Goal: Information Seeking & Learning: Learn about a topic

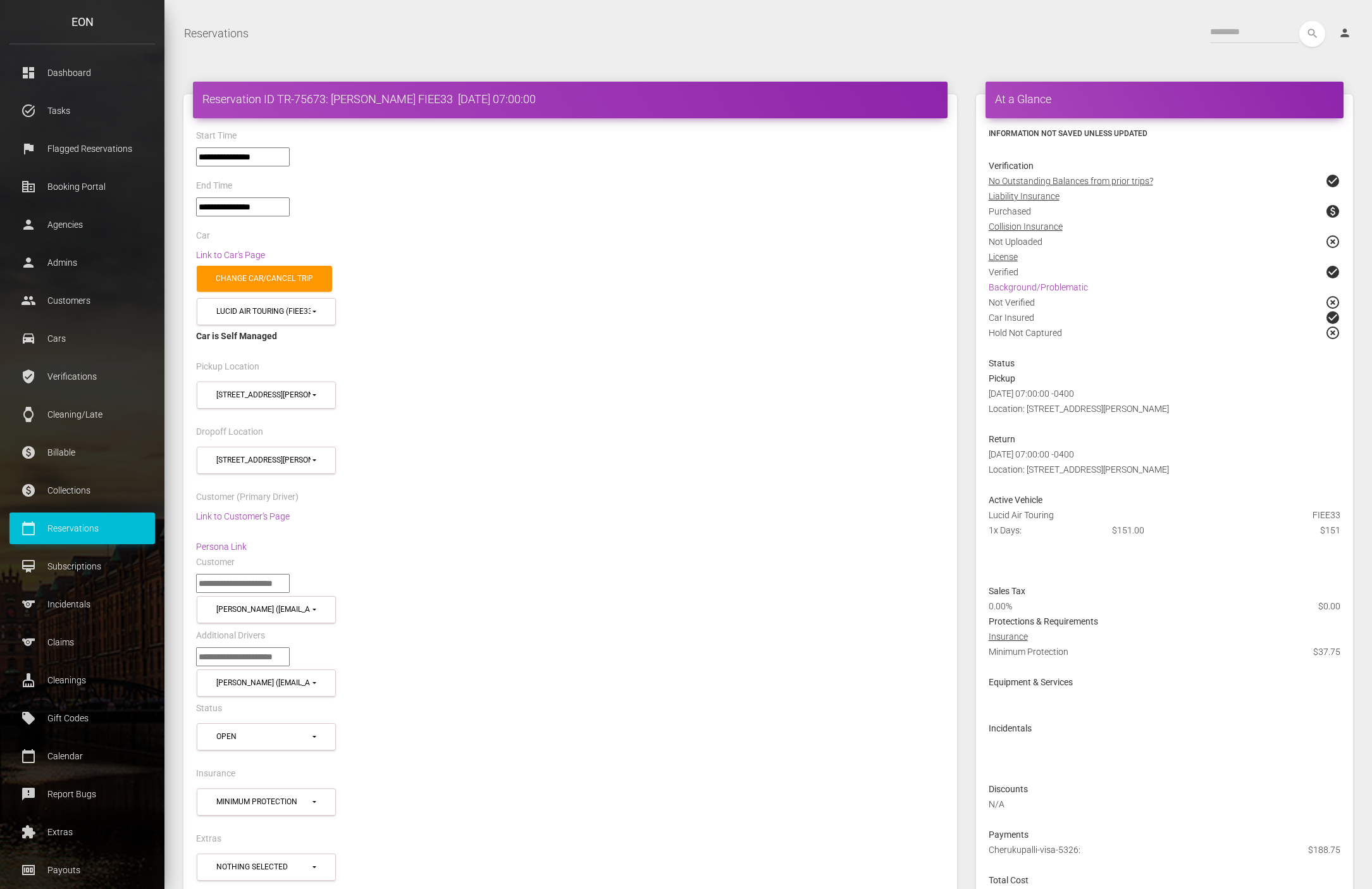
select select "*****"
select select
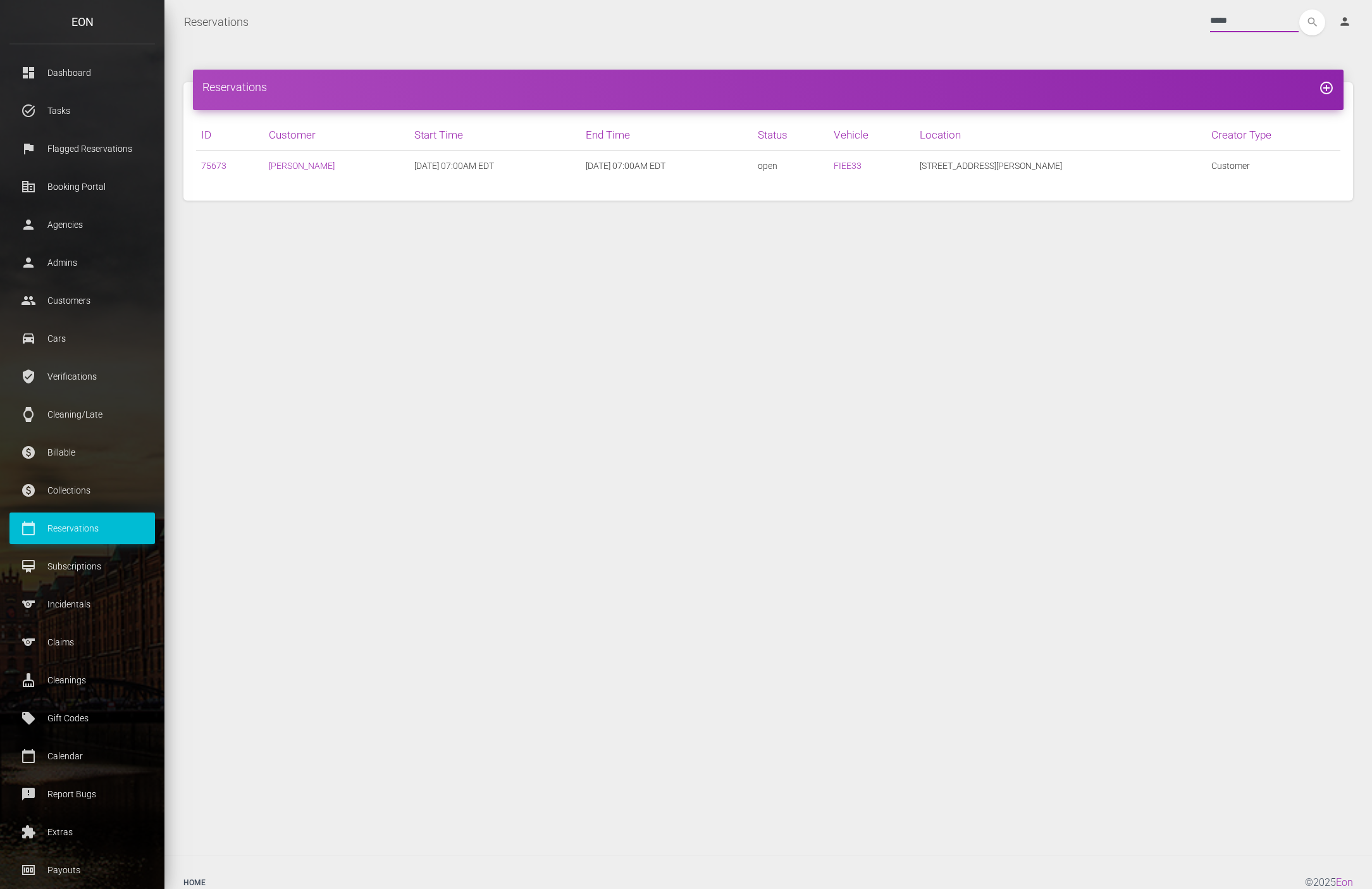
click at [1214, 28] on input "*****" at bounding box center [1254, 20] width 88 height 22
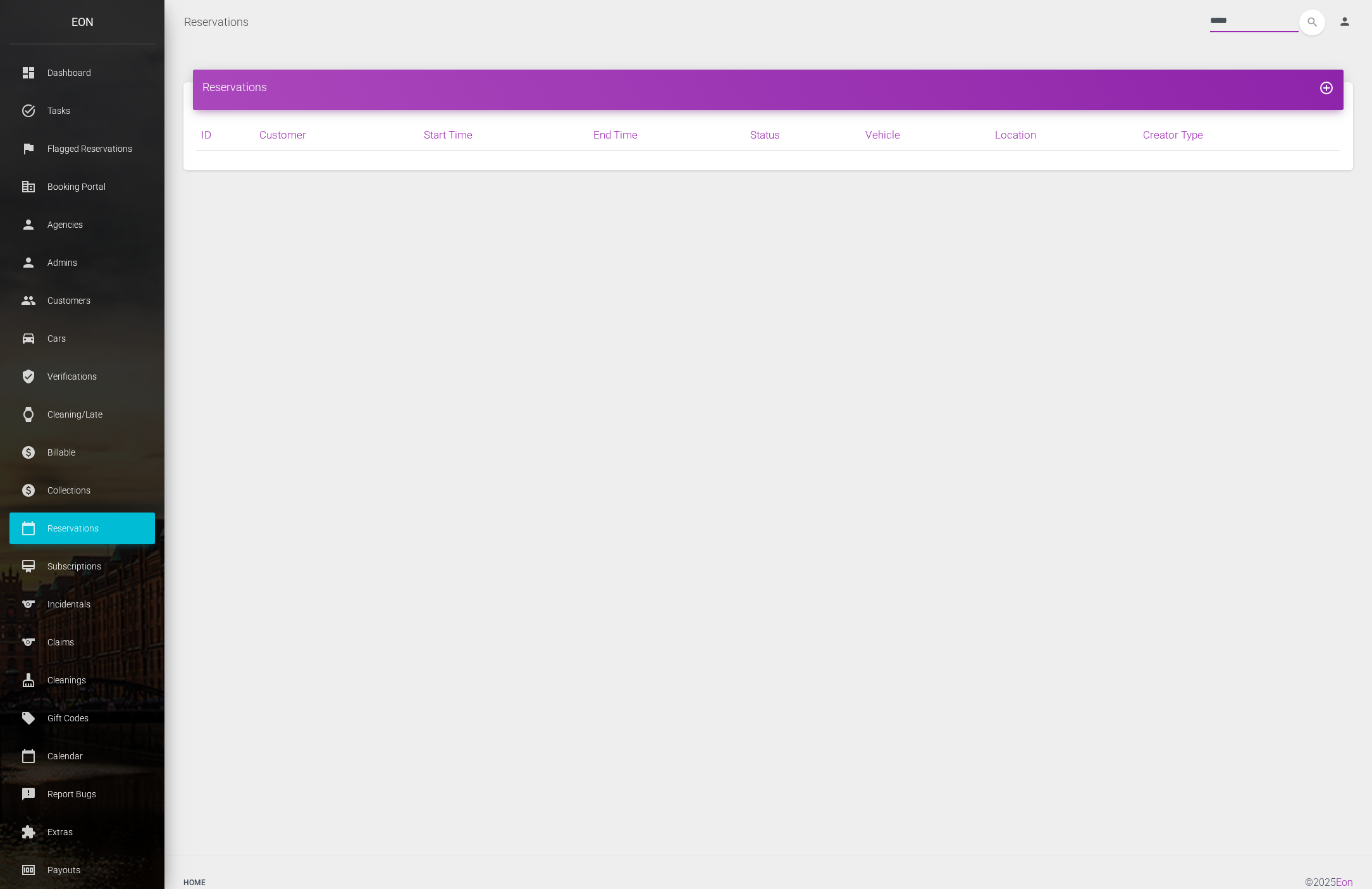
type input "*****"
click at [1299, 9] on button "search" at bounding box center [1312, 22] width 26 height 26
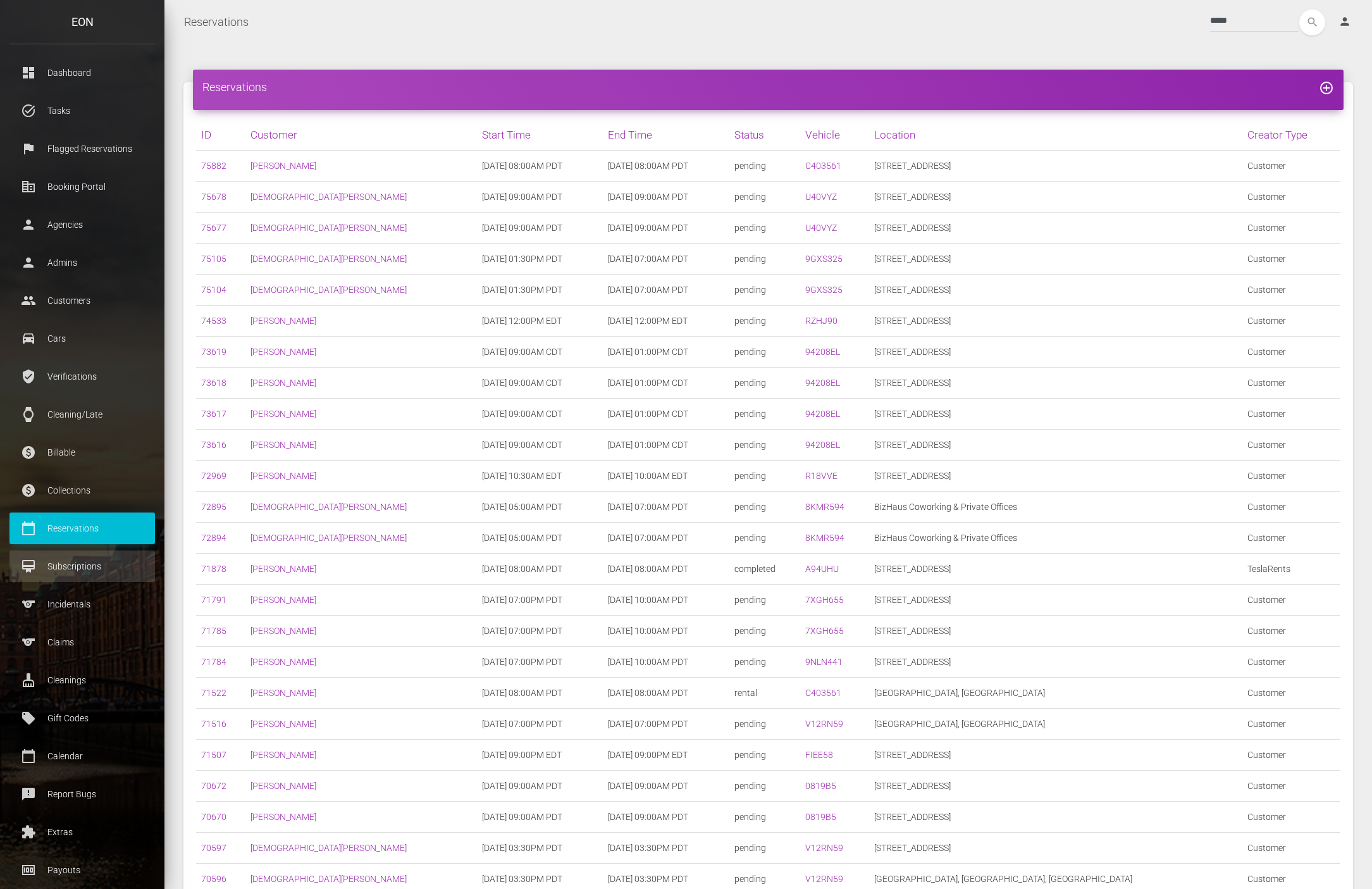
click at [84, 562] on p "Subscriptions" at bounding box center [82, 566] width 127 height 19
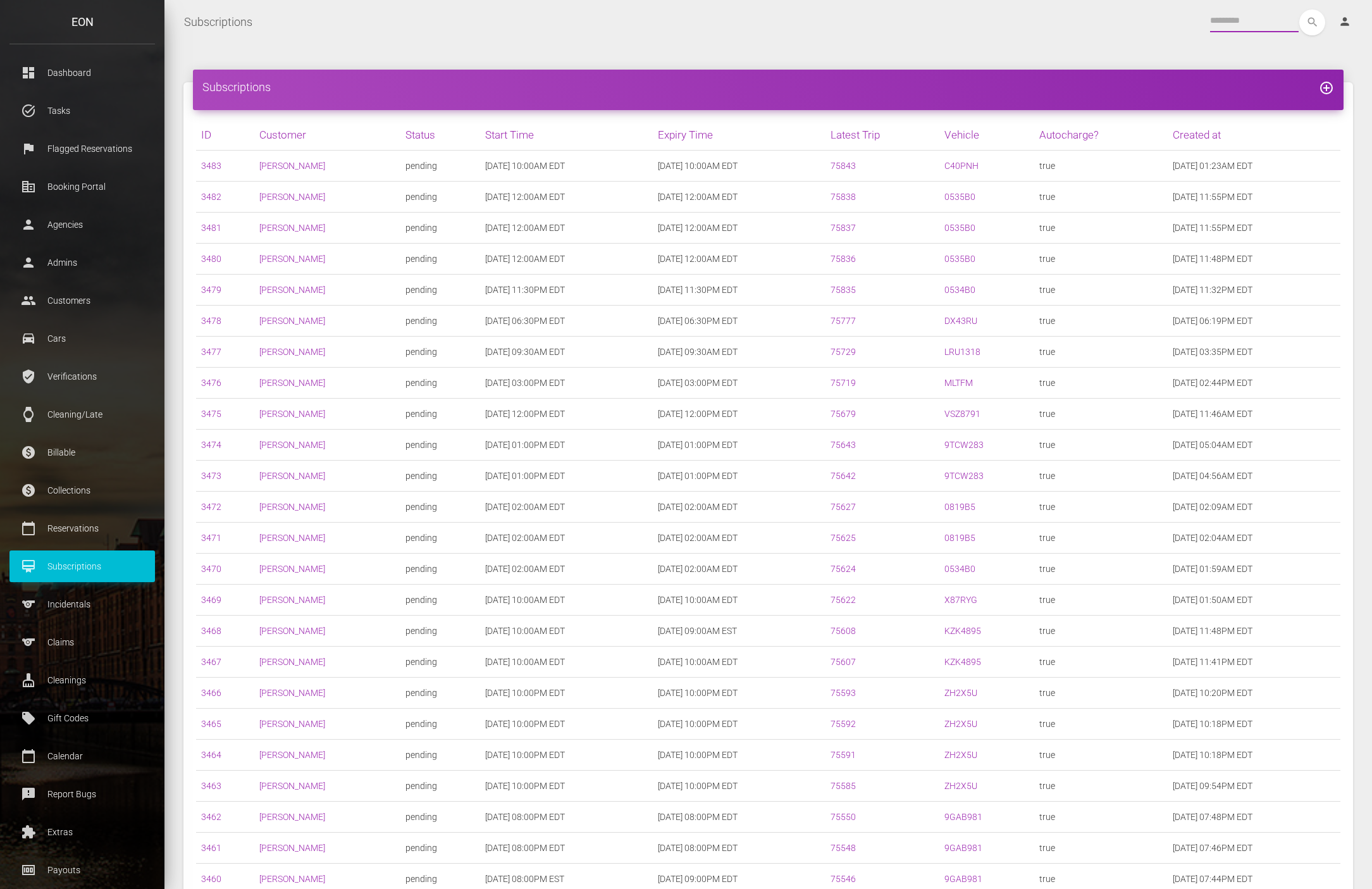
click at [1217, 13] on input "text" at bounding box center [1254, 20] width 88 height 22
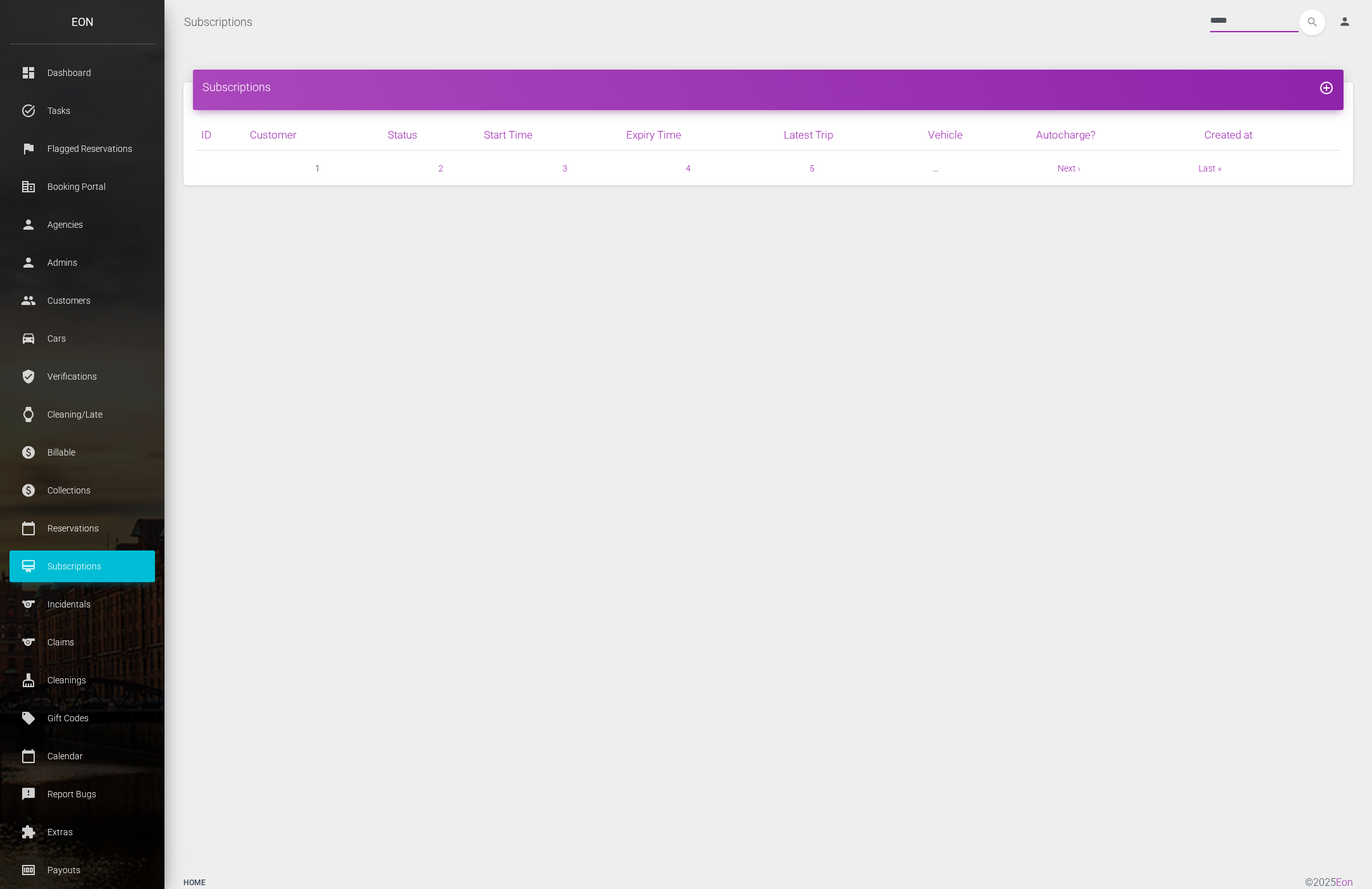
type input "*****"
click at [1299, 9] on button "search" at bounding box center [1312, 22] width 26 height 26
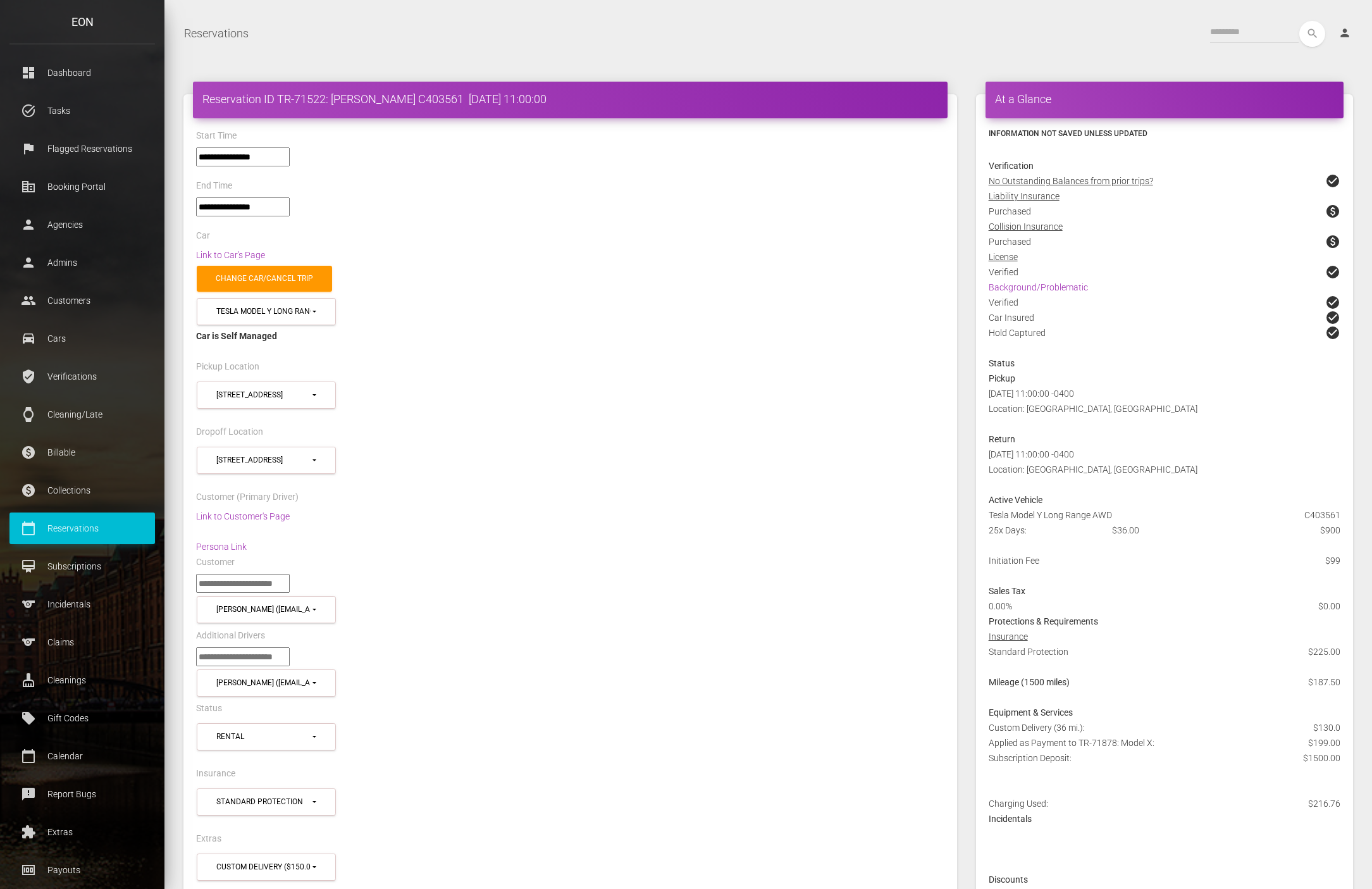
select select "*****"
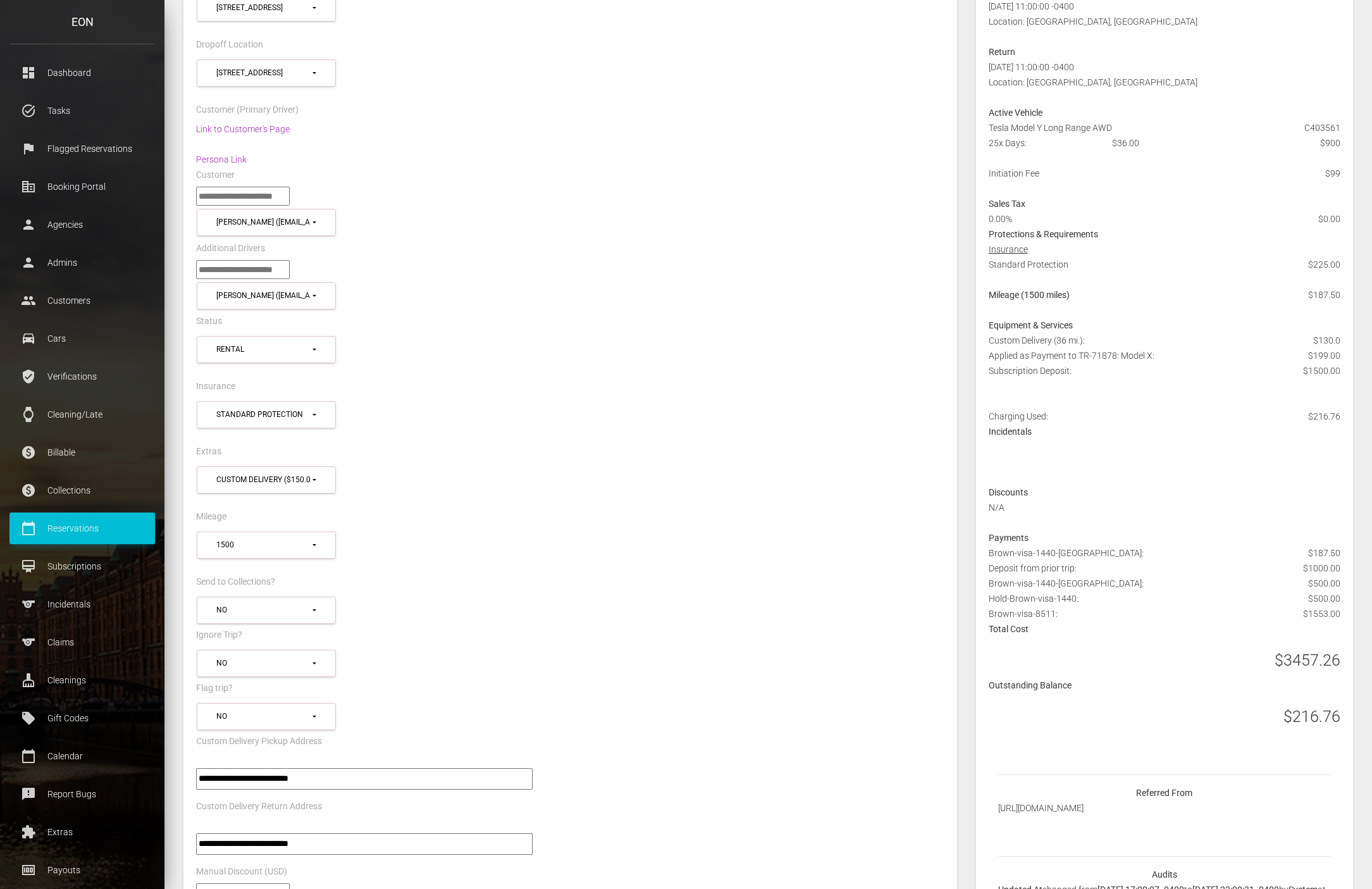
scroll to position [390, 0]
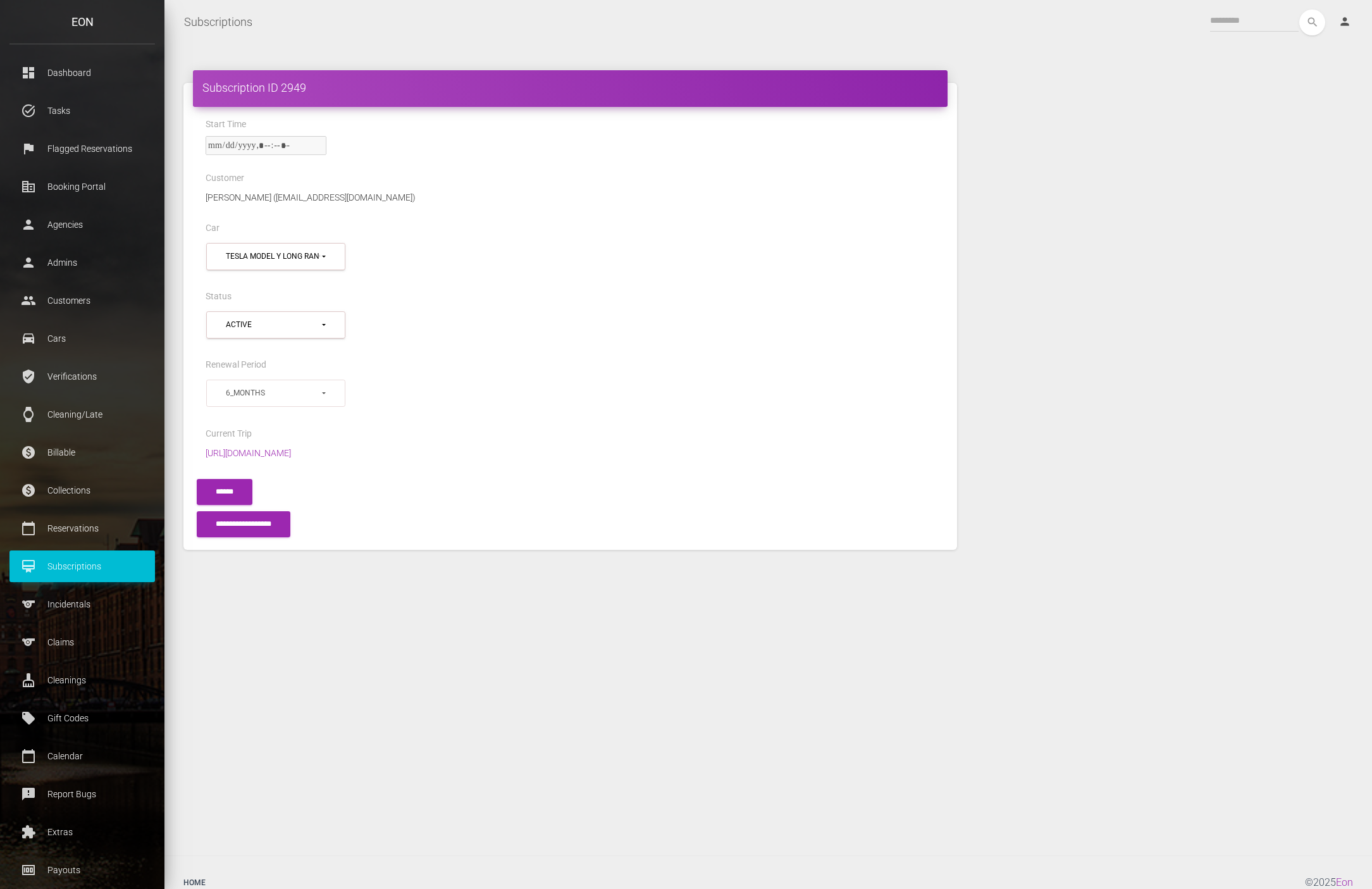
select select "***"
click at [203, 634] on div "Subscription ID 2949 Start Time Customer Alyssa Brown (alyssarachellebrown@gmai…" at bounding box center [768, 449] width 1208 height 811
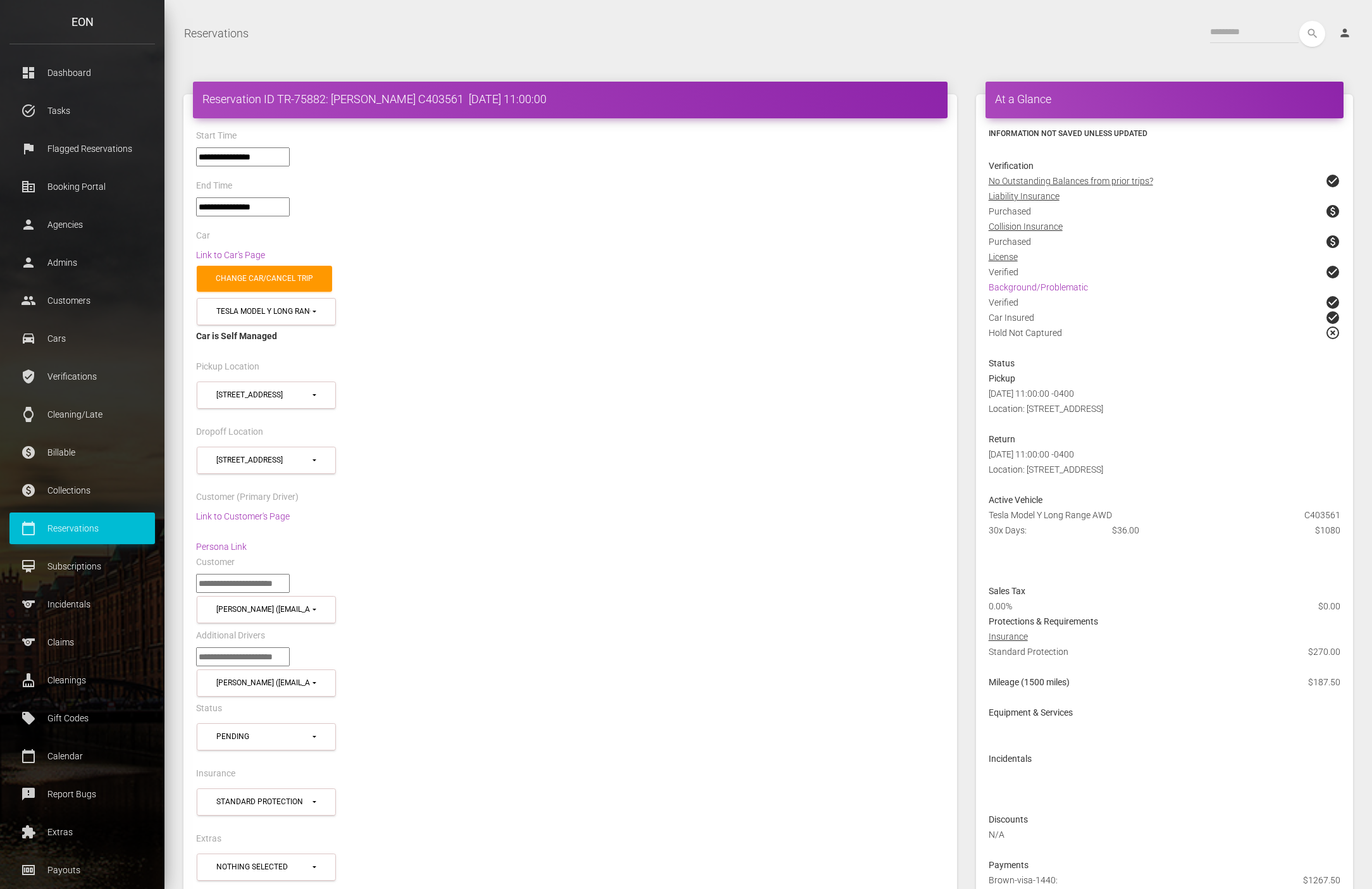
select select "*****"
select select
drag, startPoint x: 177, startPoint y: 692, endPoint x: 631, endPoint y: 71, distance: 769.3
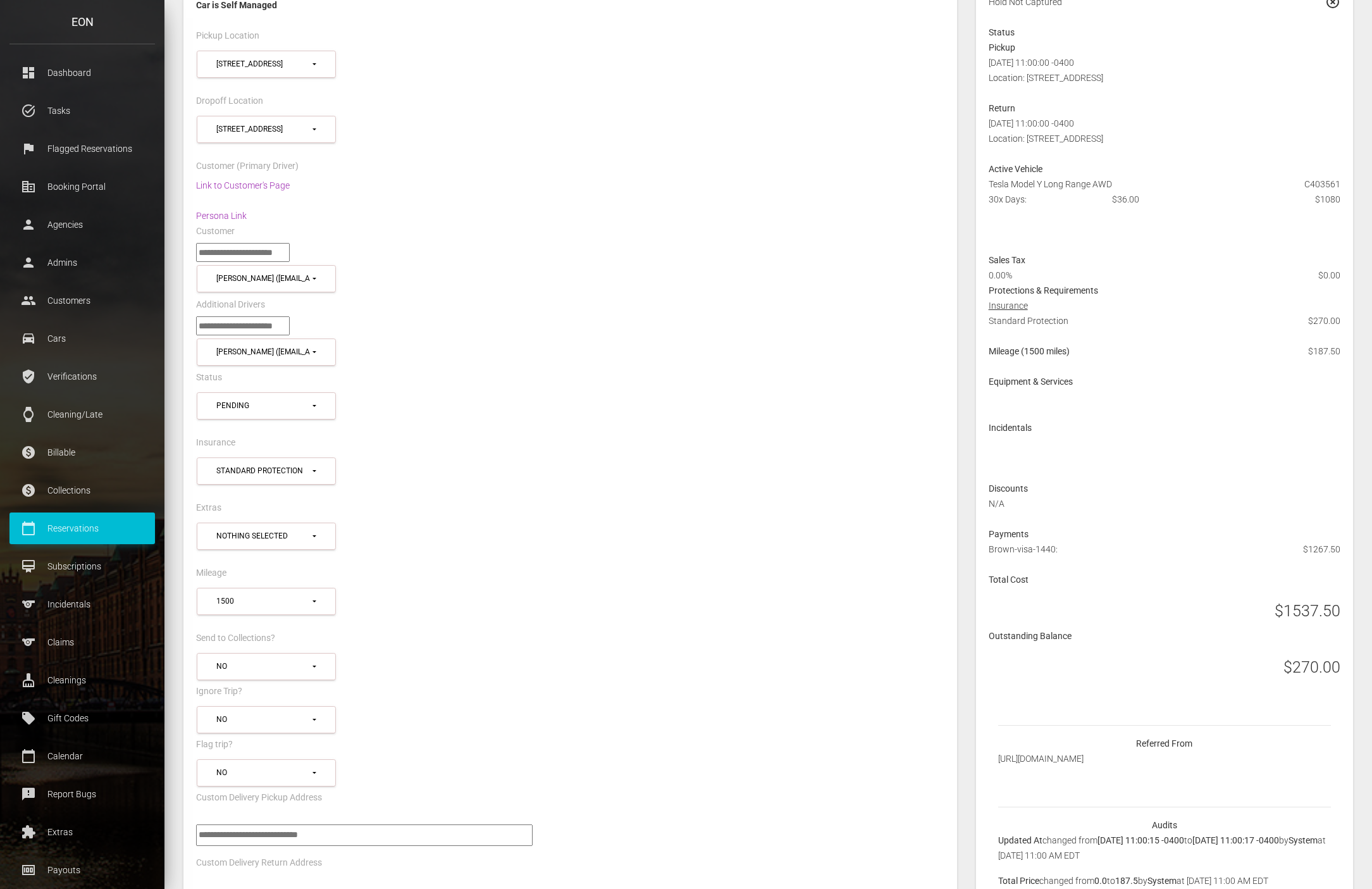
scroll to position [334, 0]
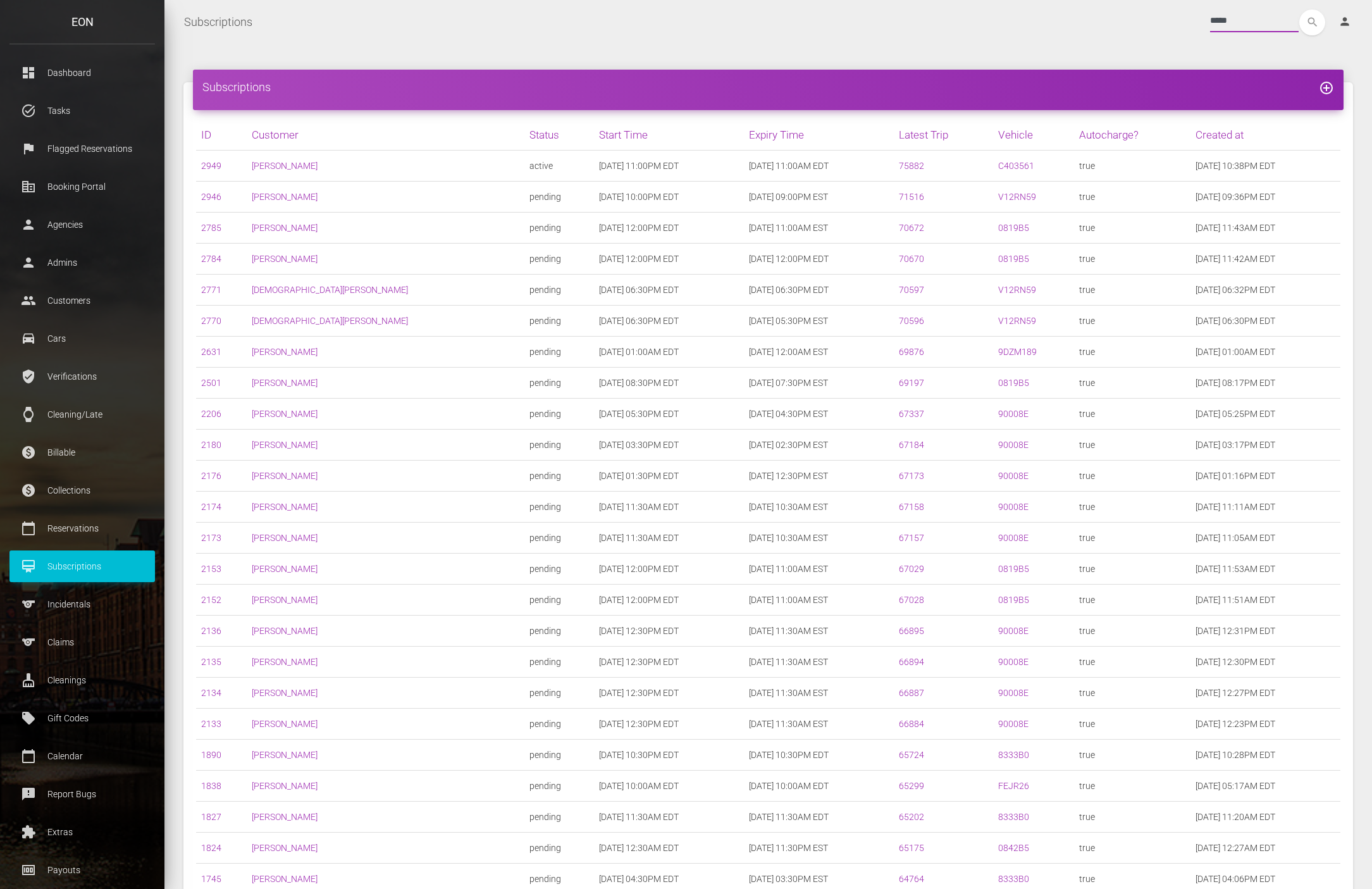
click at [1210, 22] on input "*****" at bounding box center [1254, 20] width 88 height 22
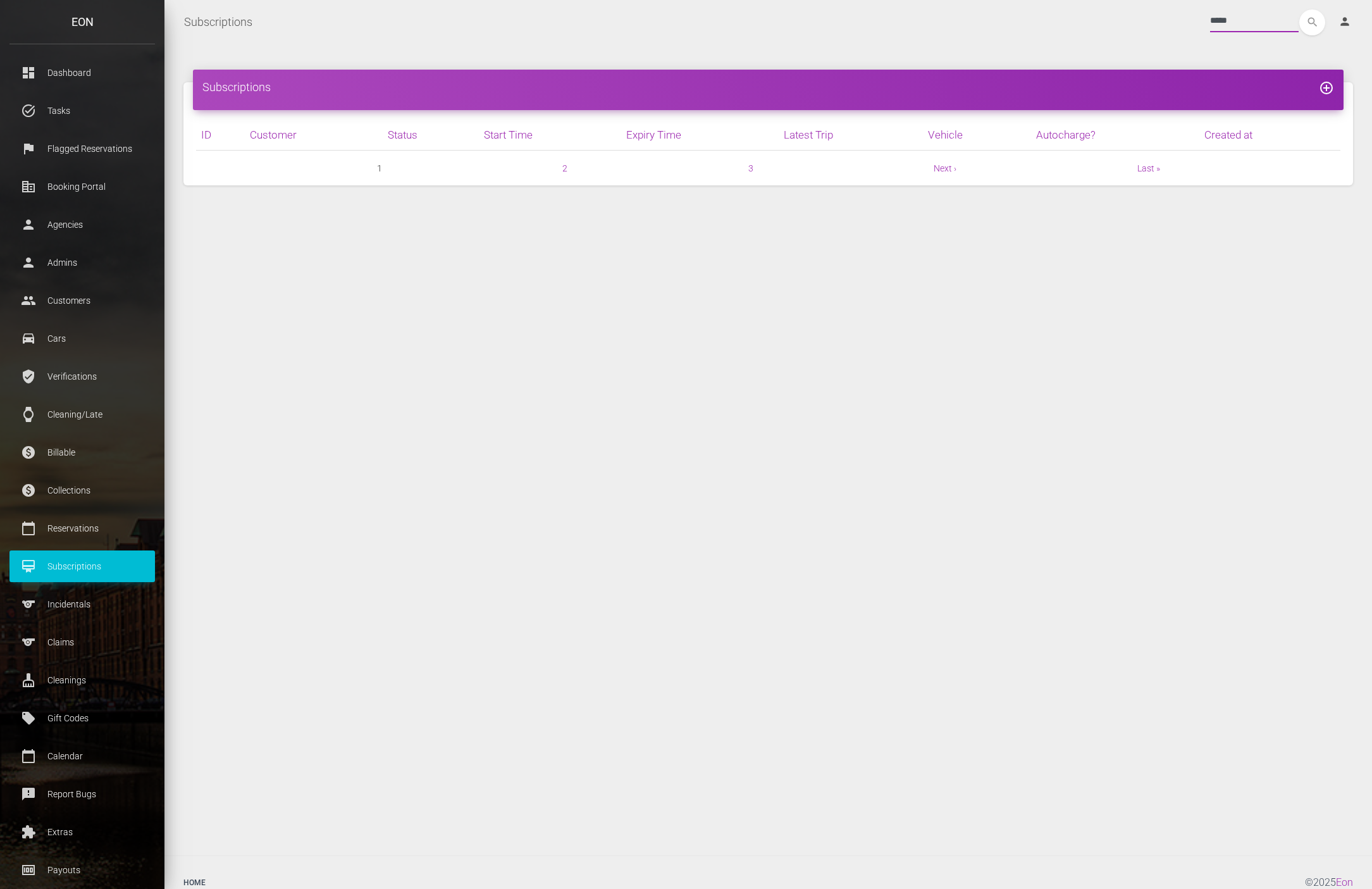
type input "*****"
click at [1299, 9] on button "search" at bounding box center [1312, 22] width 26 height 26
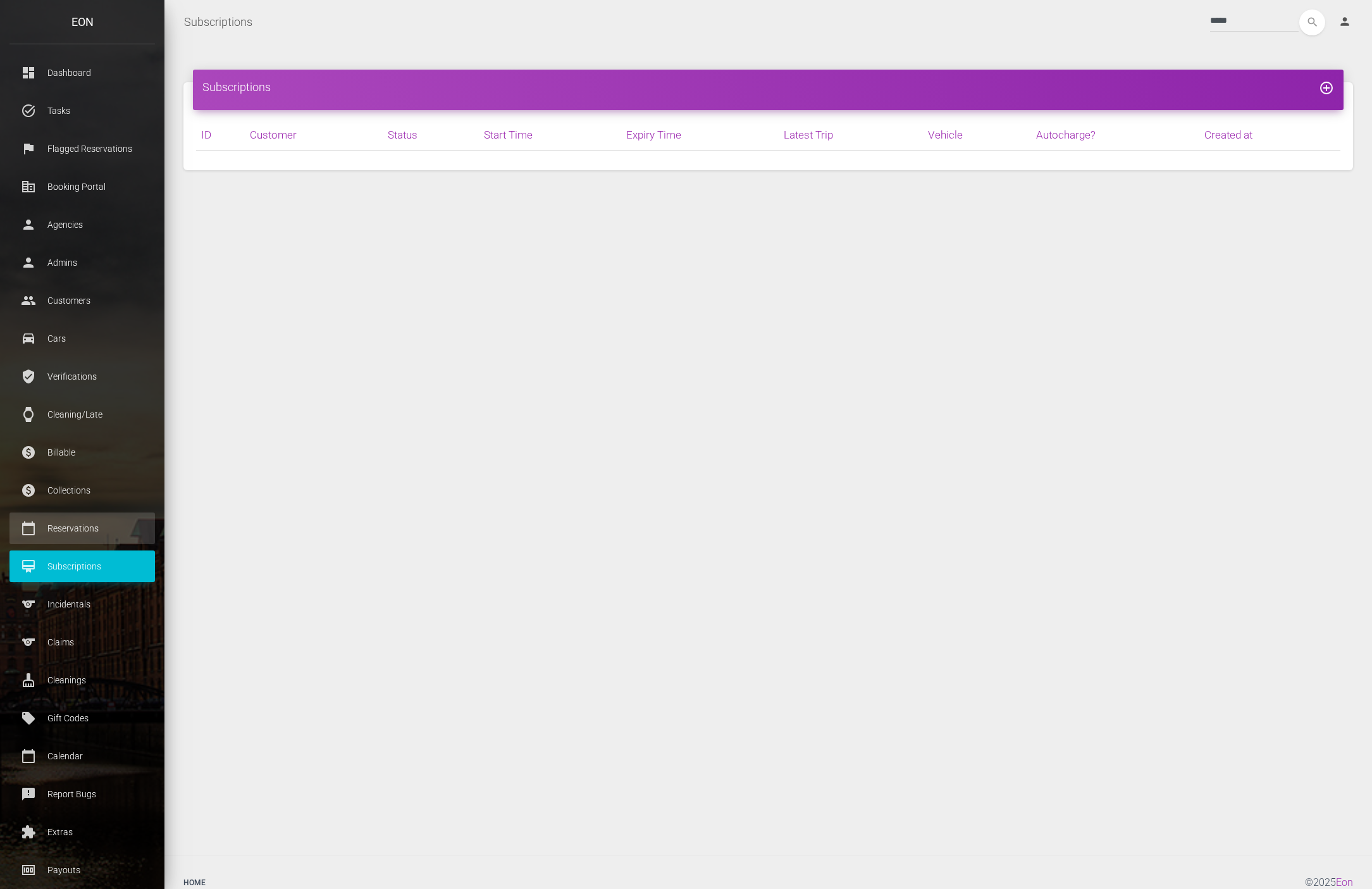
click at [58, 524] on p "Reservations" at bounding box center [82, 528] width 127 height 19
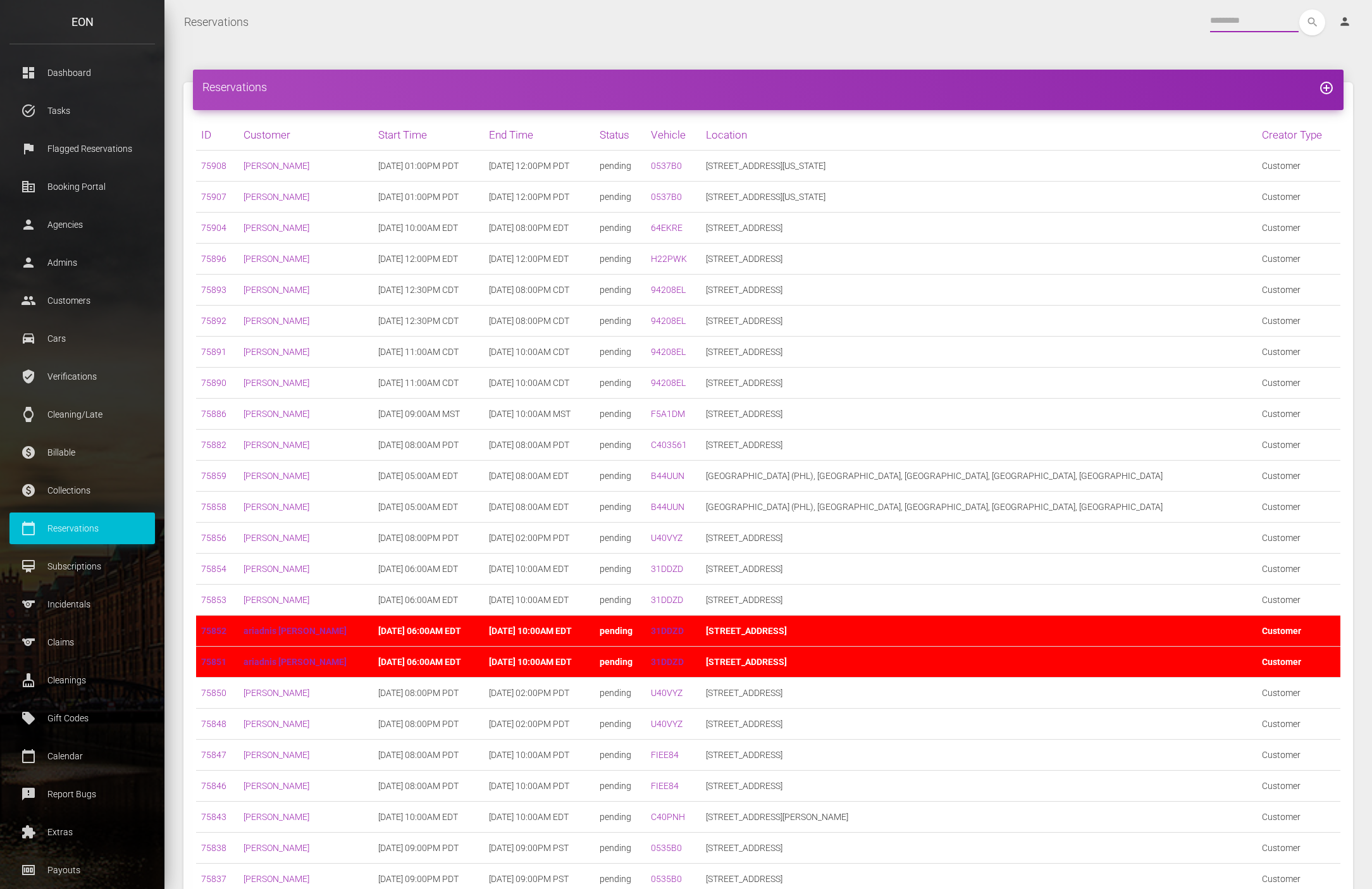
click at [1211, 23] on input "text" at bounding box center [1254, 20] width 88 height 22
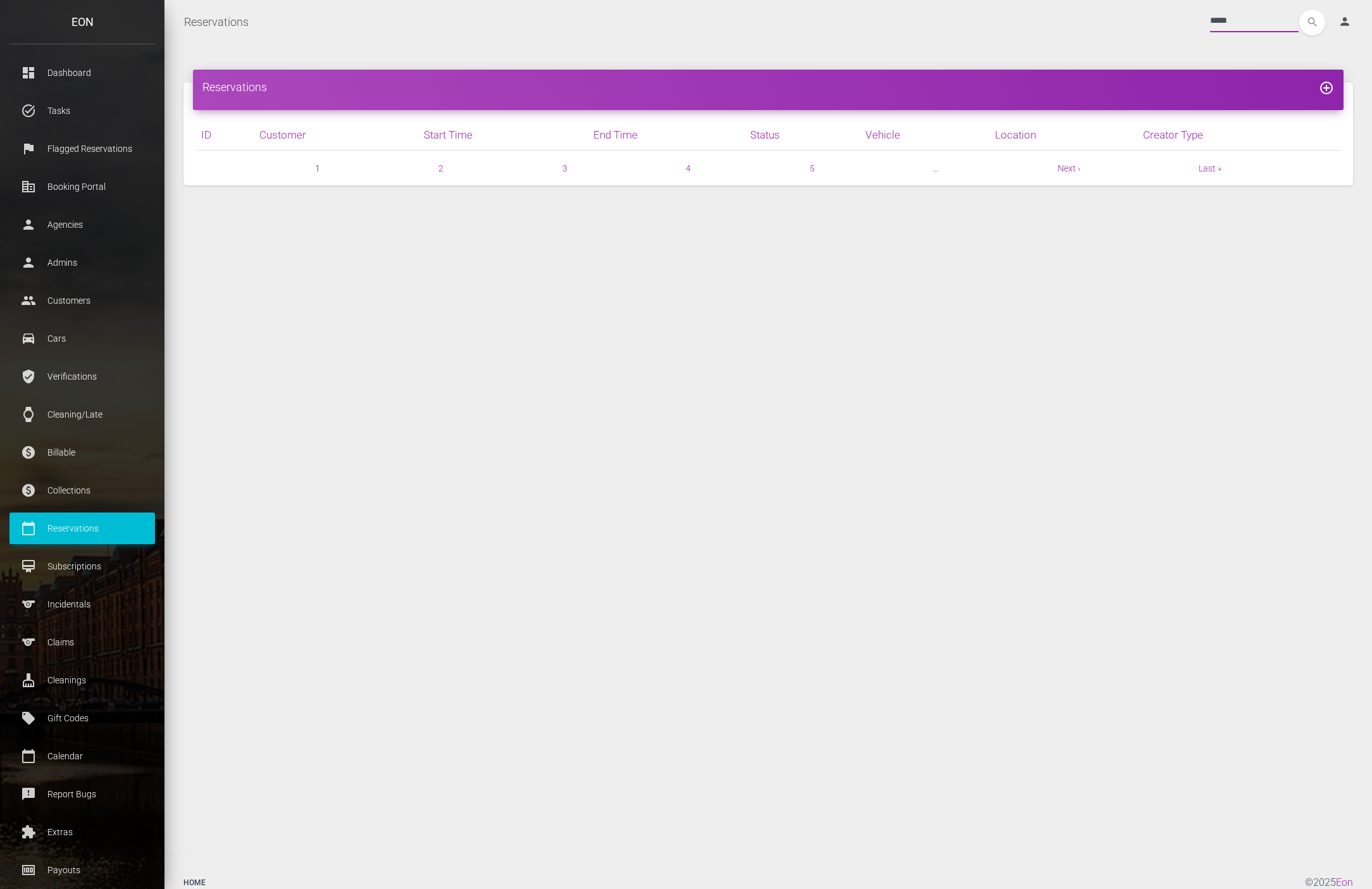
type input "*****"
click at [1299, 9] on button "search" at bounding box center [1312, 22] width 26 height 26
click at [1210, 17] on input "*****" at bounding box center [1254, 20] width 88 height 22
type input "*****"
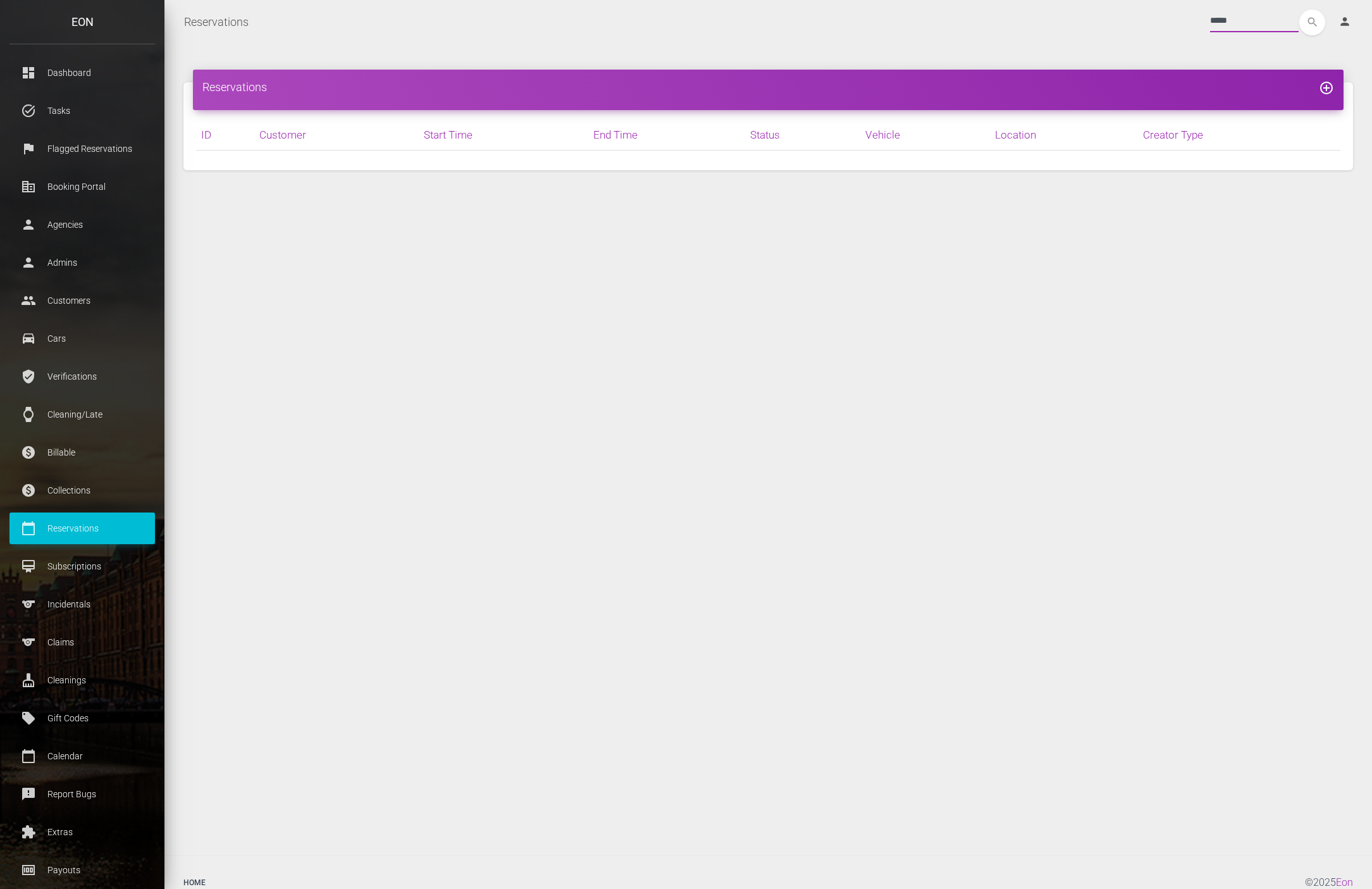
click at [1299, 9] on button "search" at bounding box center [1312, 22] width 26 height 26
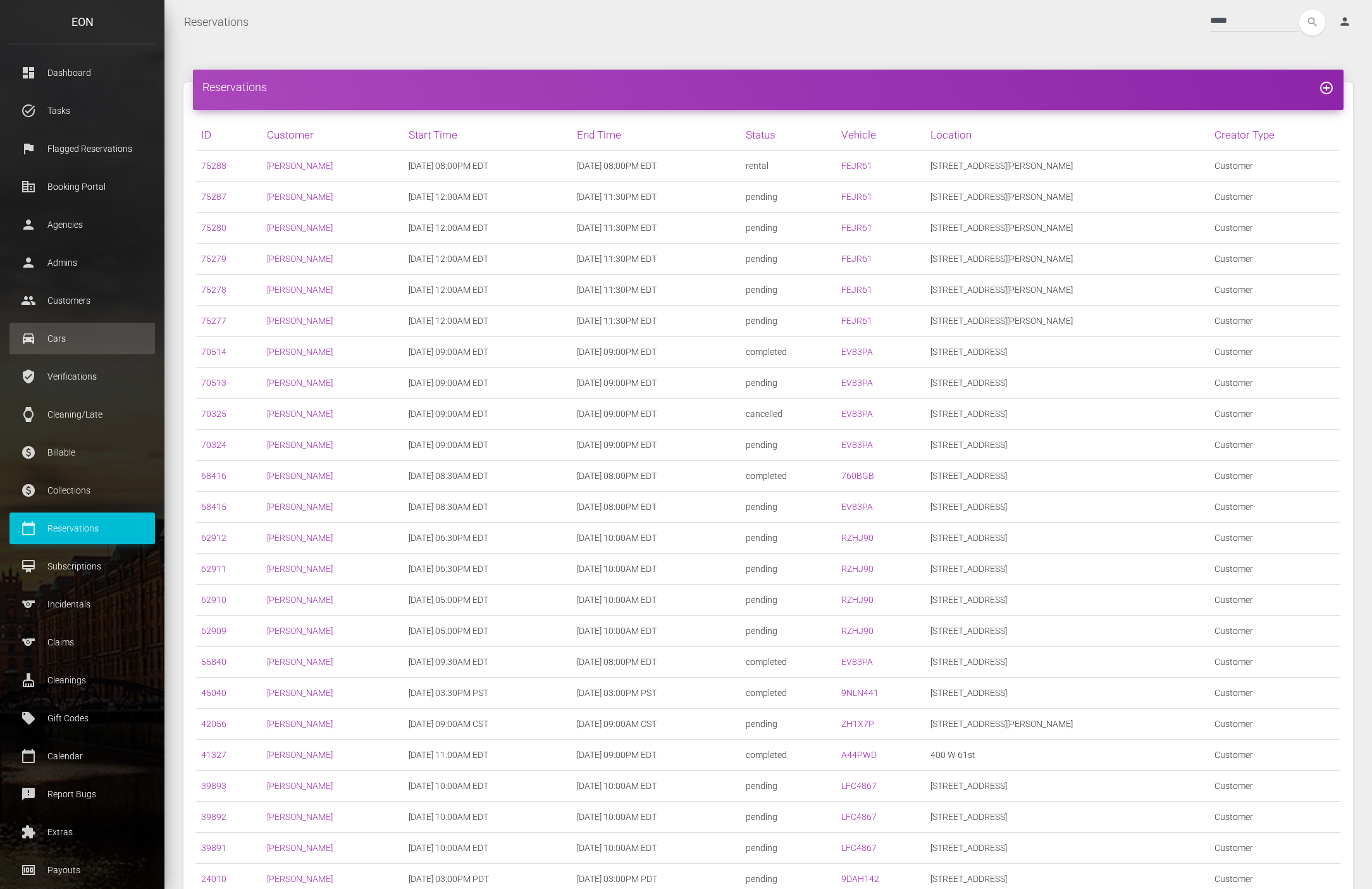
click at [89, 336] on p "Cars" at bounding box center [82, 339] width 127 height 19
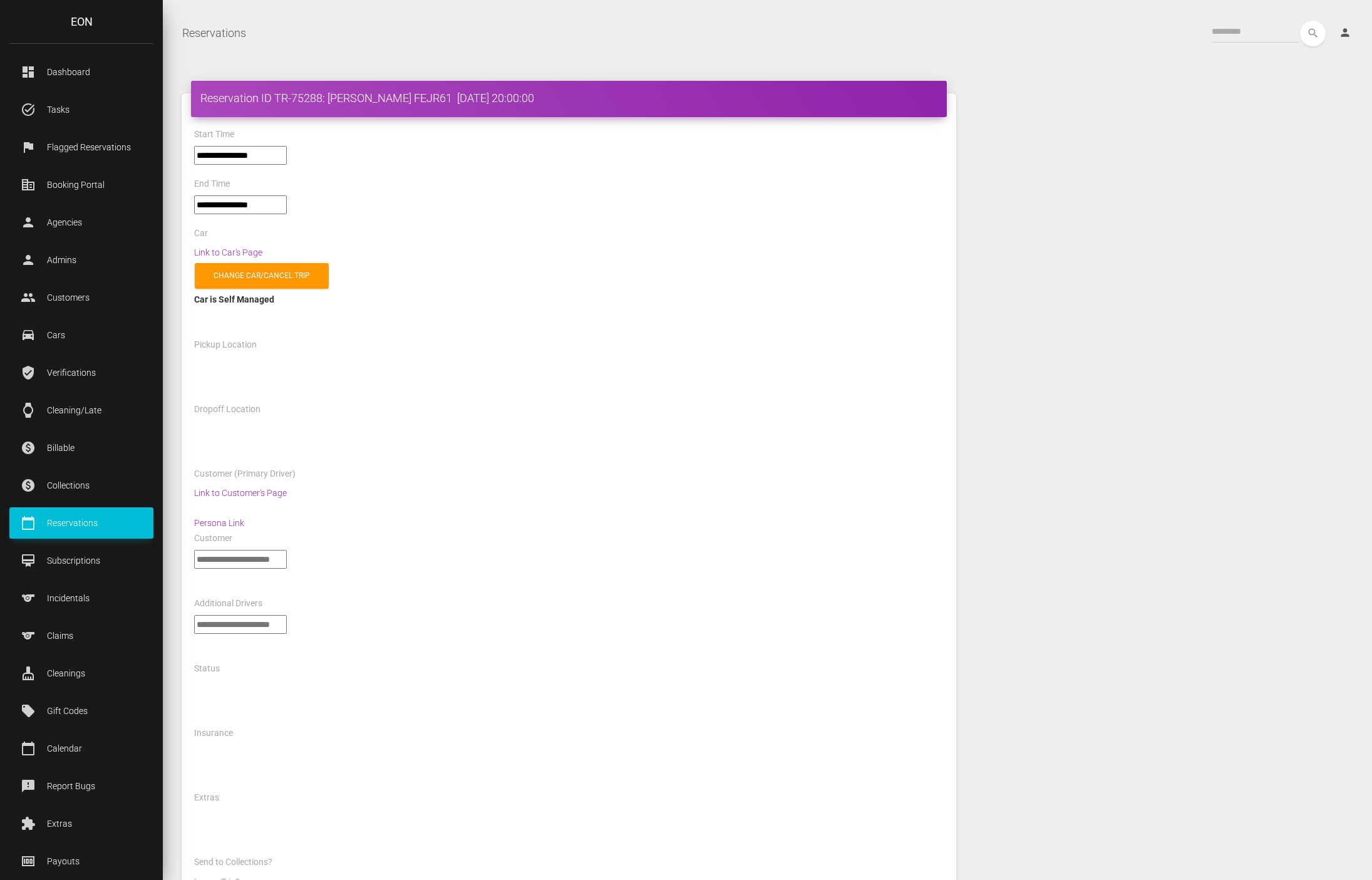
select select "*****"
select select
select select "*****"
select select
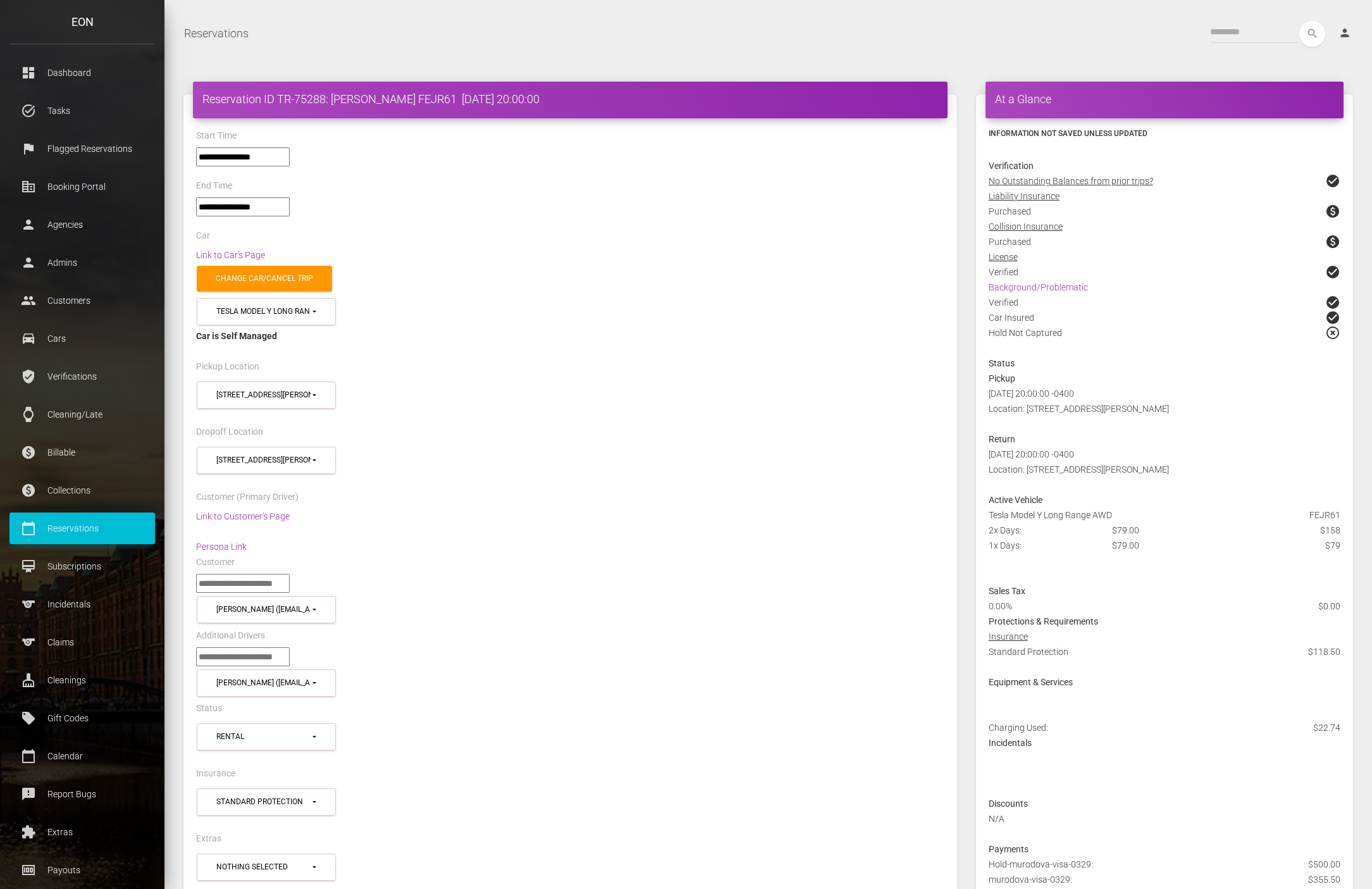
click at [730, 489] on div "Customer (Primary Driver)" at bounding box center [570, 498] width 767 height 20
click at [709, 31] on div "search person Account Profile Settings Host Rights & Responsibilities Log out" at bounding box center [811, 34] width 1104 height 26
drag, startPoint x: 450, startPoint y: 98, endPoint x: 202, endPoint y: 101, distance: 248.0
click at [203, 101] on h4 "Reservation ID TR-75288: nelly murodova FEJR61 2025-09-23 20:00:00" at bounding box center [570, 99] width 736 height 16
copy h4 "Reservation ID TR-75288: nelly murodova FEJR61"
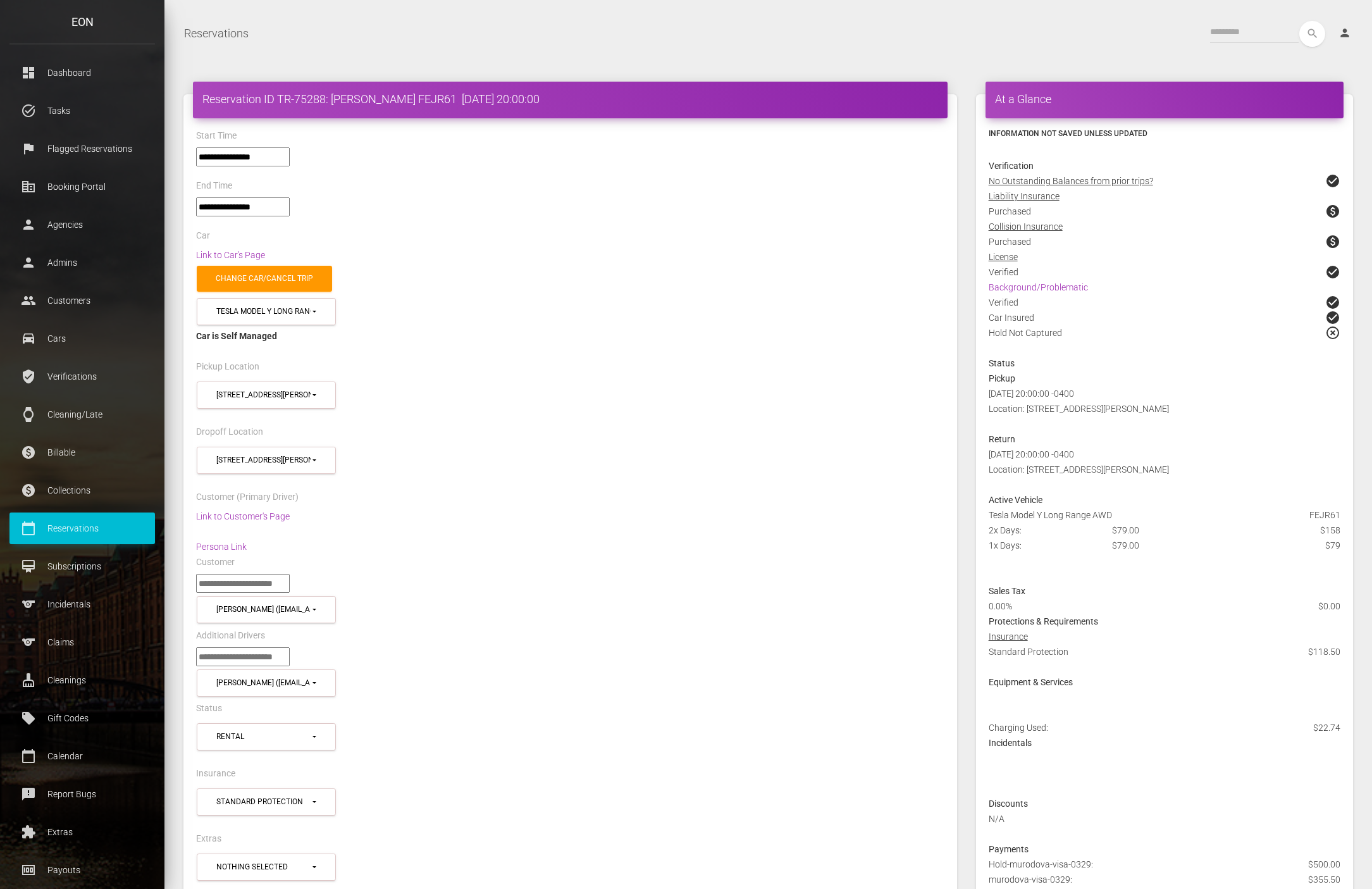
click at [681, 411] on div "**********" at bounding box center [570, 401] width 767 height 46
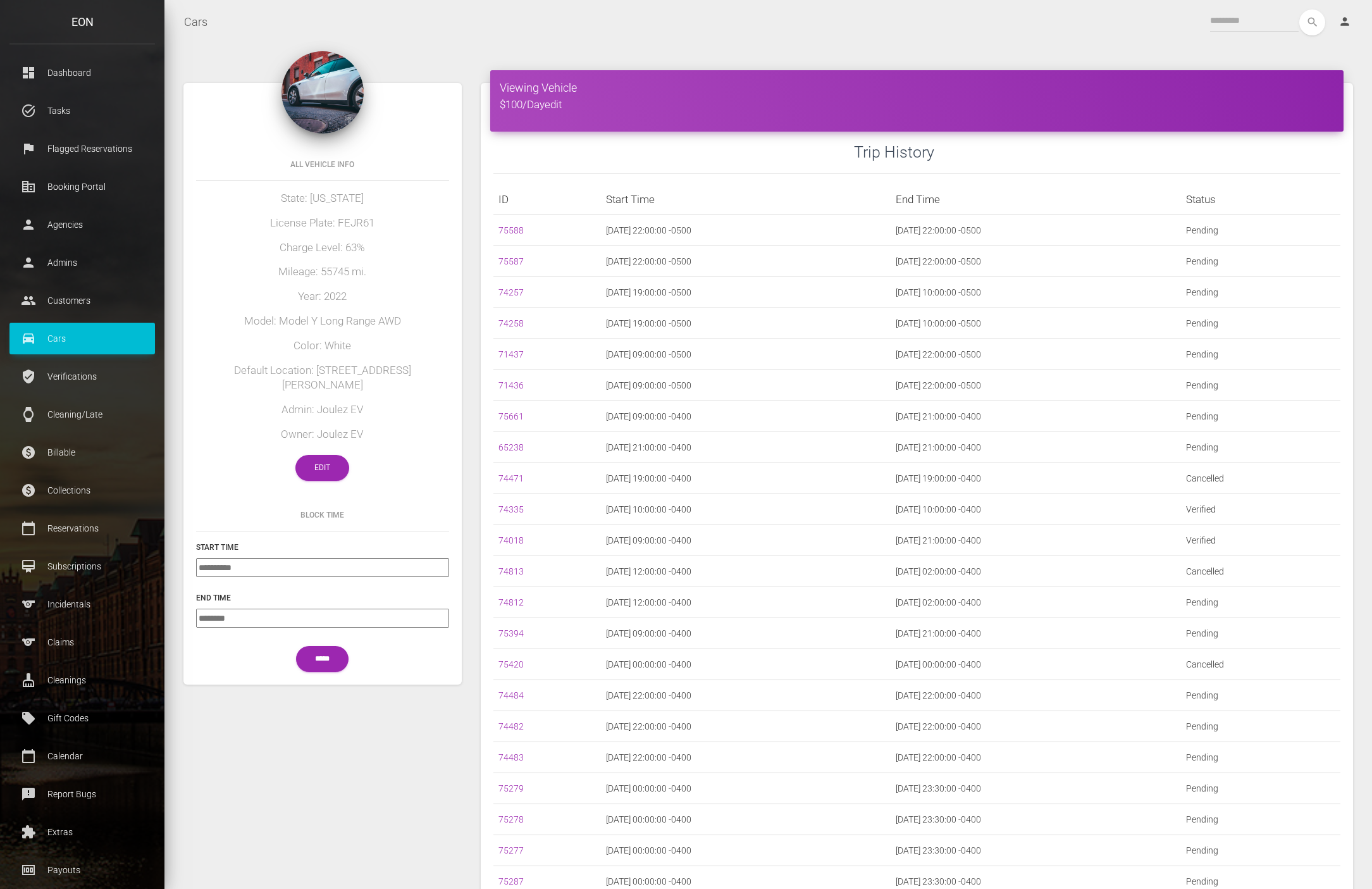
click at [854, 35] on div "Cars Toggle navigation search person Account Profile Settings Host Rights & Res…" at bounding box center [768, 22] width 1208 height 32
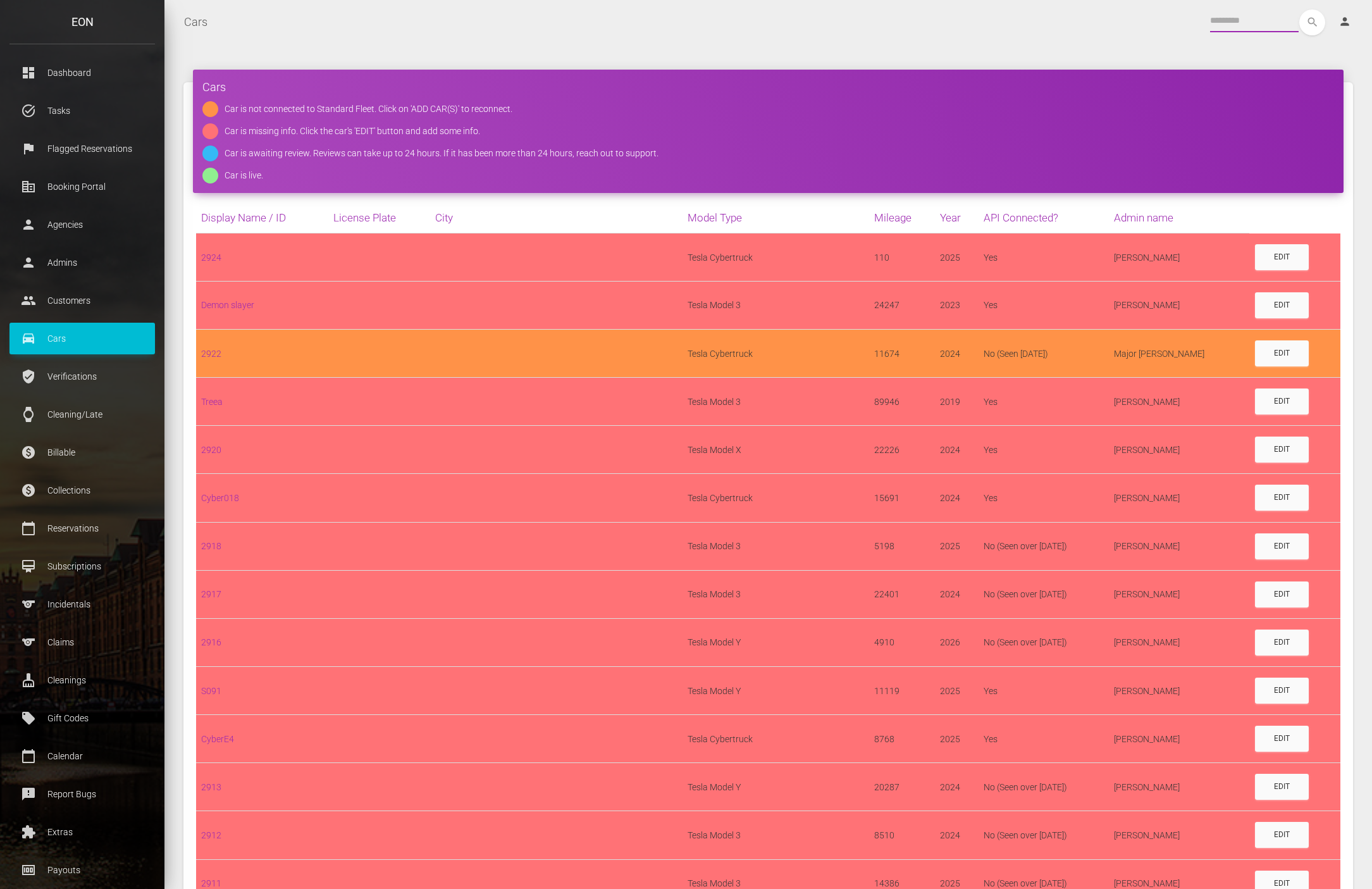
click at [1215, 21] on input "text" at bounding box center [1254, 20] width 88 height 22
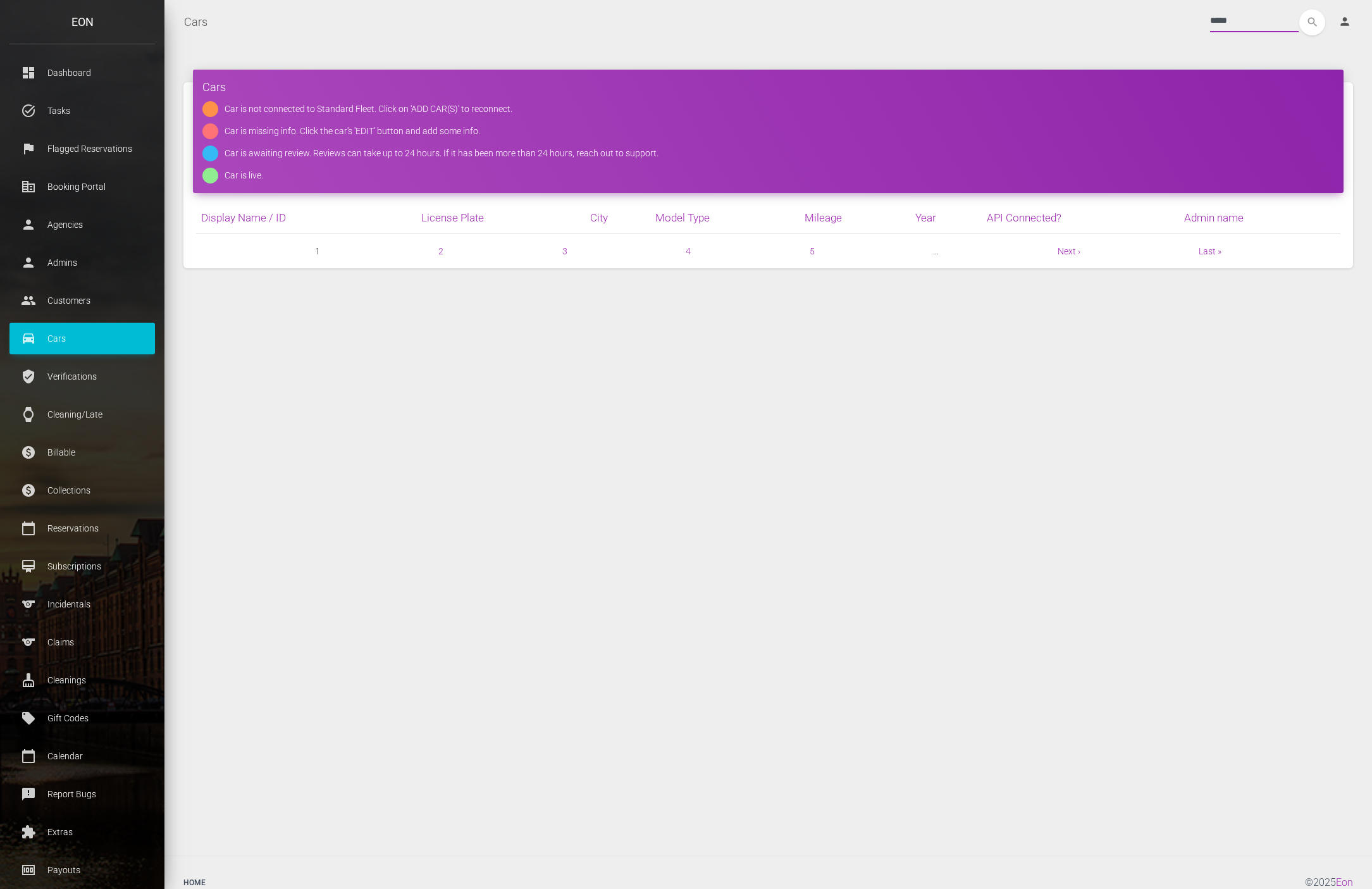
type input "*****"
click at [1299, 9] on button "search" at bounding box center [1312, 22] width 26 height 26
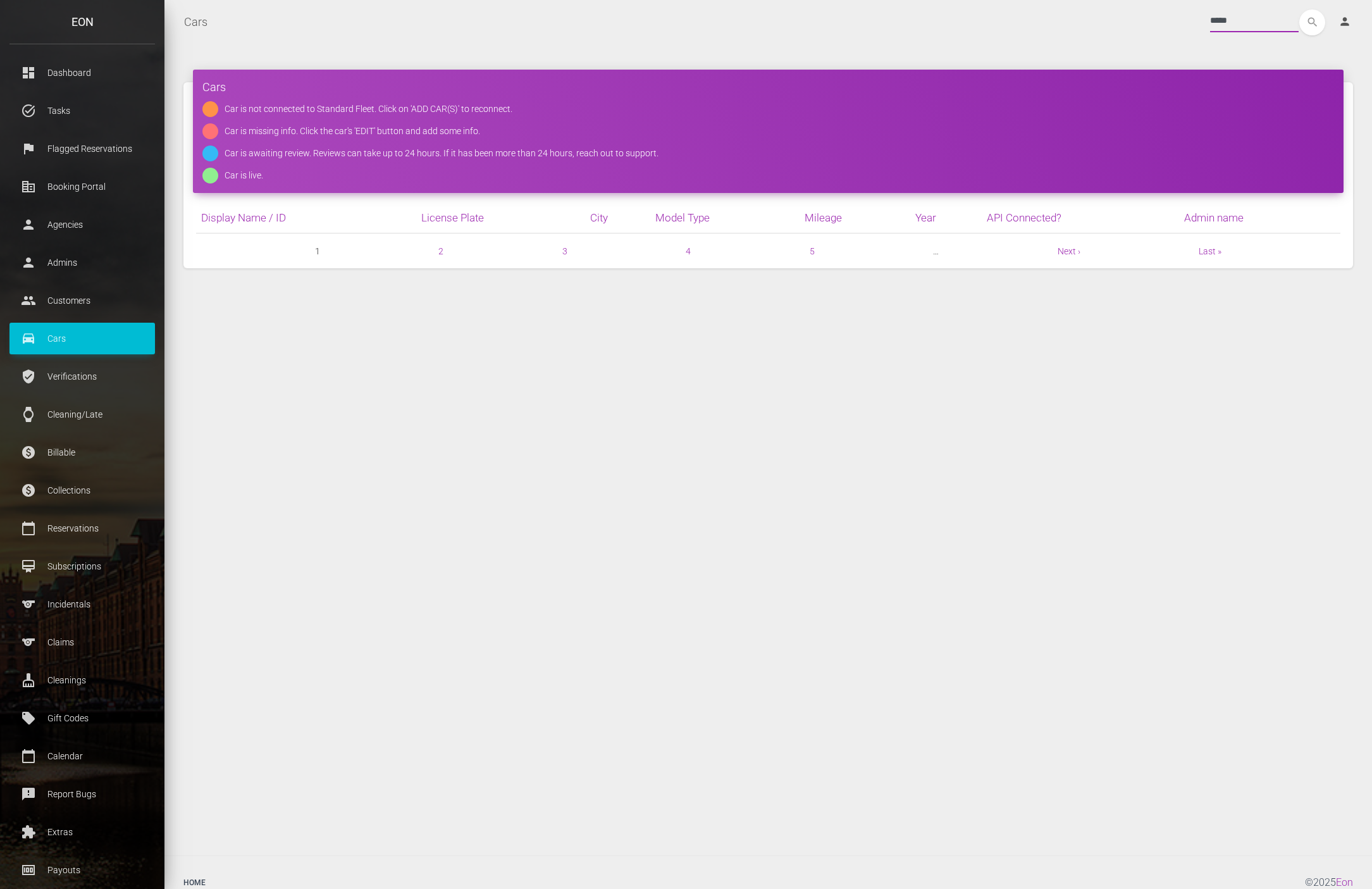
click at [1299, 9] on button "search" at bounding box center [1312, 22] width 26 height 26
click at [1213, 20] on input "*****" at bounding box center [1254, 20] width 88 height 22
type input "**********"
click at [1299, 9] on button "search" at bounding box center [1312, 22] width 26 height 26
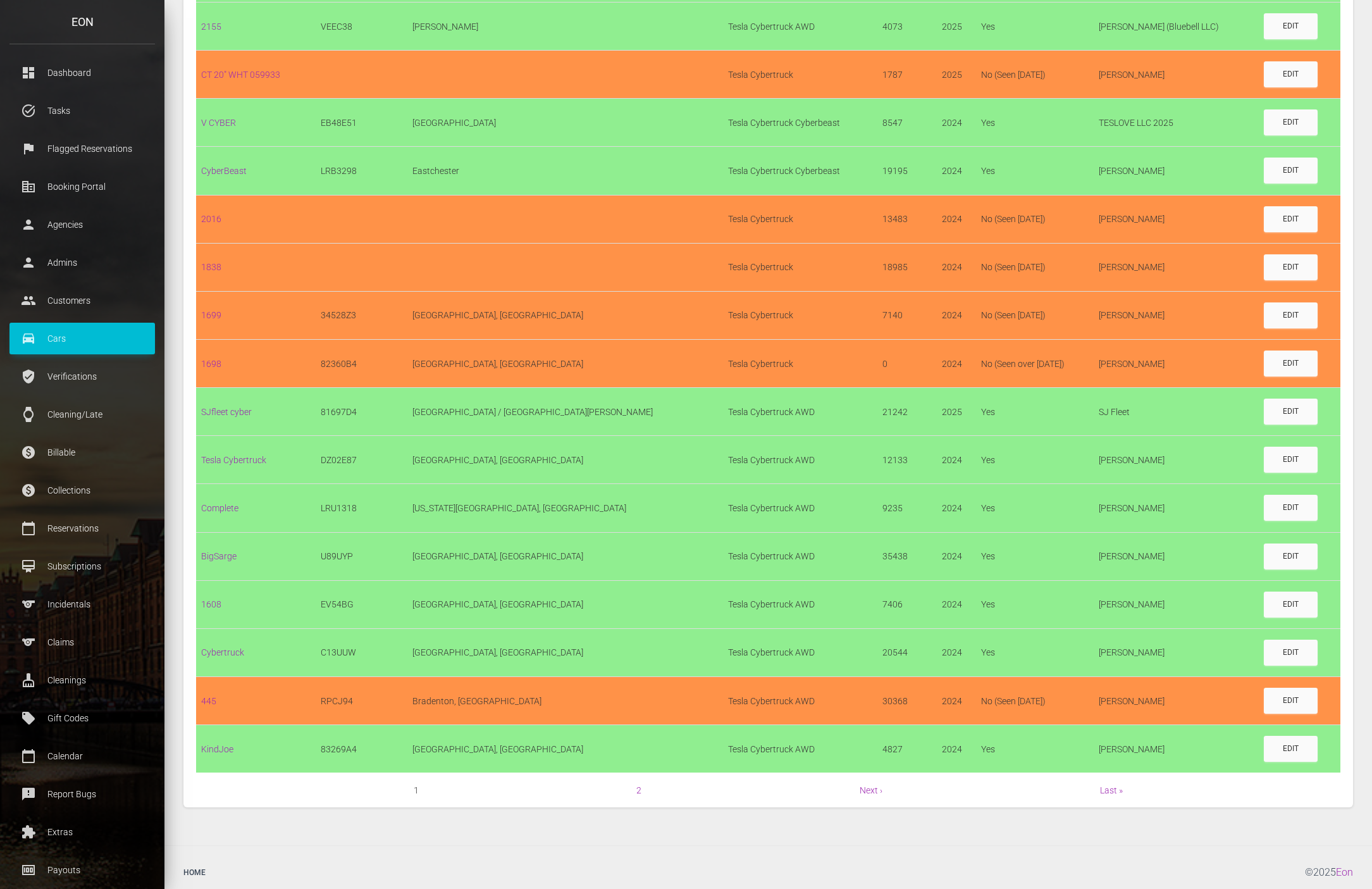
scroll to position [681, 0]
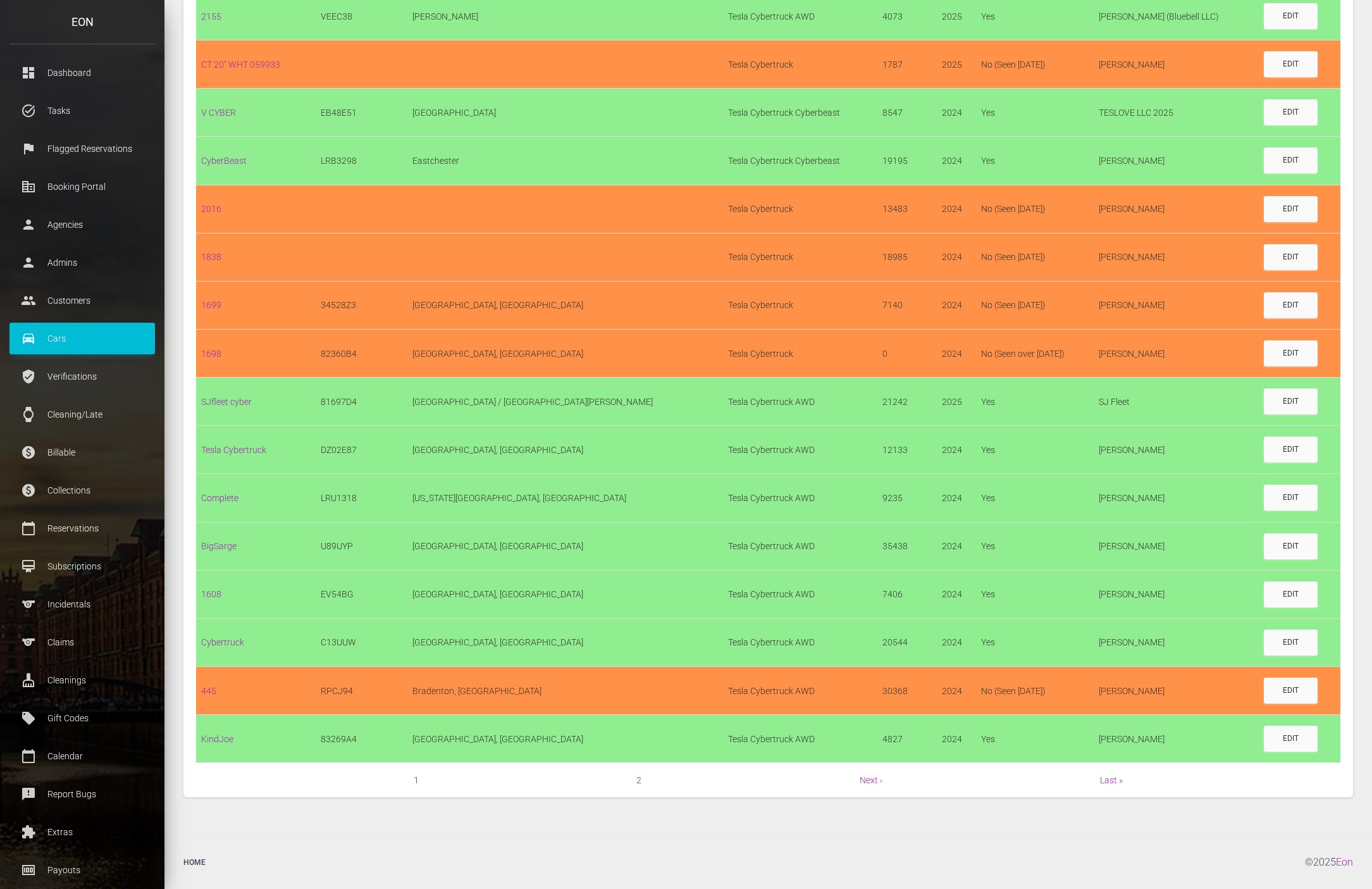
click at [633, 777] on nav "1 2 Next › Last »" at bounding box center [768, 780] width 1144 height 15
click at [636, 775] on link "2" at bounding box center [639, 780] width 5 height 10
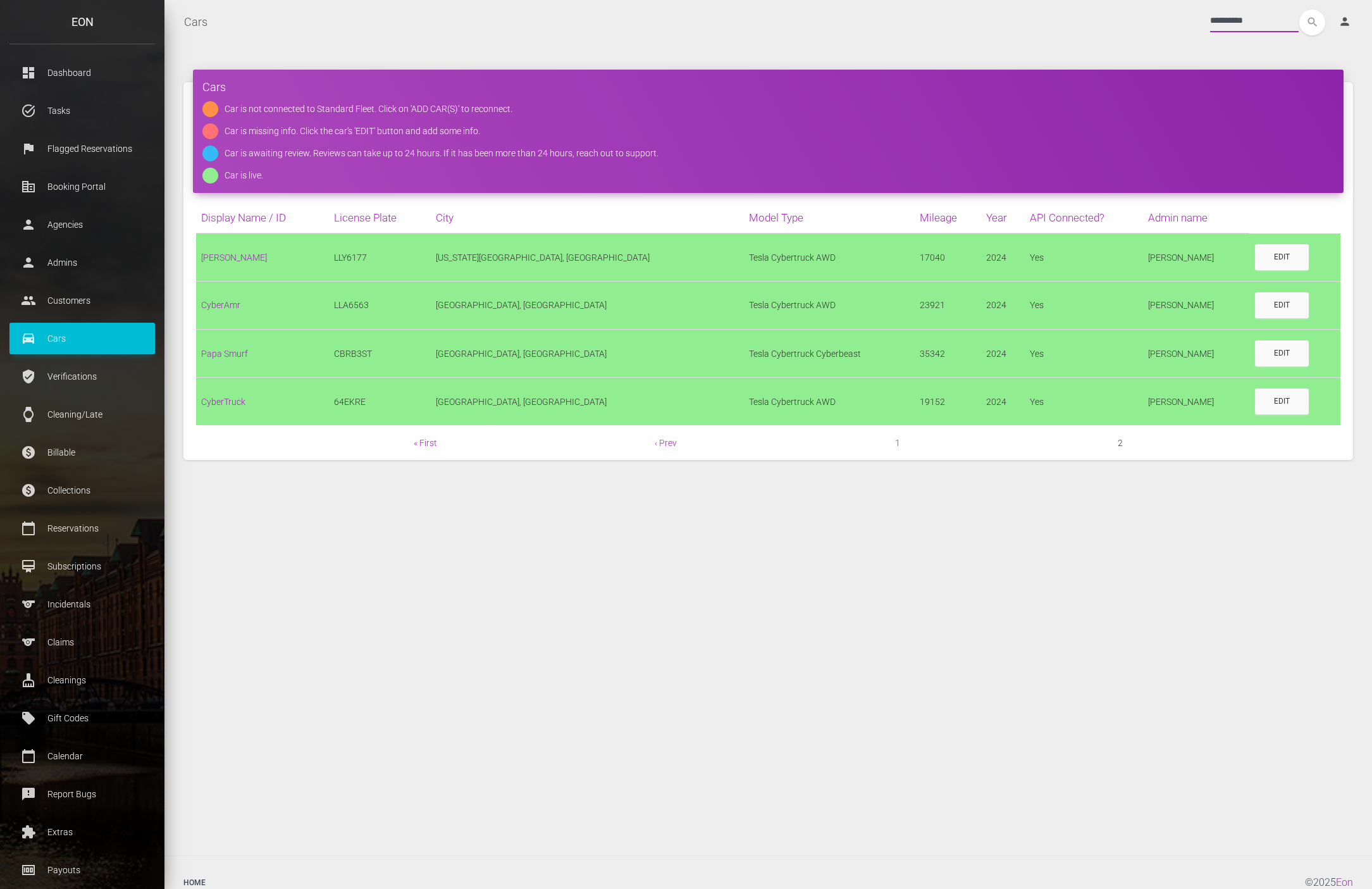
click at [1210, 21] on input "**********" at bounding box center [1254, 20] width 88 height 22
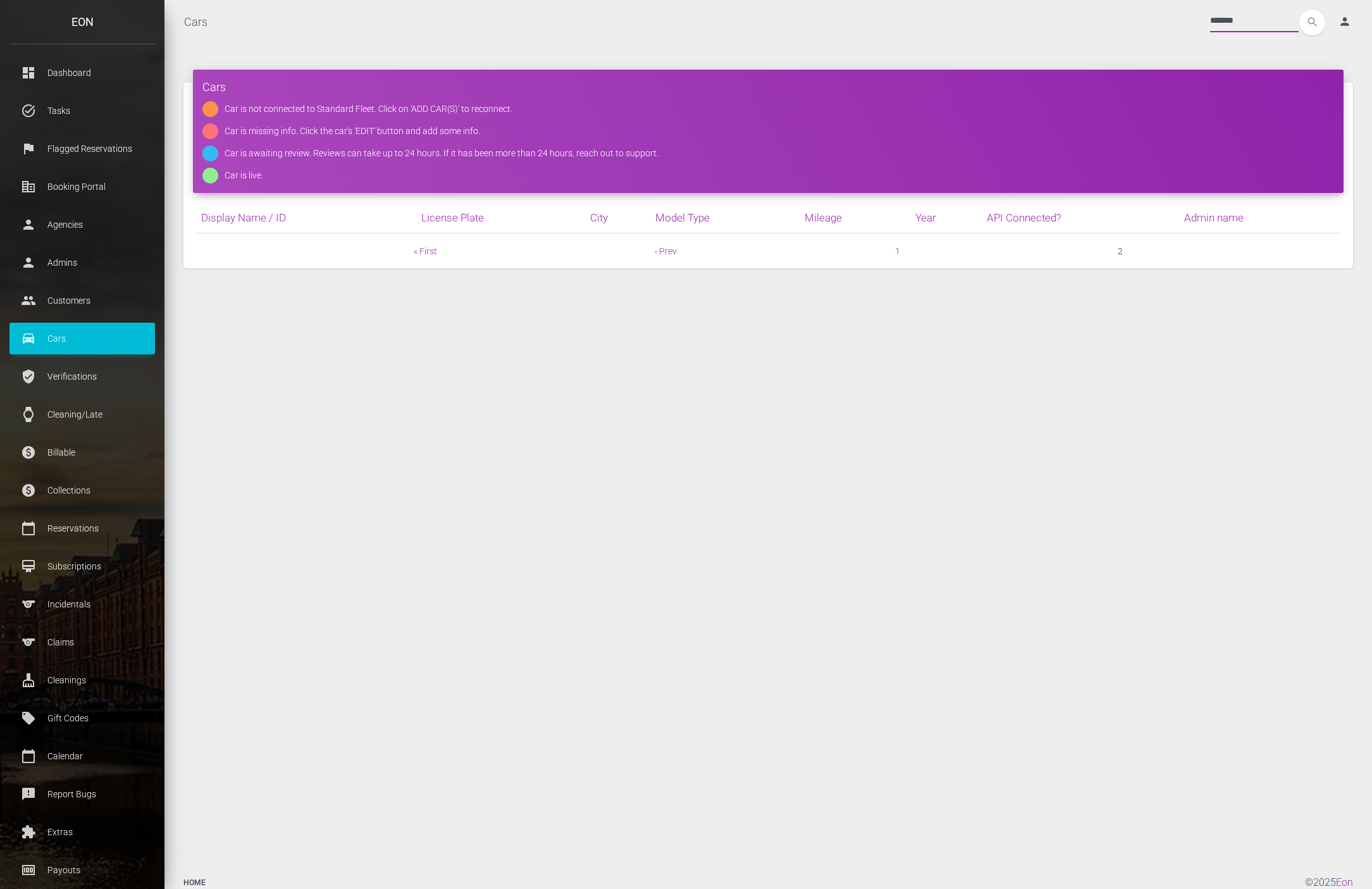
type input "*******"
click at [1299, 9] on button "search" at bounding box center [1312, 22] width 26 height 26
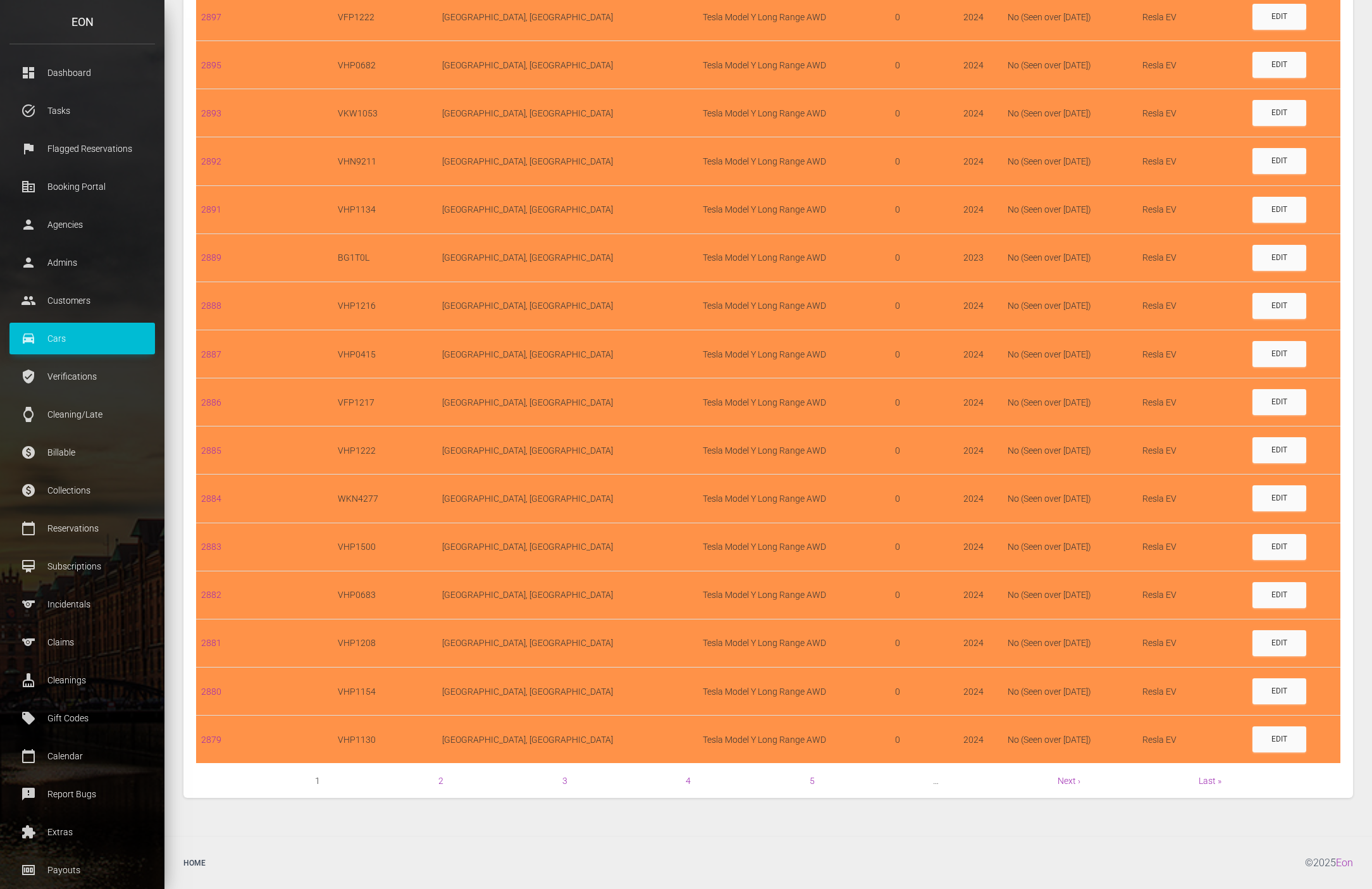
scroll to position [681, 0]
click at [441, 783] on link "2" at bounding box center [440, 780] width 5 height 10
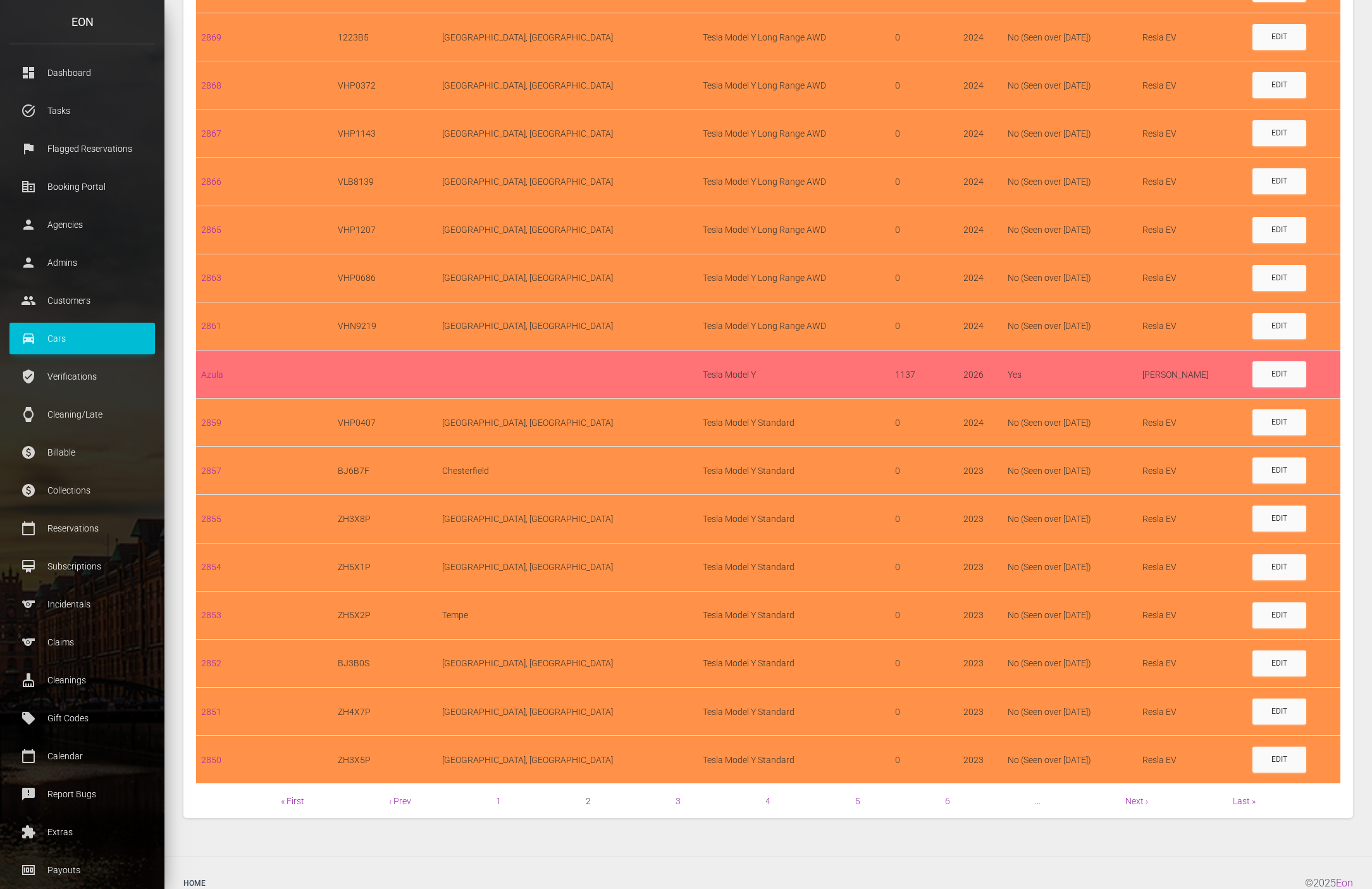
scroll to position [681, 0]
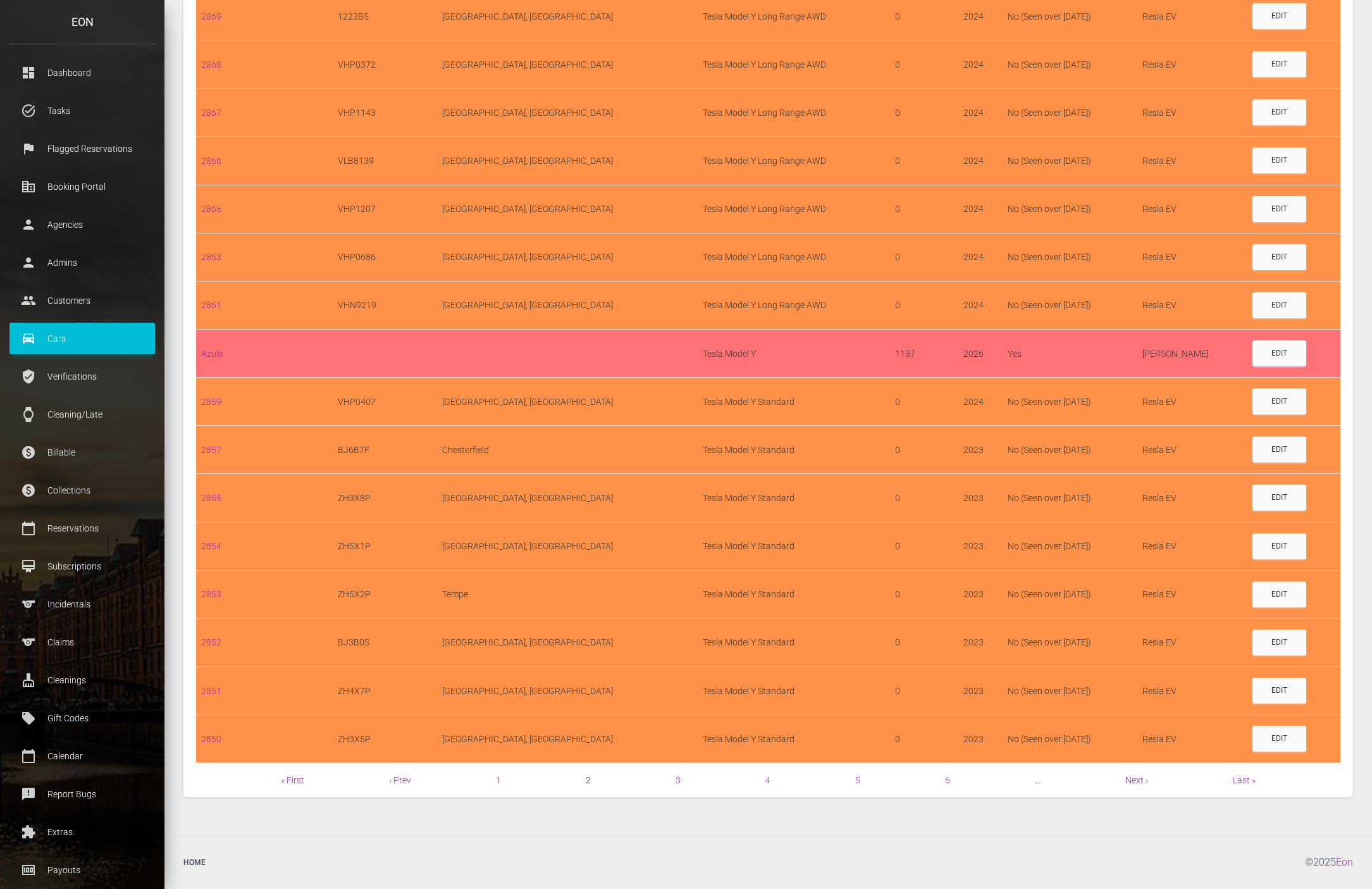
click at [1135, 776] on link "Next ›" at bounding box center [1136, 780] width 22 height 10
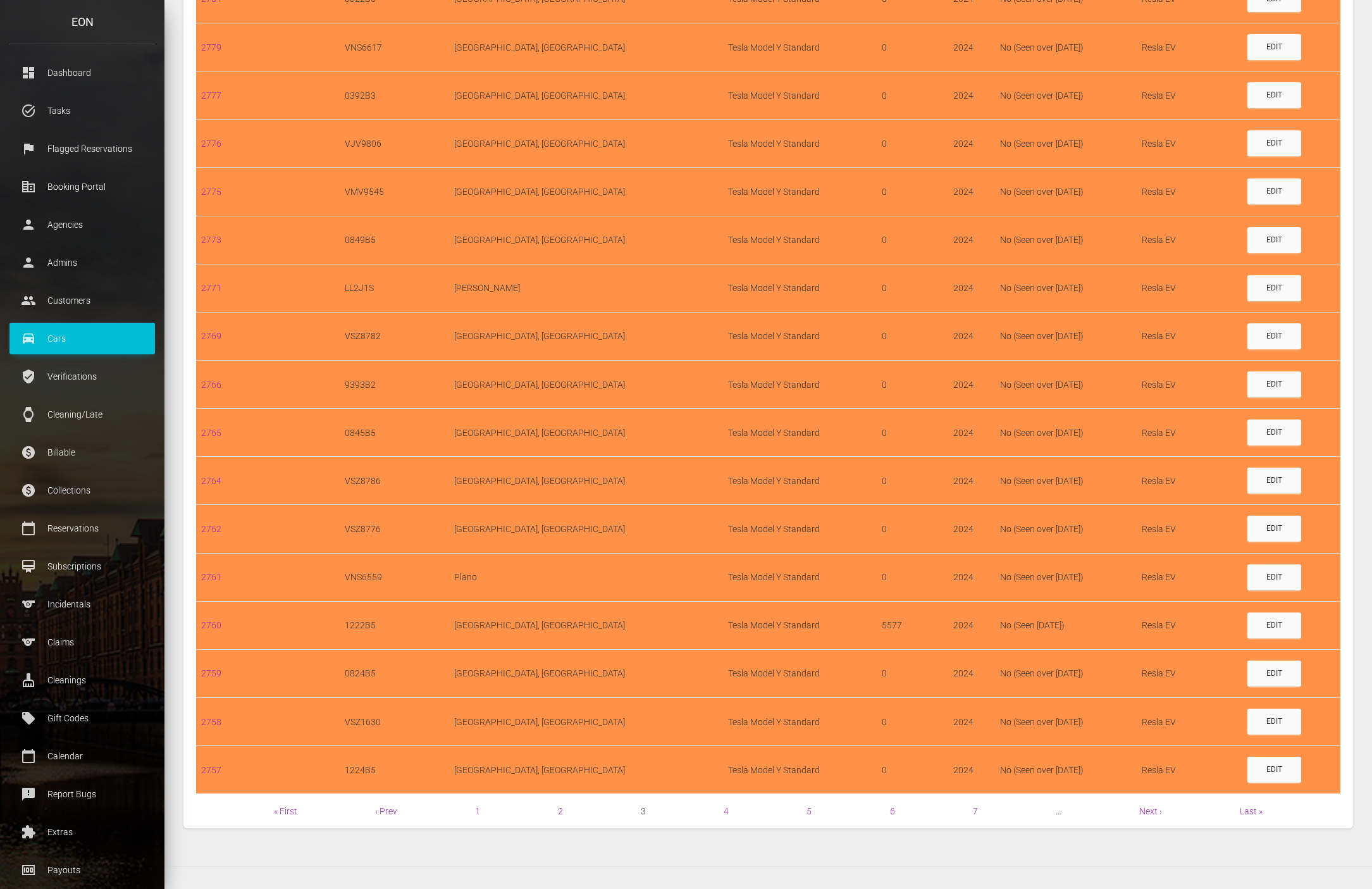
scroll to position [681, 0]
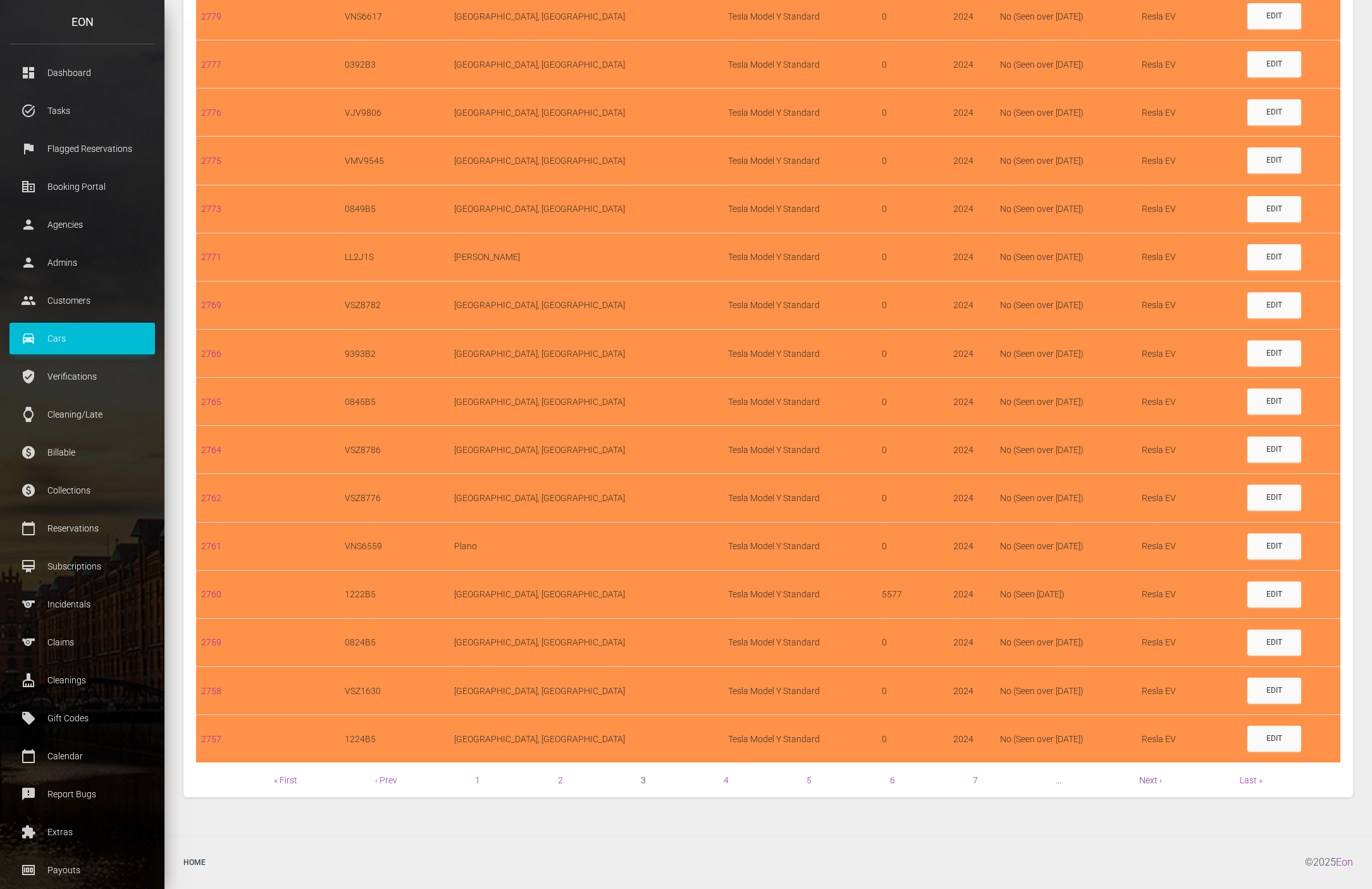
click at [1146, 780] on link "Next ›" at bounding box center [1150, 780] width 22 height 10
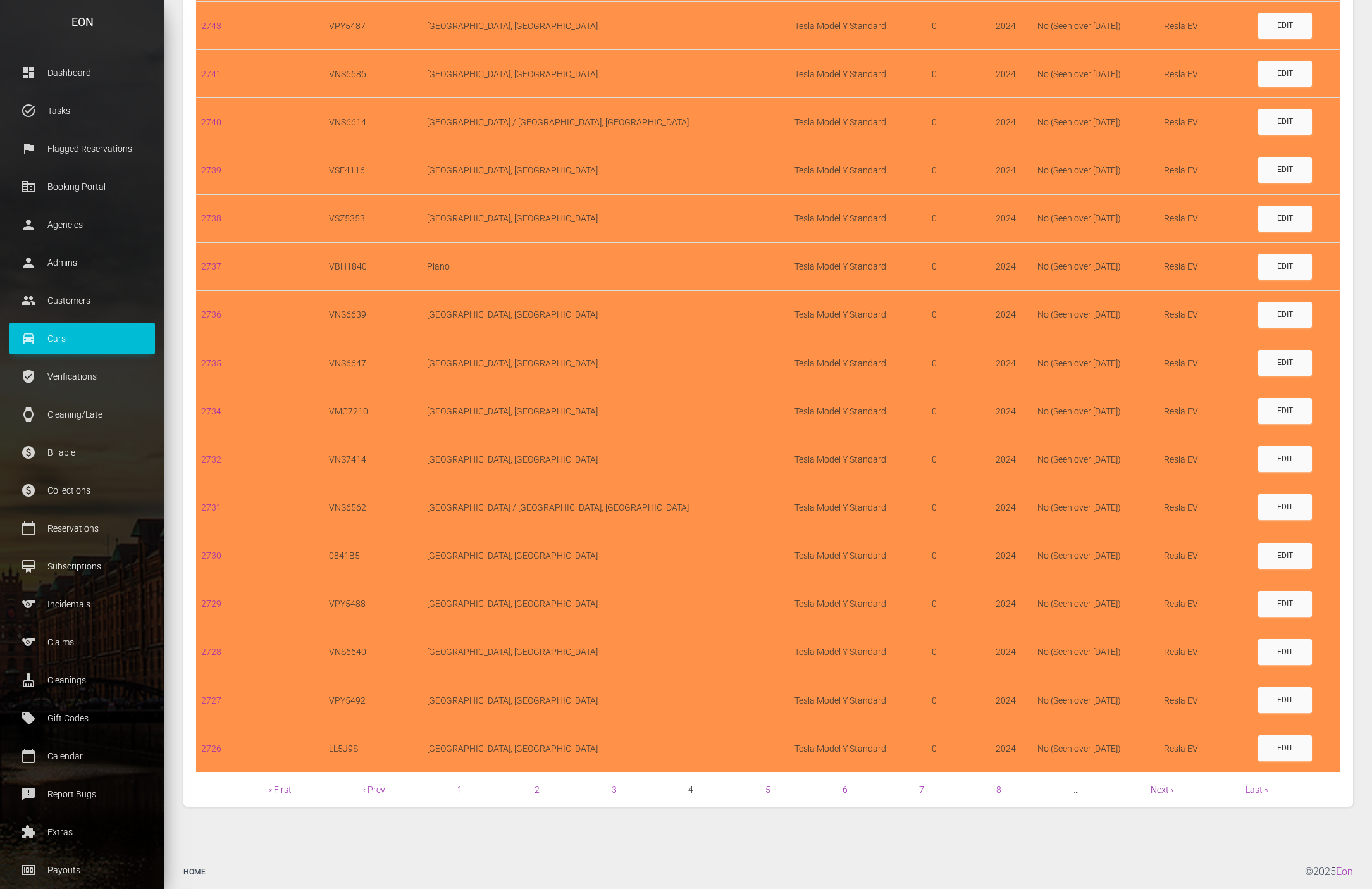
scroll to position [681, 0]
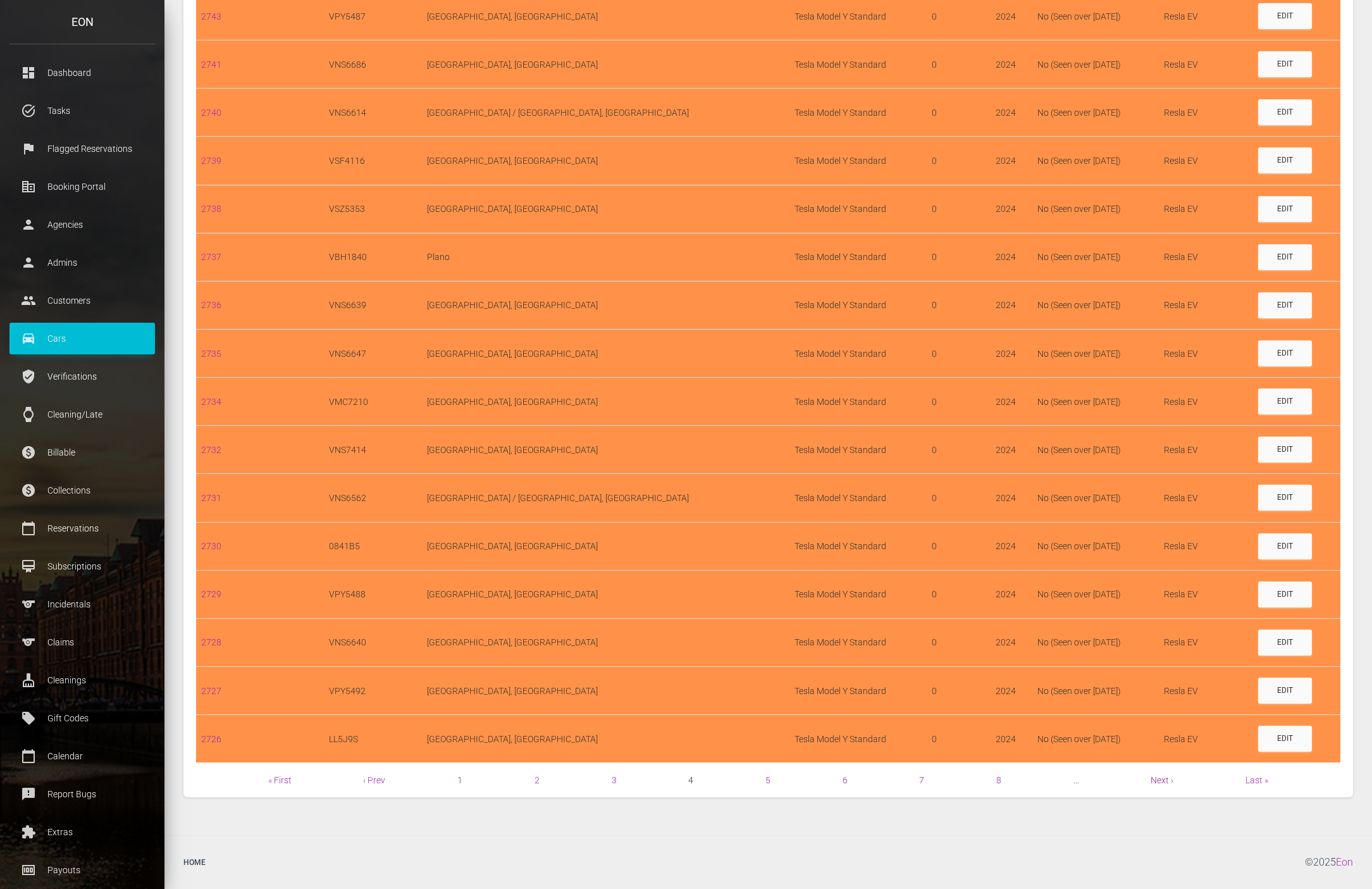
click at [1162, 783] on link "Next ›" at bounding box center [1162, 780] width 22 height 10
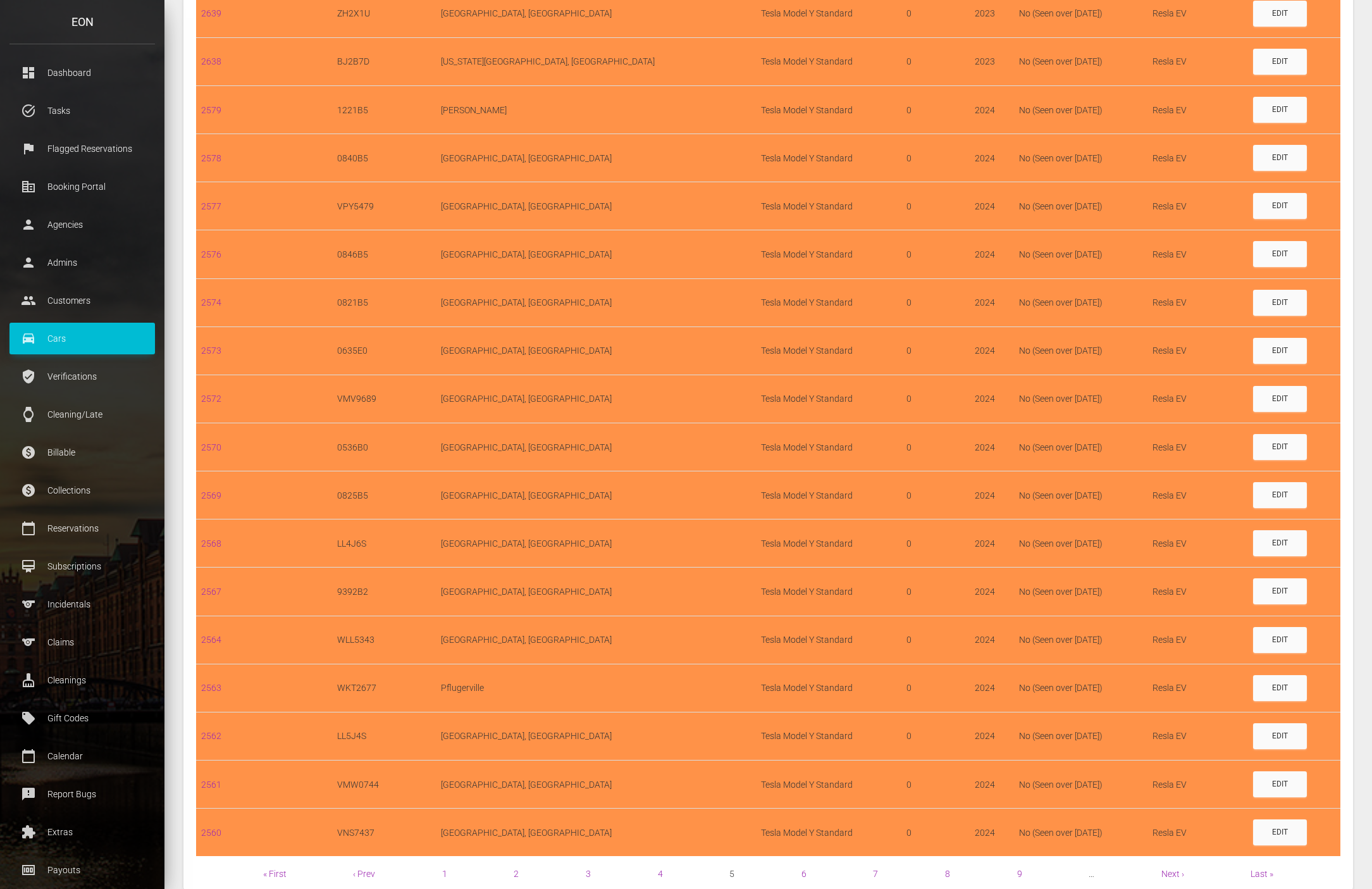
scroll to position [681, 0]
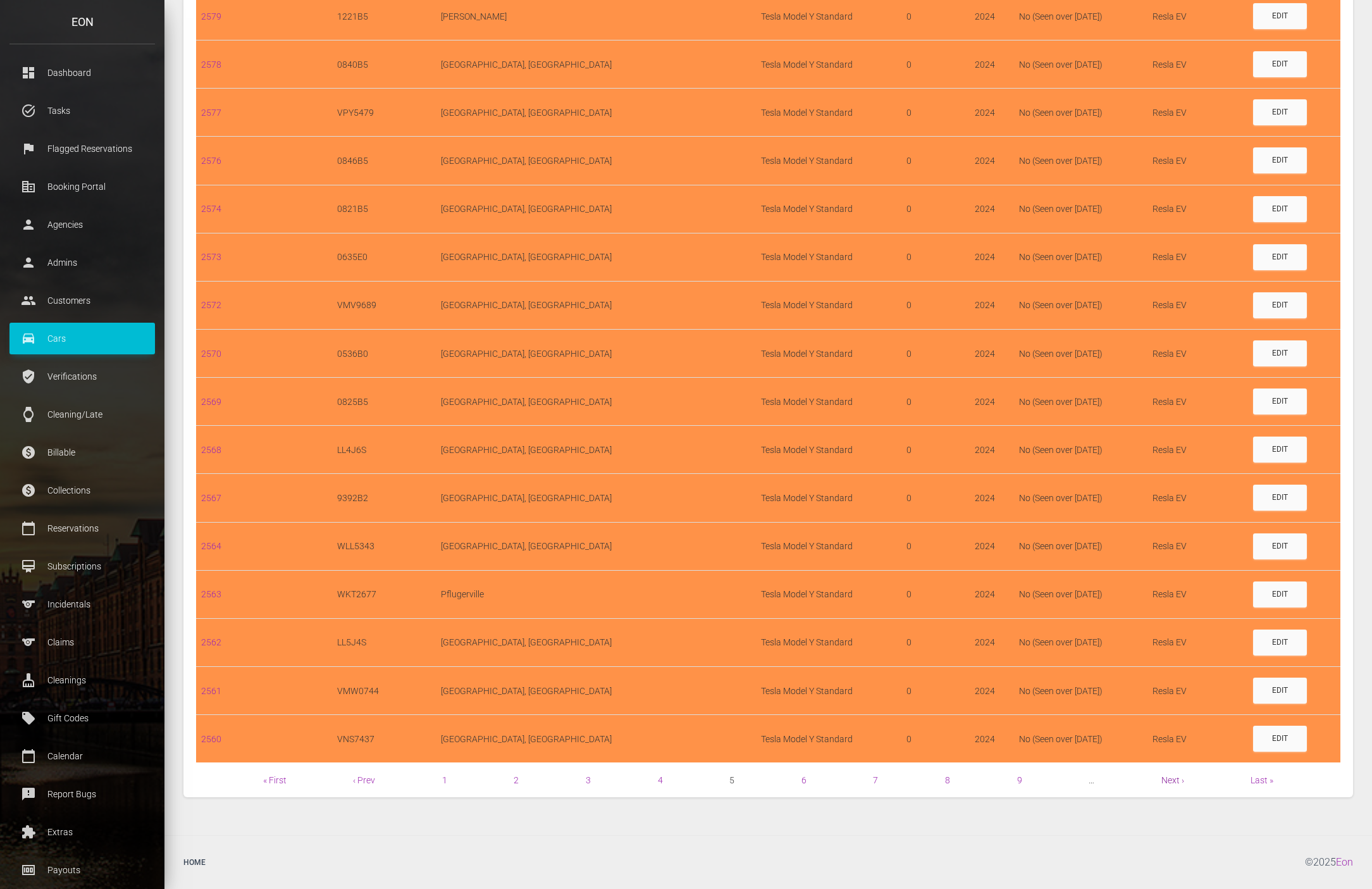
click at [1163, 777] on link "Next ›" at bounding box center [1172, 780] width 22 height 10
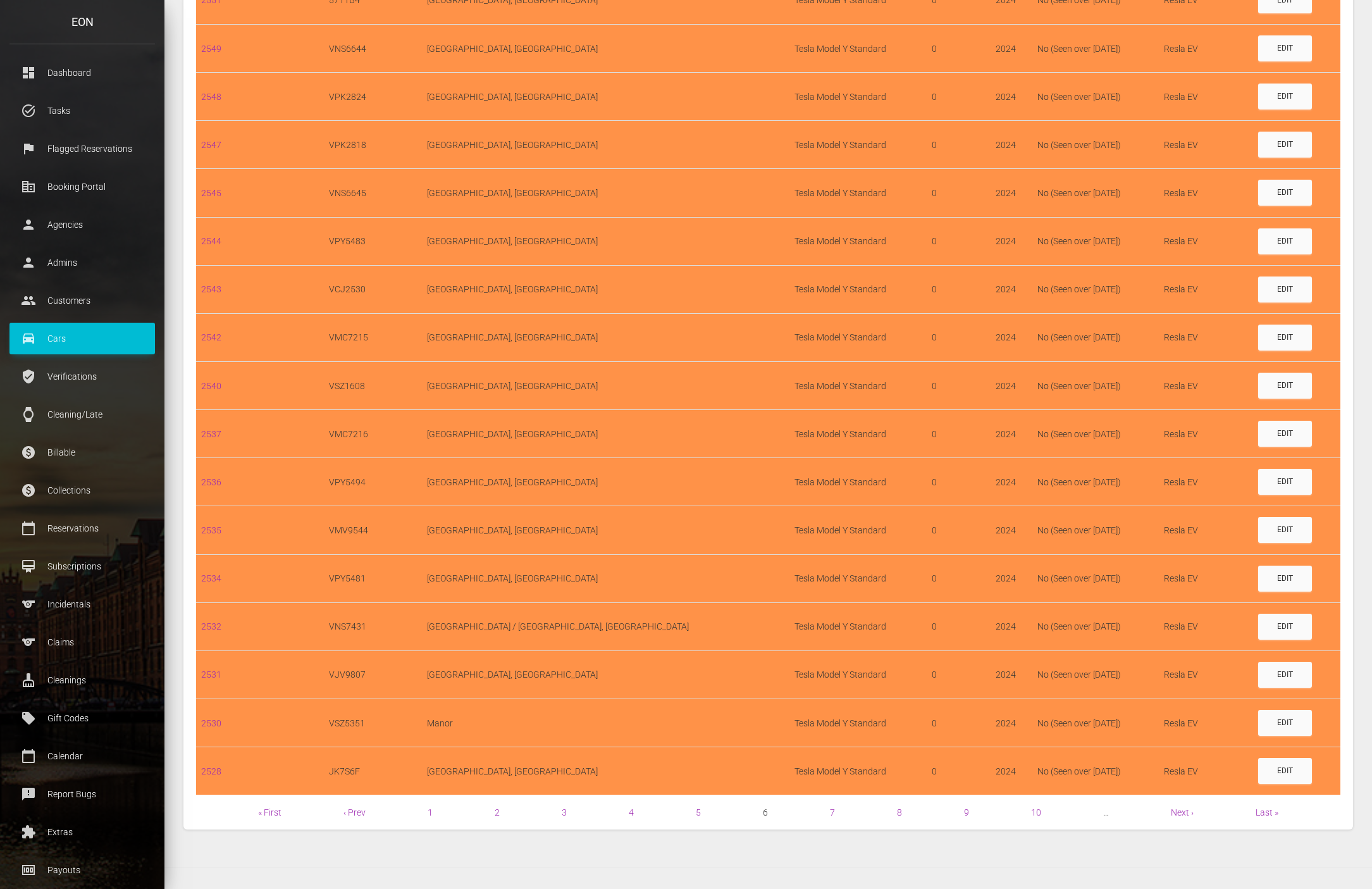
scroll to position [681, 0]
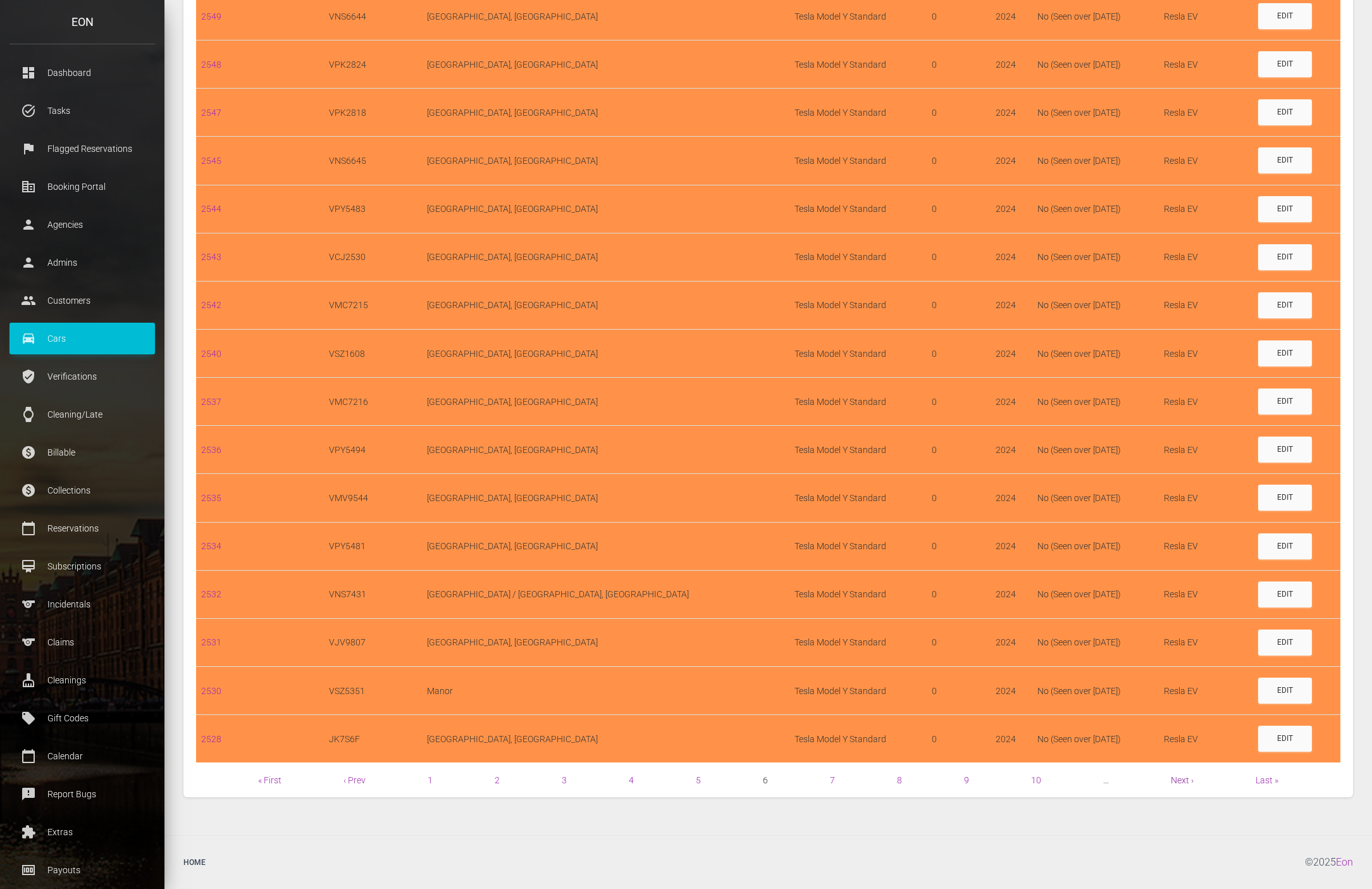
click at [1177, 784] on link "Next ›" at bounding box center [1182, 780] width 22 height 10
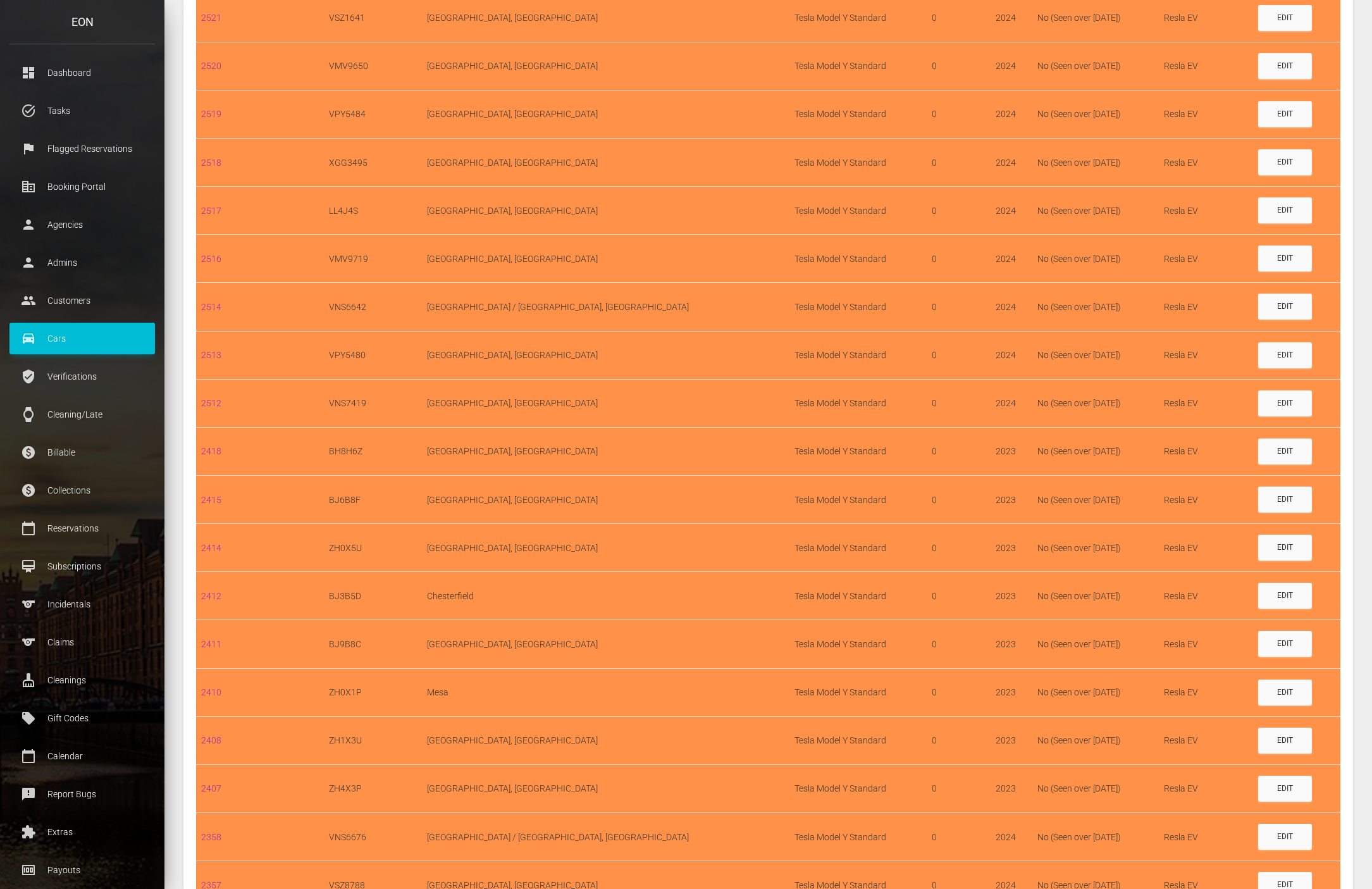
scroll to position [681, 0]
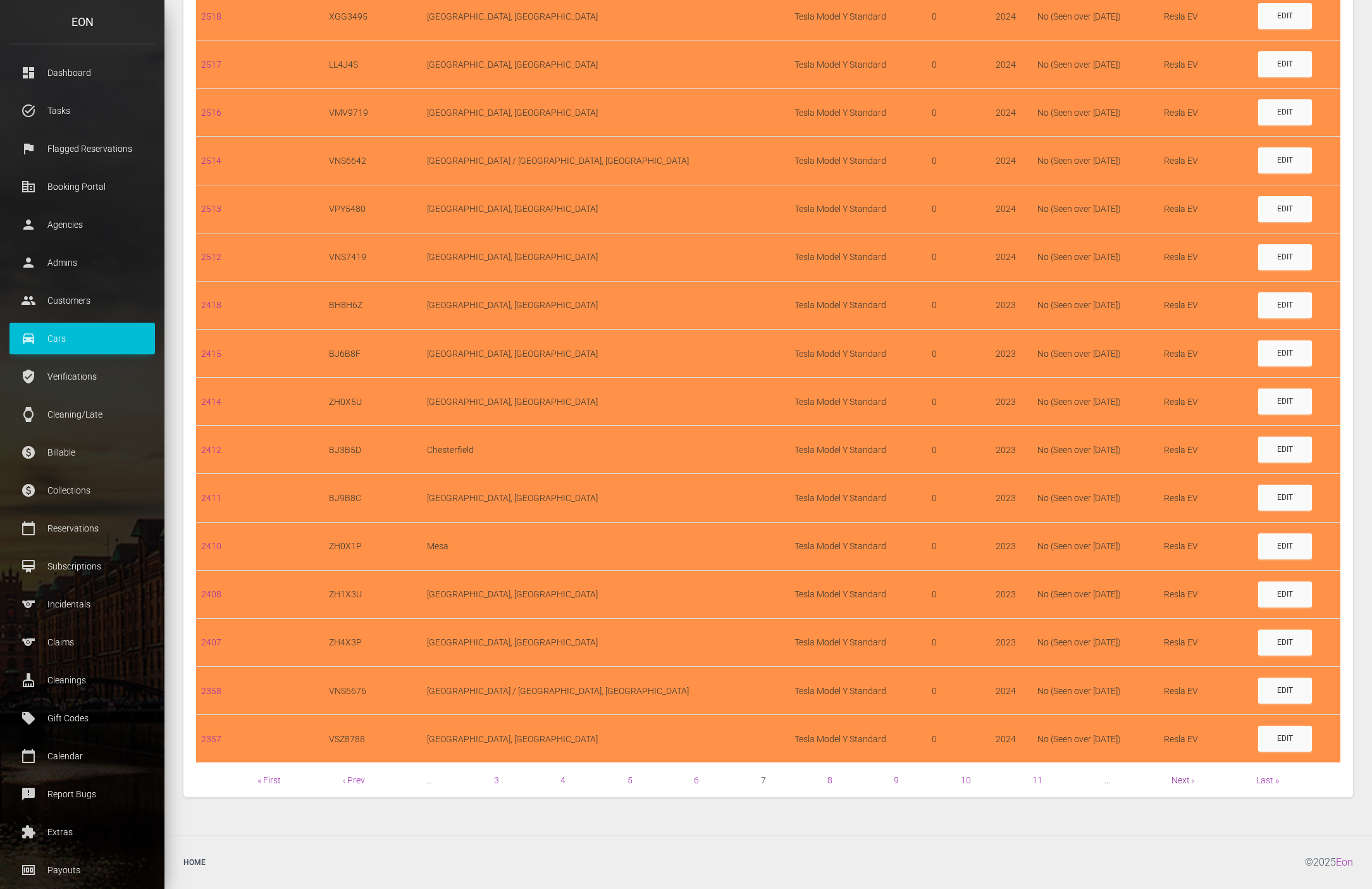
click at [1181, 780] on link "Next ›" at bounding box center [1183, 780] width 22 height 10
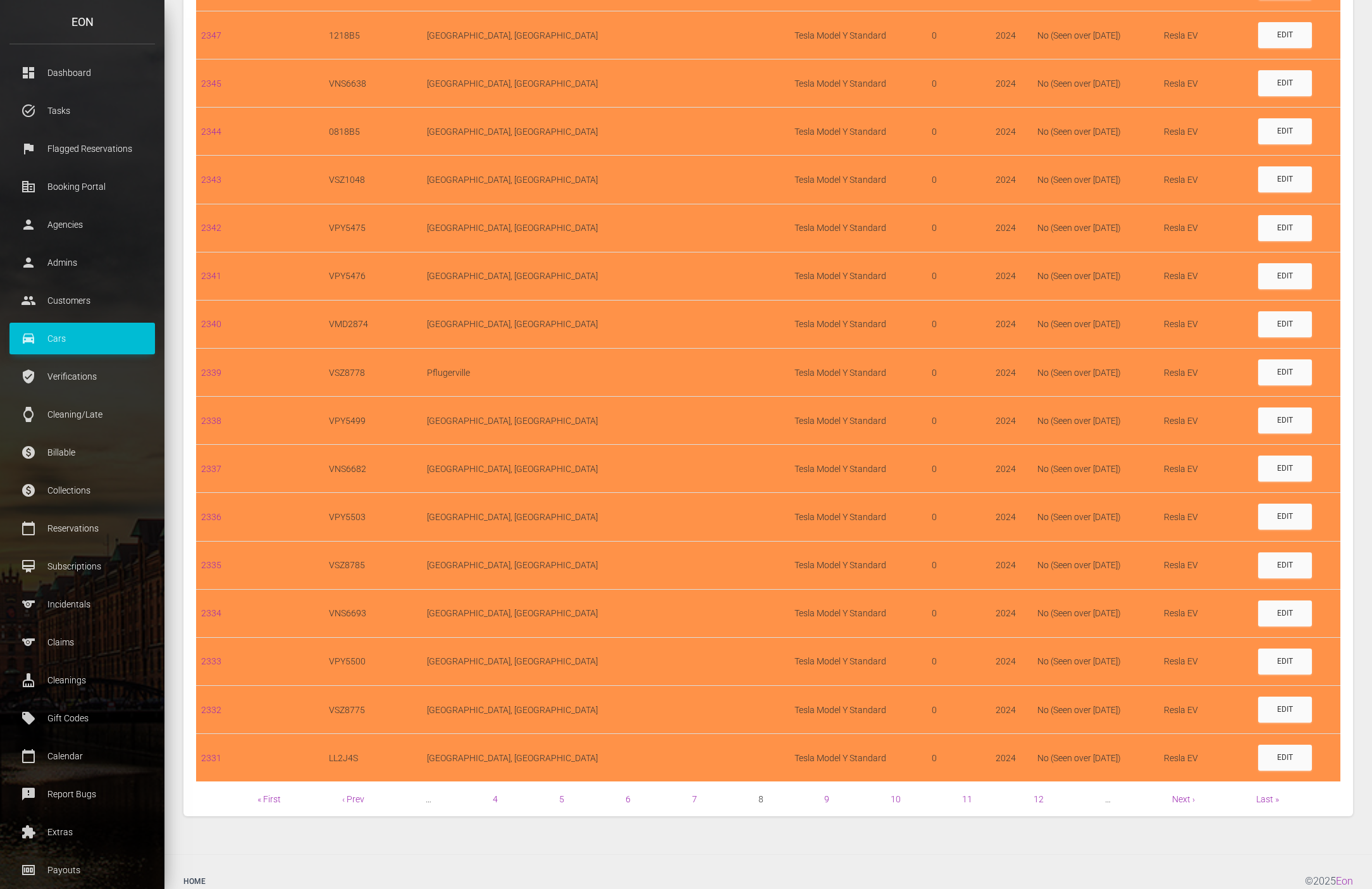
scroll to position [681, 0]
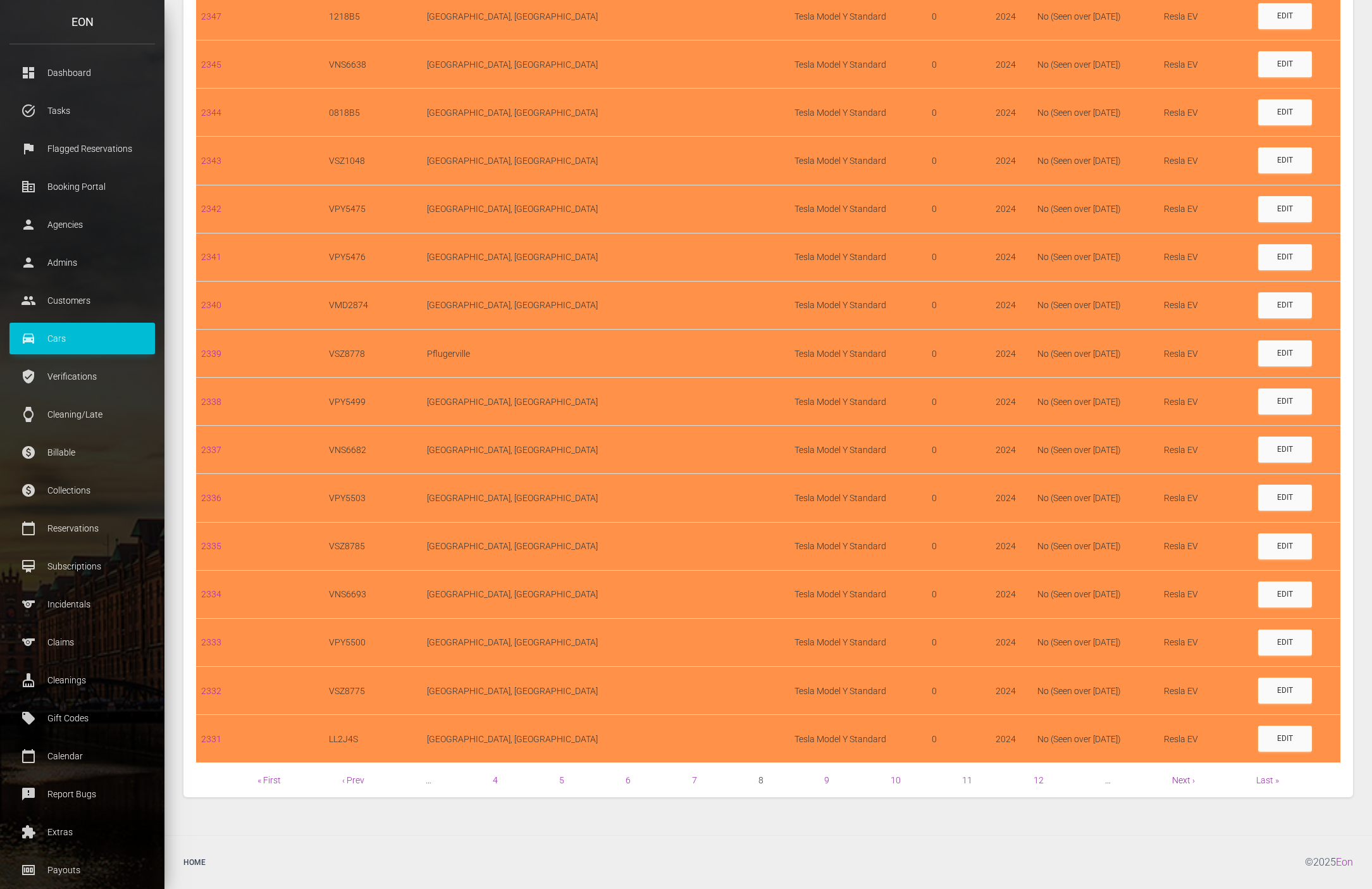
click at [1179, 783] on link "Next ›" at bounding box center [1183, 780] width 22 height 10
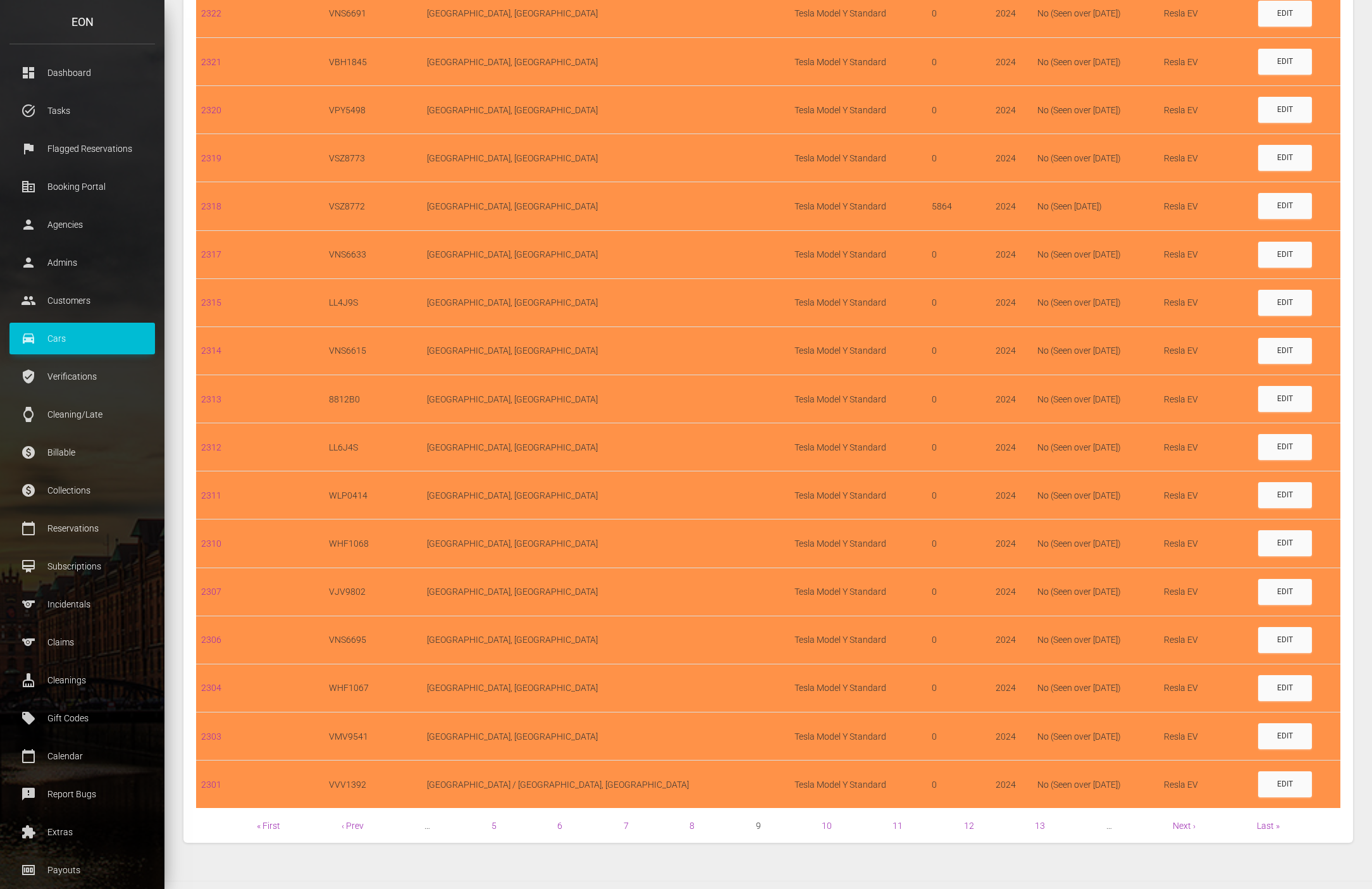
scroll to position [681, 0]
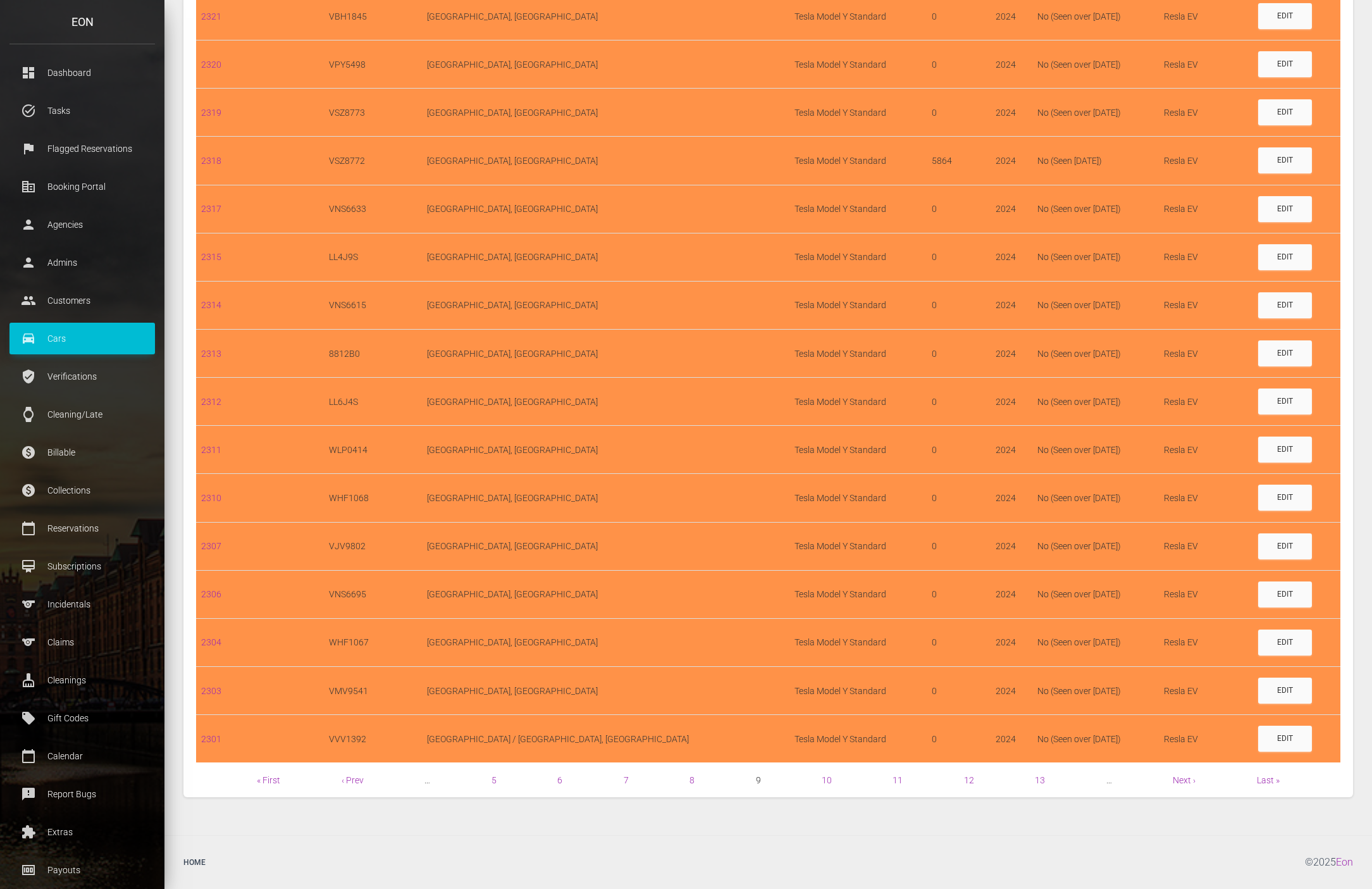
click at [1177, 788] on div "Display Name / ID License Plate City Model Type Mileage Year API Connected? Adm…" at bounding box center [768, 158] width 1169 height 1279
click at [1183, 782] on link "Next ›" at bounding box center [1183, 780] width 22 height 10
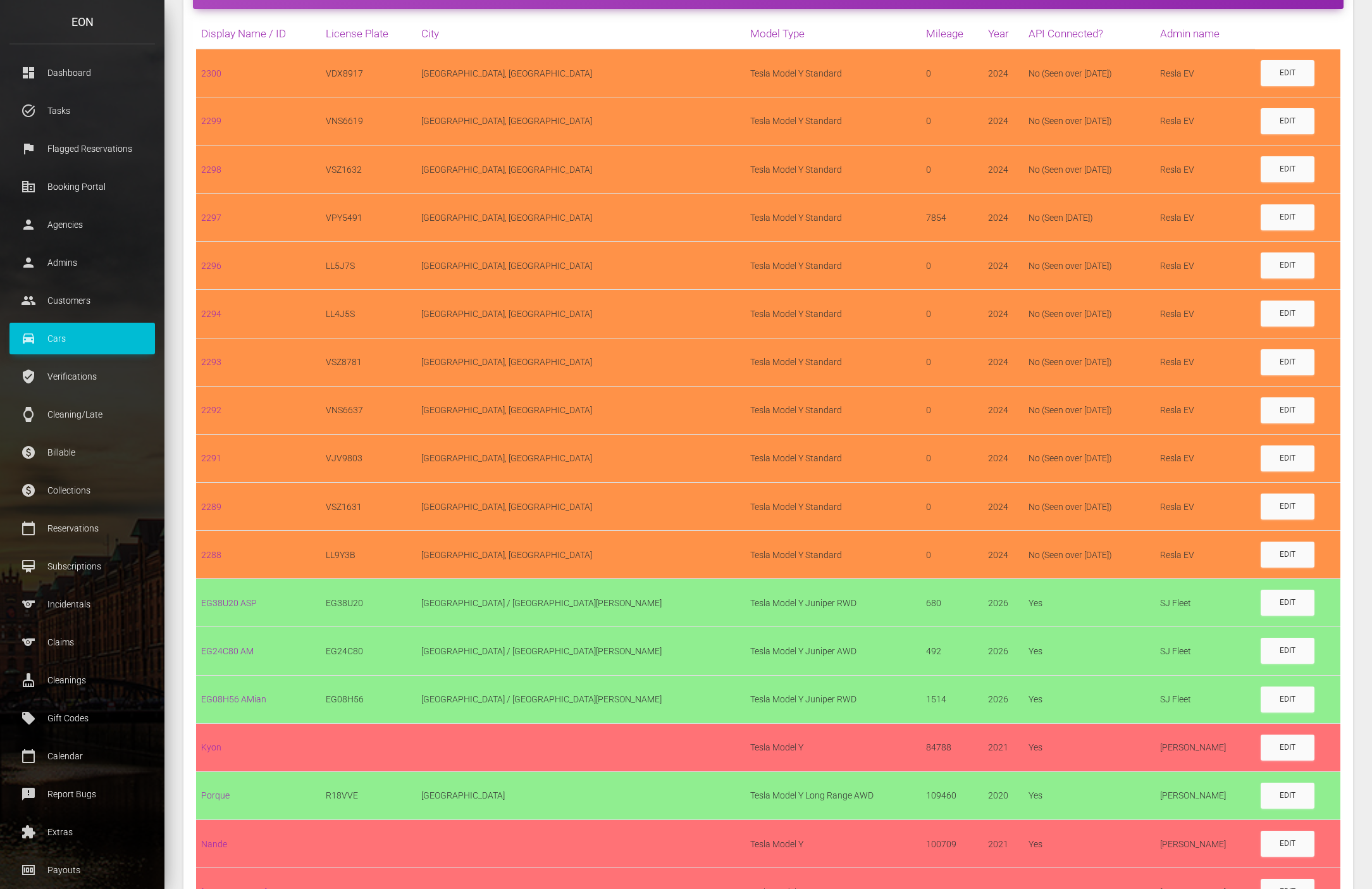
scroll to position [285, 0]
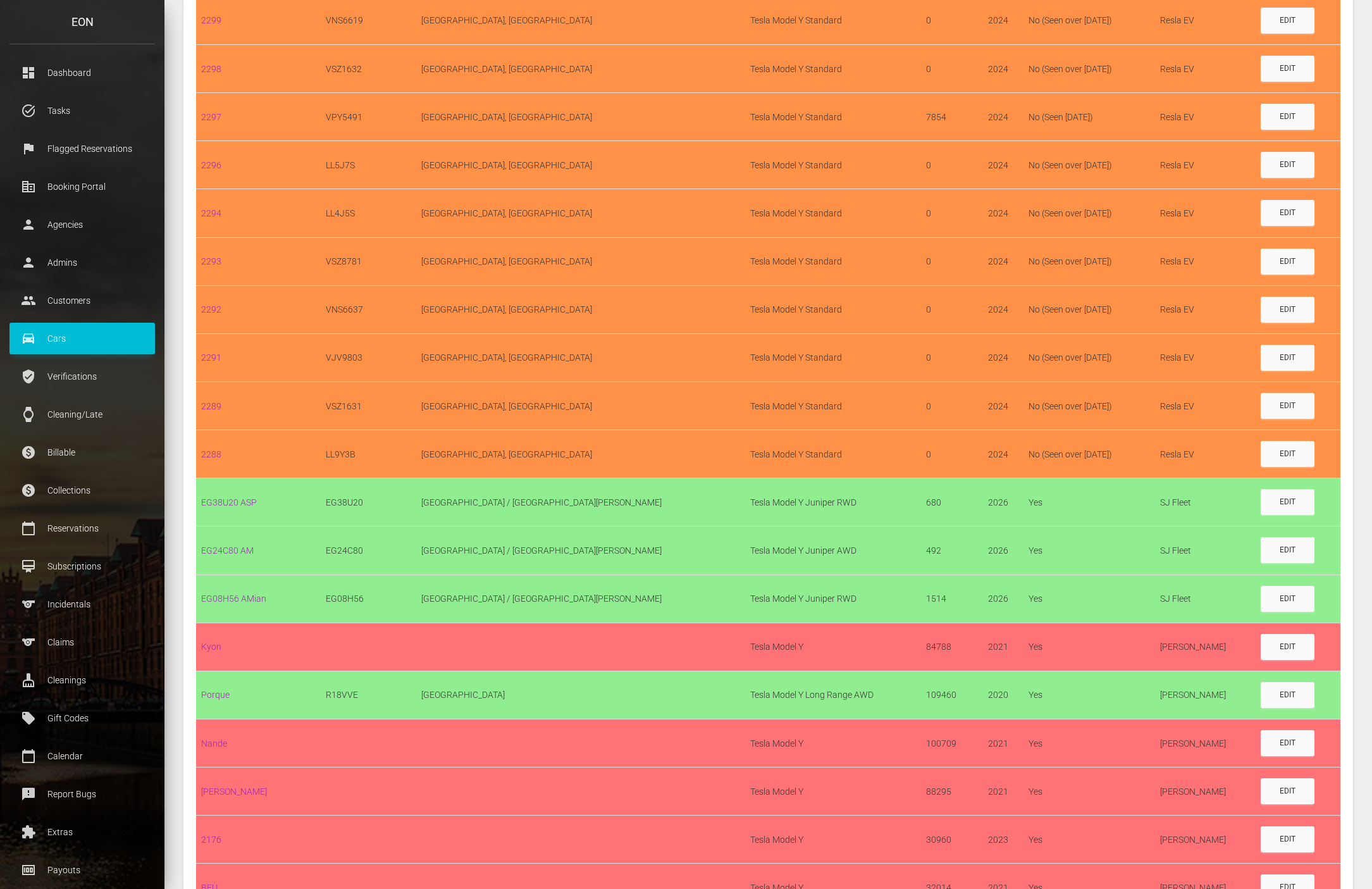
click at [1355, 148] on div "Cars Car is not connected to Standard Fleet. Click on 'ADD CAR(S)' to reconnect…" at bounding box center [768, 492] width 1188 height 1427
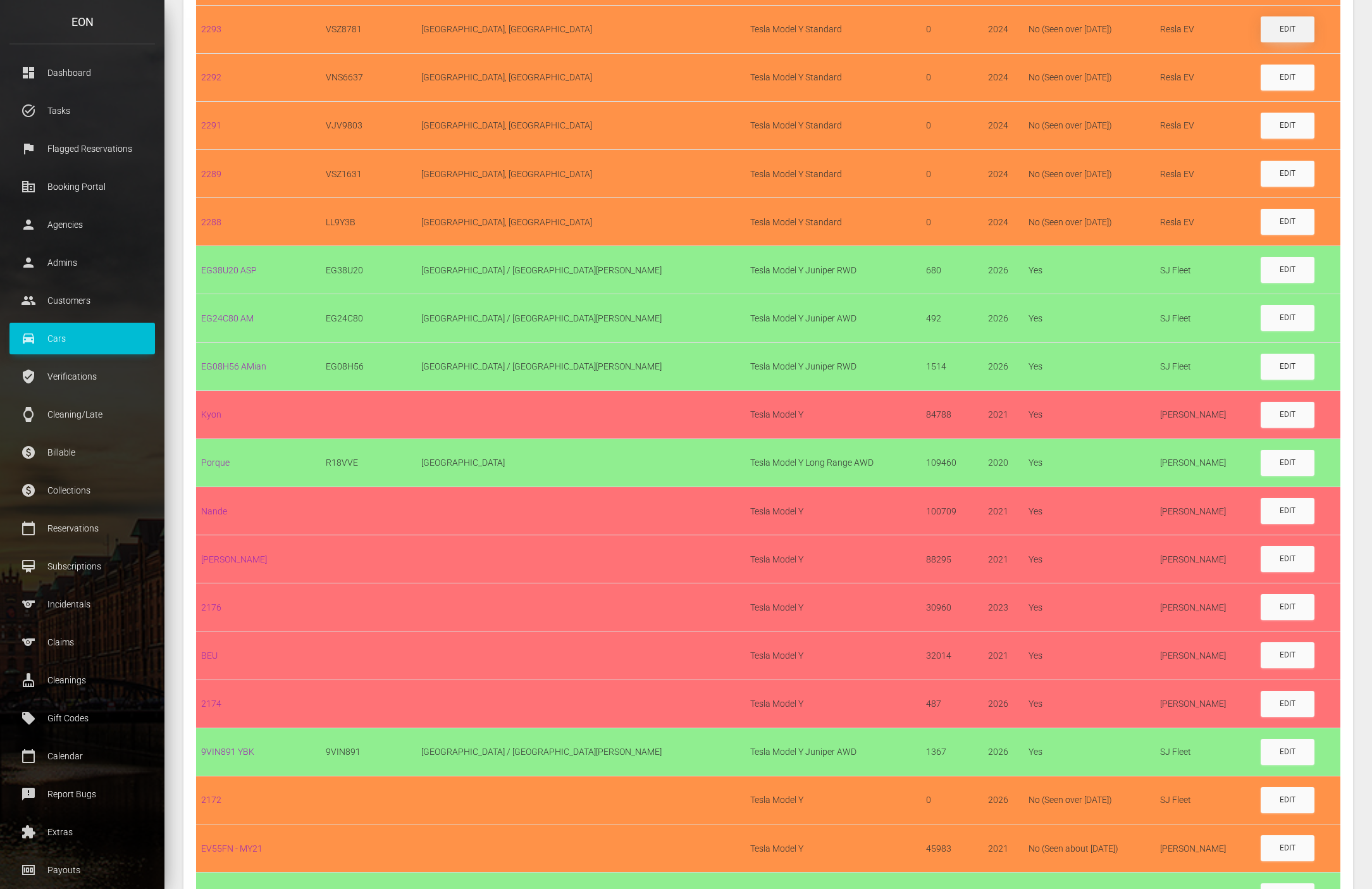
scroll to position [664, 0]
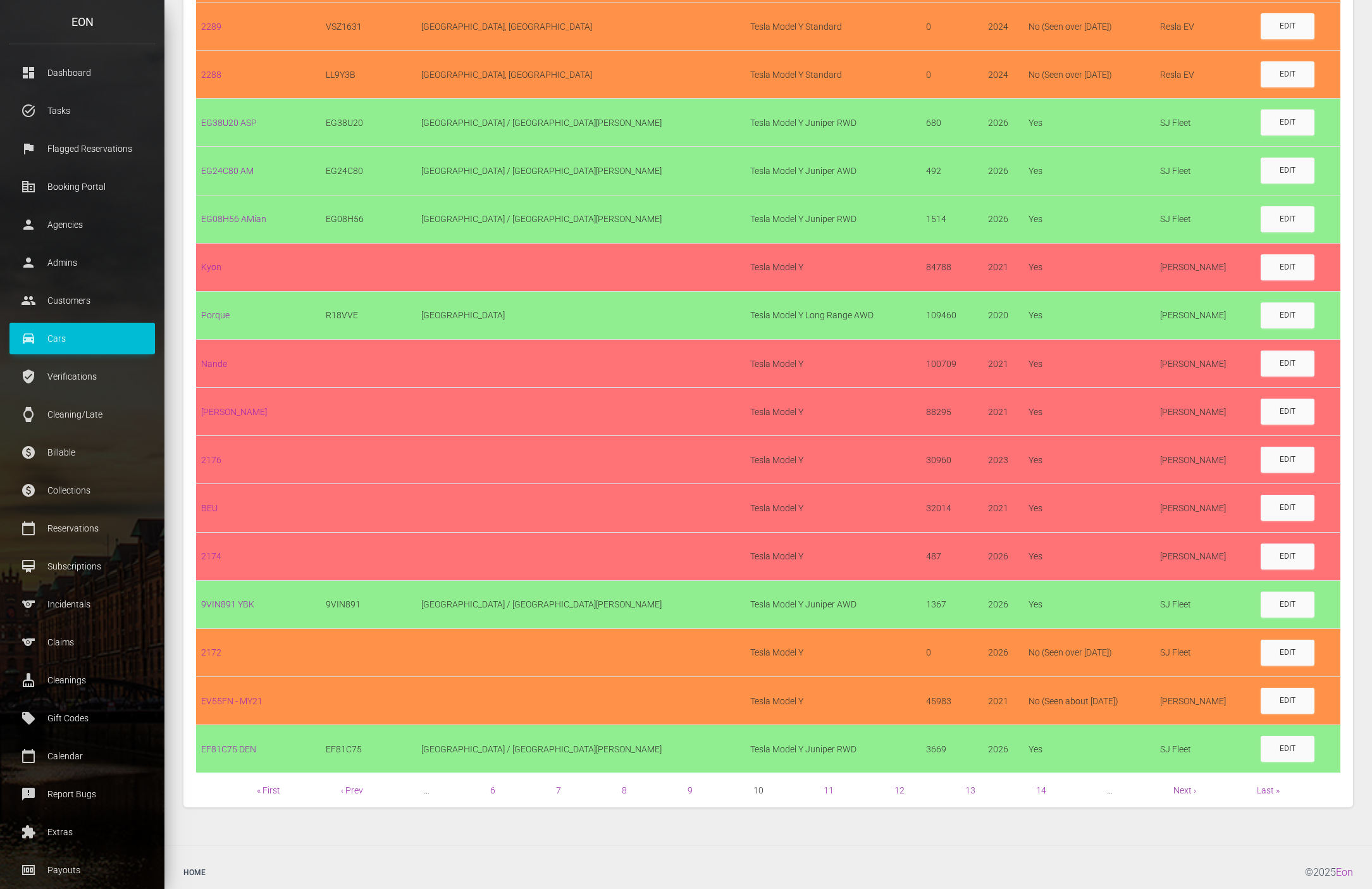
click at [1179, 795] on link "Next ›" at bounding box center [1184, 790] width 22 height 10
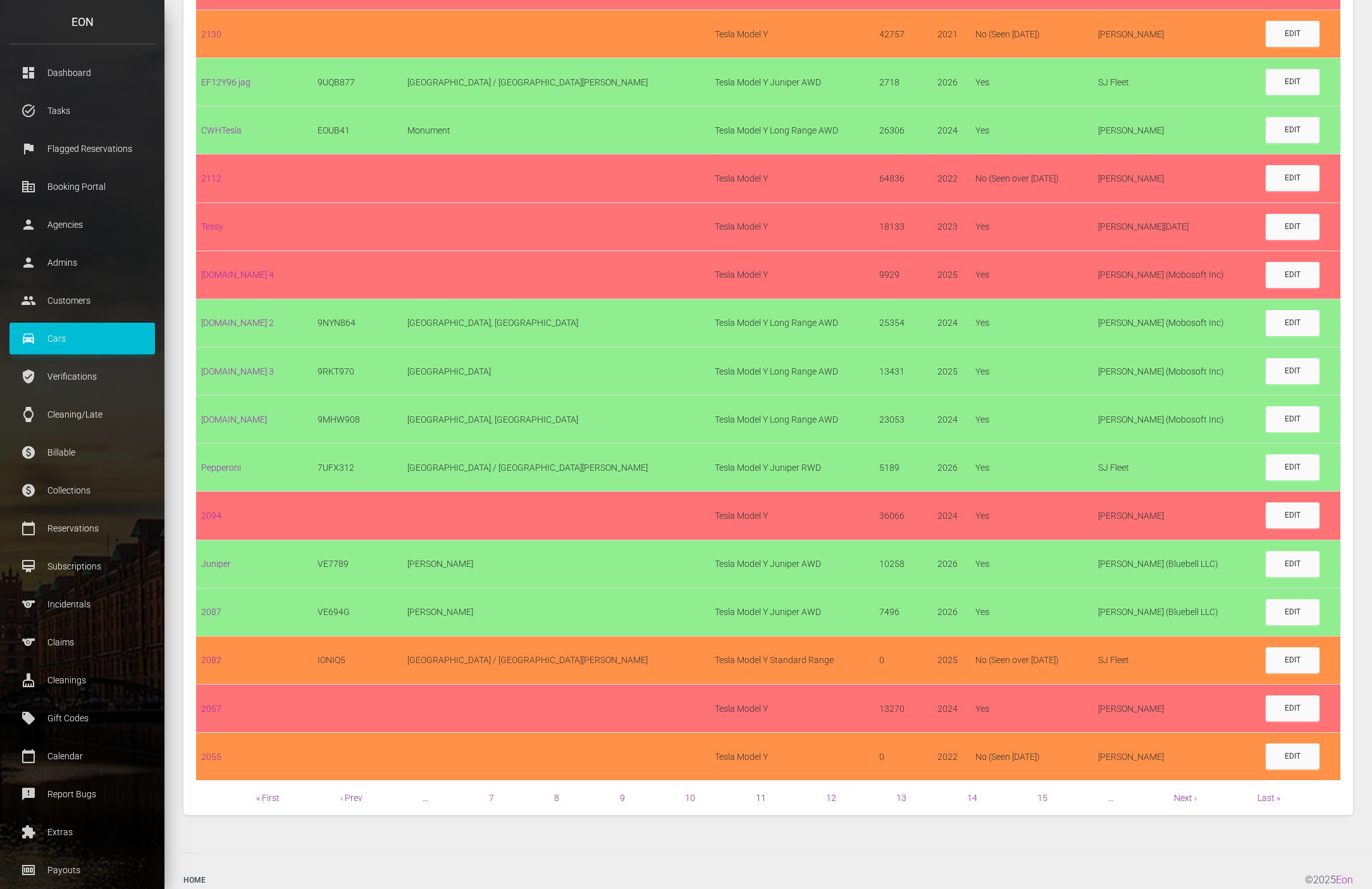
scroll to position [681, 0]
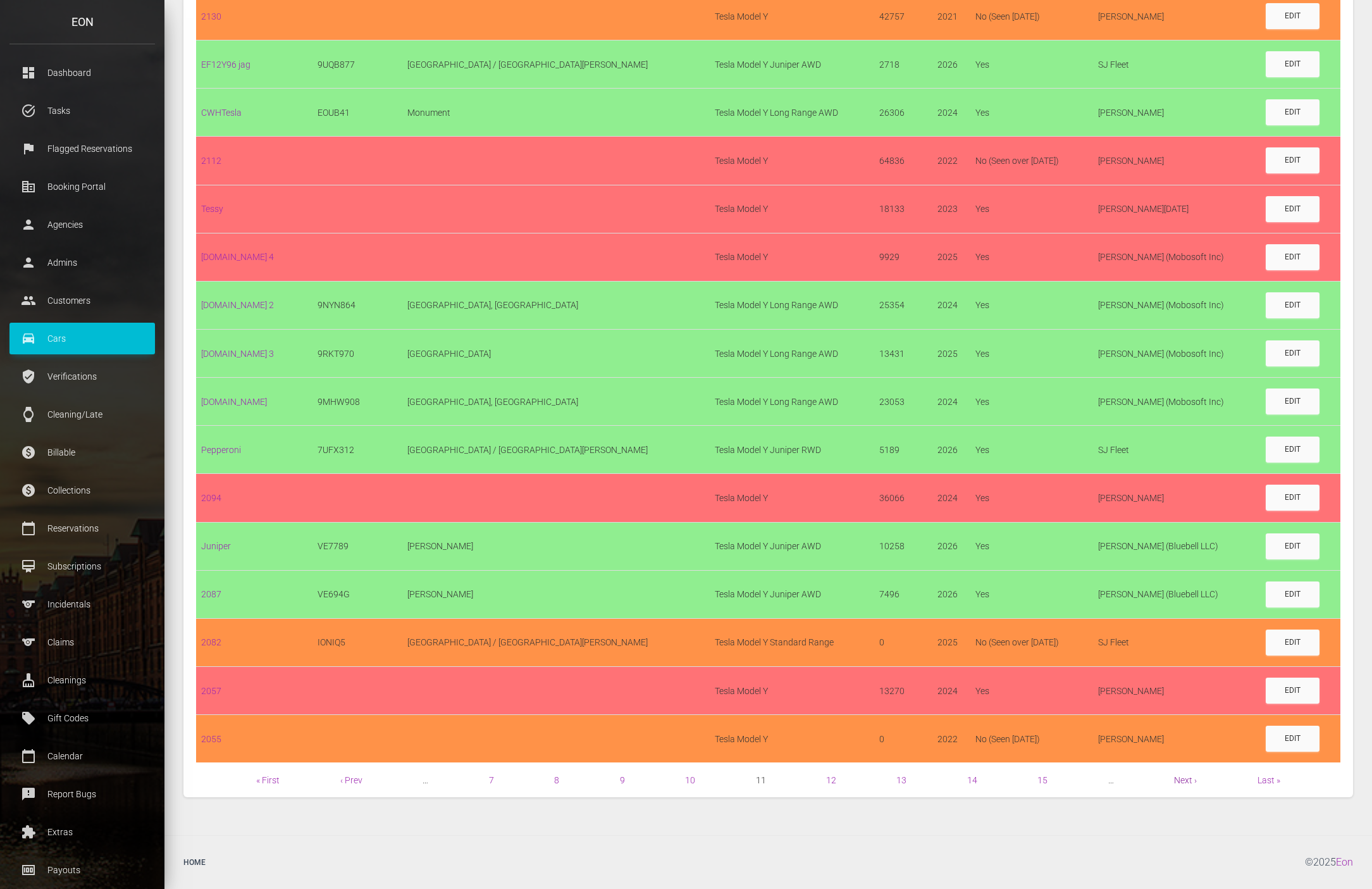
click at [1184, 782] on link "Next ›" at bounding box center [1185, 780] width 22 height 10
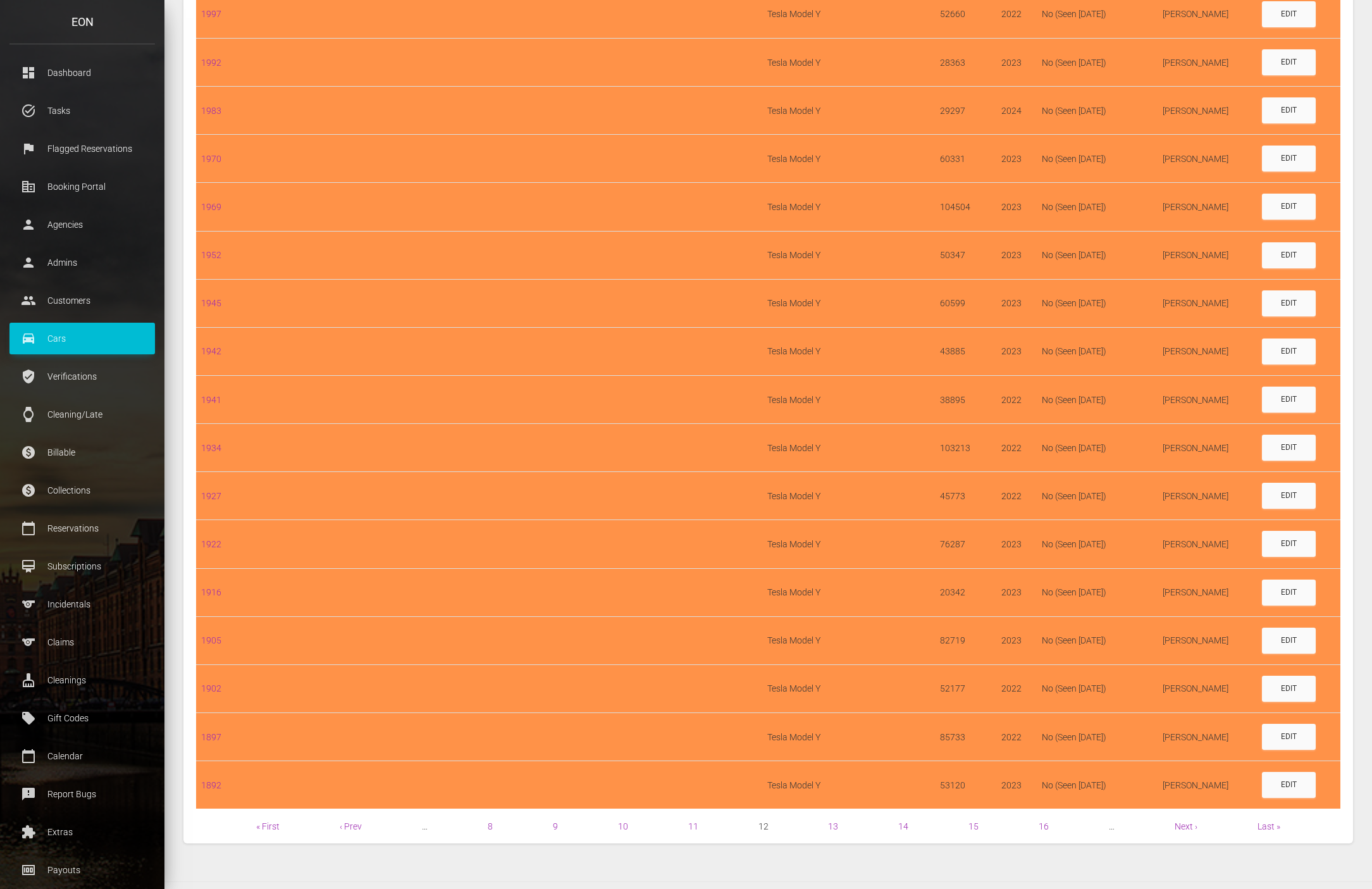
scroll to position [681, 0]
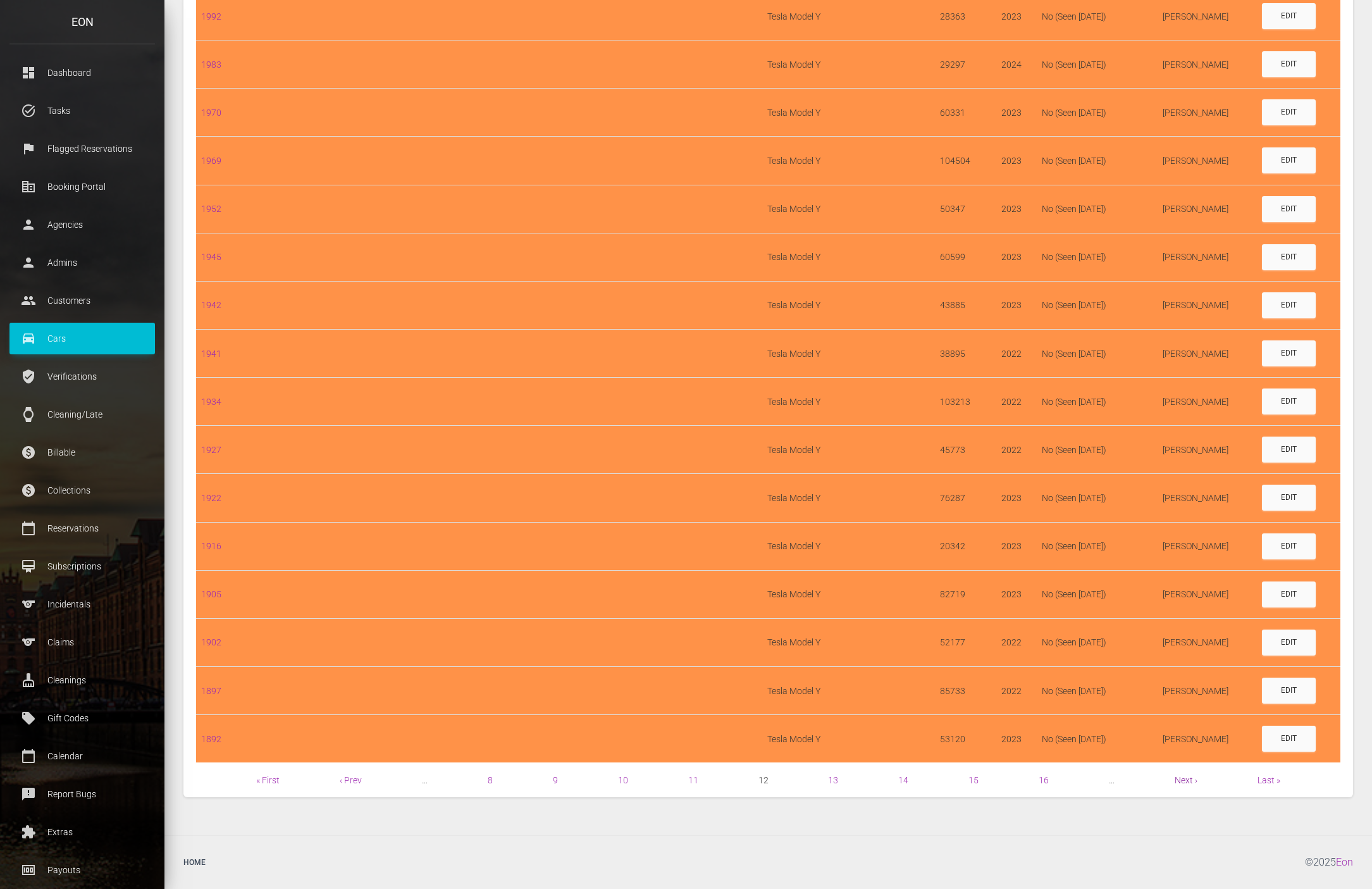
click at [1188, 783] on link "Next ›" at bounding box center [1185, 780] width 22 height 10
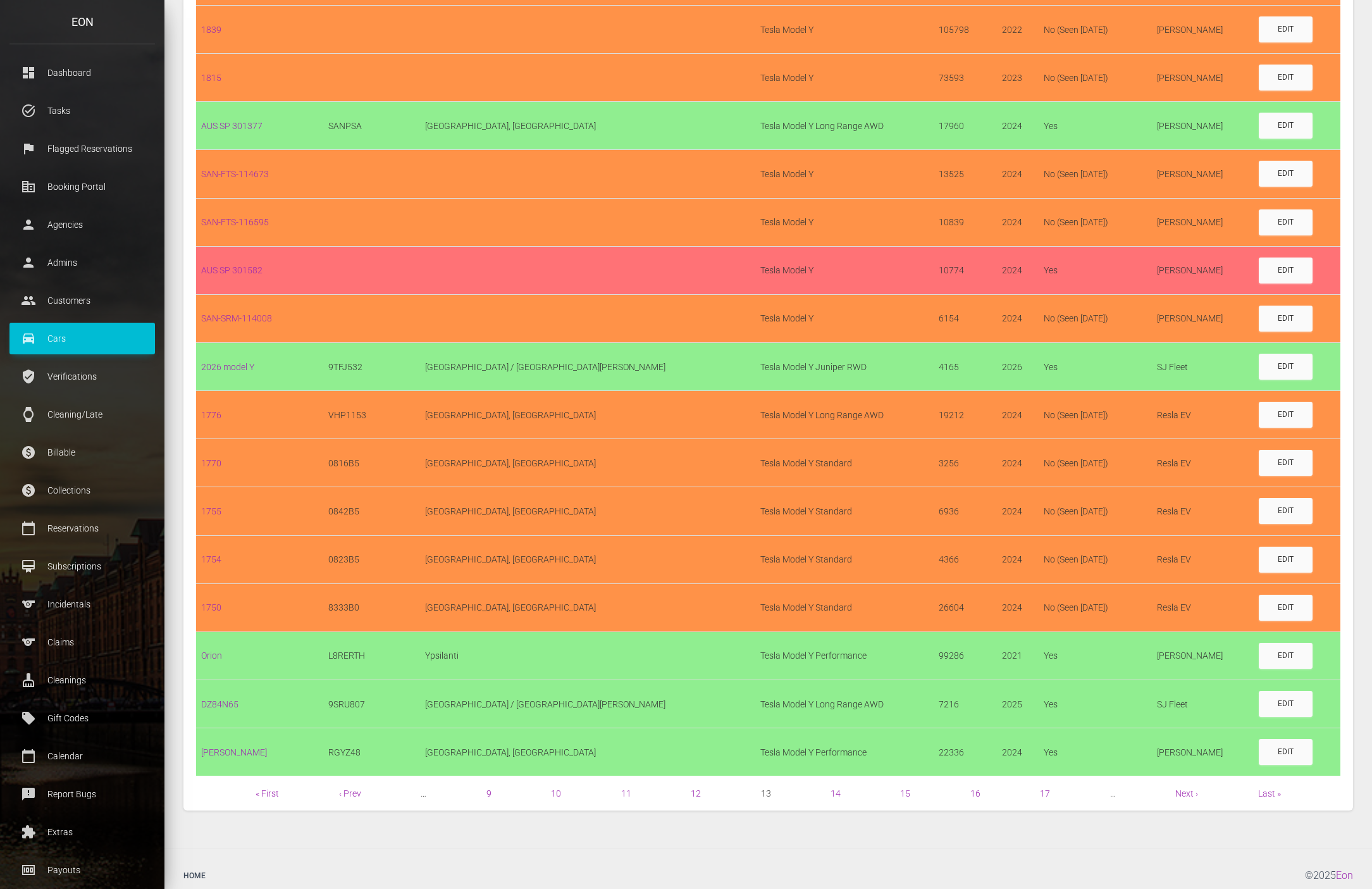
scroll to position [681, 0]
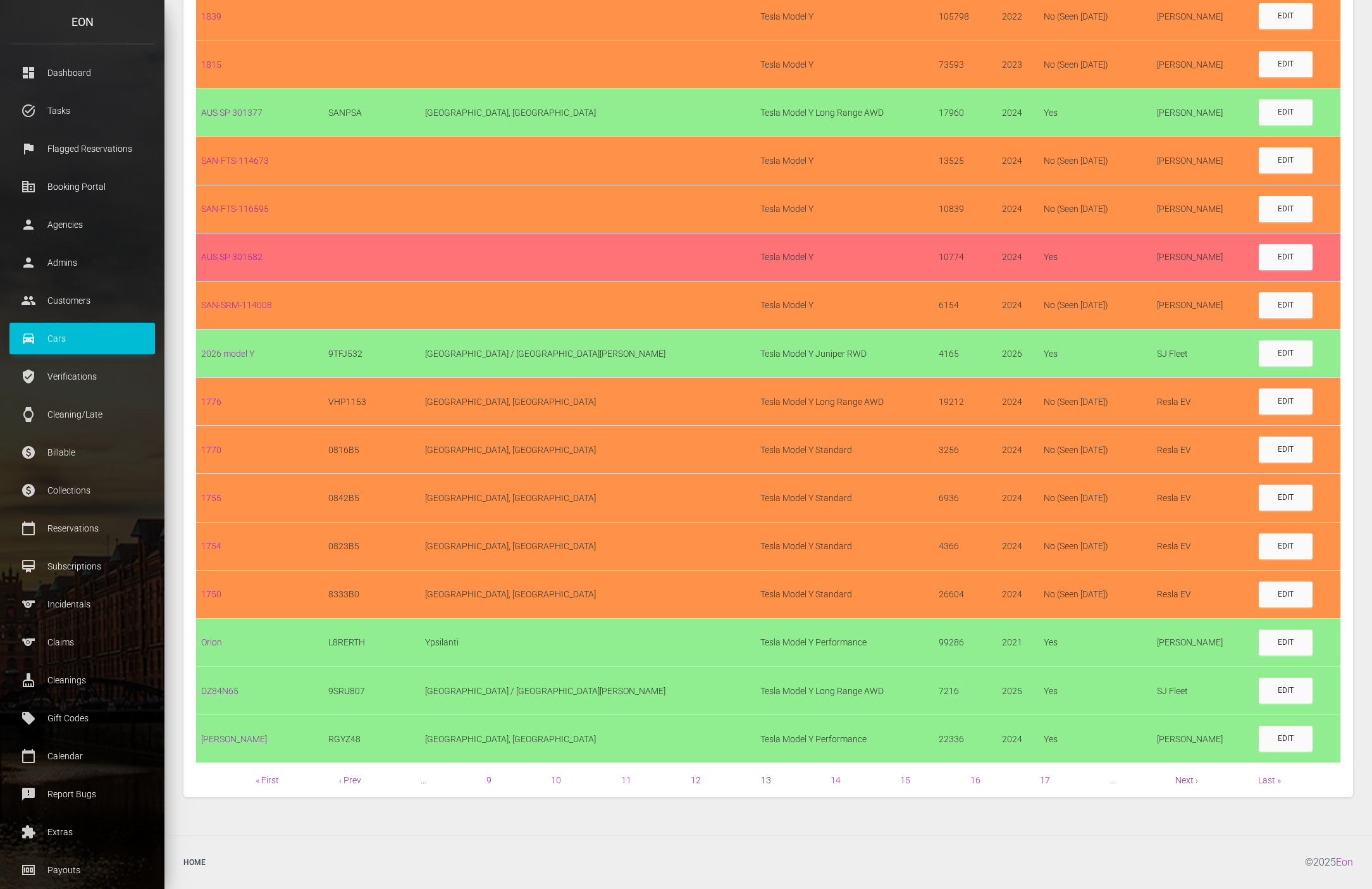
click at [1185, 777] on link "Next ›" at bounding box center [1186, 780] width 22 height 10
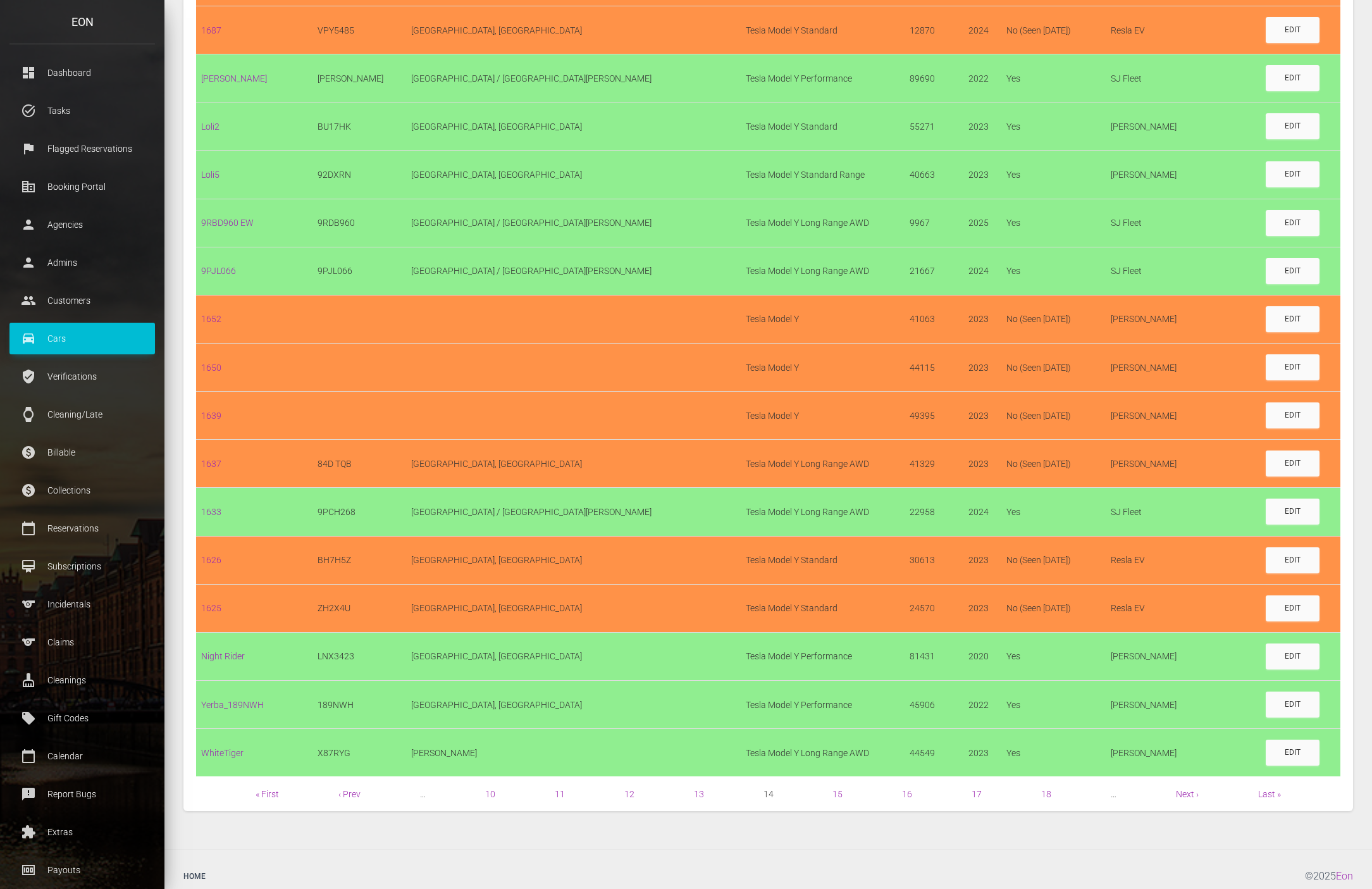
scroll to position [681, 0]
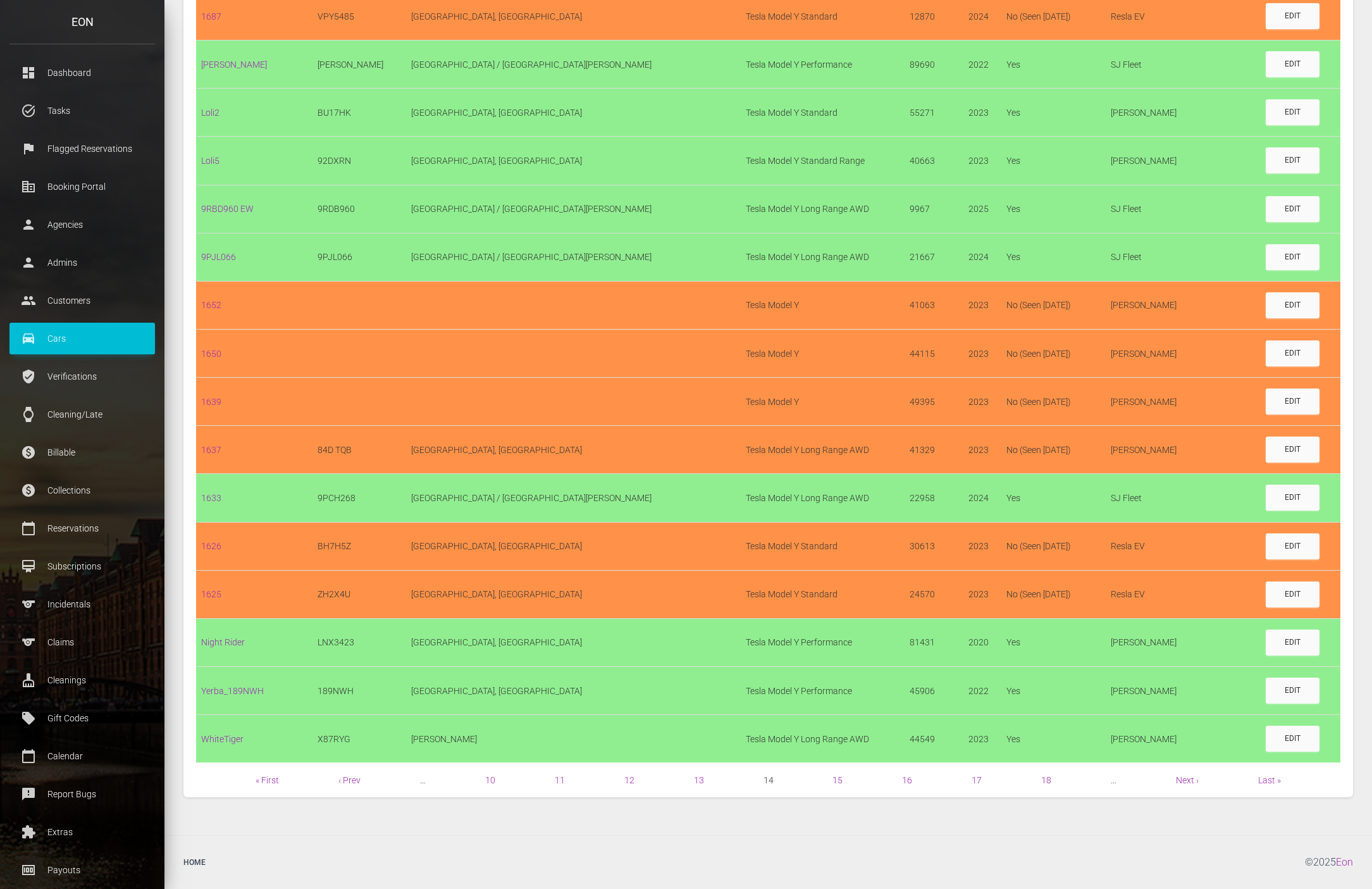
click at [1183, 786] on span "Next ›" at bounding box center [1187, 780] width 22 height 15
click at [1179, 776] on link "Next ›" at bounding box center [1187, 780] width 22 height 10
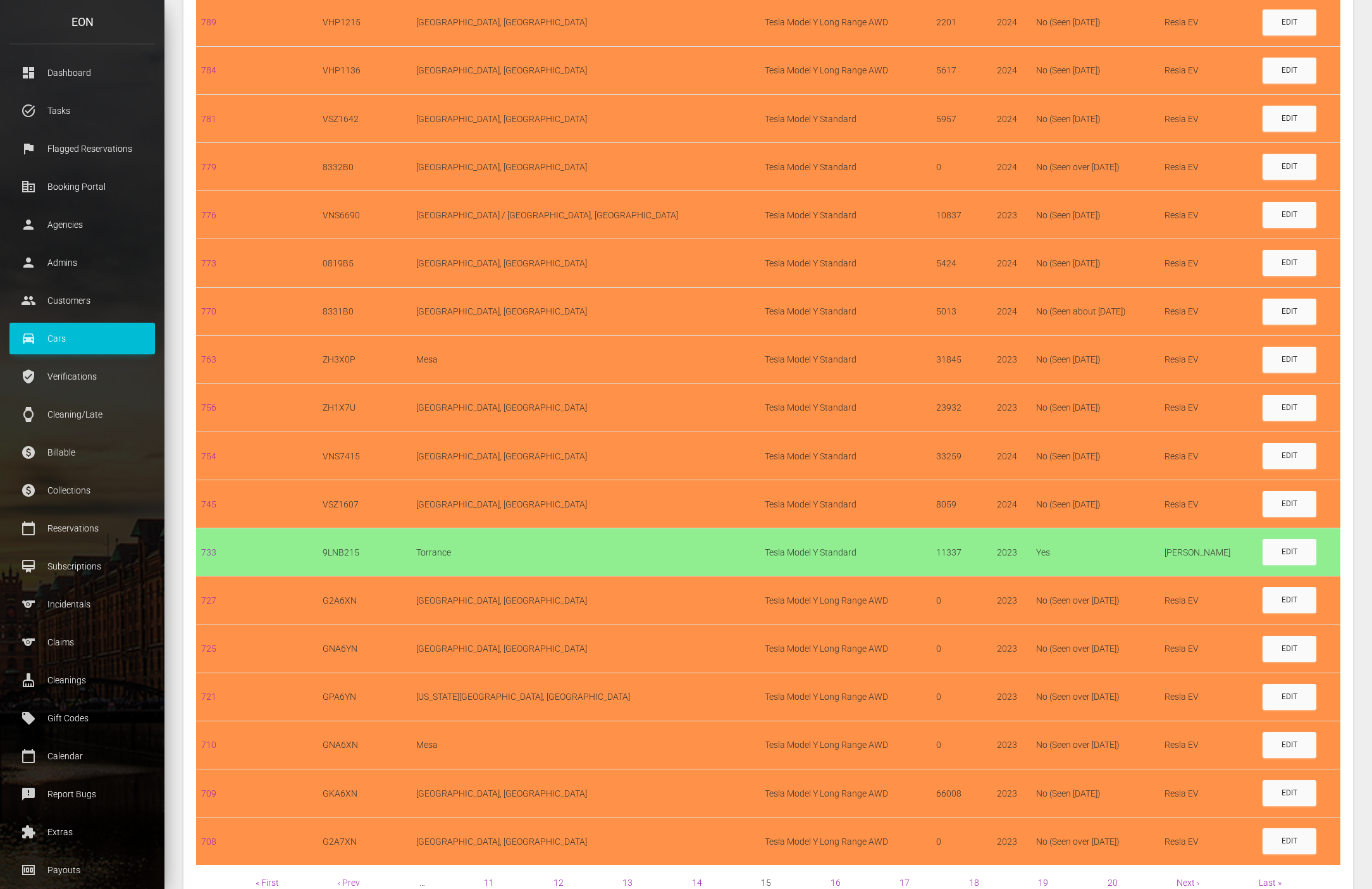
scroll to position [681, 0]
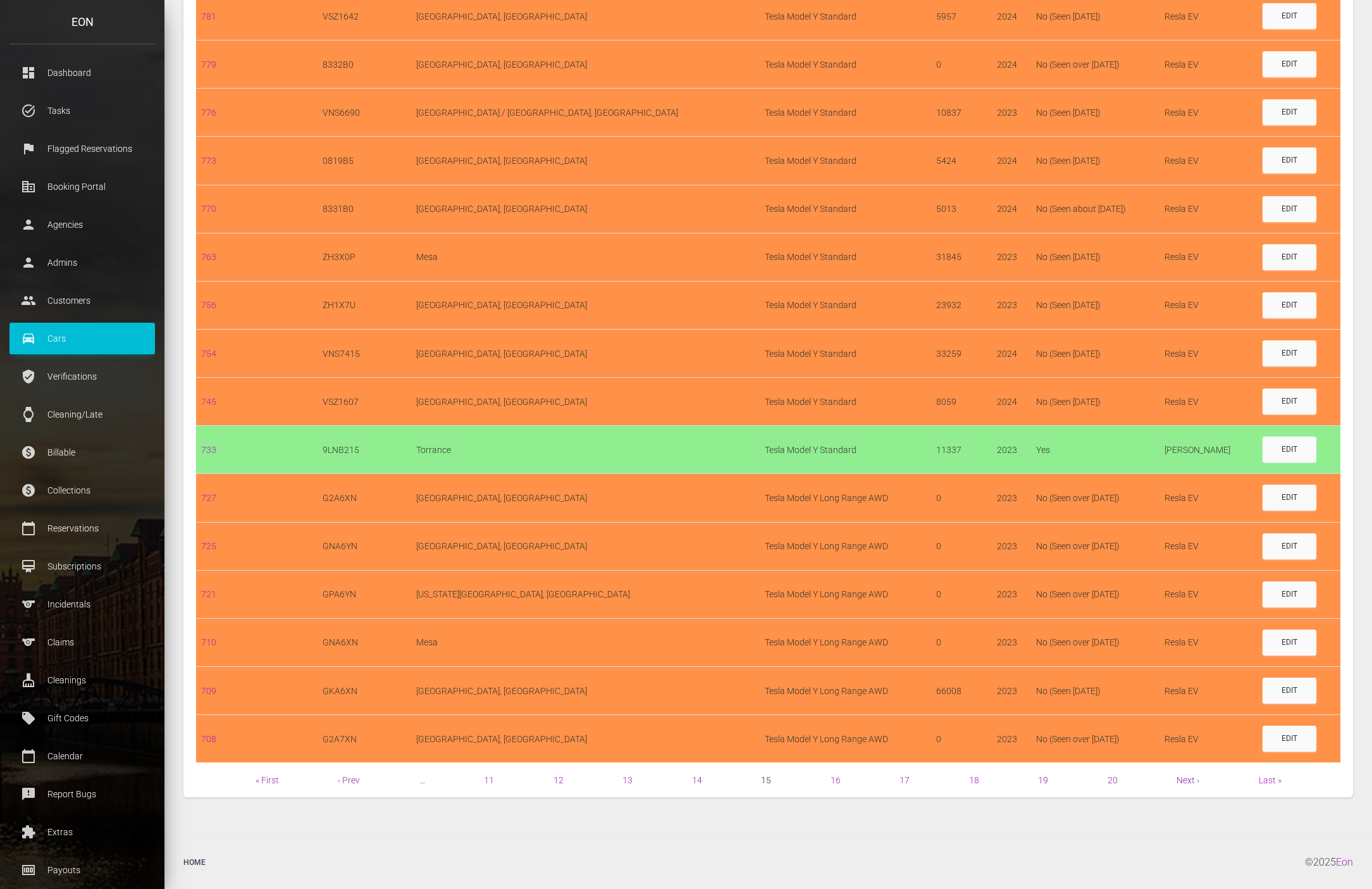
click at [1190, 780] on link "Next ›" at bounding box center [1188, 780] width 22 height 10
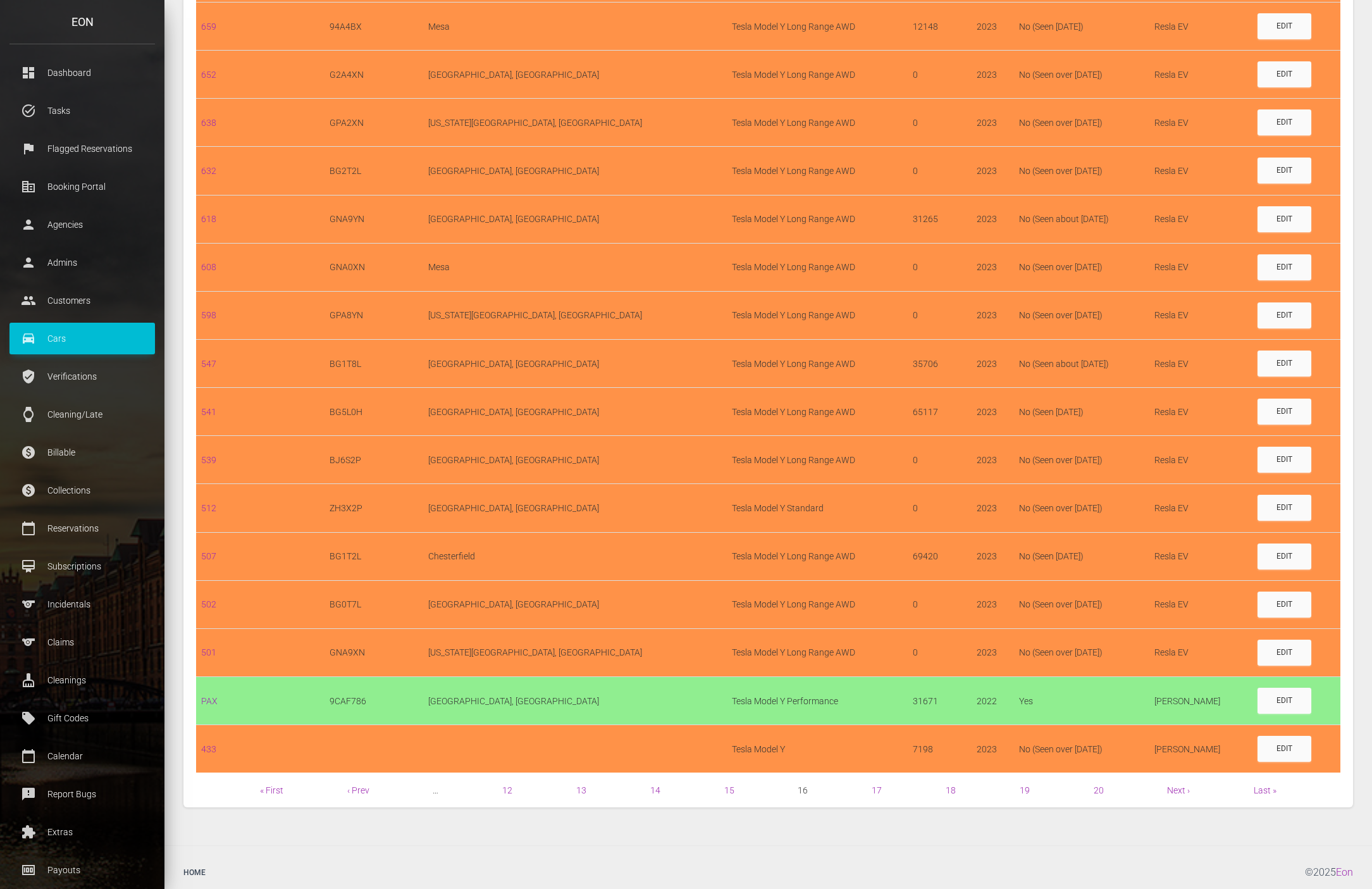
scroll to position [681, 0]
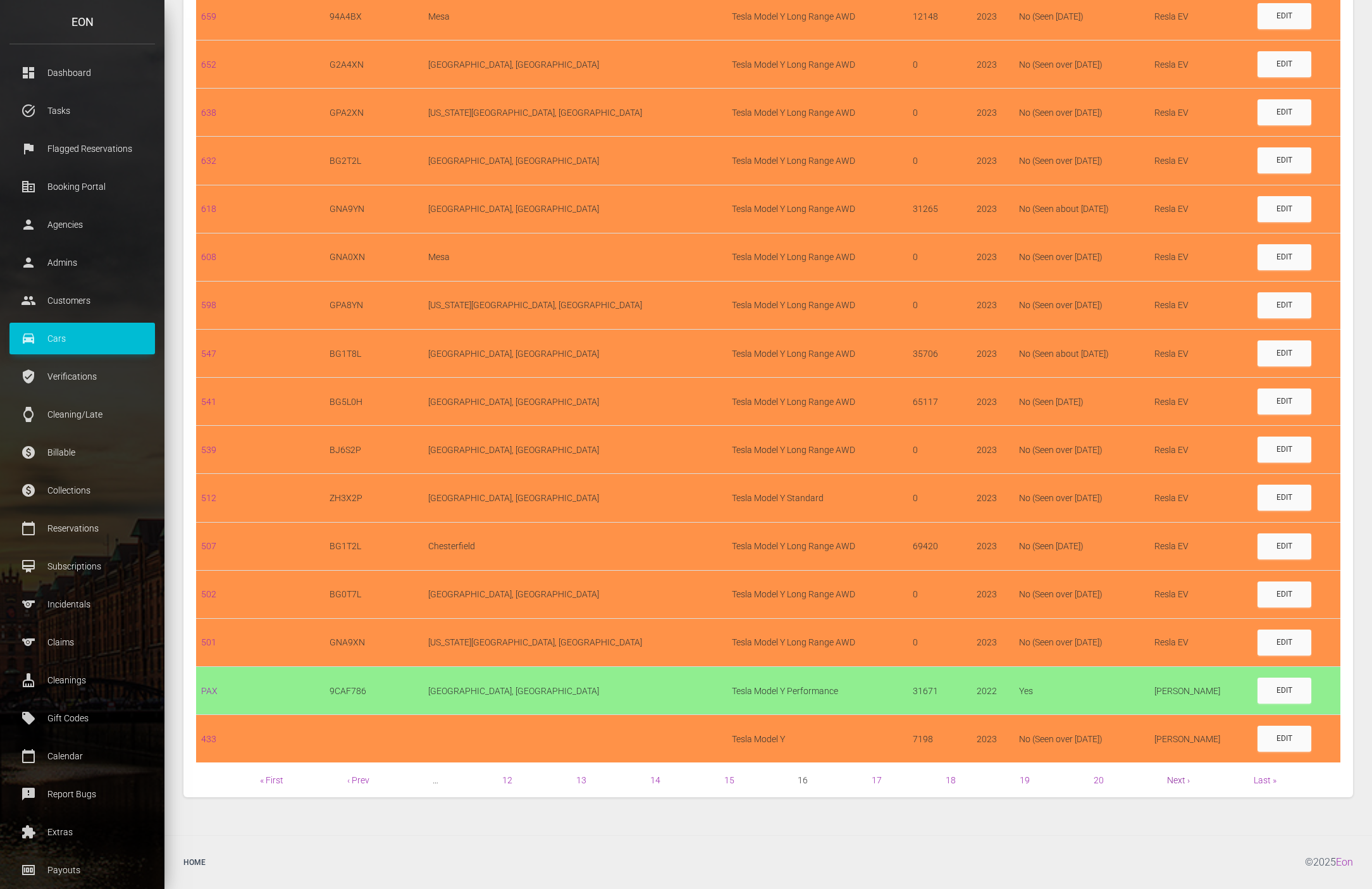
click at [1167, 779] on link "Next ›" at bounding box center [1178, 780] width 22 height 10
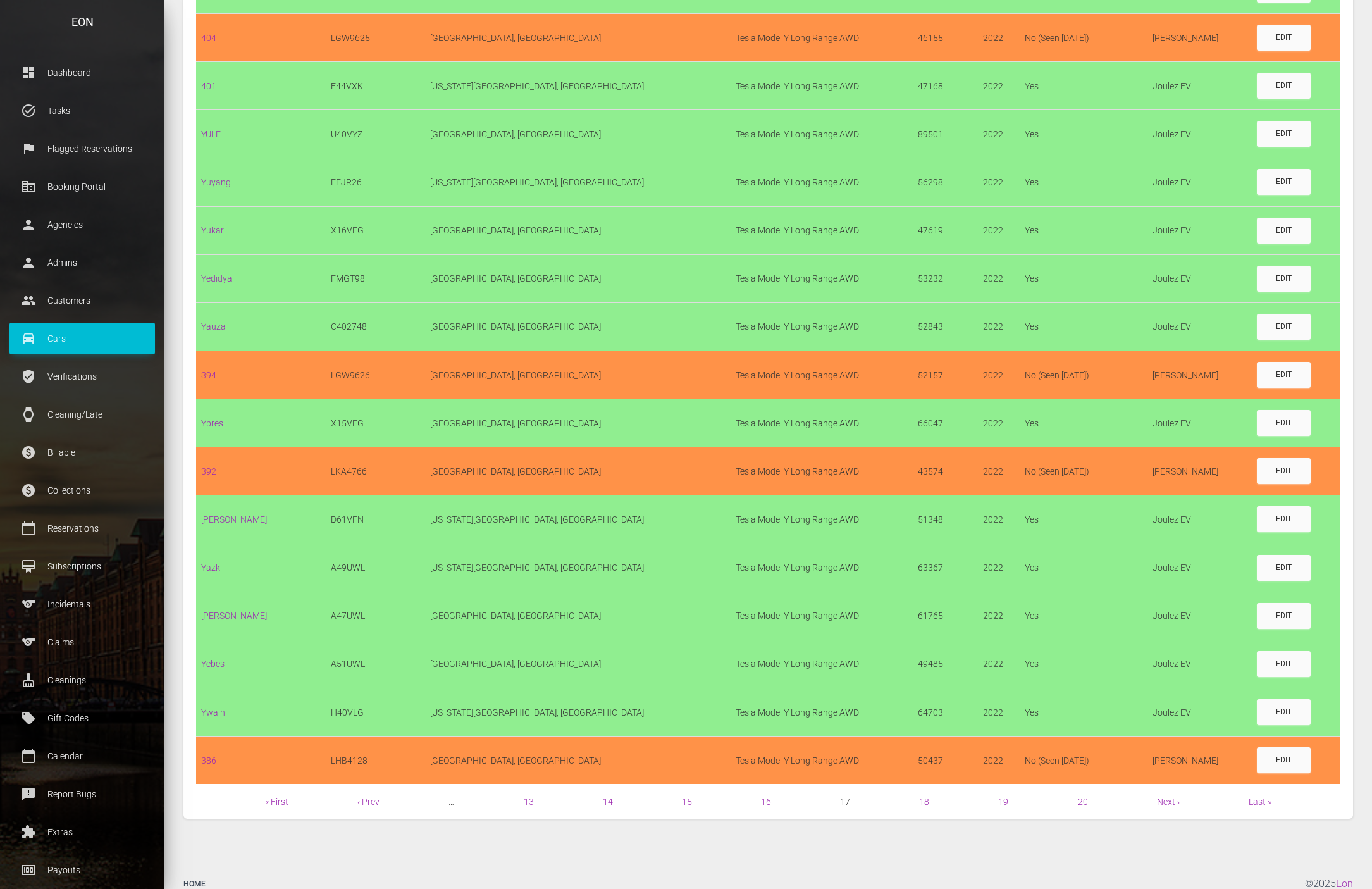
scroll to position [664, 0]
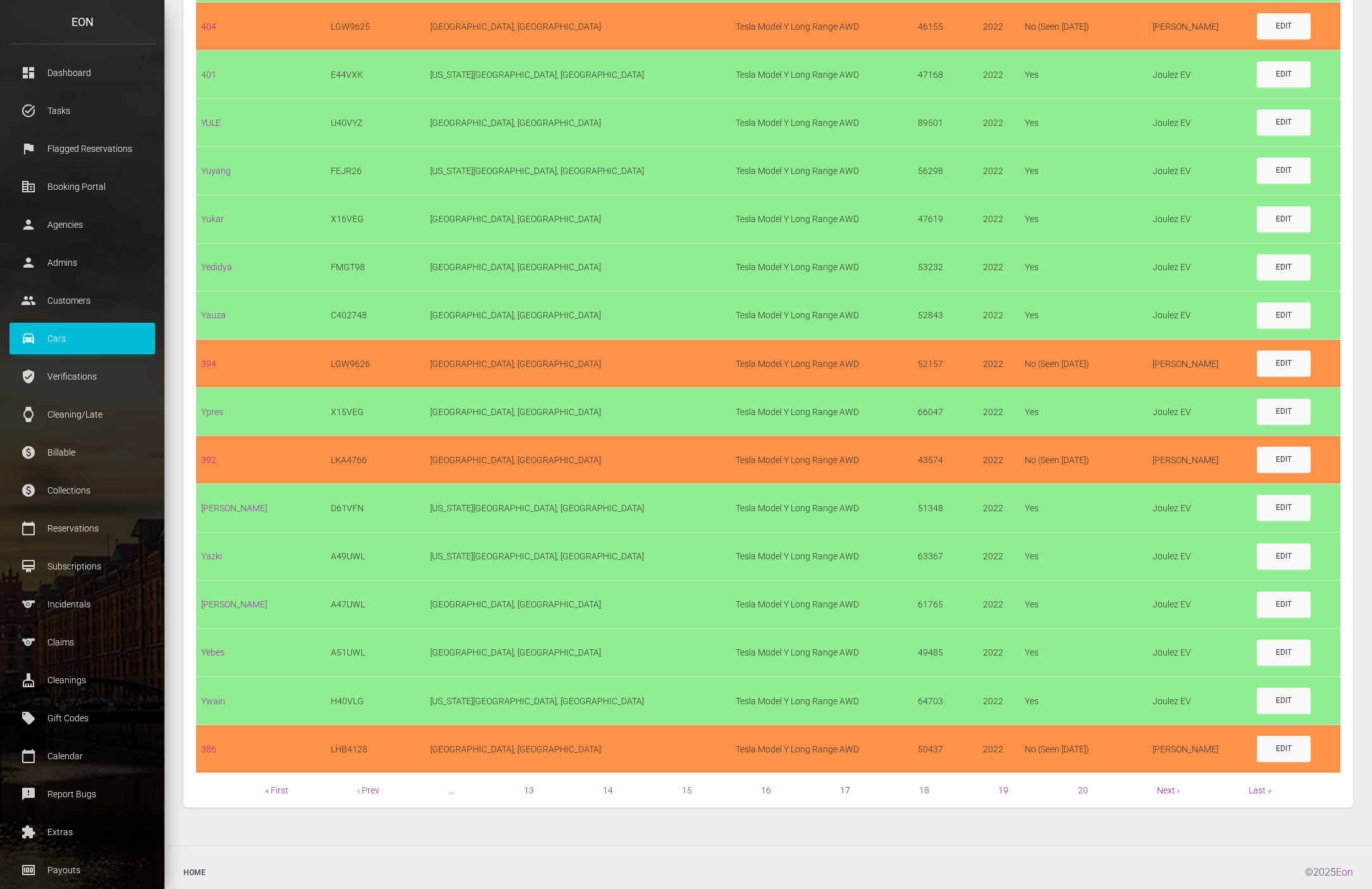
click at [1169, 795] on link "Next ›" at bounding box center [1168, 790] width 22 height 10
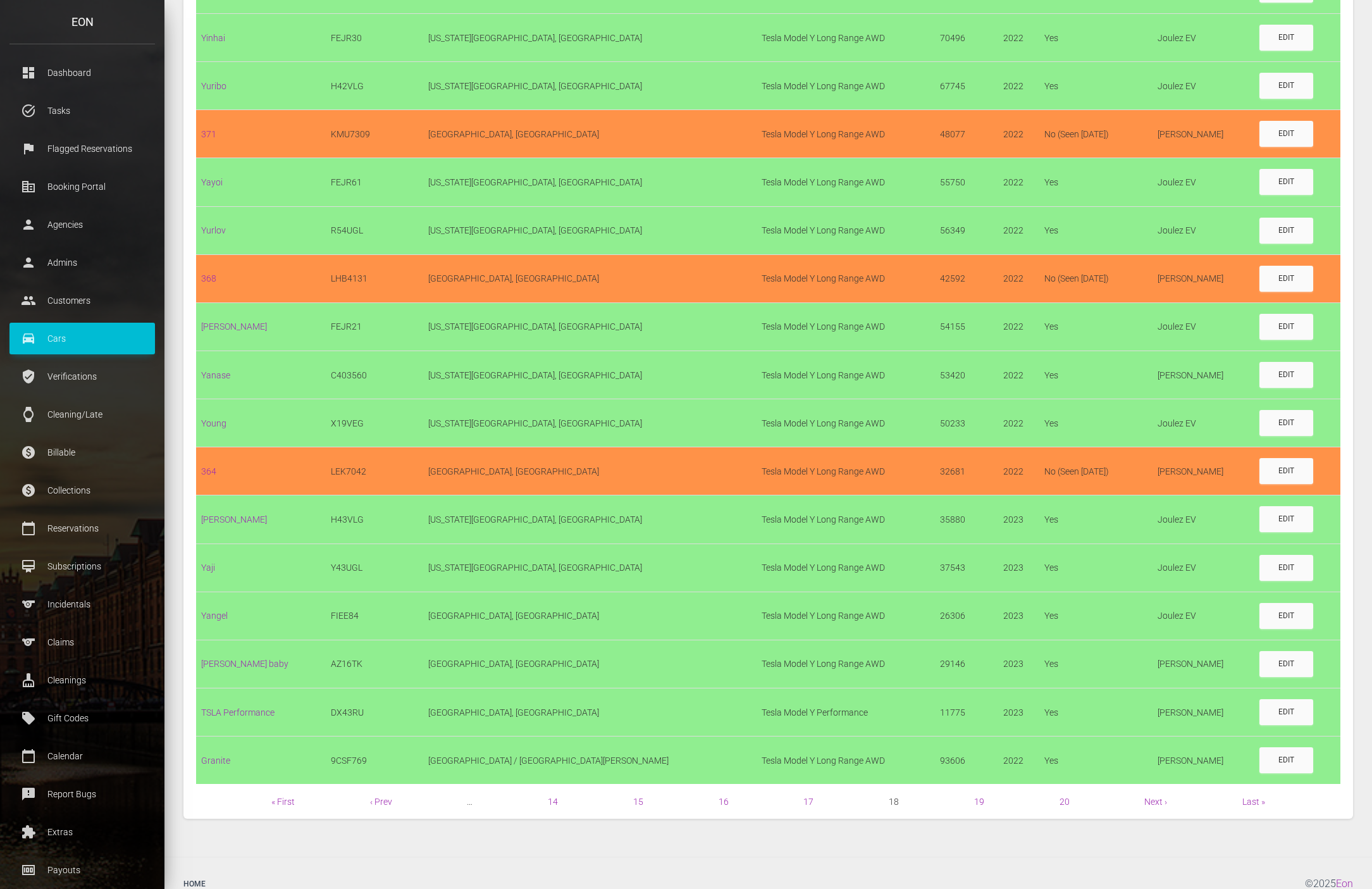
scroll to position [681, 0]
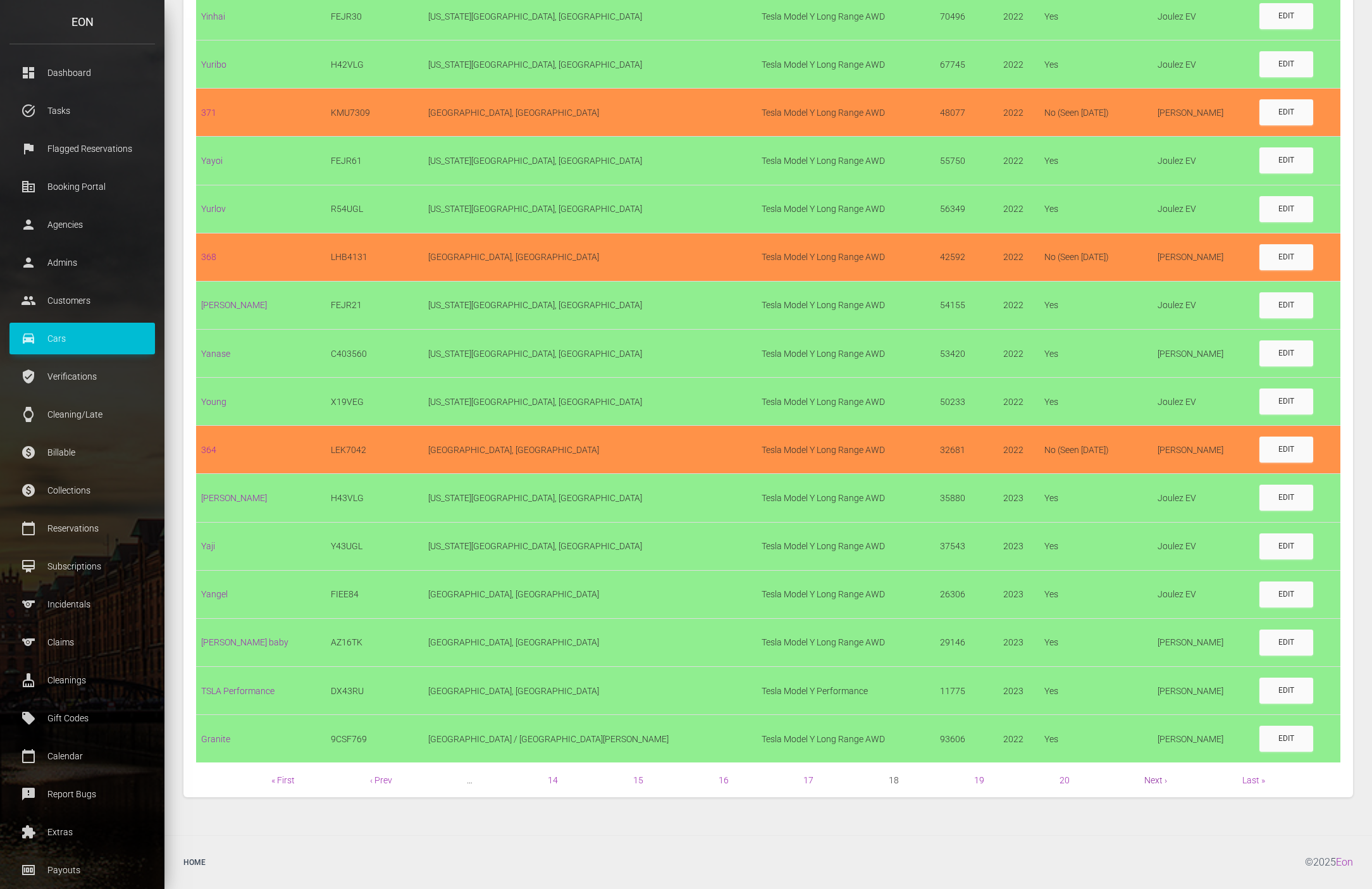
click at [1157, 782] on link "Next ›" at bounding box center [1155, 780] width 22 height 10
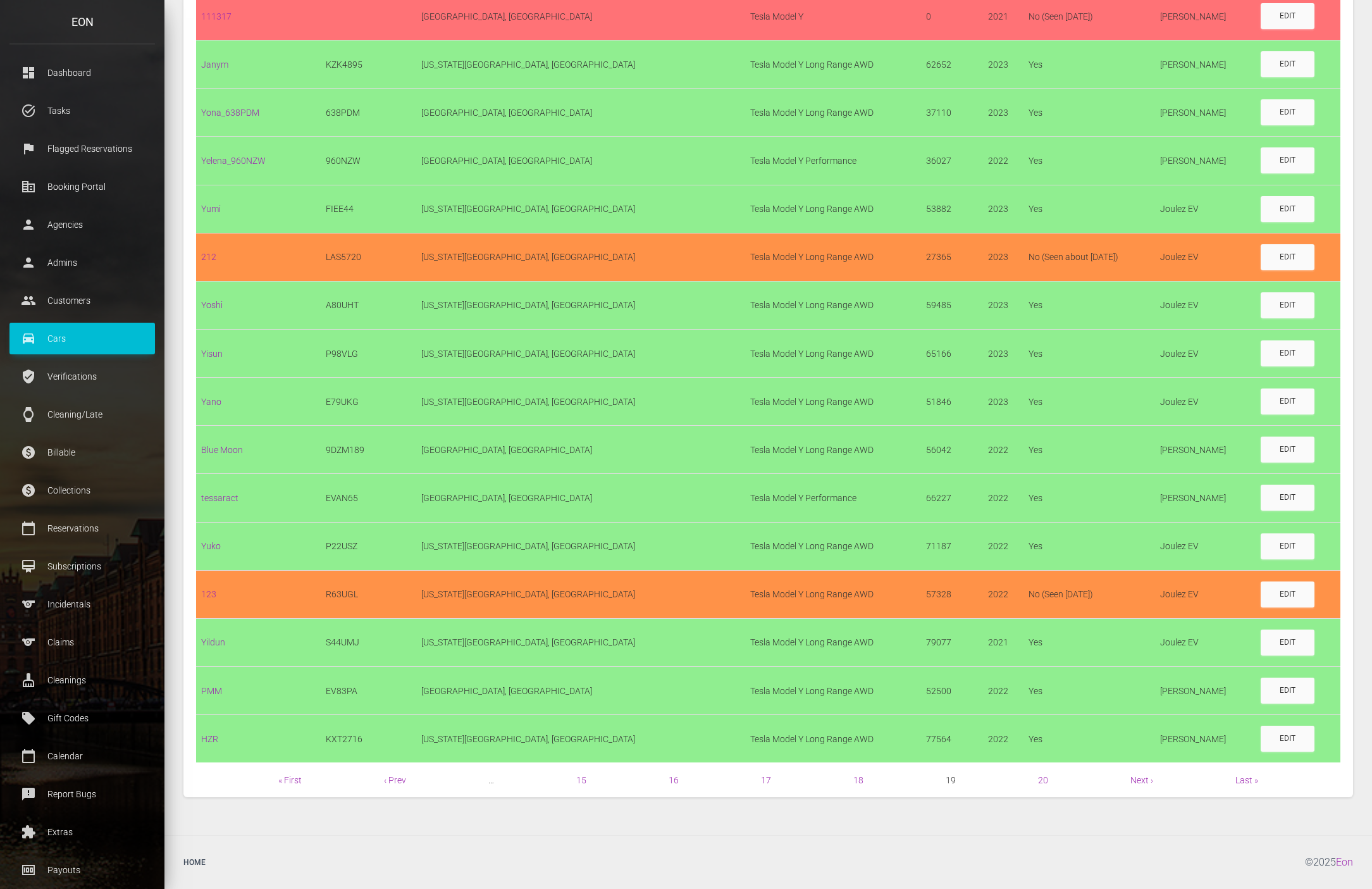
scroll to position [681, 0]
click at [1132, 779] on link "Next ›" at bounding box center [1141, 780] width 22 height 10
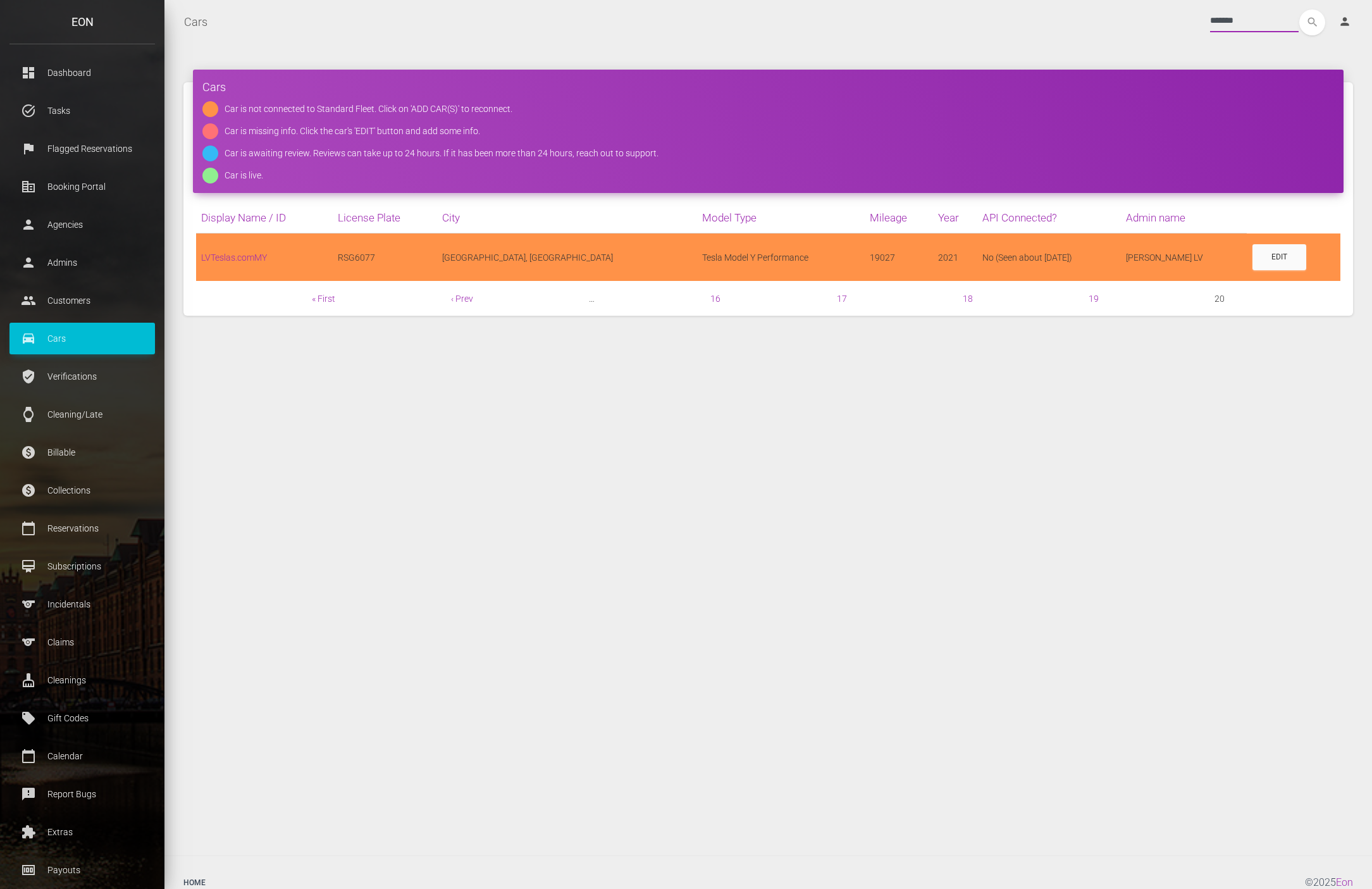
click at [1238, 25] on input "*******" at bounding box center [1254, 20] width 88 height 22
type input "*******"
click at [1299, 9] on button "search" at bounding box center [1312, 22] width 26 height 26
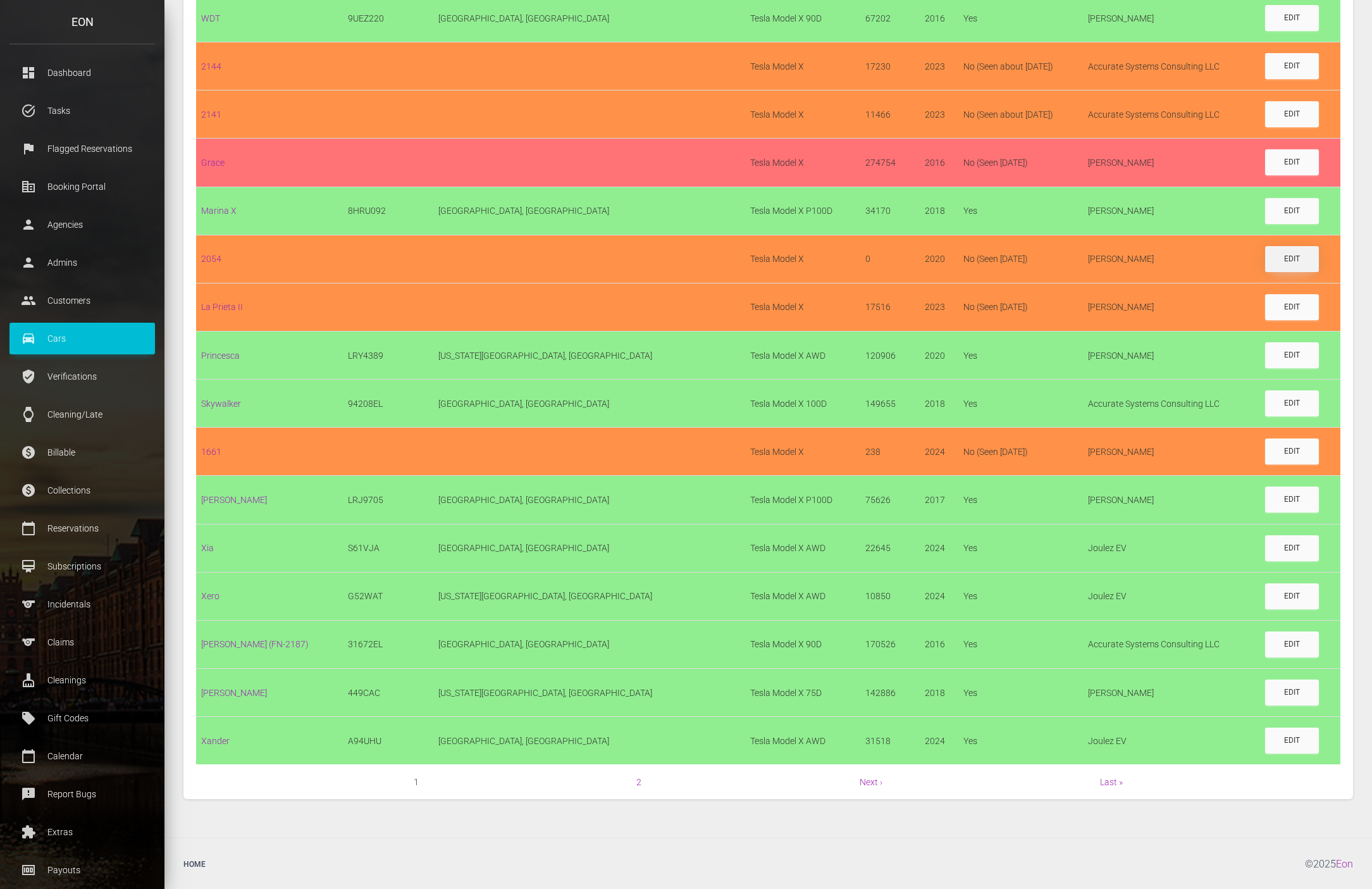
scroll to position [681, 0]
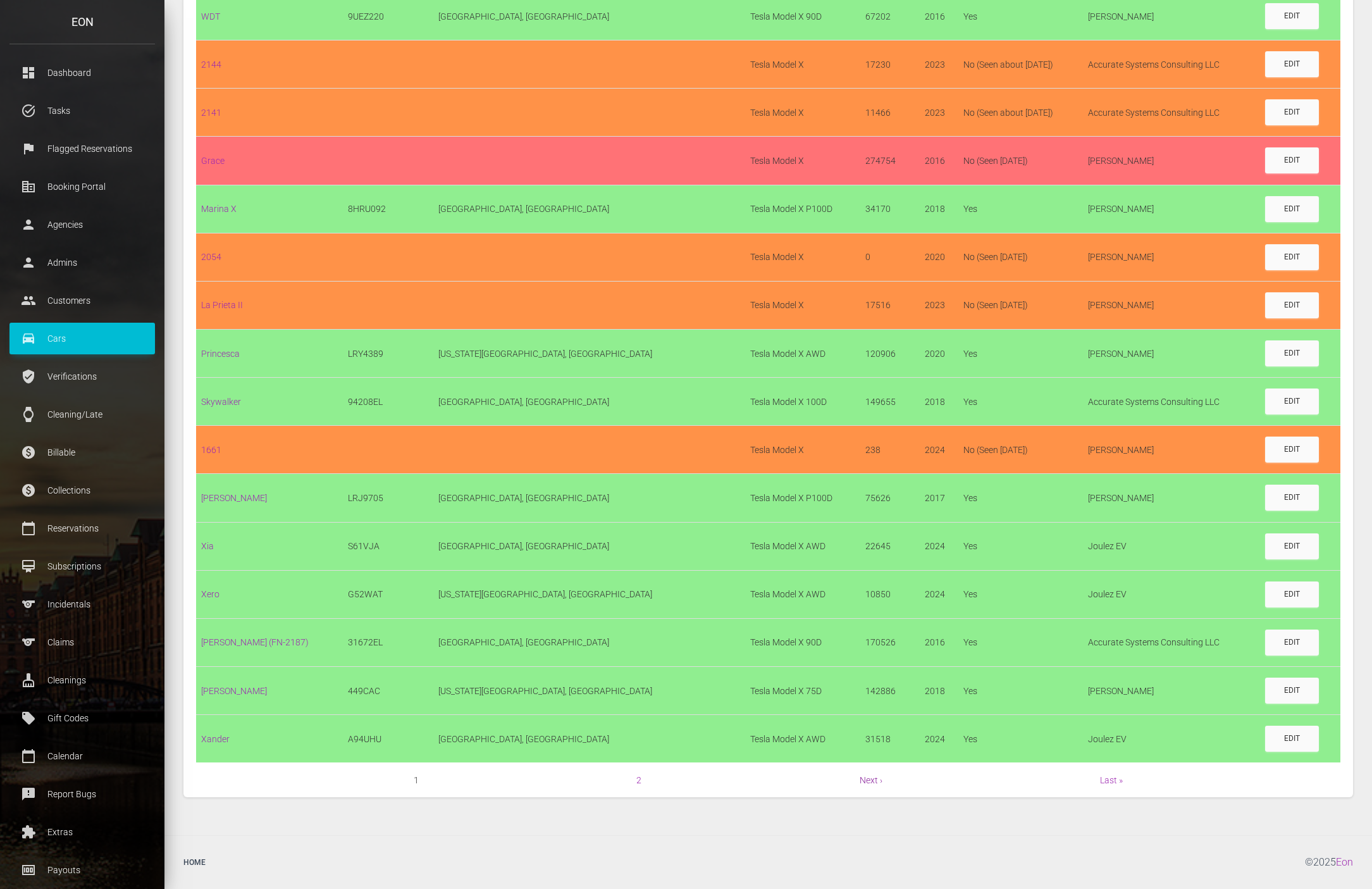
click at [871, 780] on link "Next ›" at bounding box center [871, 780] width 22 height 10
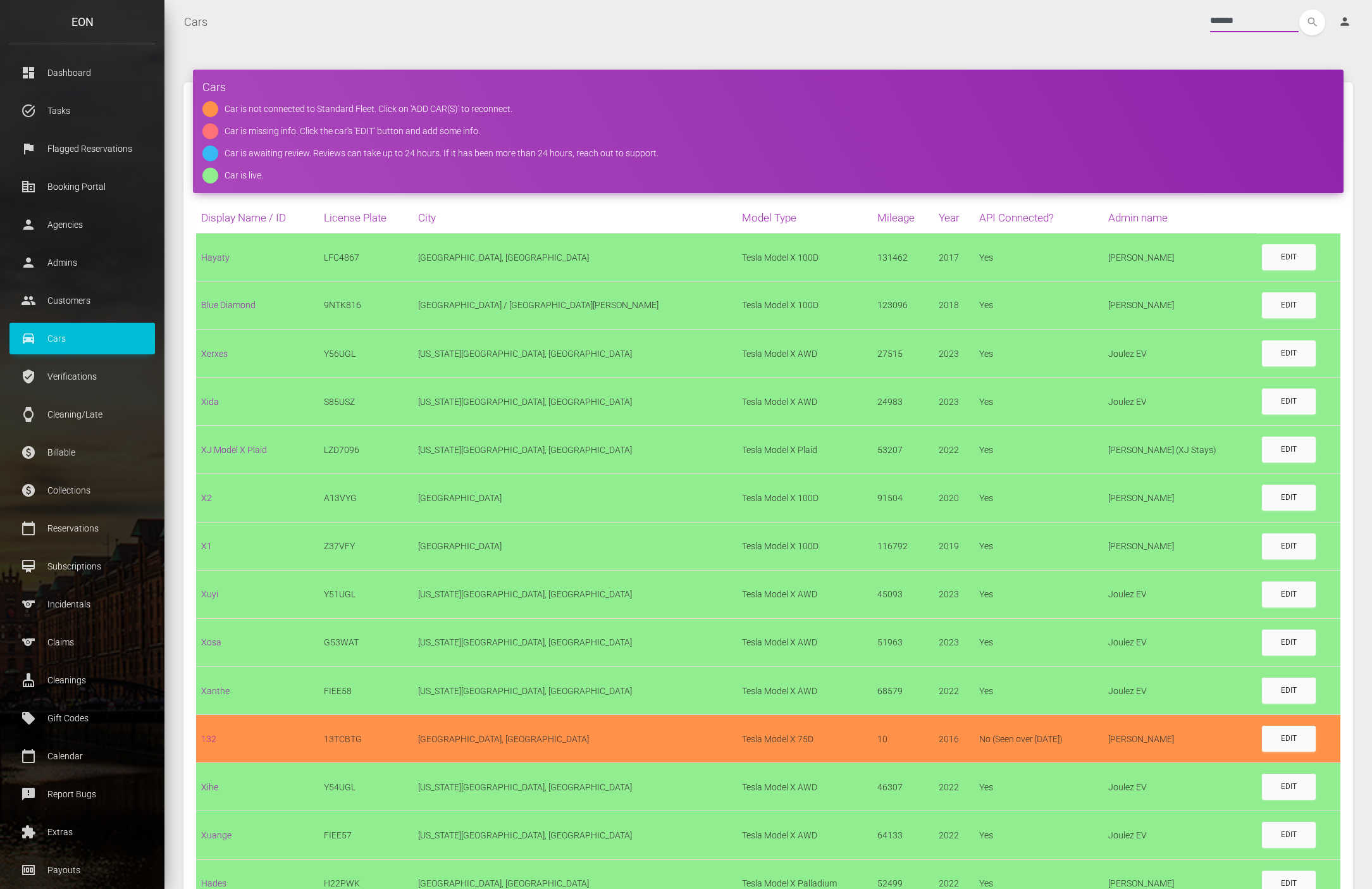
click at [1228, 19] on input "*******" at bounding box center [1254, 20] width 88 height 22
type input "*******"
click at [1299, 9] on button "search" at bounding box center [1312, 22] width 26 height 26
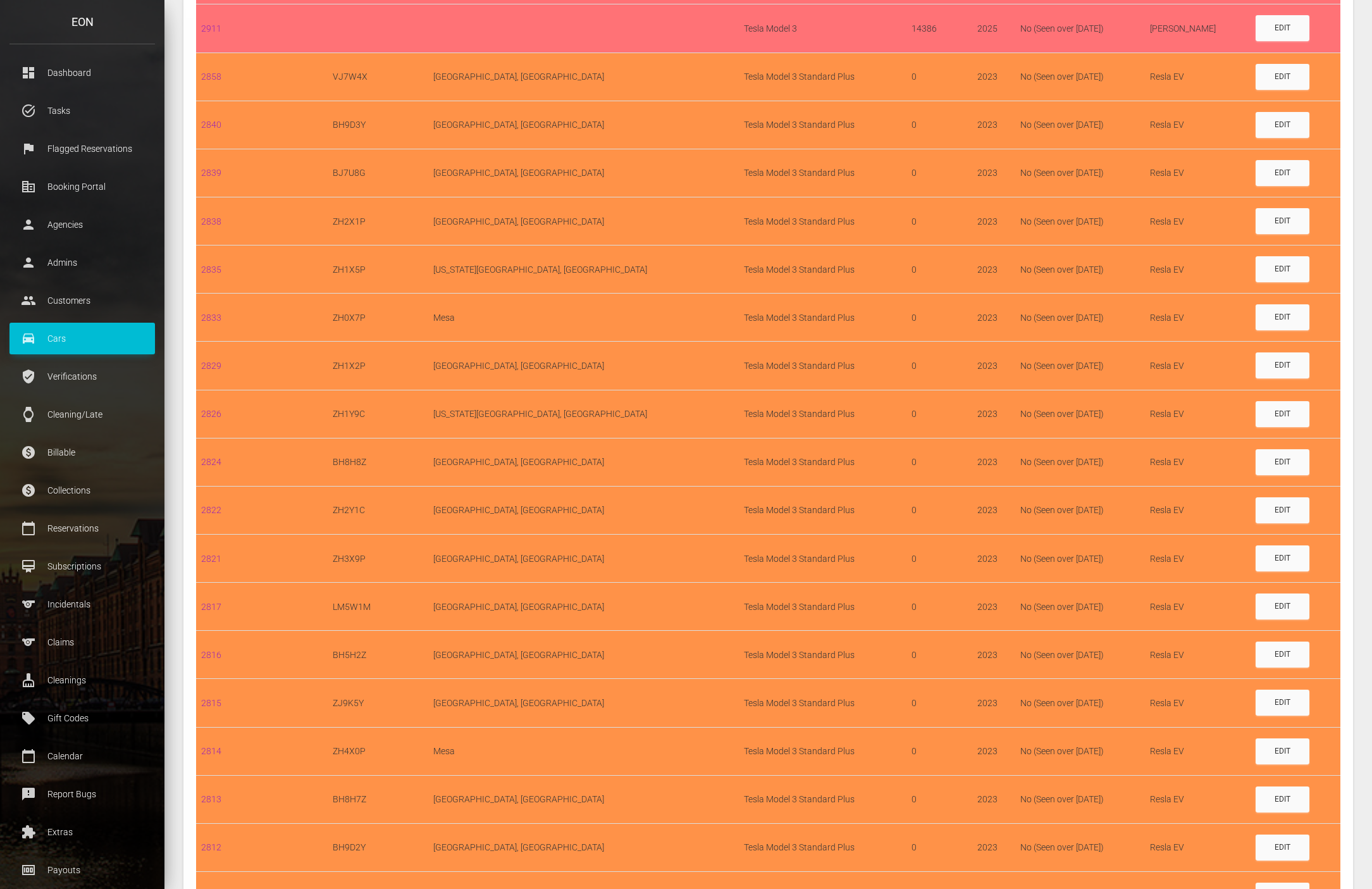
scroll to position [681, 0]
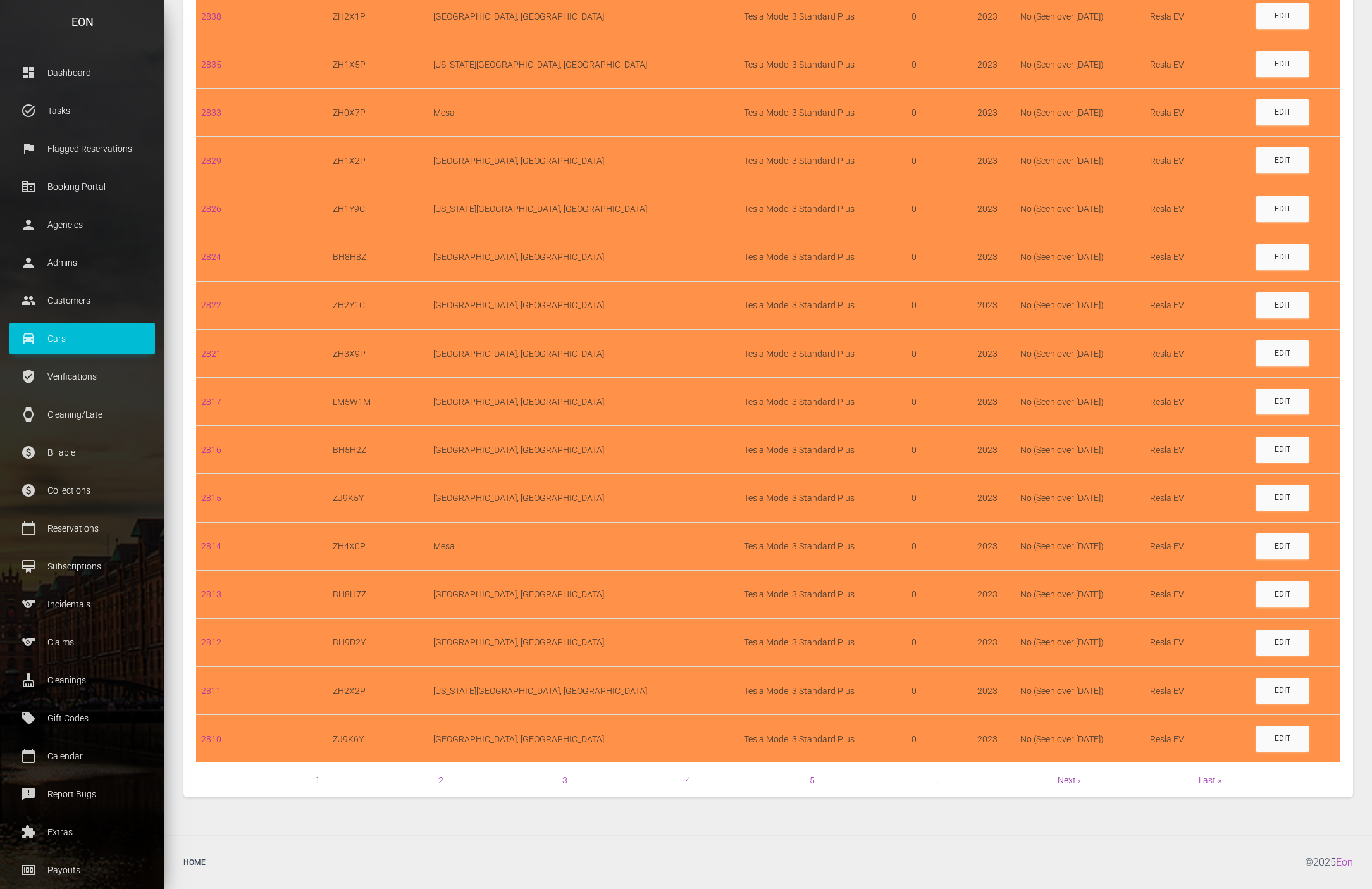
click at [1069, 784] on link "Next ›" at bounding box center [1068, 780] width 22 height 10
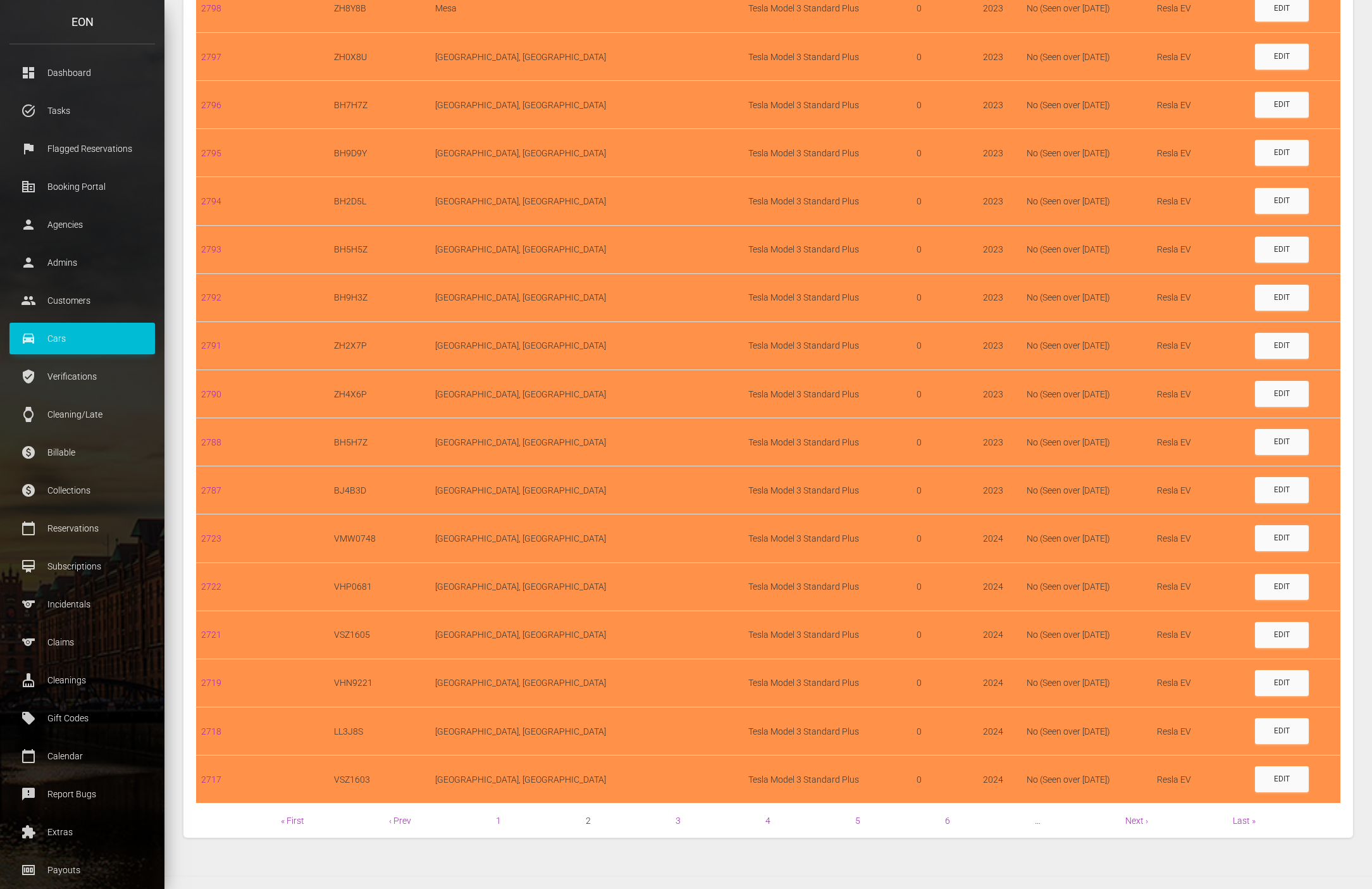
scroll to position [681, 0]
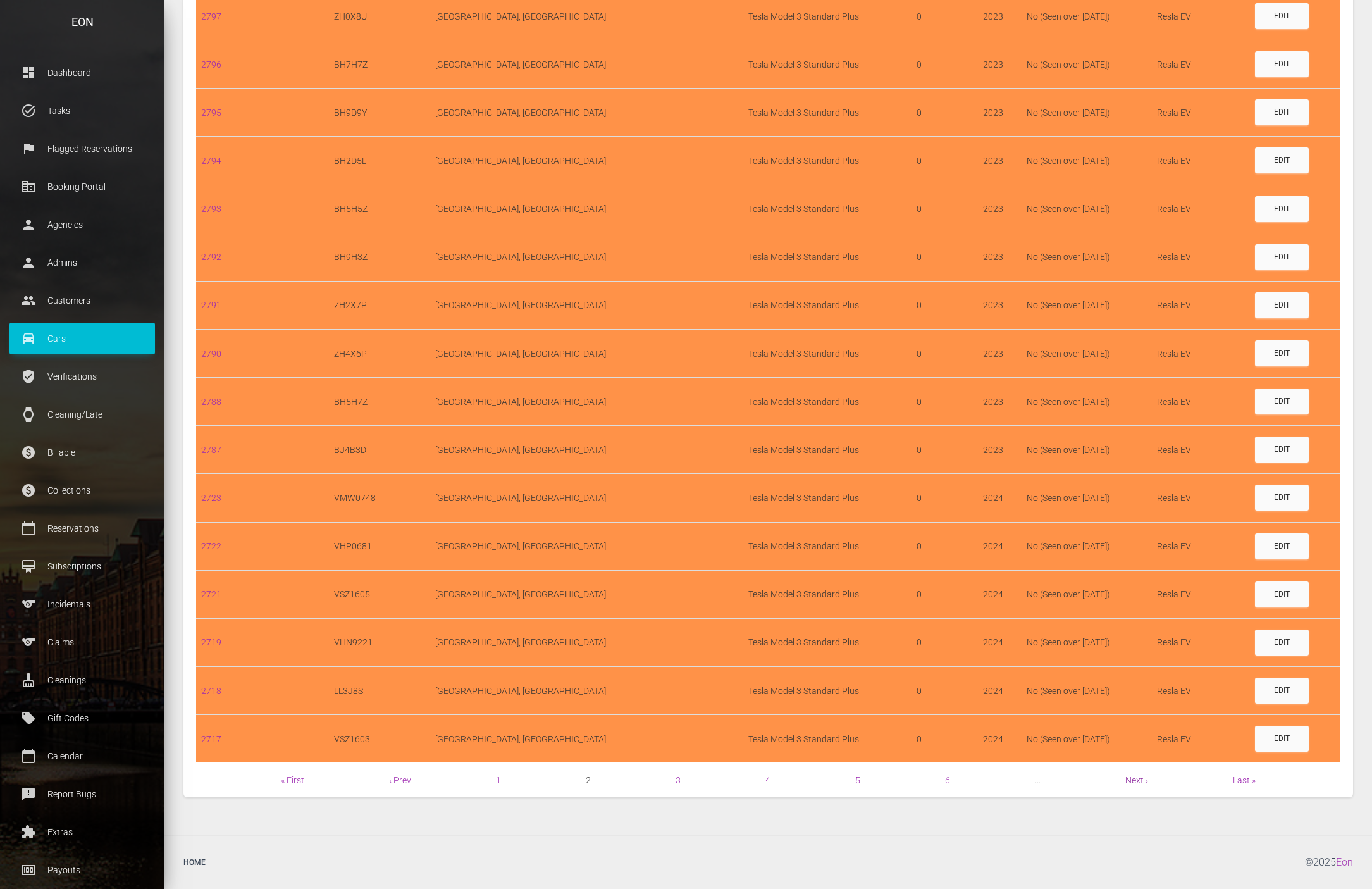
click at [1137, 775] on link "Next ›" at bounding box center [1136, 780] width 22 height 10
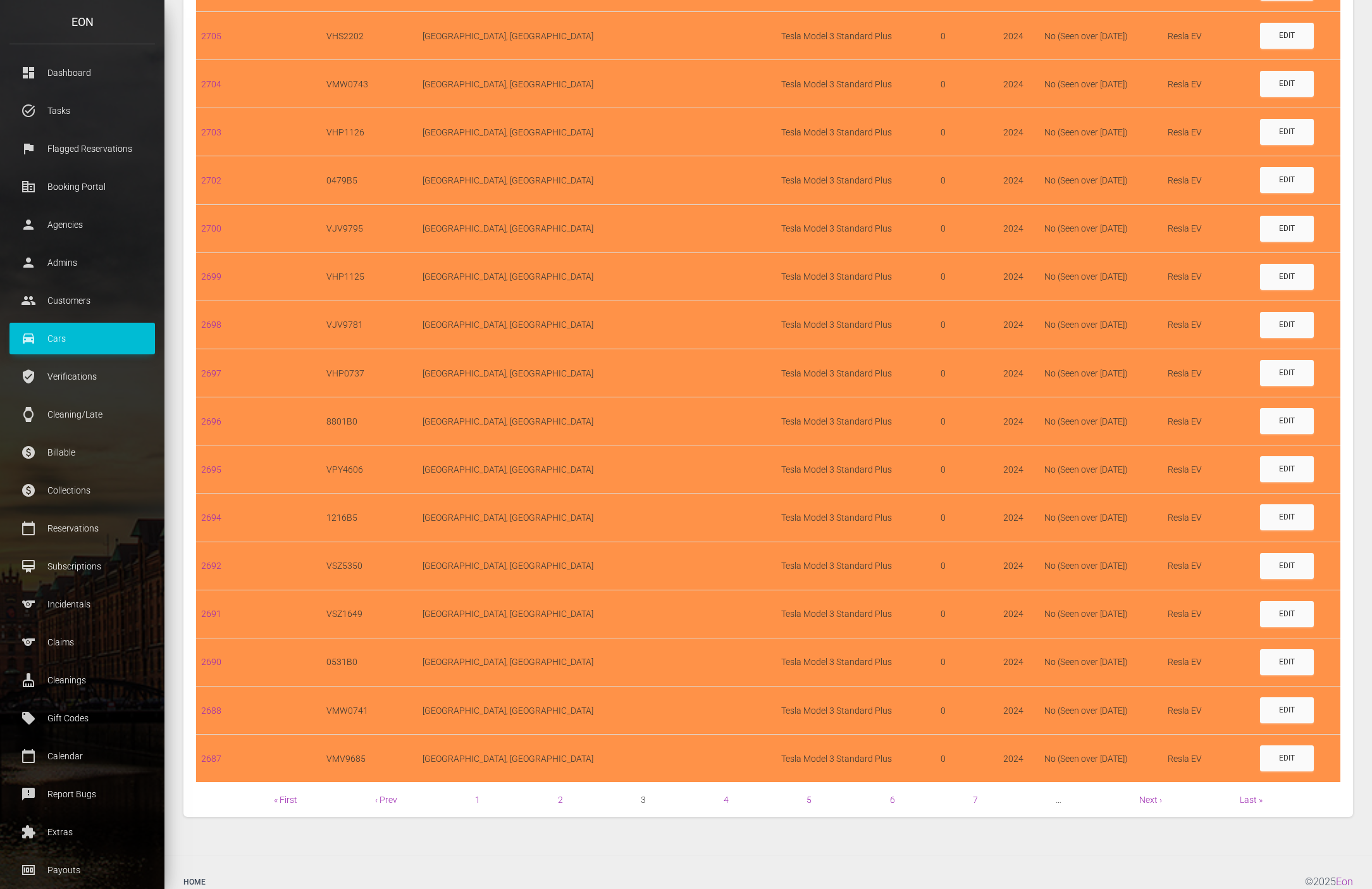
scroll to position [681, 0]
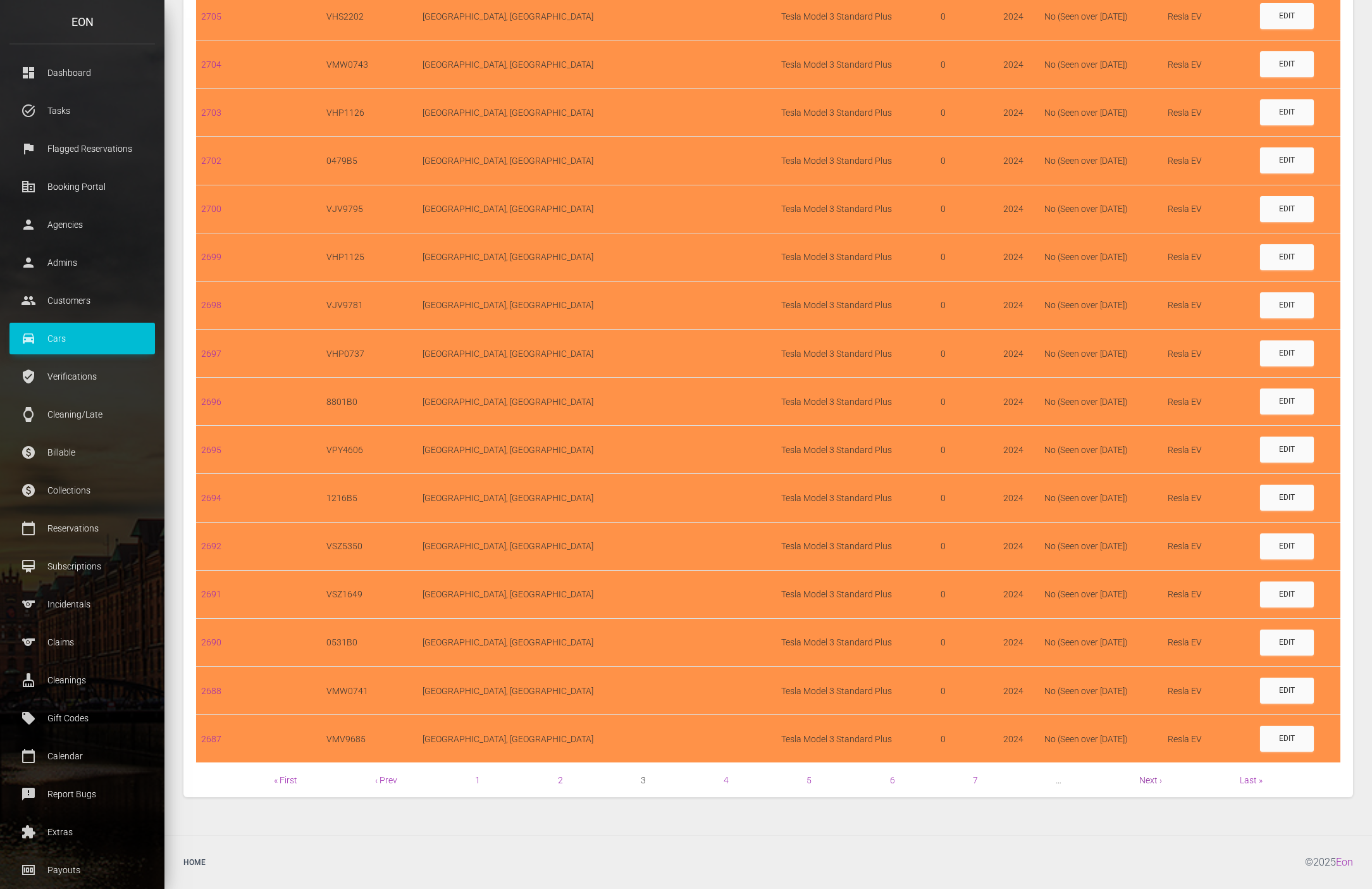
click at [1154, 784] on link "Next ›" at bounding box center [1150, 780] width 22 height 10
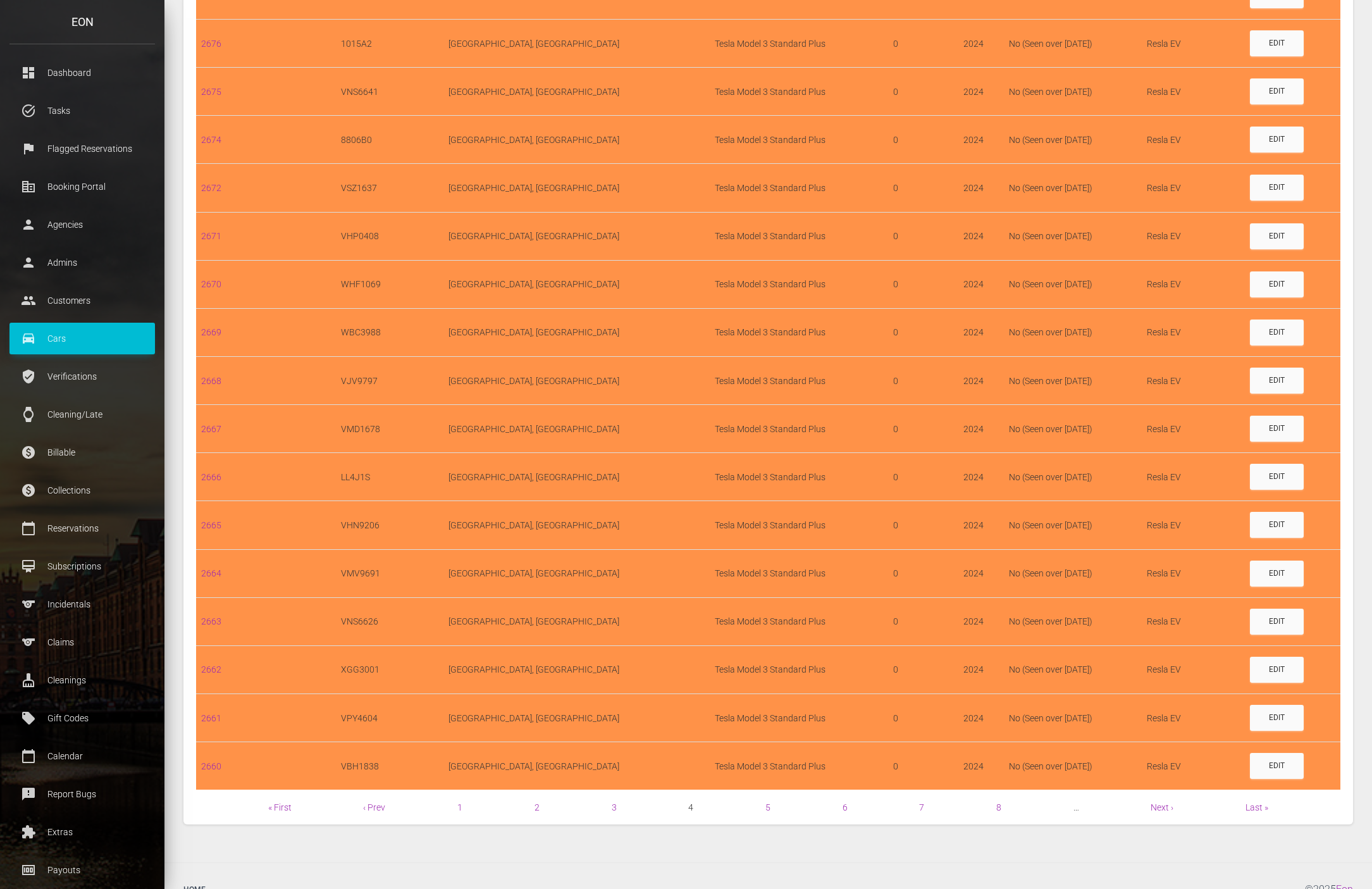
scroll to position [681, 0]
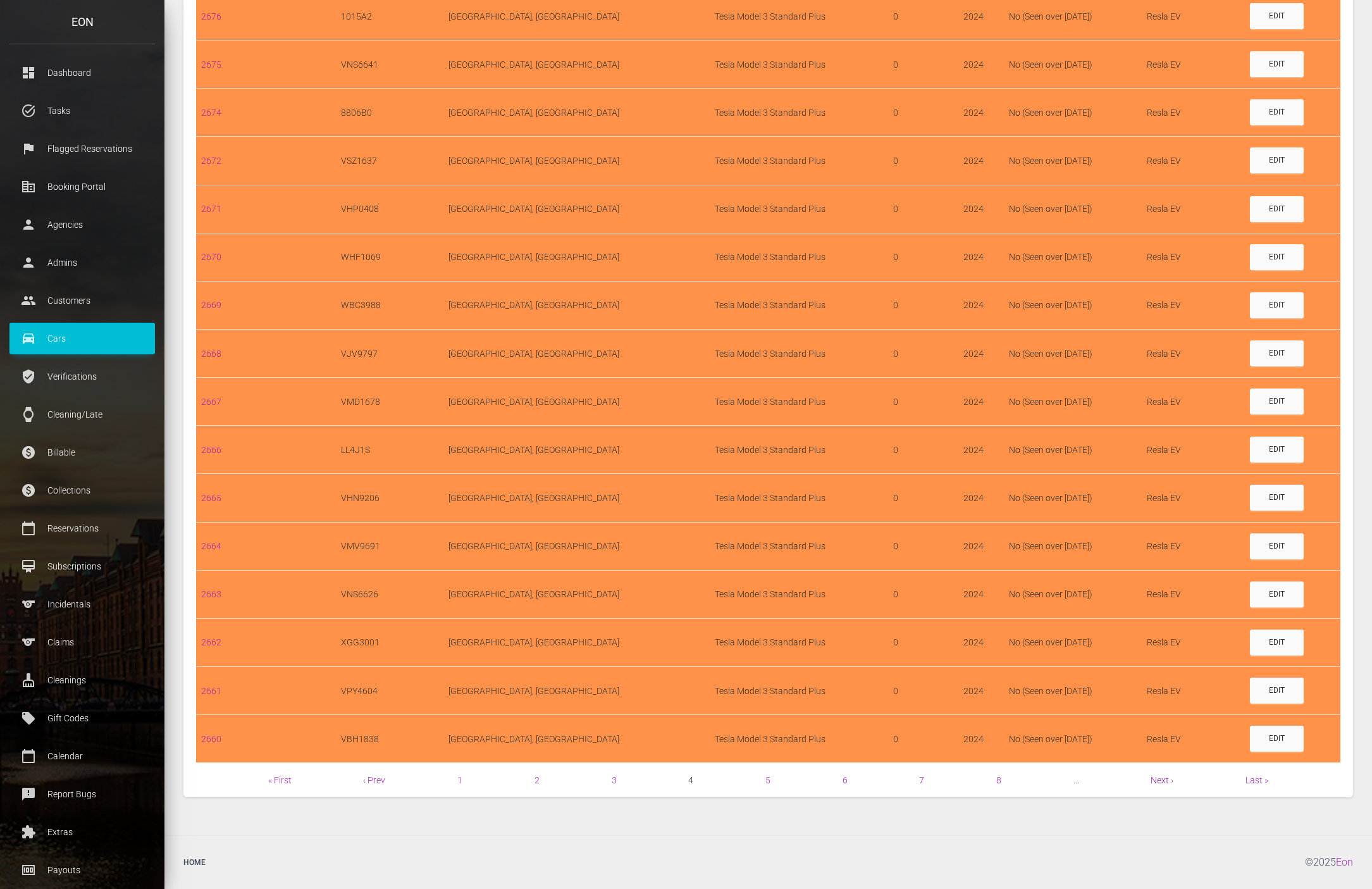
click at [1169, 783] on link "Next ›" at bounding box center [1162, 780] width 22 height 10
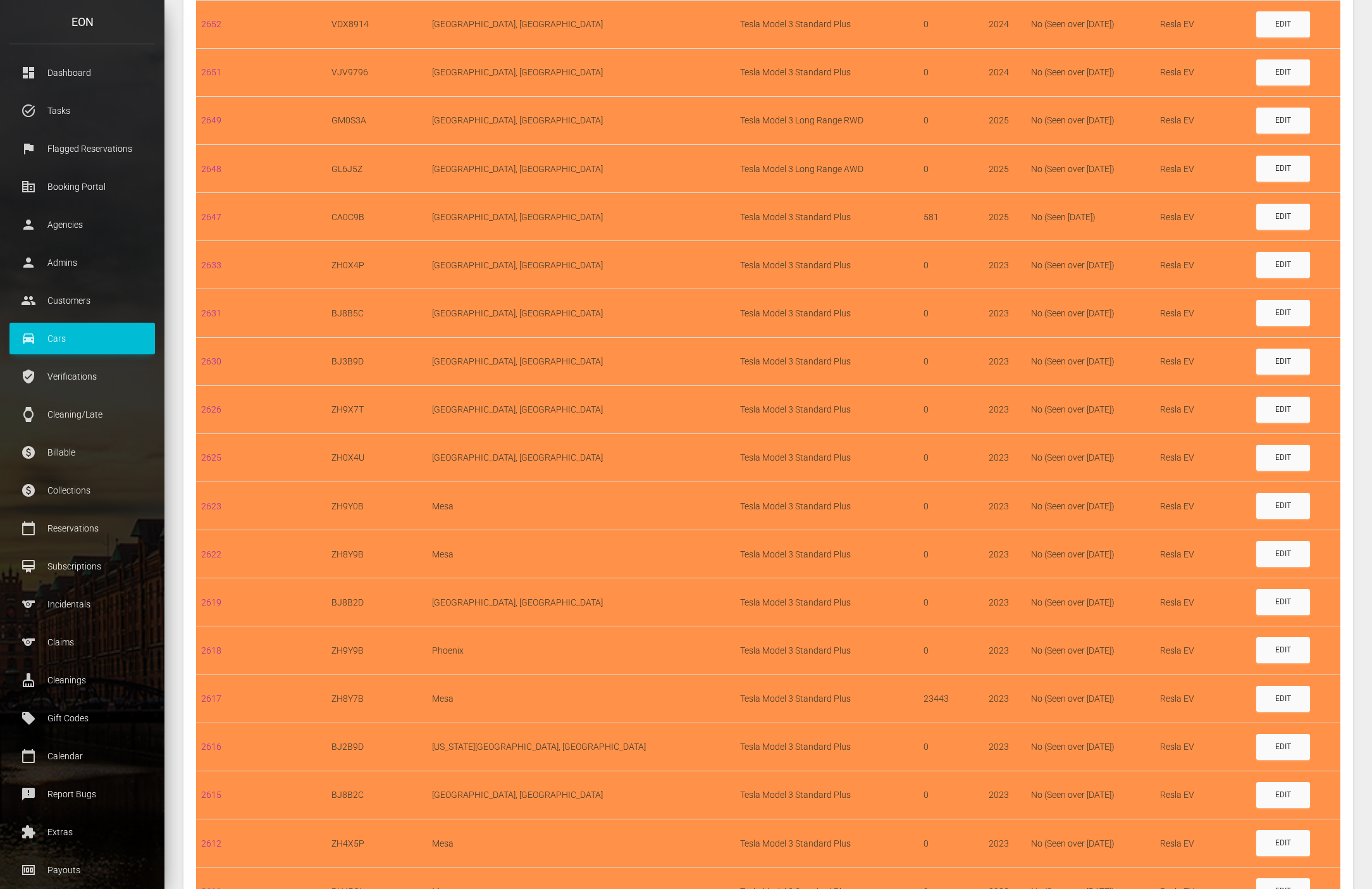
scroll to position [681, 0]
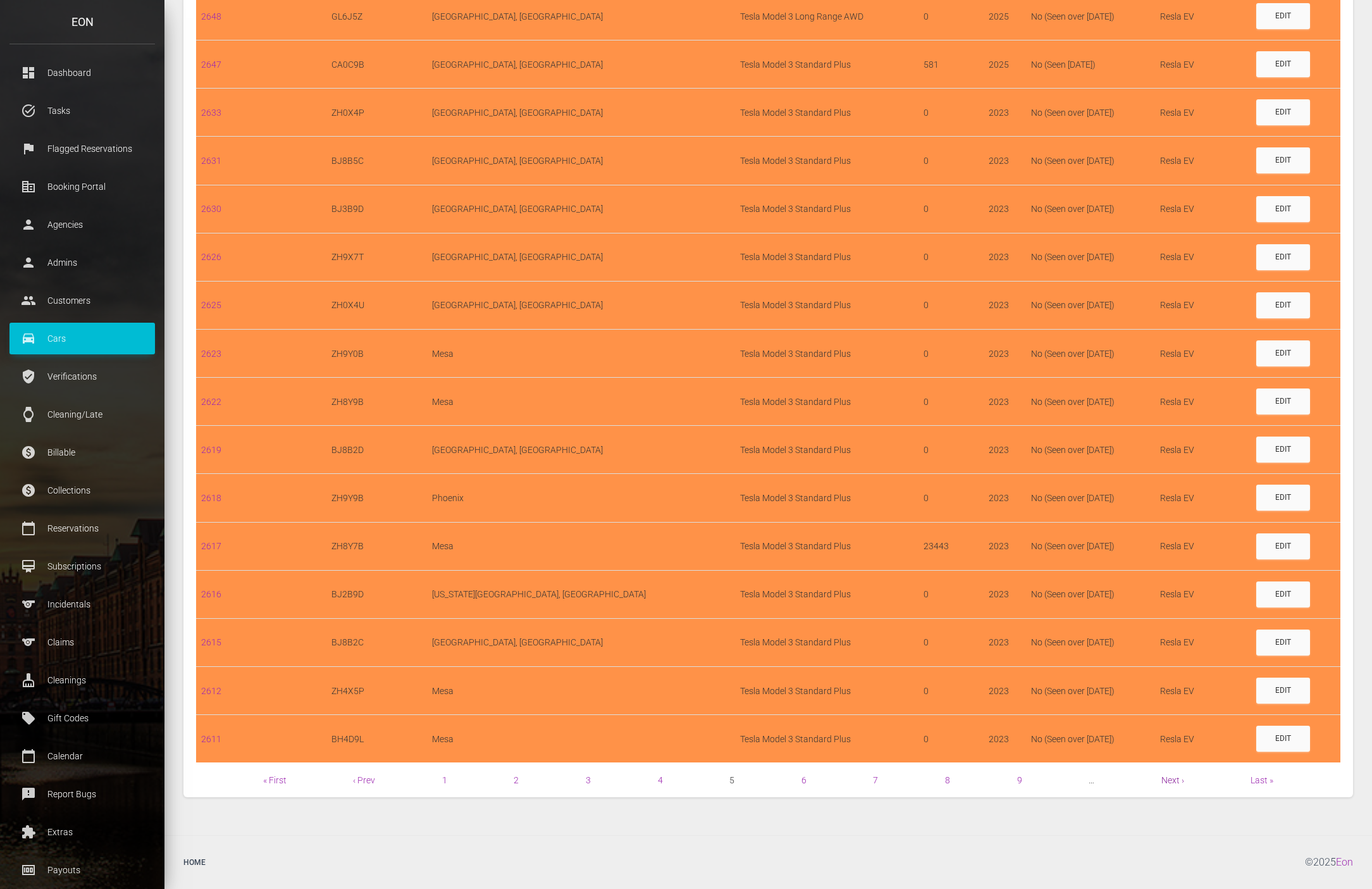
click at [1178, 776] on link "Next ›" at bounding box center [1172, 780] width 22 height 10
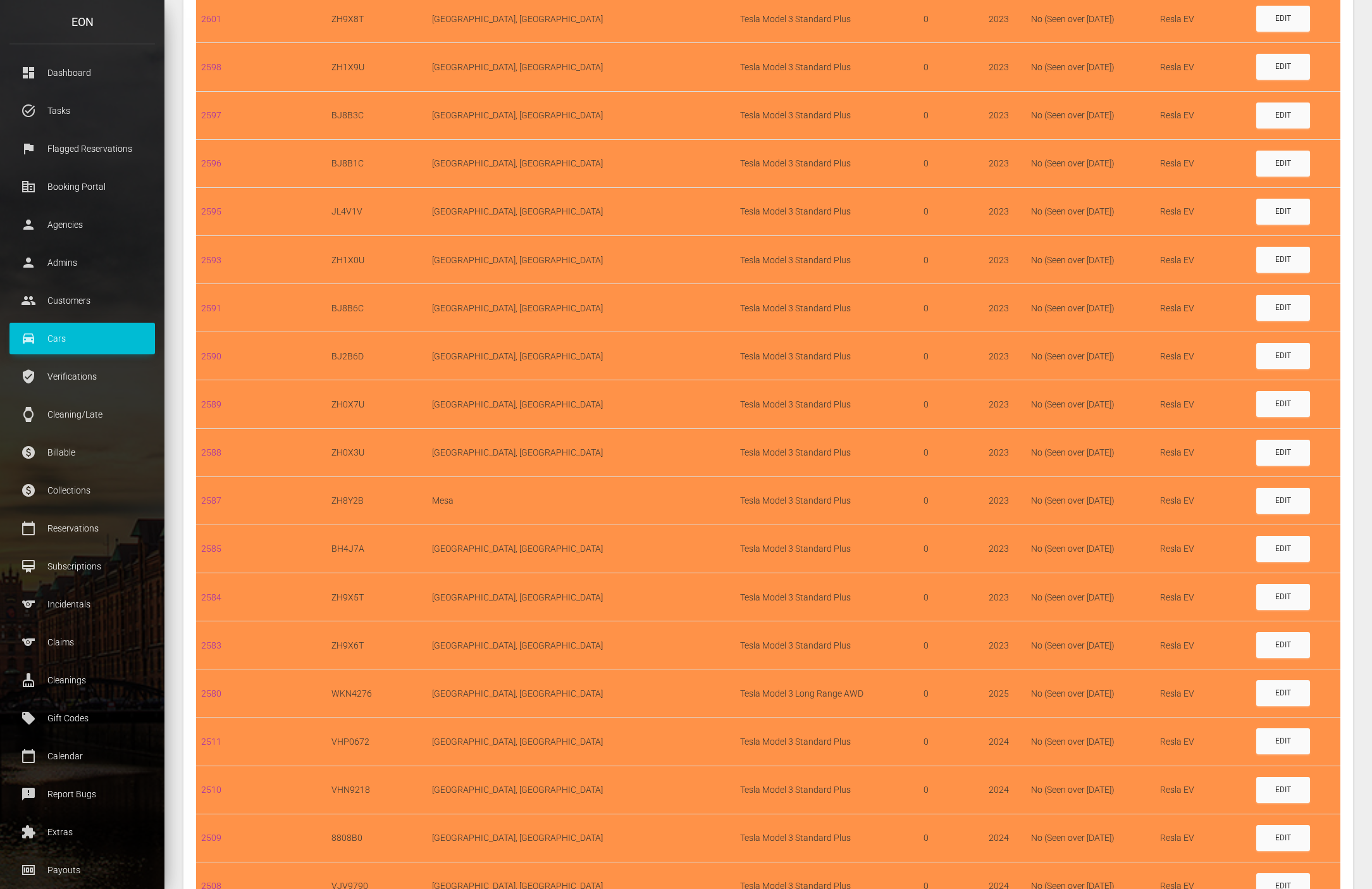
scroll to position [681, 0]
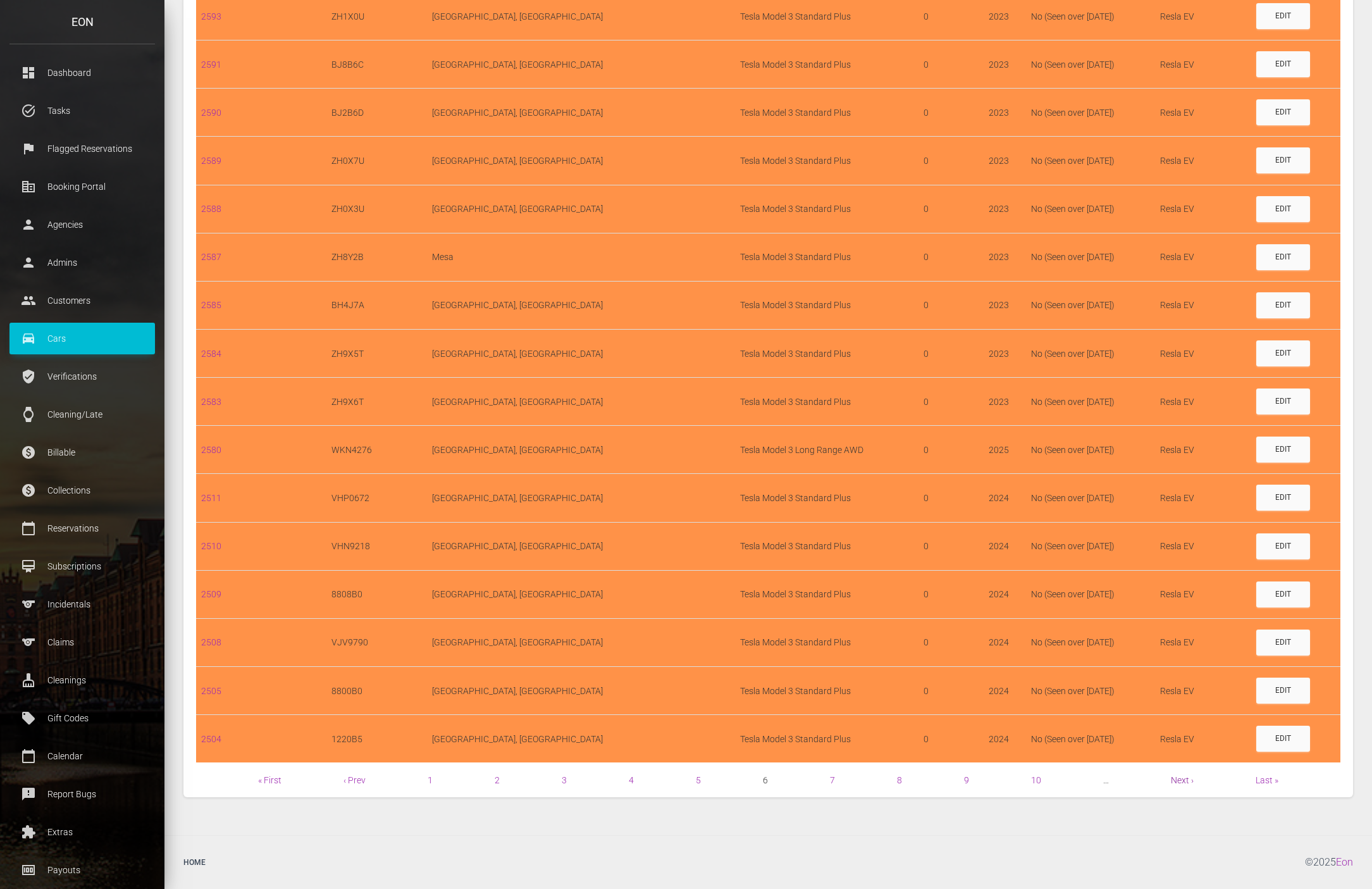
click at [1183, 782] on link "Next ›" at bounding box center [1182, 780] width 22 height 10
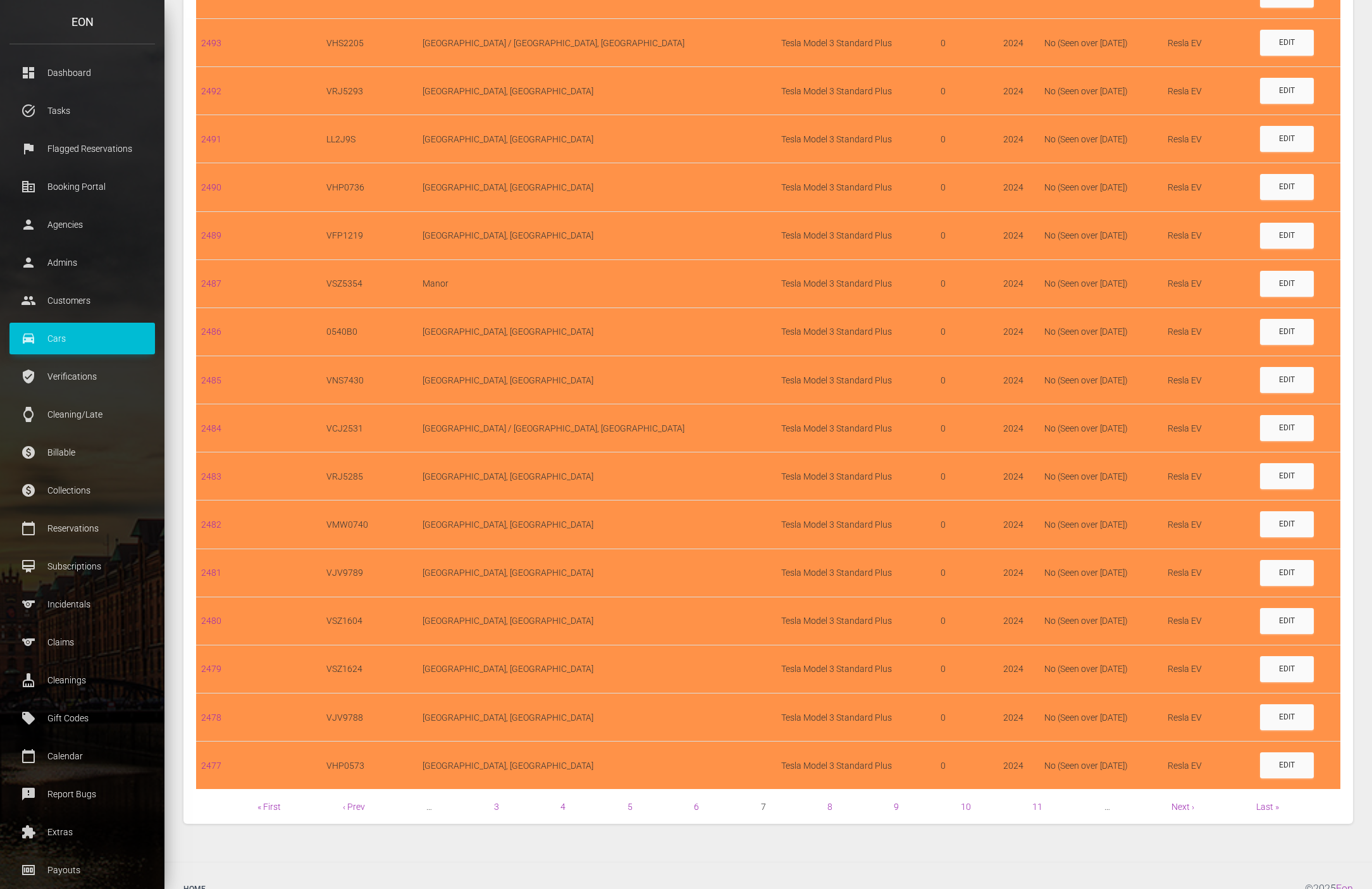
scroll to position [681, 0]
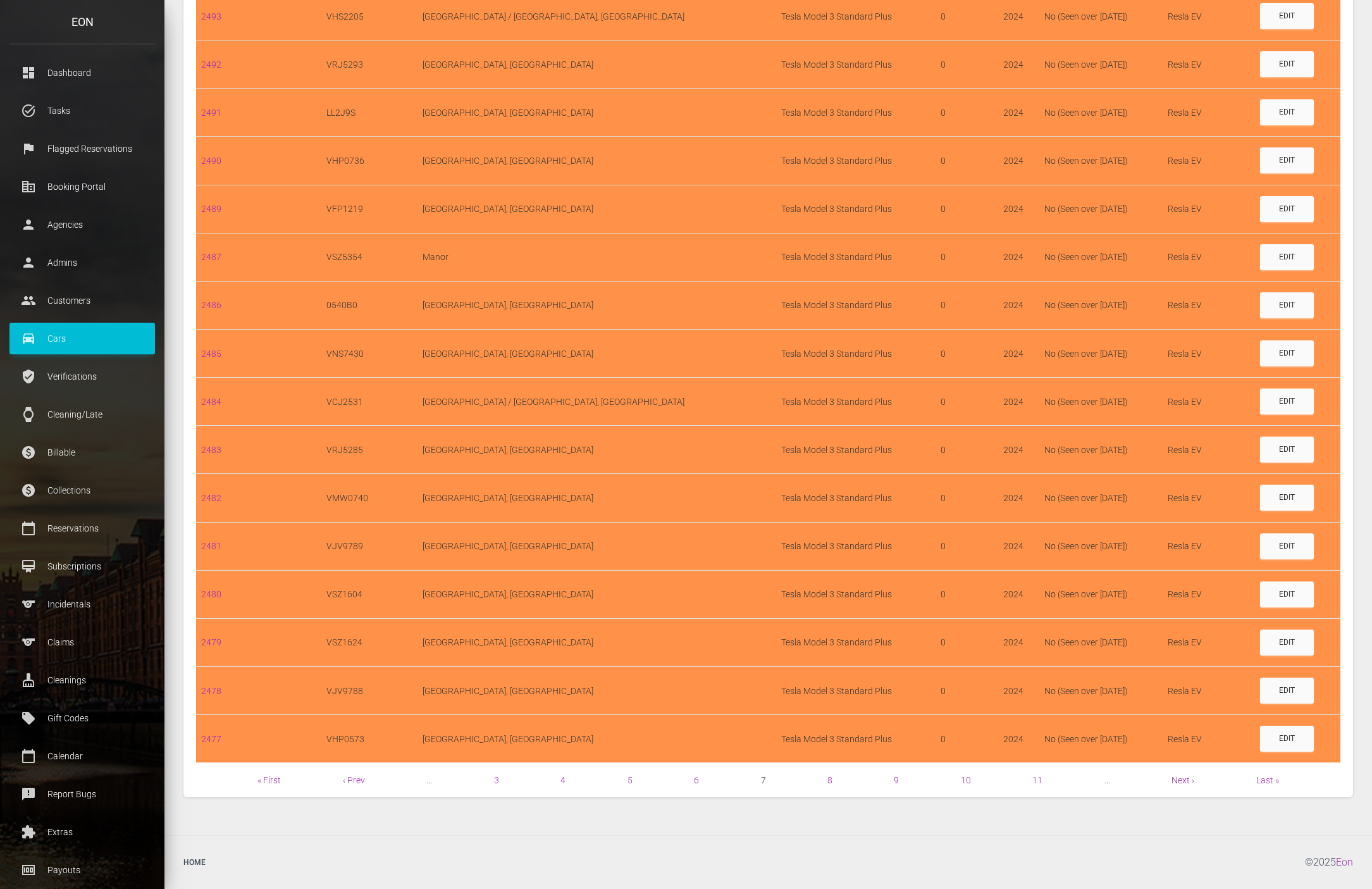
click at [1180, 775] on link "Next ›" at bounding box center [1183, 780] width 22 height 10
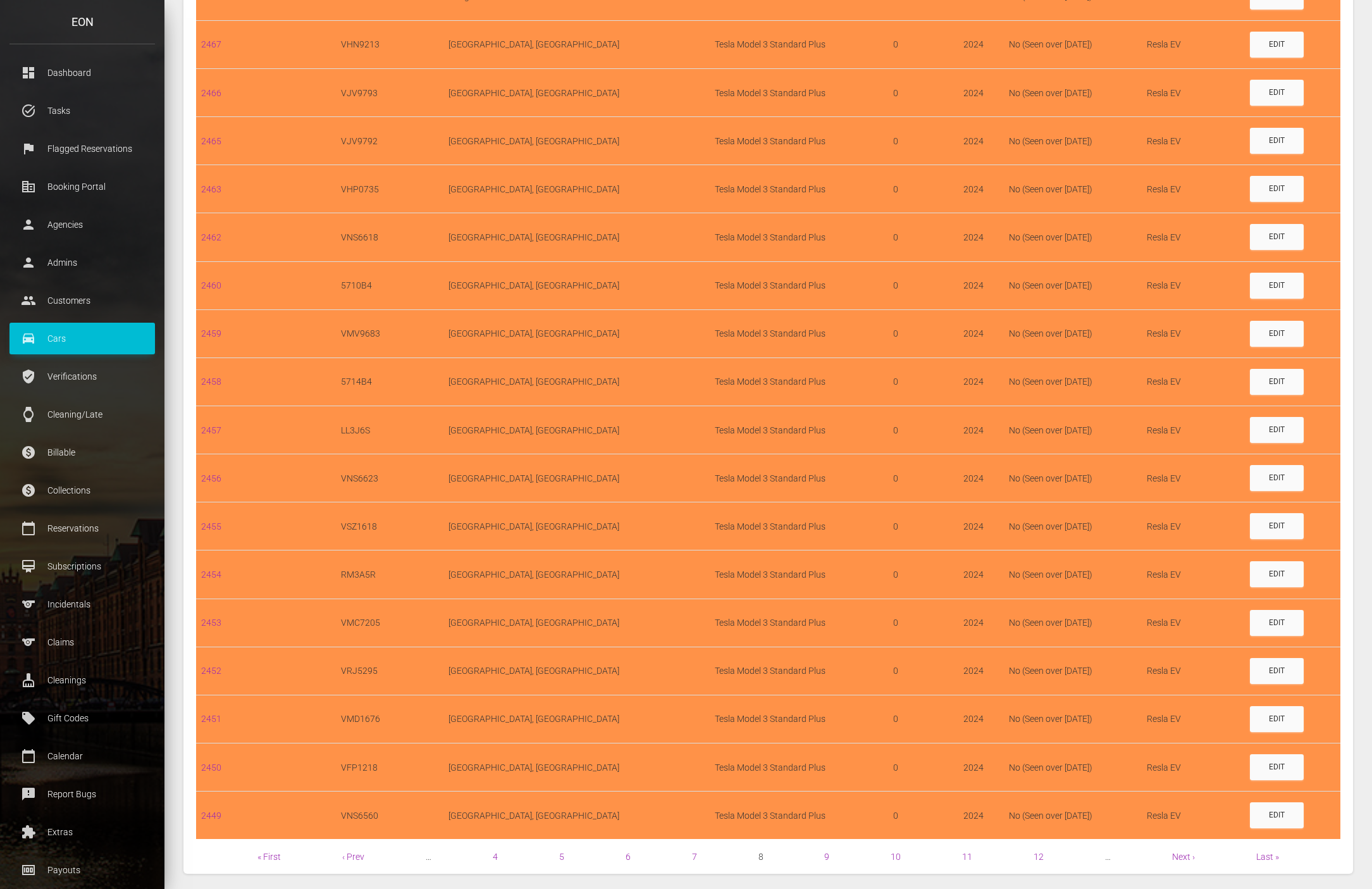
scroll to position [681, 0]
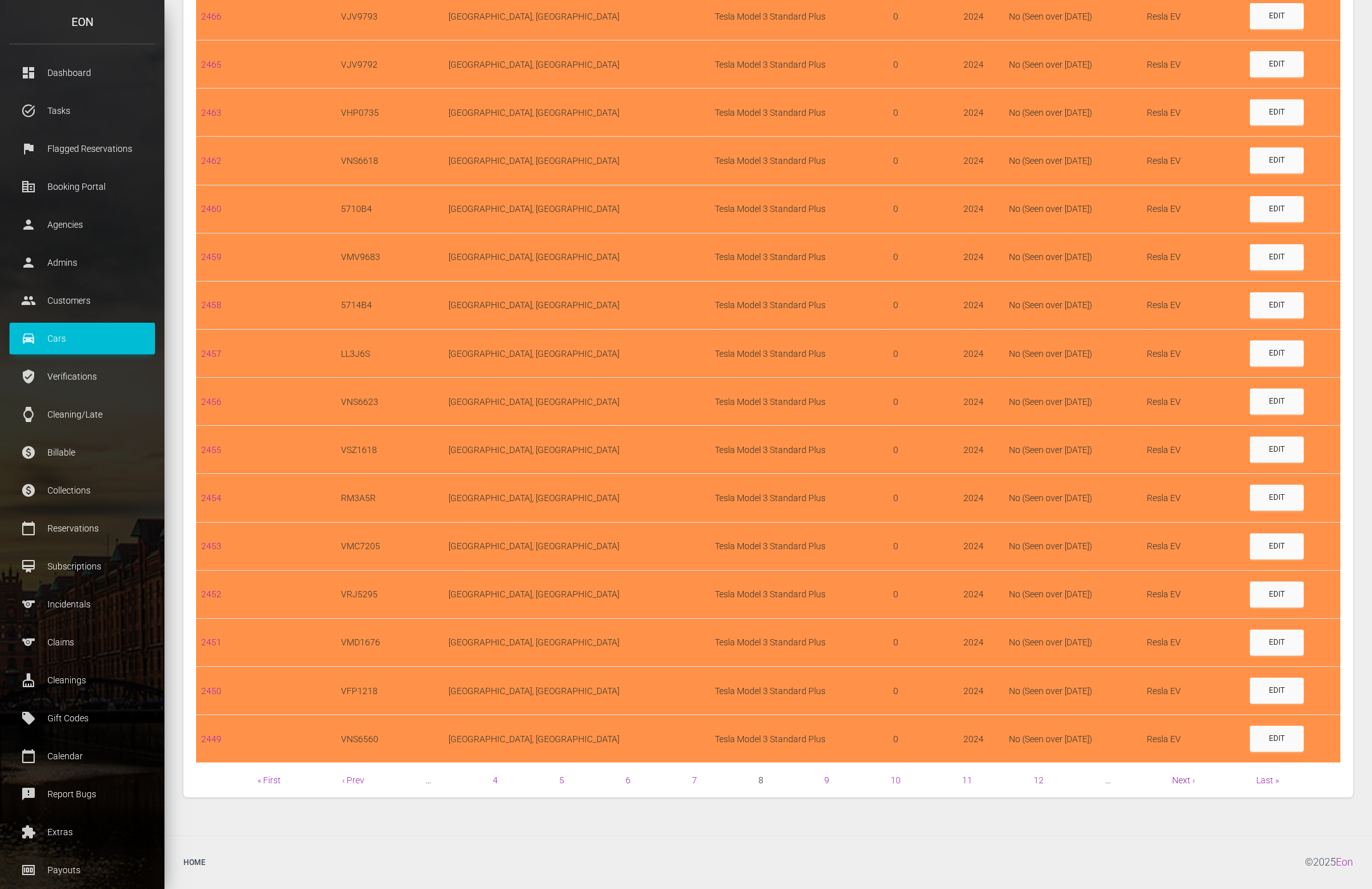
click at [1184, 775] on link "Next ›" at bounding box center [1183, 780] width 22 height 10
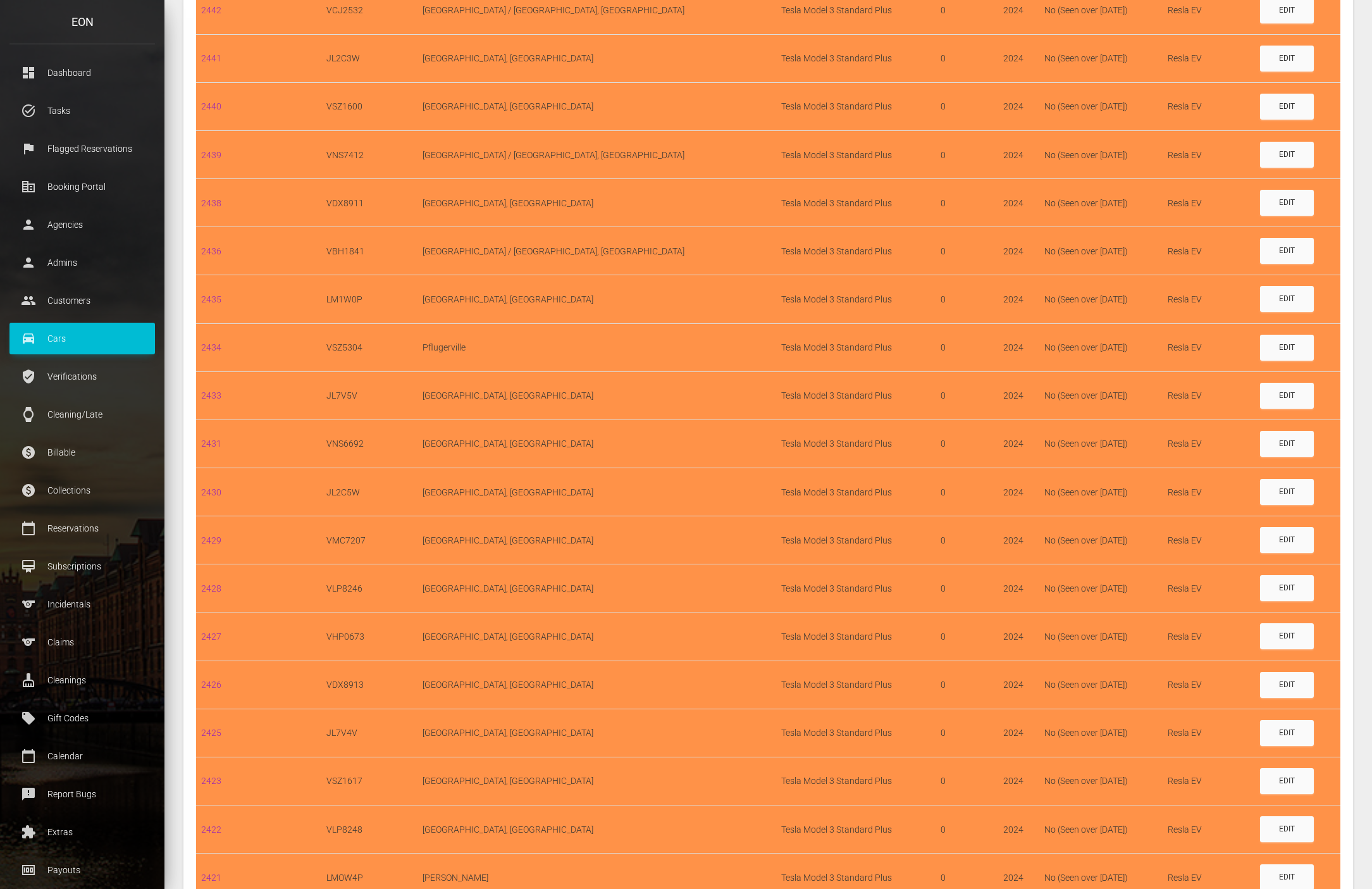
scroll to position [681, 0]
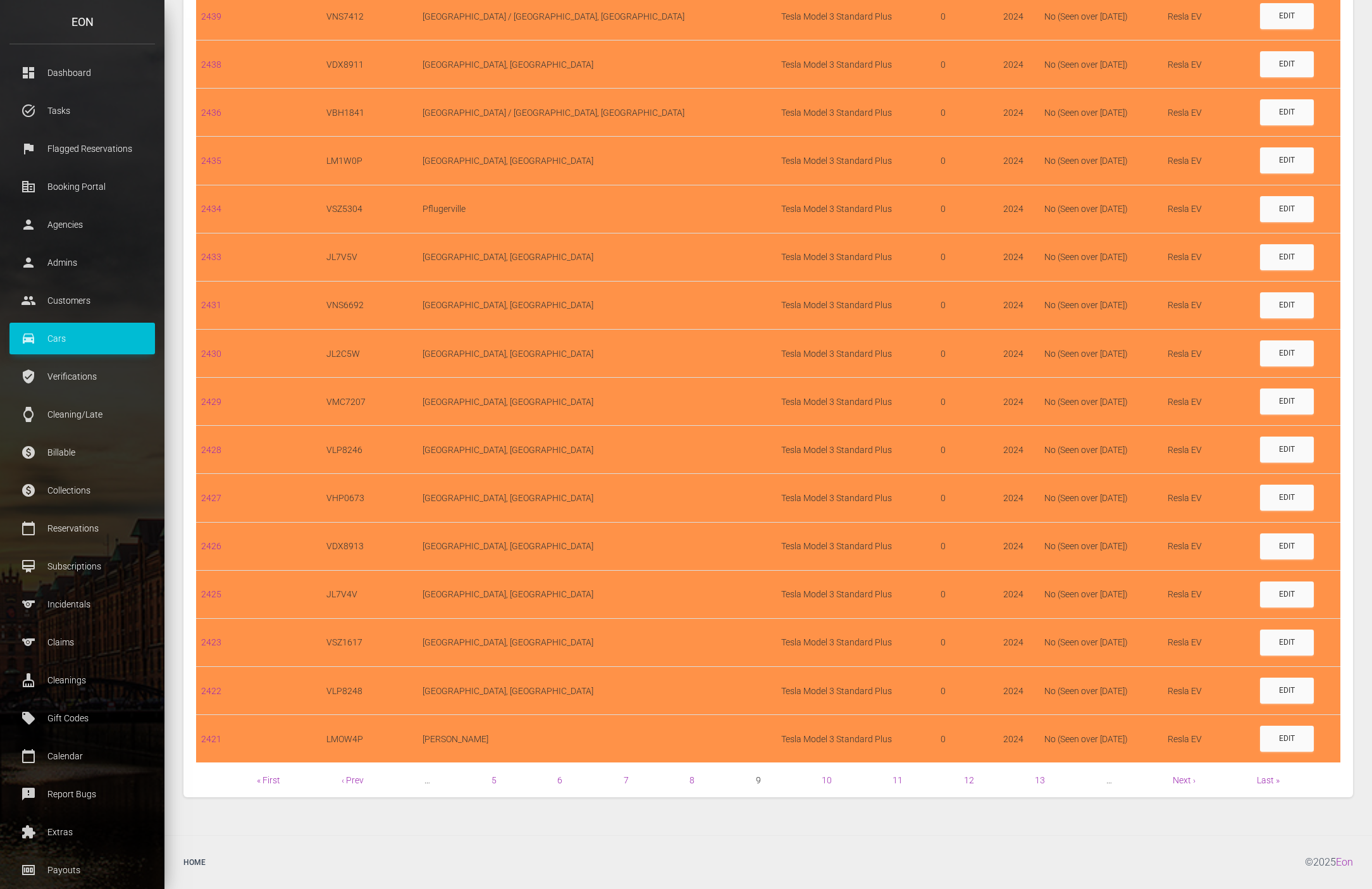
click at [1190, 788] on span "Next ›" at bounding box center [1183, 780] width 22 height 15
click at [1190, 782] on link "Next ›" at bounding box center [1183, 780] width 22 height 10
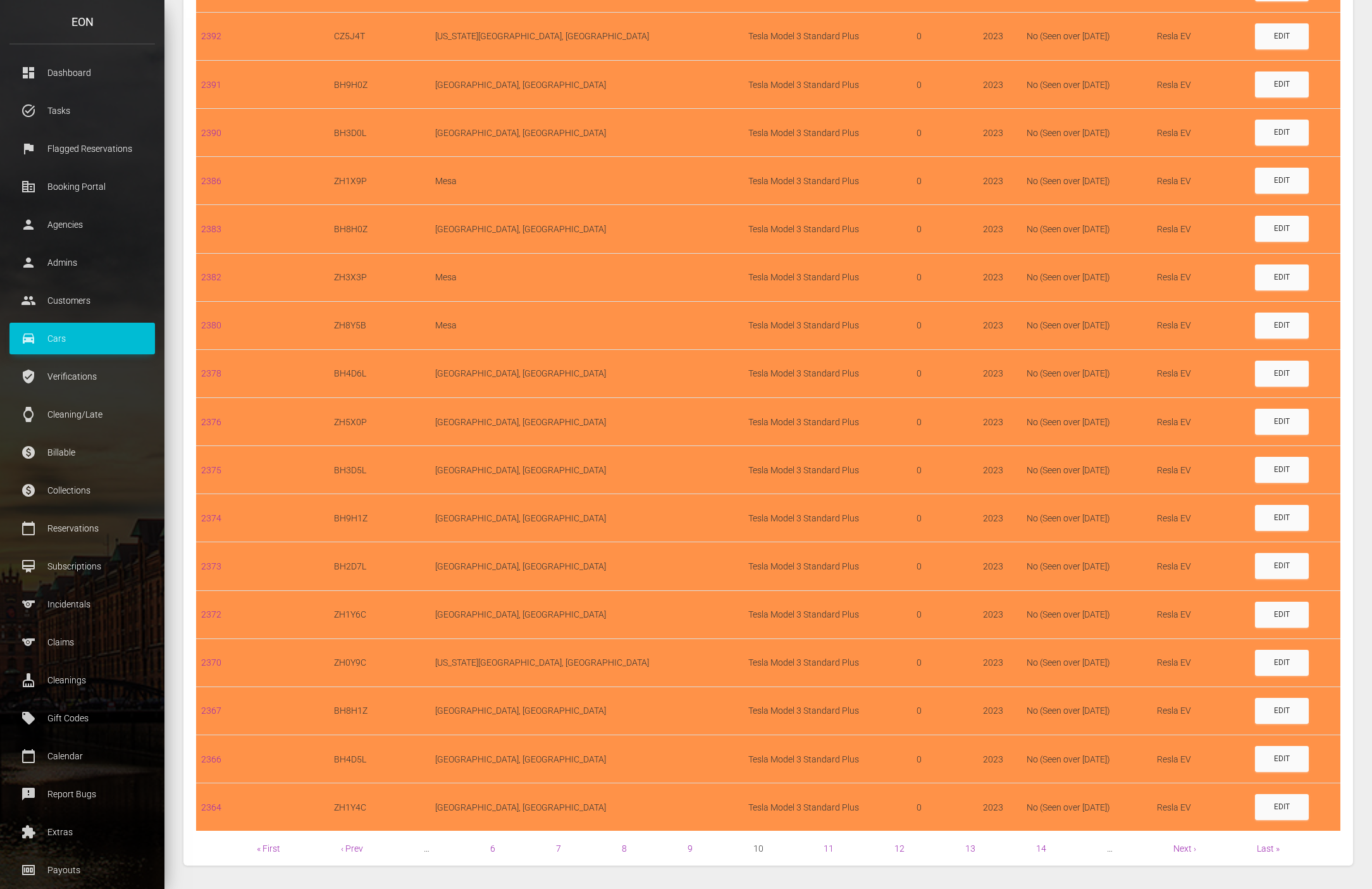
scroll to position [681, 0]
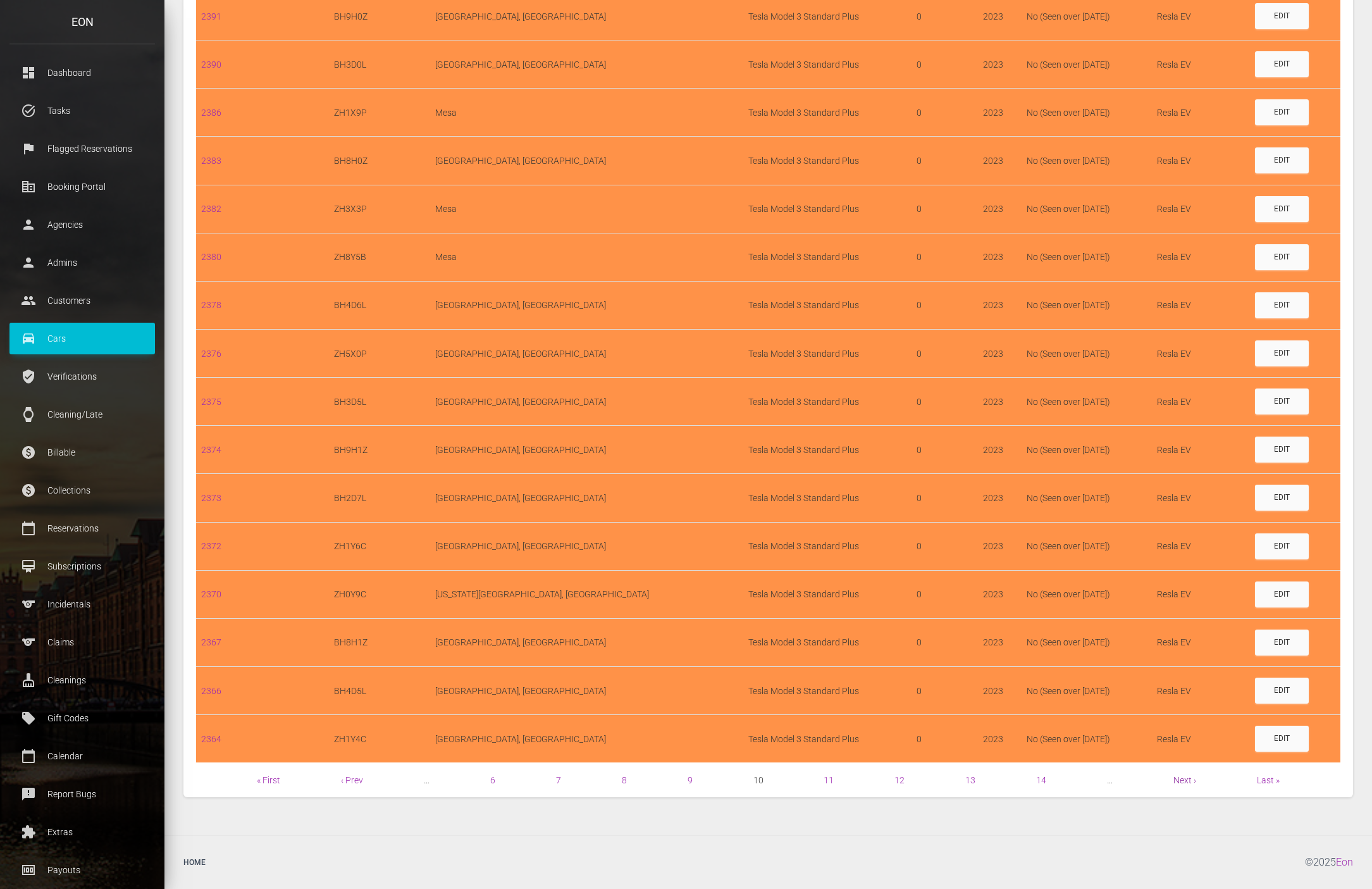
click at [1175, 775] on link "Next ›" at bounding box center [1184, 780] width 22 height 10
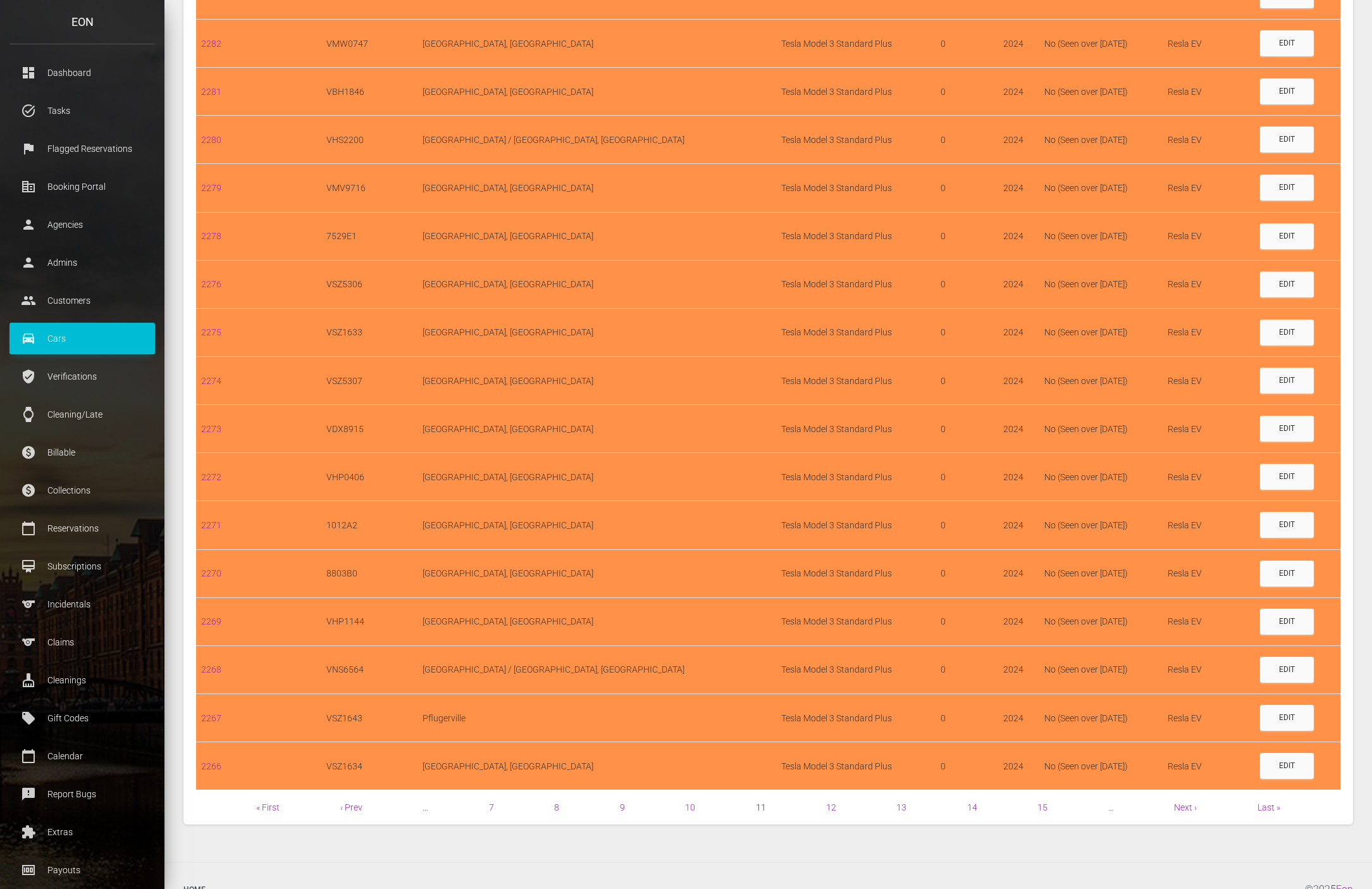
scroll to position [664, 0]
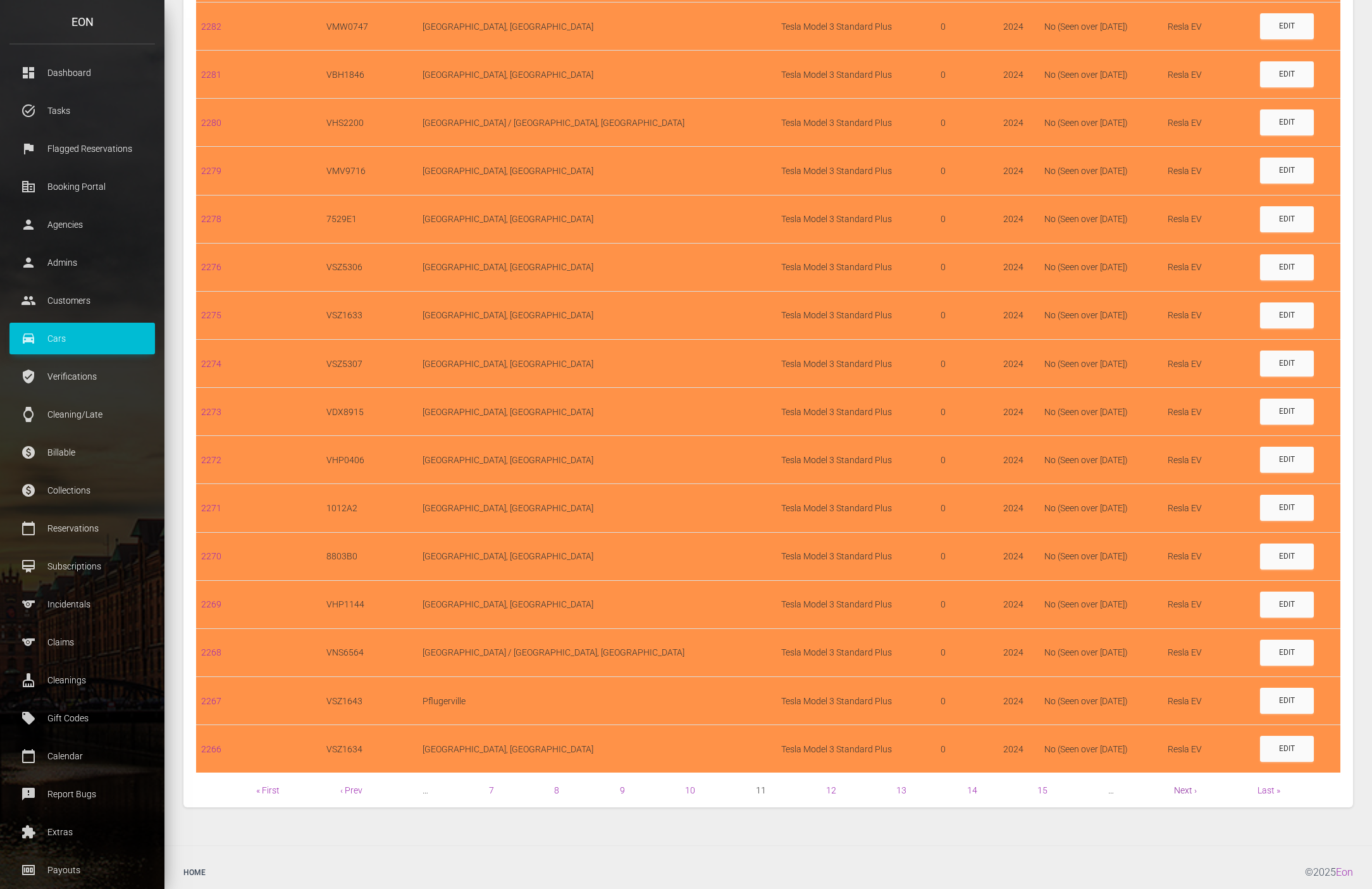
click at [1180, 794] on link "Next ›" at bounding box center [1185, 790] width 22 height 10
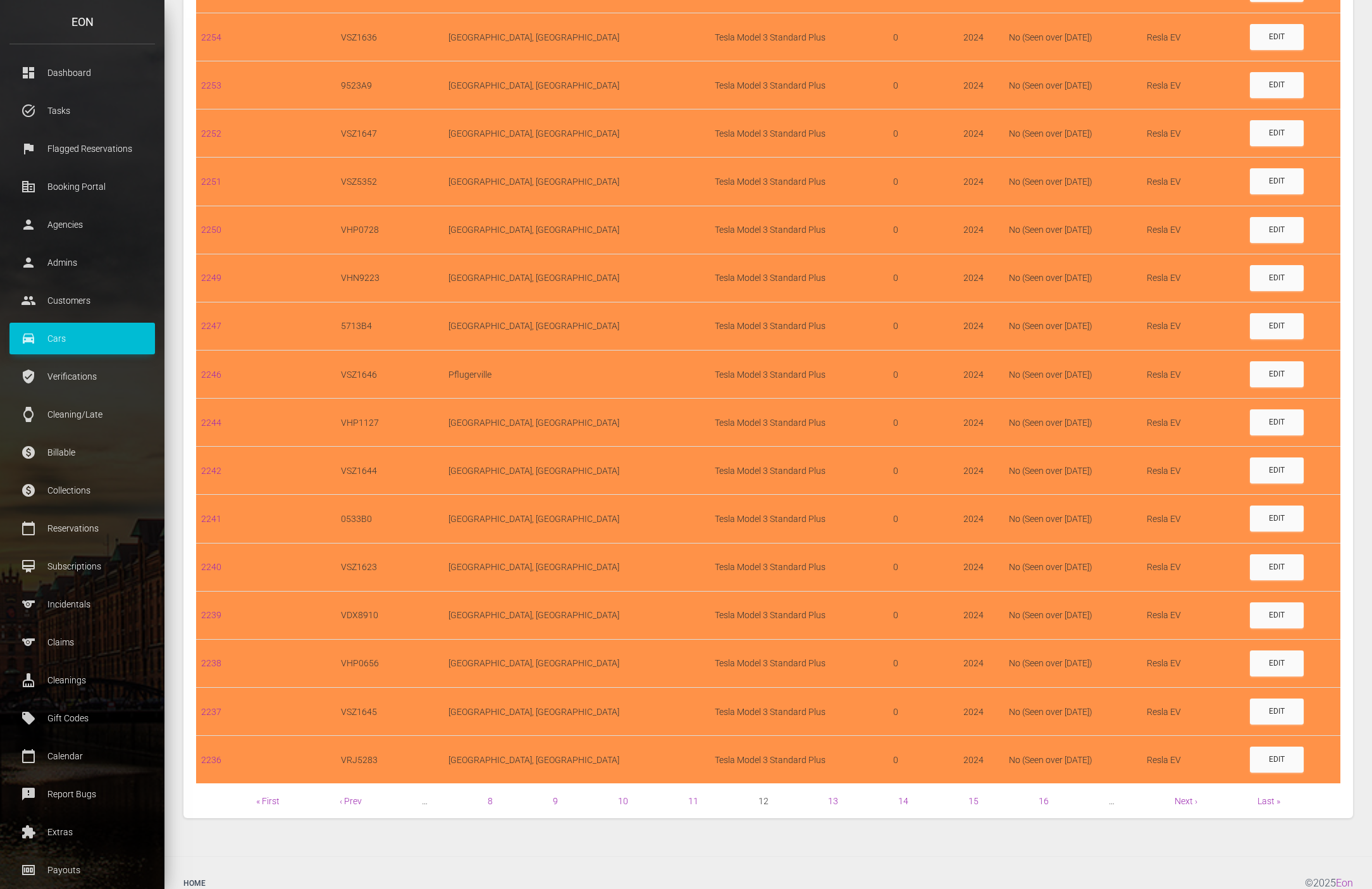
scroll to position [681, 0]
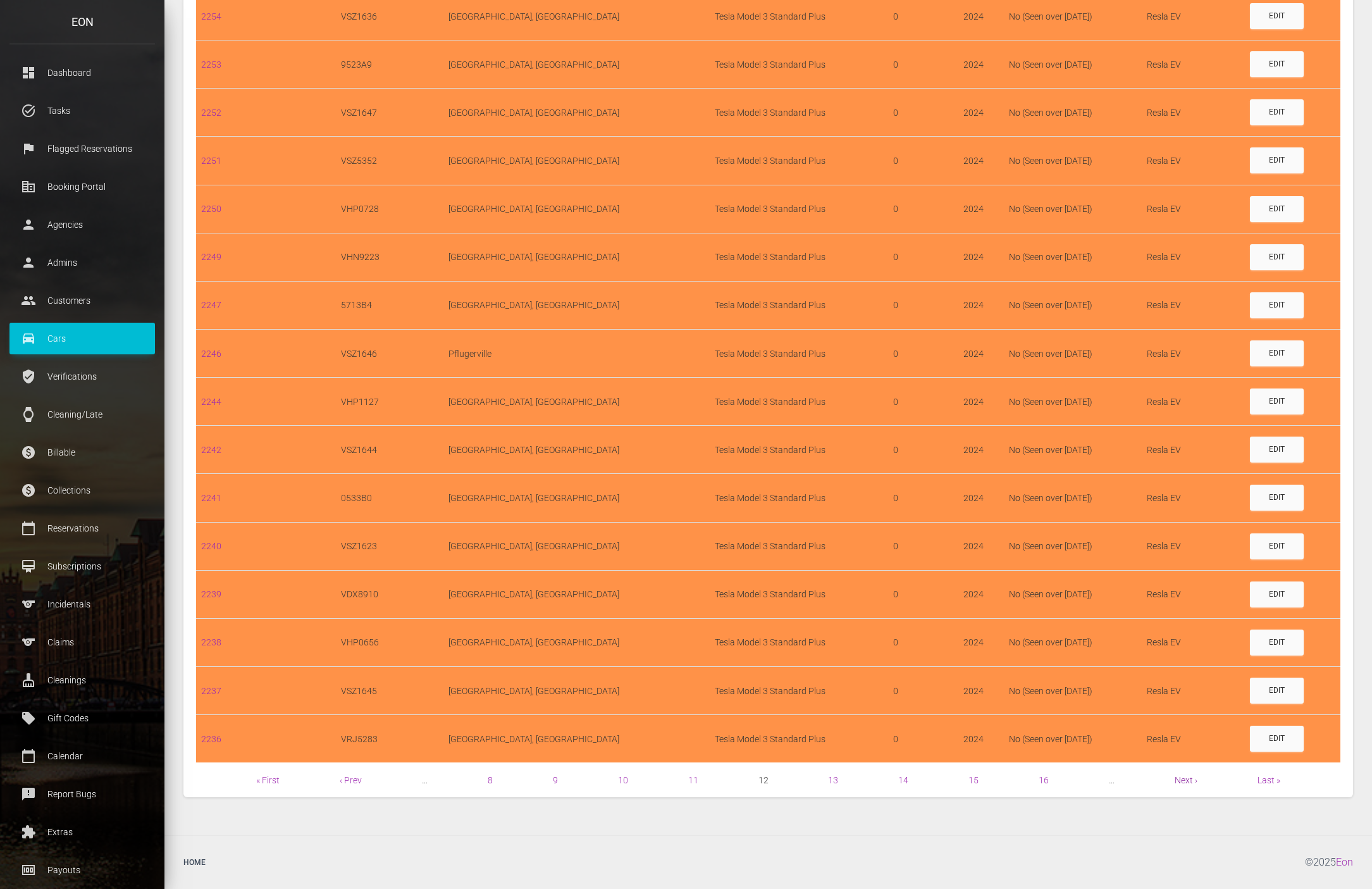
click at [1177, 780] on link "Next ›" at bounding box center [1185, 780] width 22 height 10
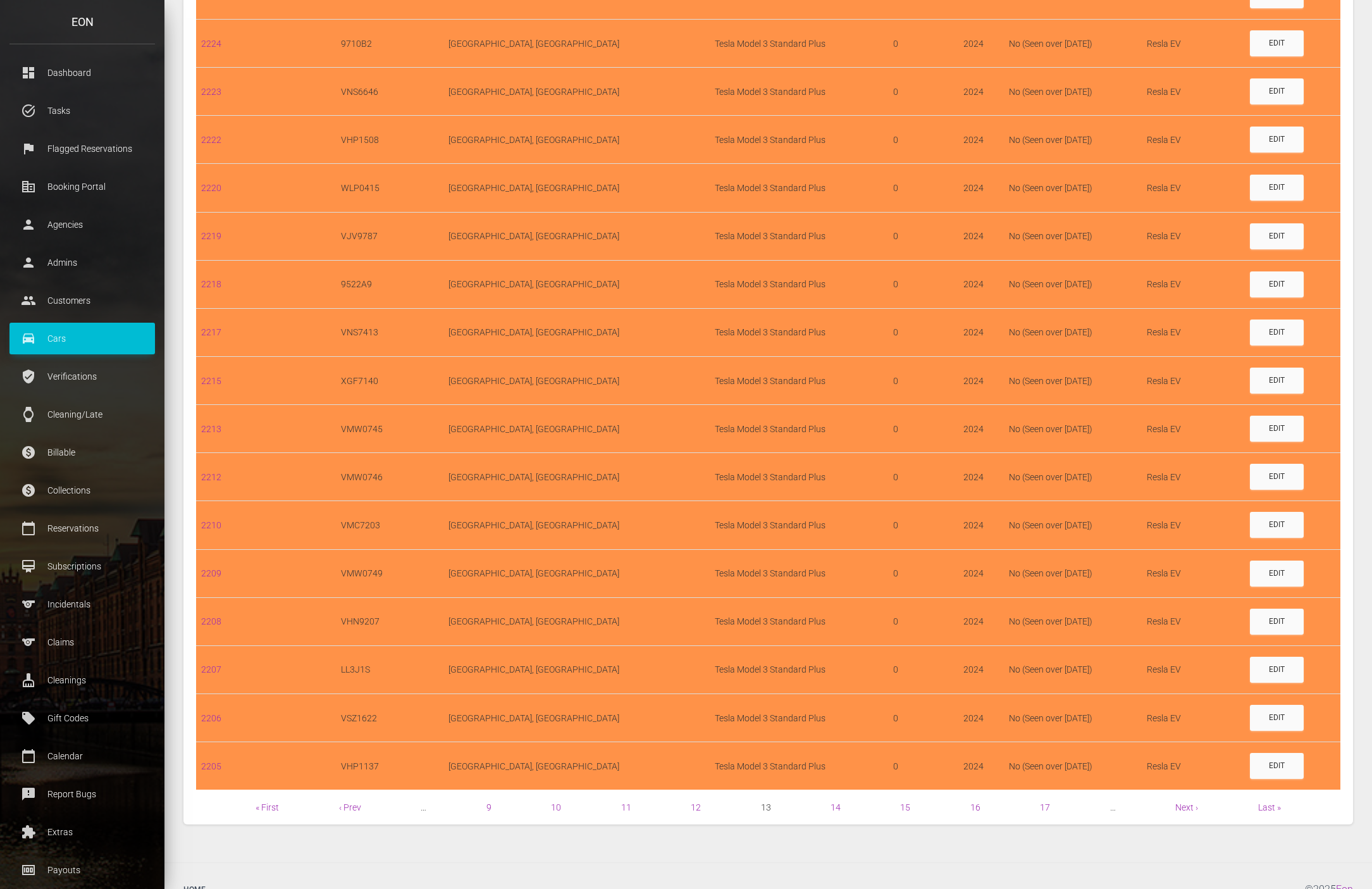
scroll to position [681, 0]
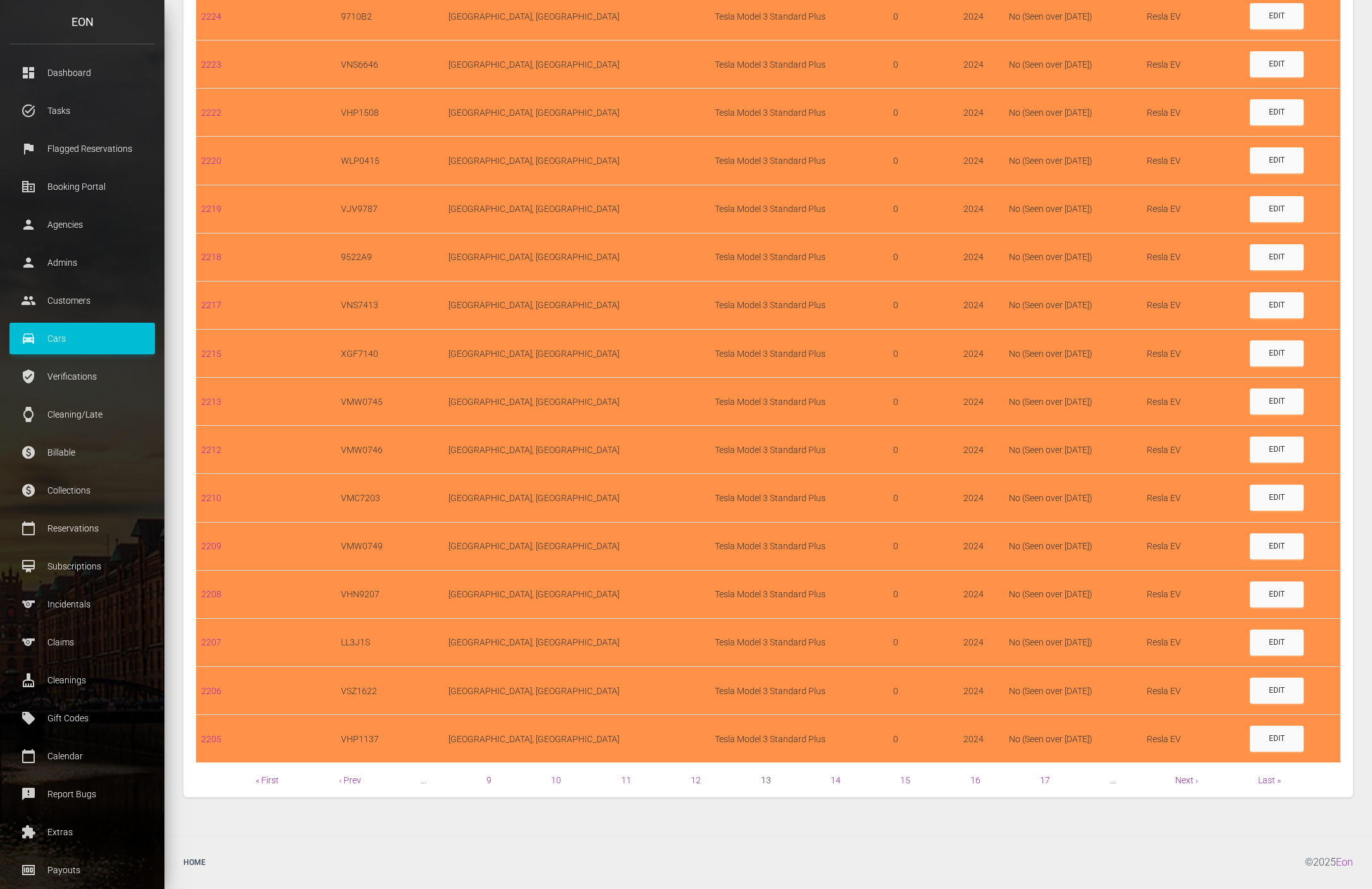
click at [1188, 780] on link "Next ›" at bounding box center [1186, 780] width 22 height 10
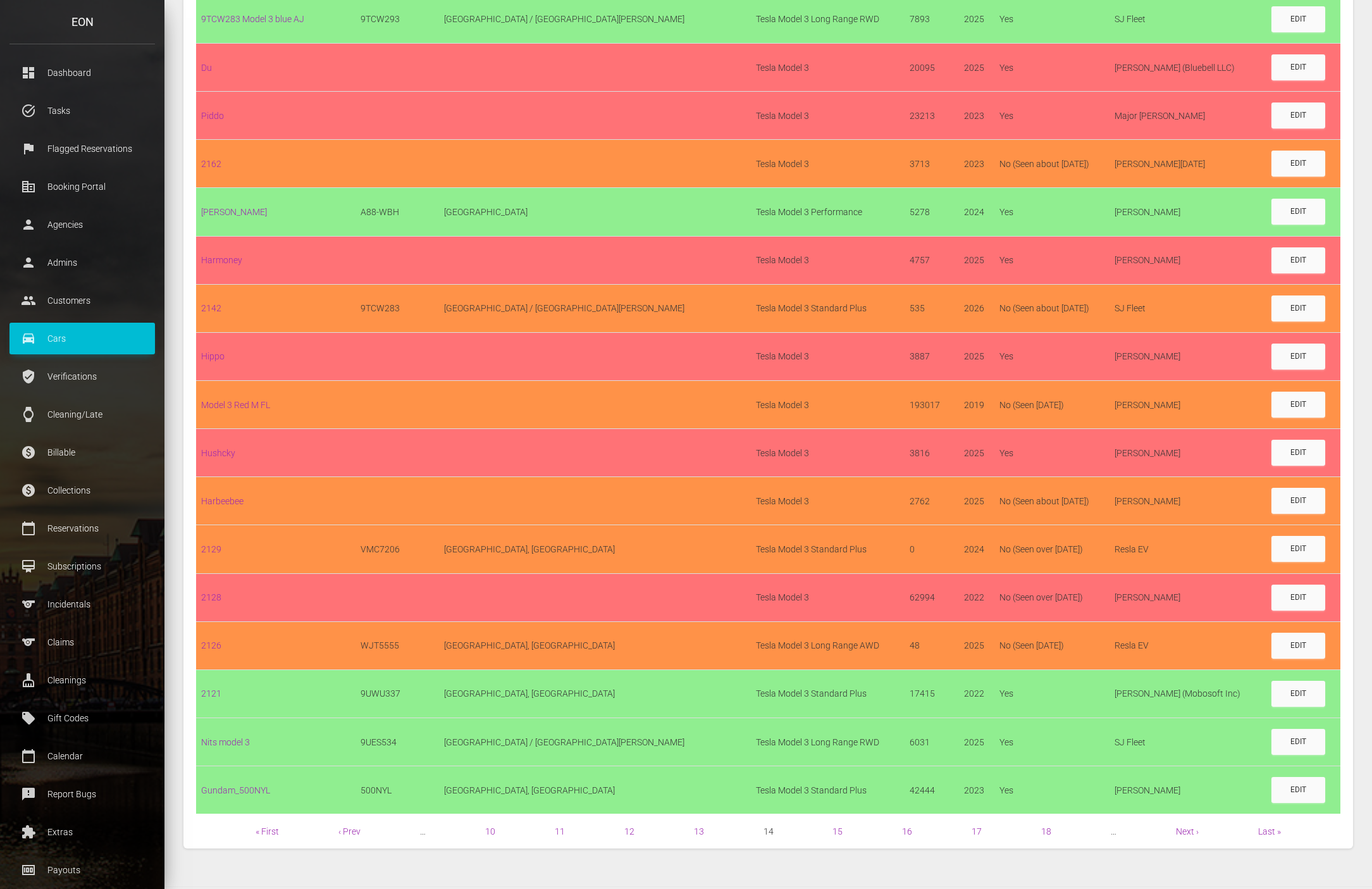
scroll to position [681, 0]
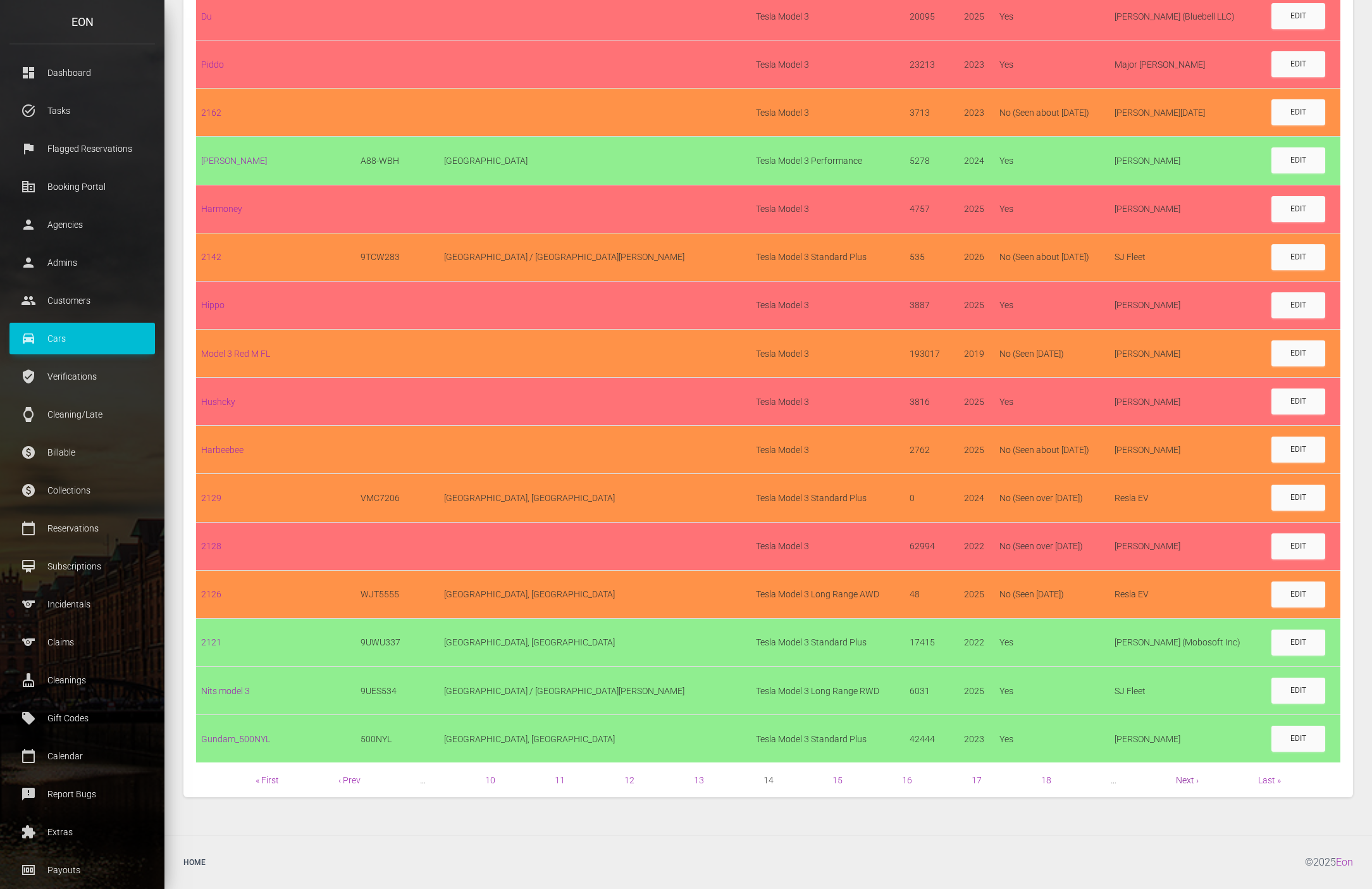
click at [1183, 780] on link "Next ›" at bounding box center [1187, 780] width 22 height 10
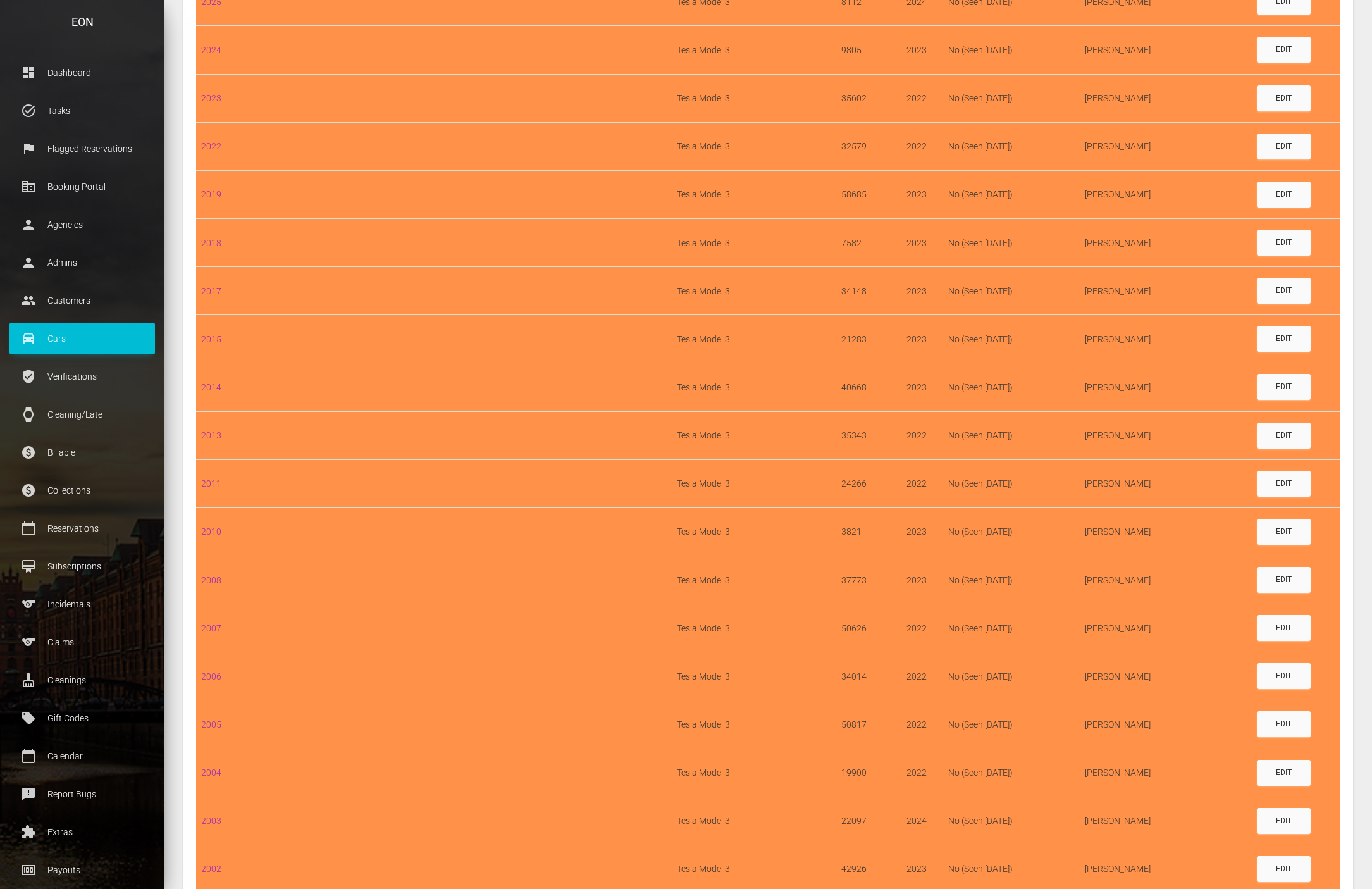
scroll to position [681, 0]
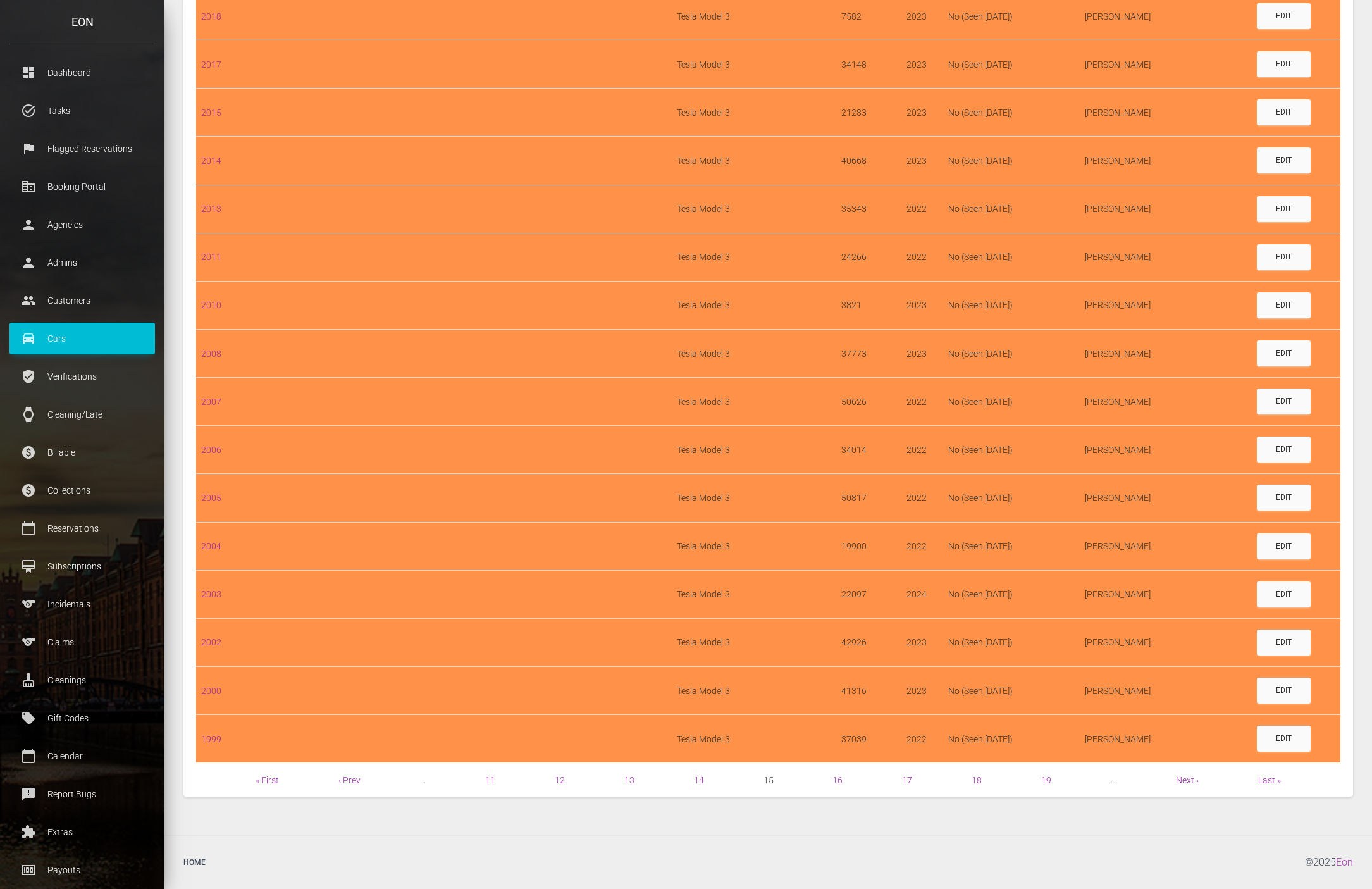
click at [1186, 776] on link "Next ›" at bounding box center [1187, 780] width 22 height 10
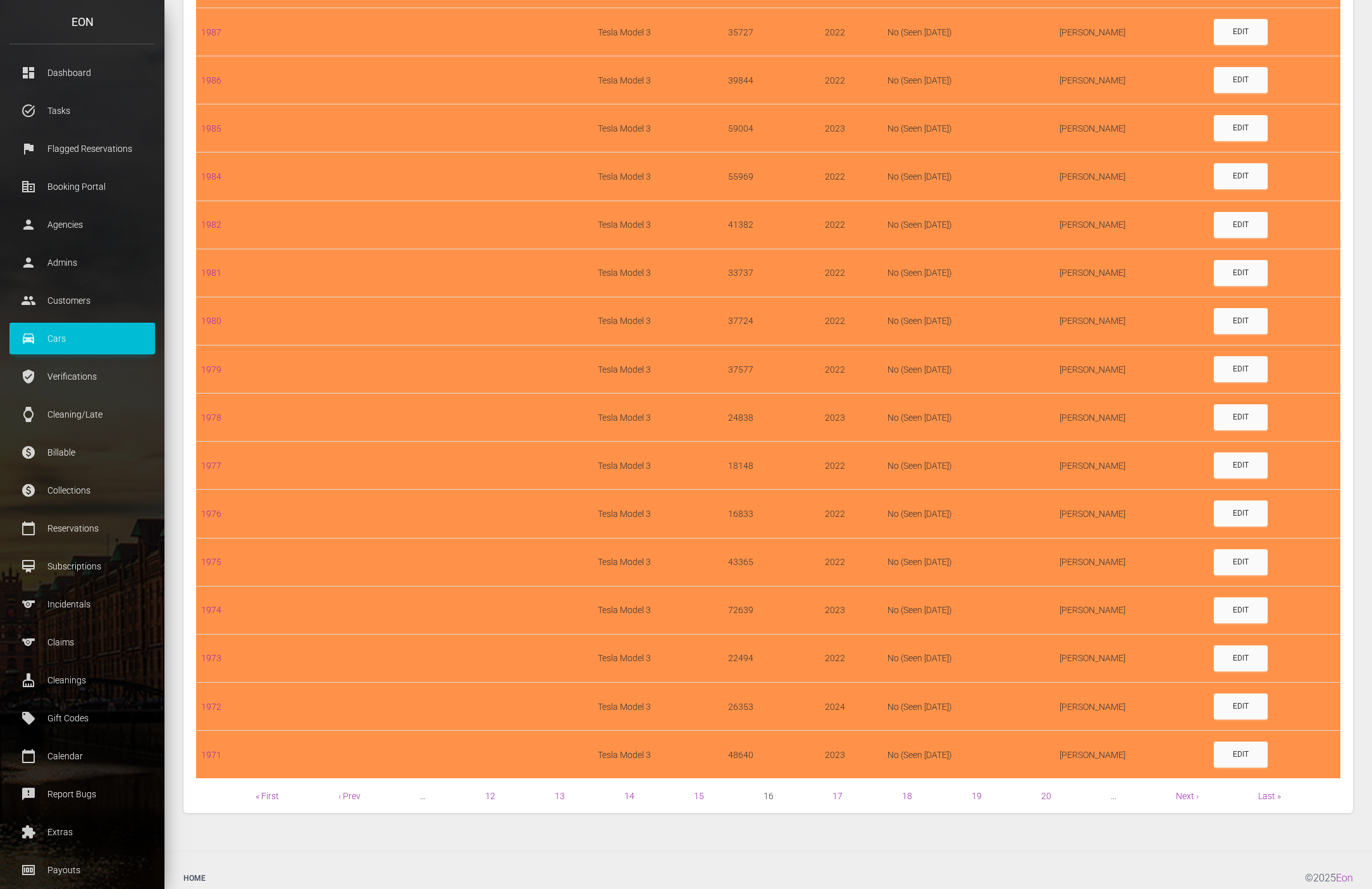
scroll to position [681, 0]
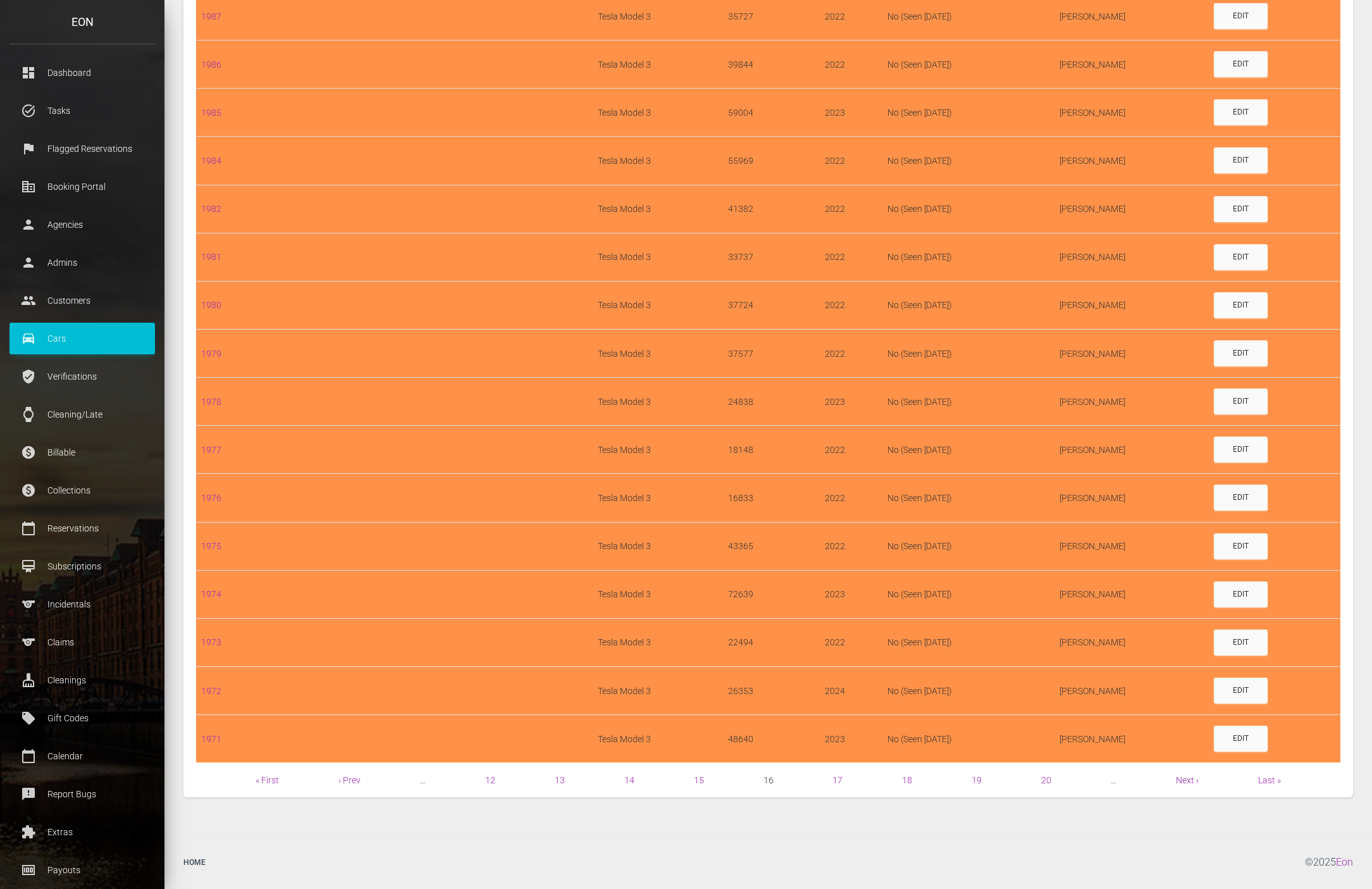
click at [1177, 778] on link "Next ›" at bounding box center [1187, 780] width 22 height 10
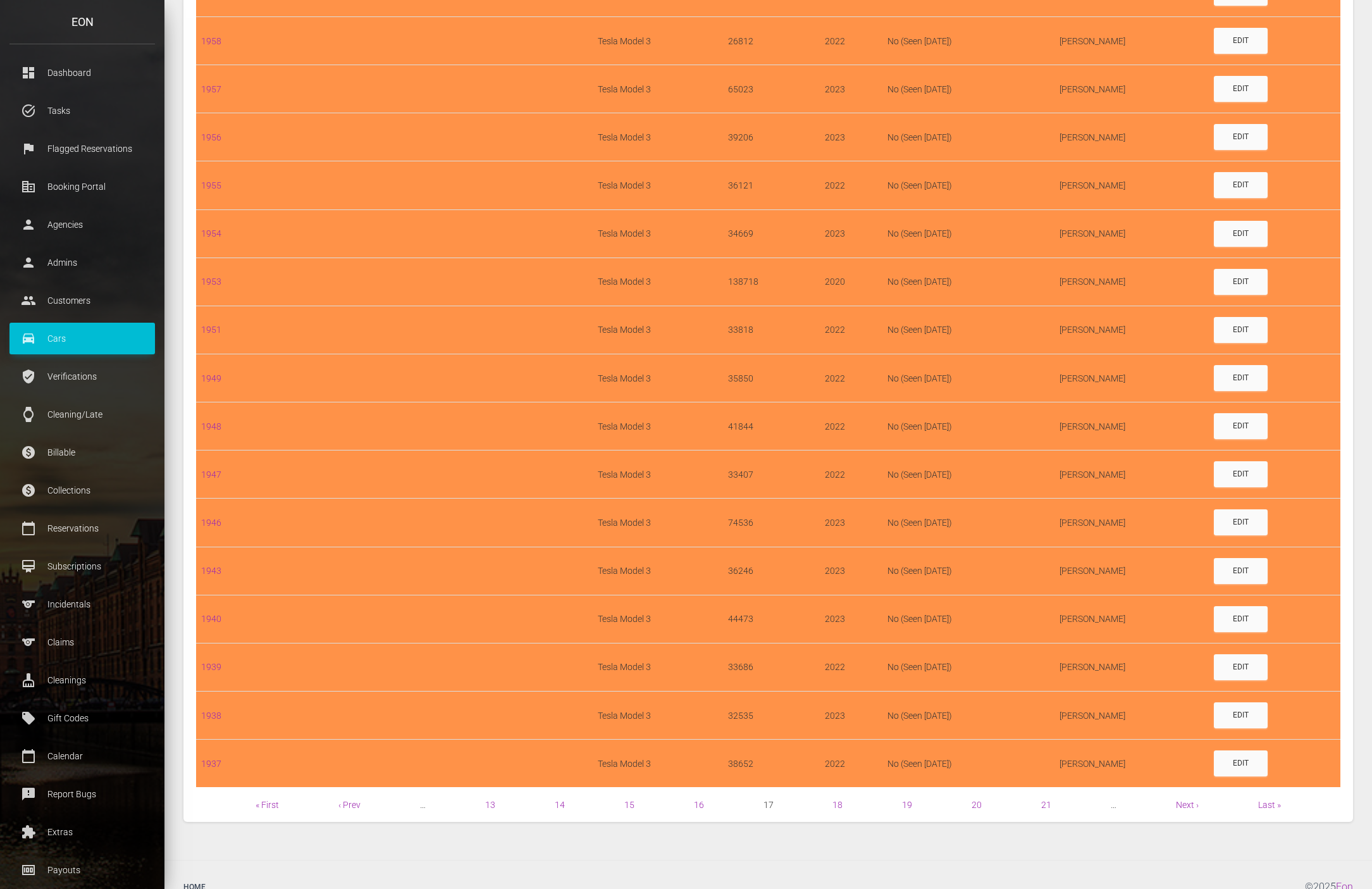
scroll to position [681, 0]
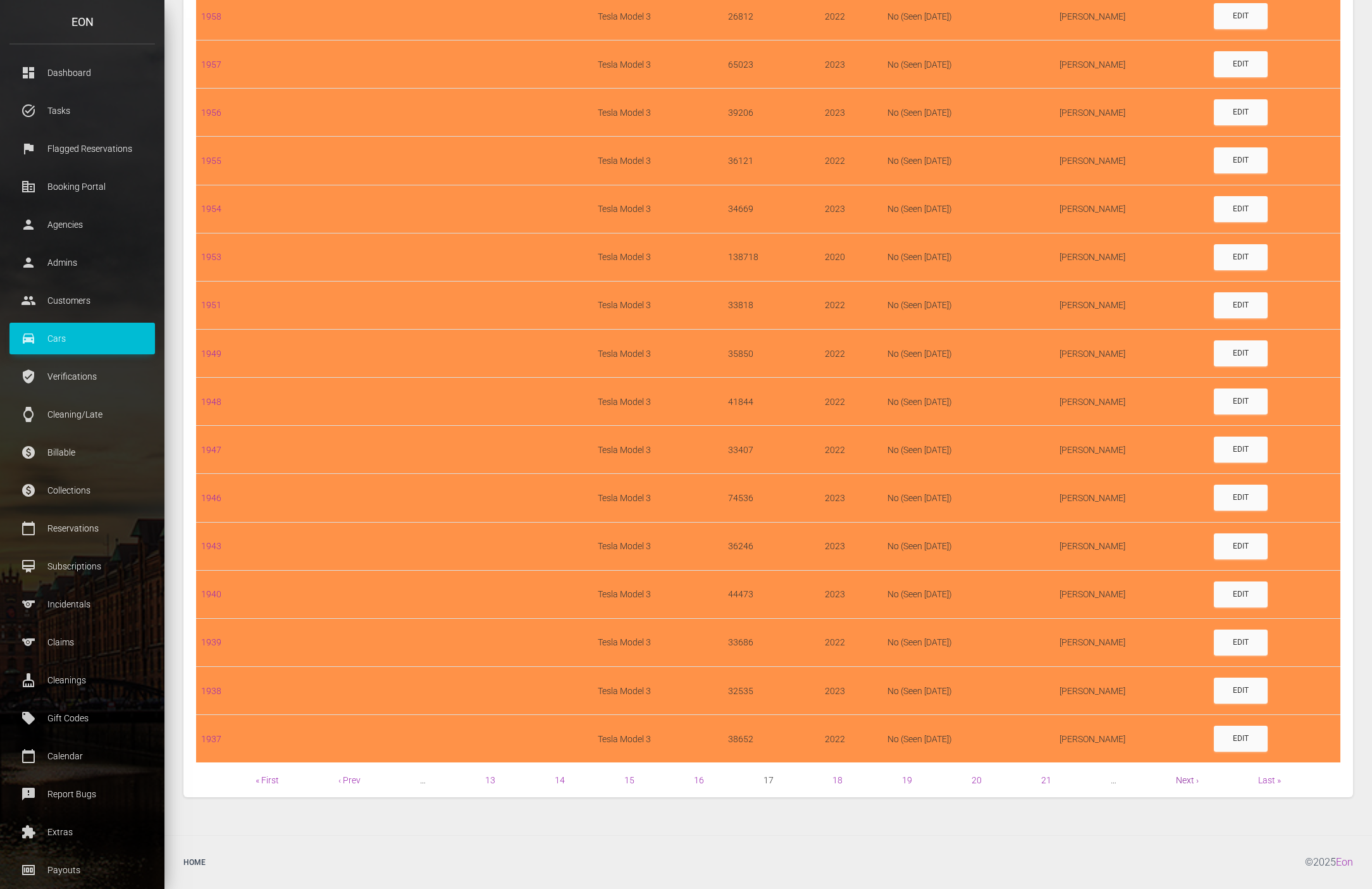
click at [1177, 775] on link "Next ›" at bounding box center [1187, 780] width 22 height 10
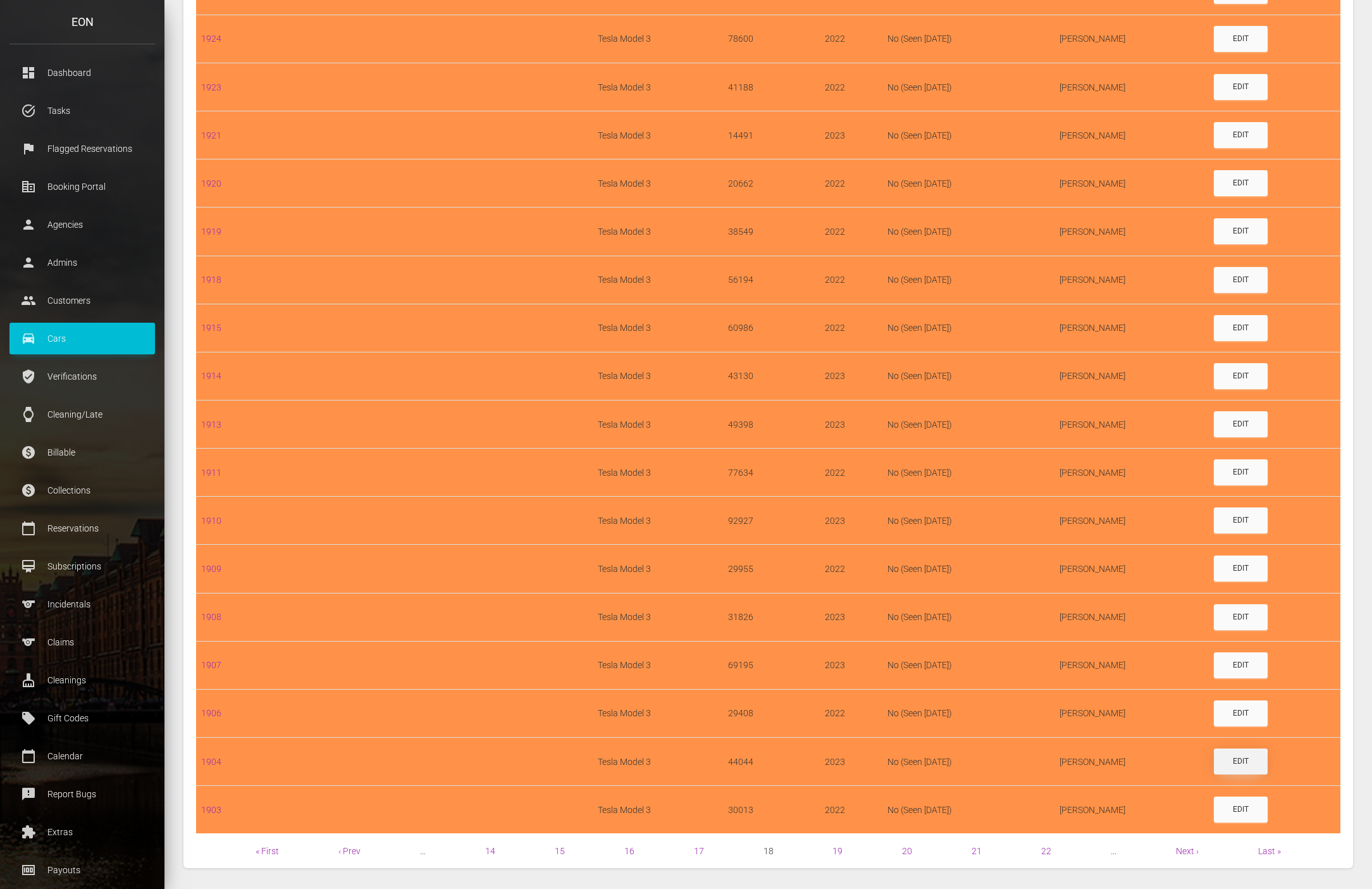
scroll to position [681, 0]
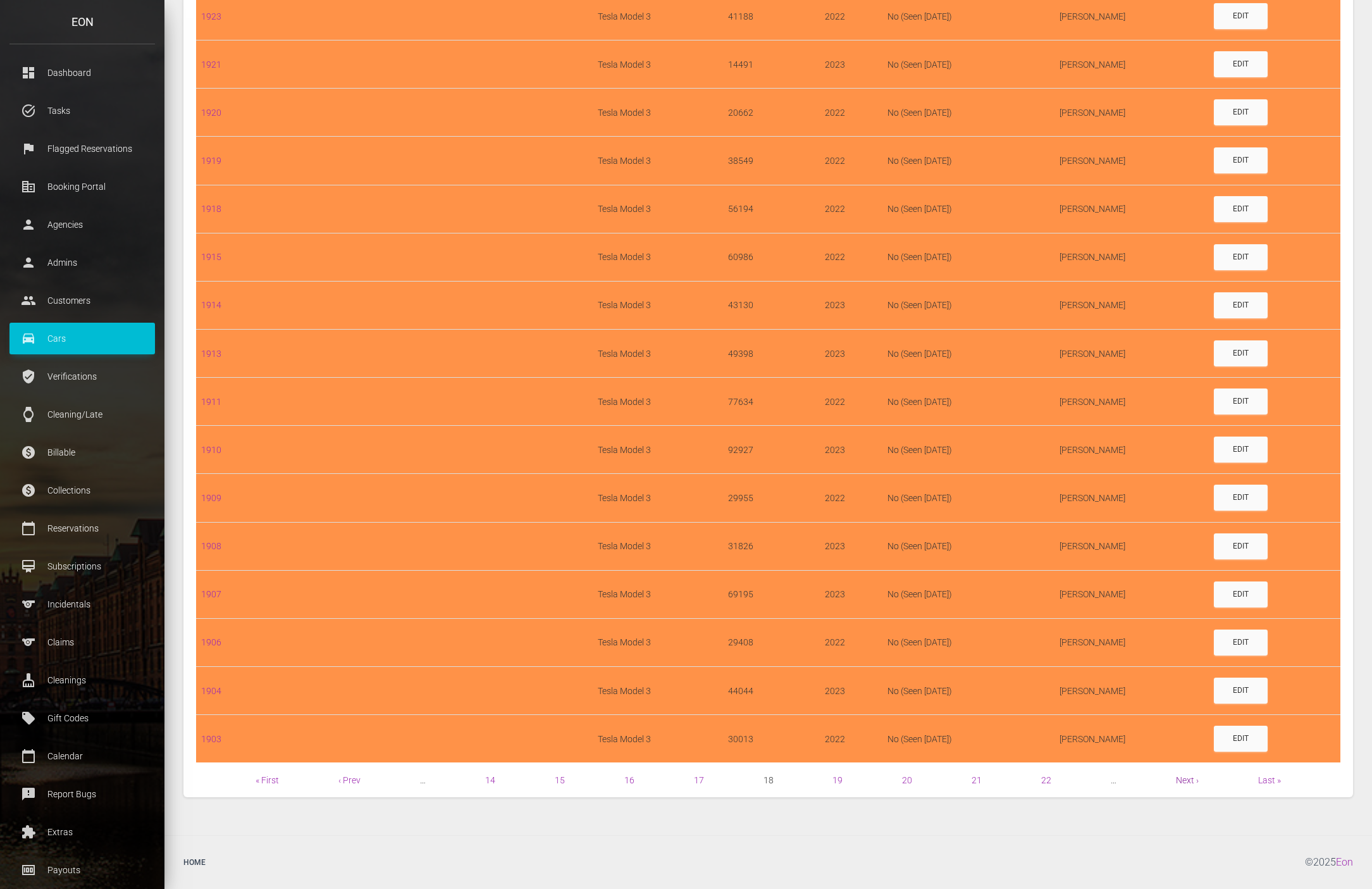
click at [1190, 782] on link "Next ›" at bounding box center [1187, 780] width 22 height 10
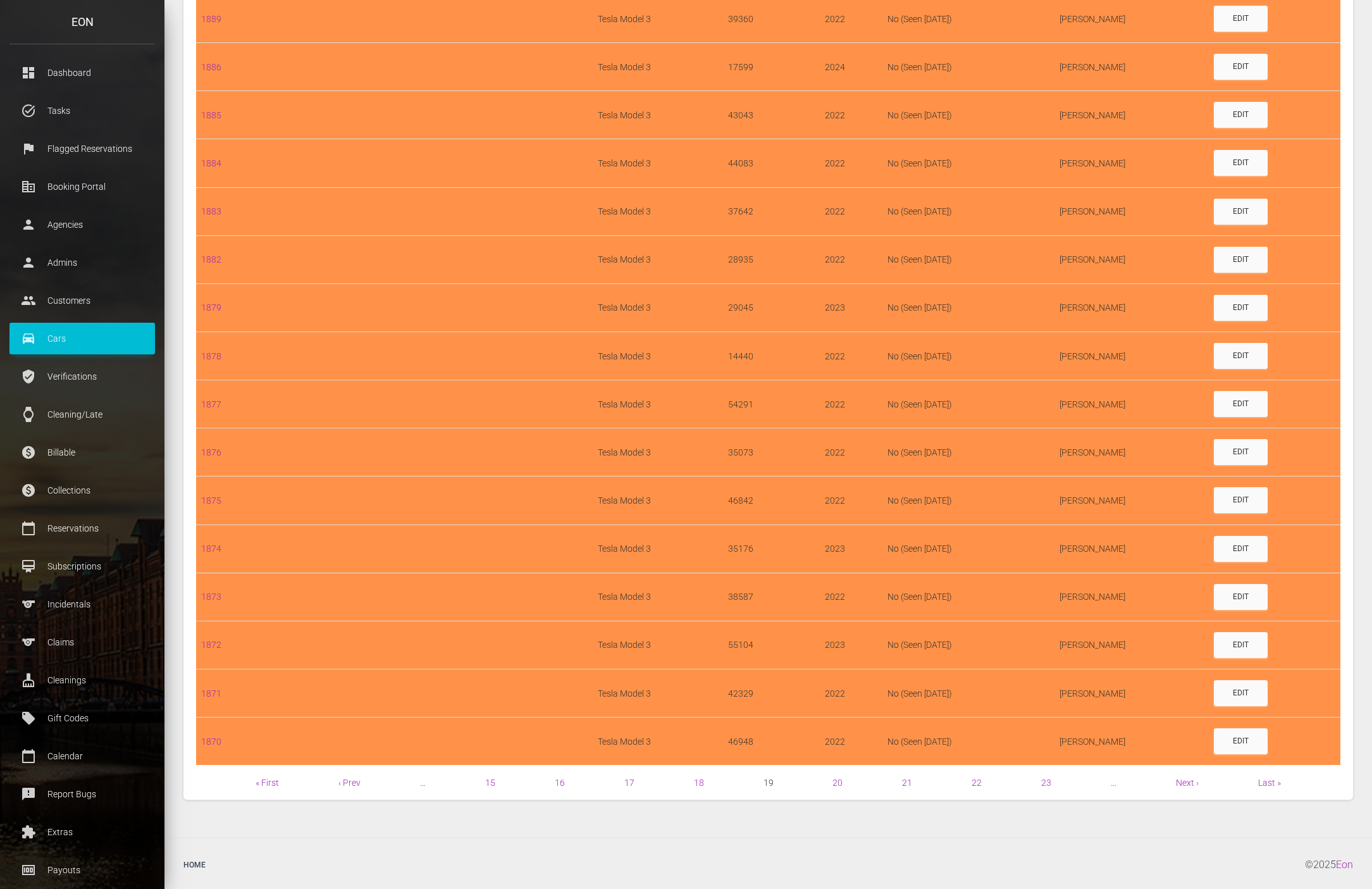
scroll to position [681, 0]
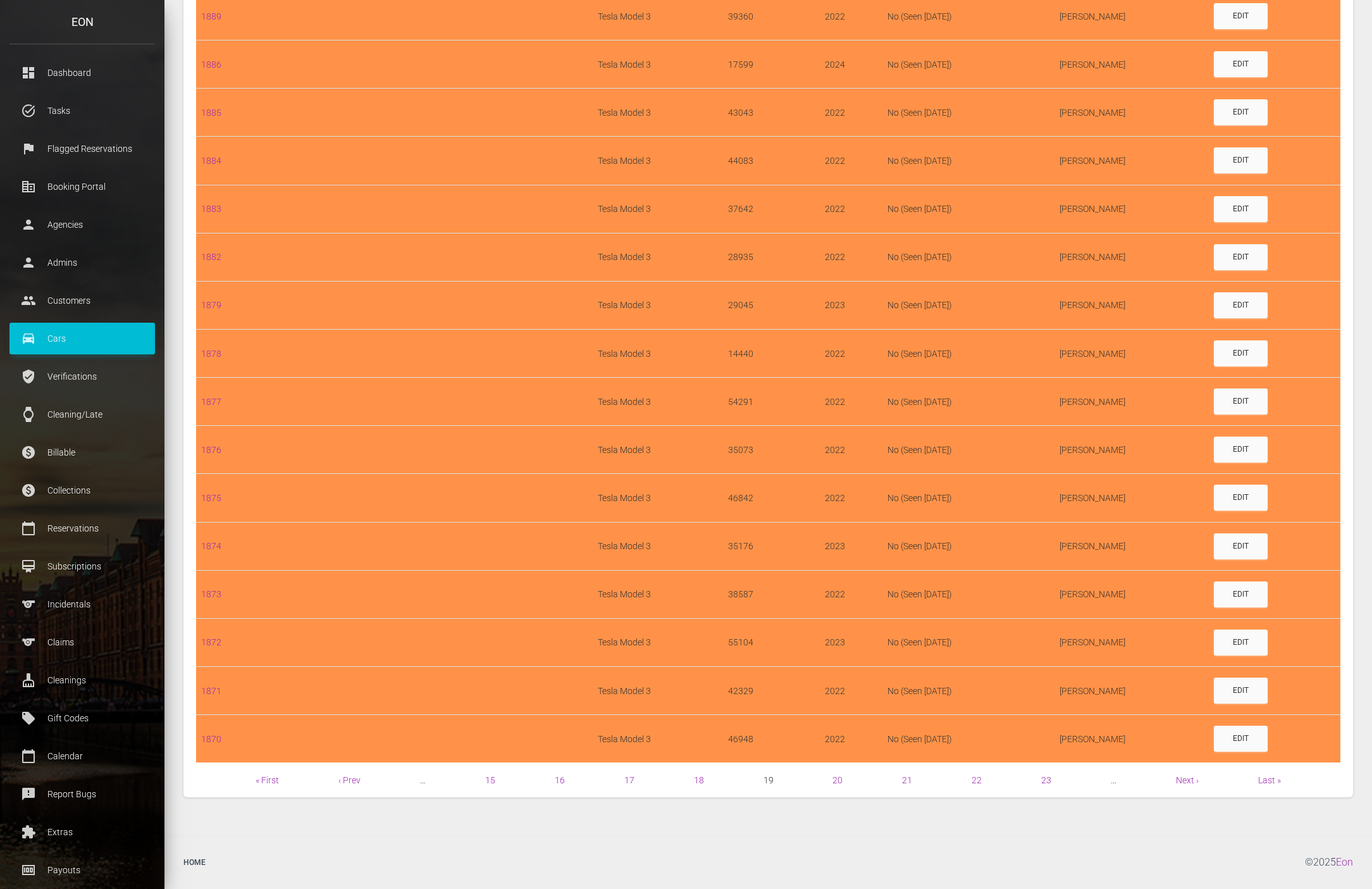
click at [1181, 773] on span "Next ›" at bounding box center [1187, 780] width 22 height 15
click at [1181, 779] on link "Next ›" at bounding box center [1187, 780] width 22 height 10
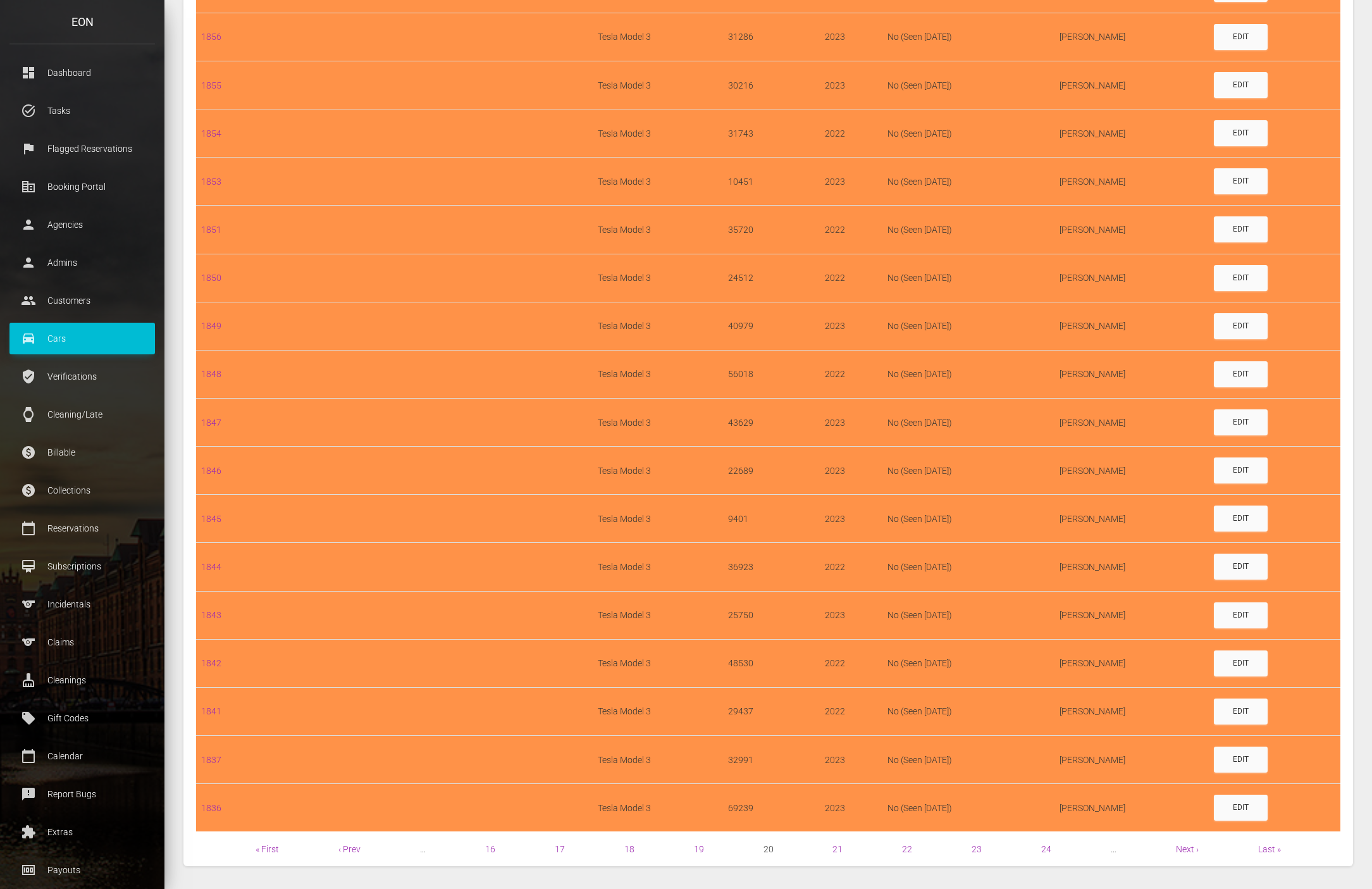
scroll to position [681, 0]
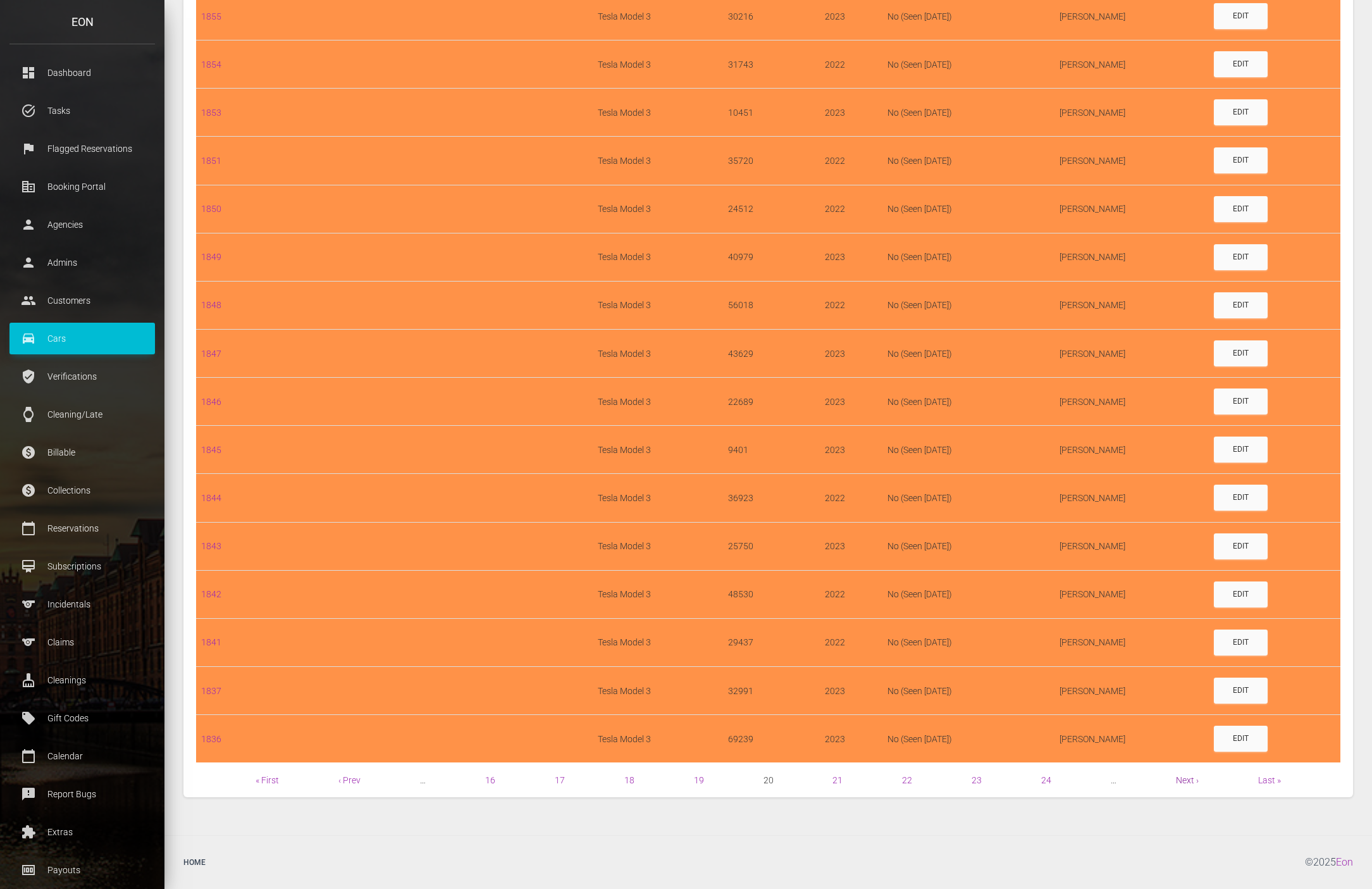
click at [1186, 782] on link "Next ›" at bounding box center [1187, 780] width 22 height 10
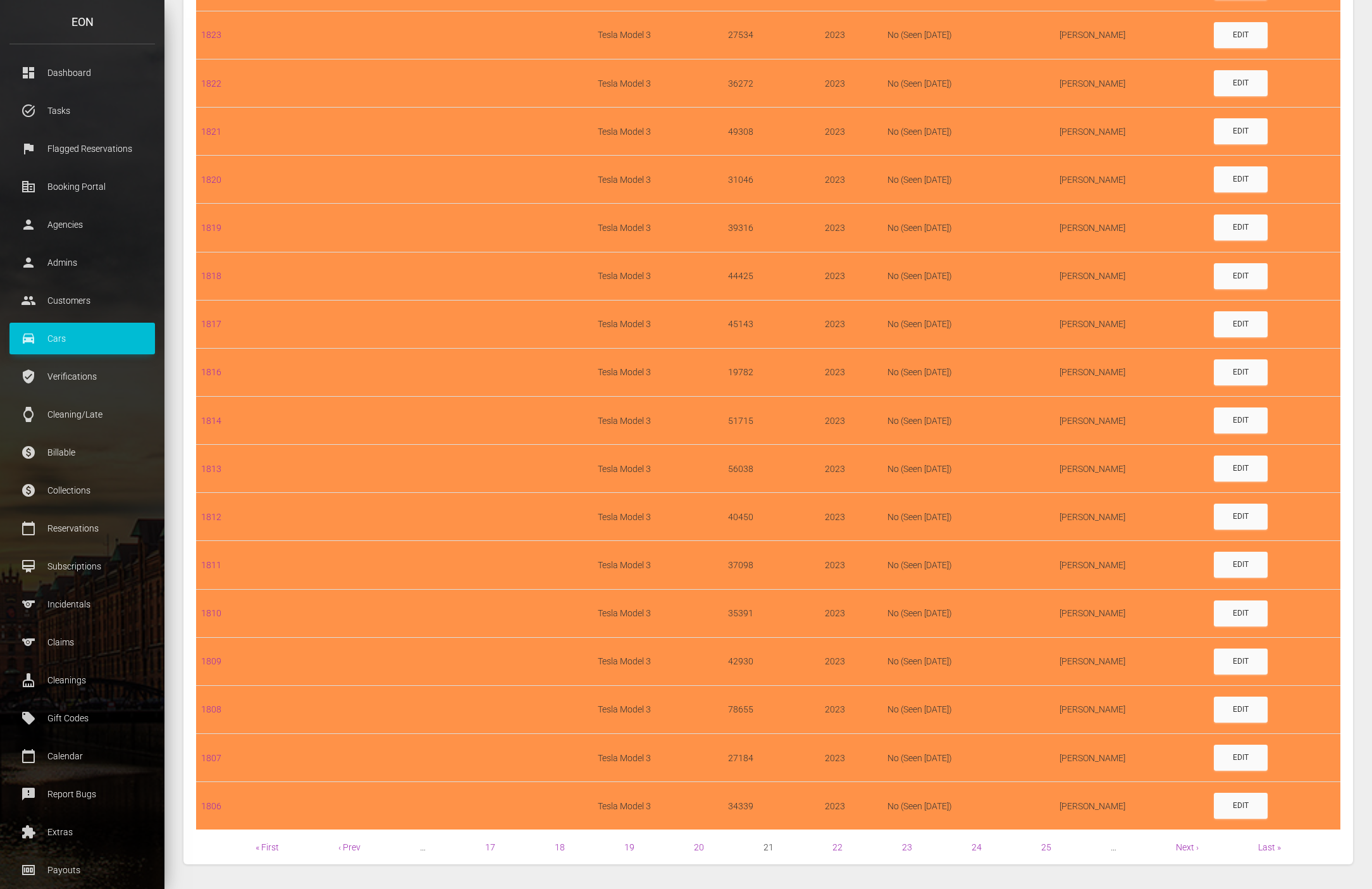
scroll to position [681, 0]
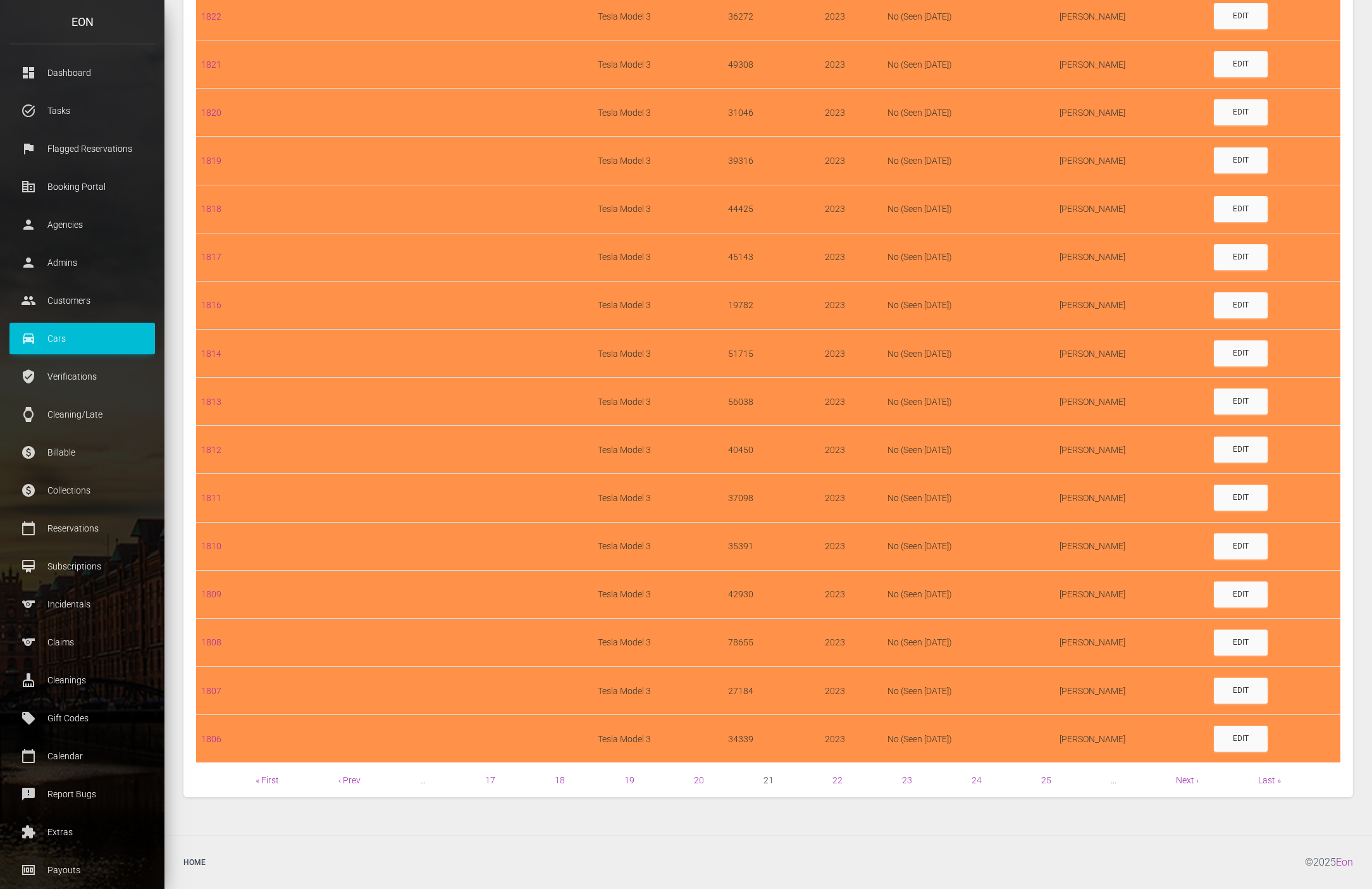
click at [1187, 773] on span "Next ›" at bounding box center [1187, 780] width 22 height 15
click at [1176, 783] on link "Next ›" at bounding box center [1187, 780] width 22 height 10
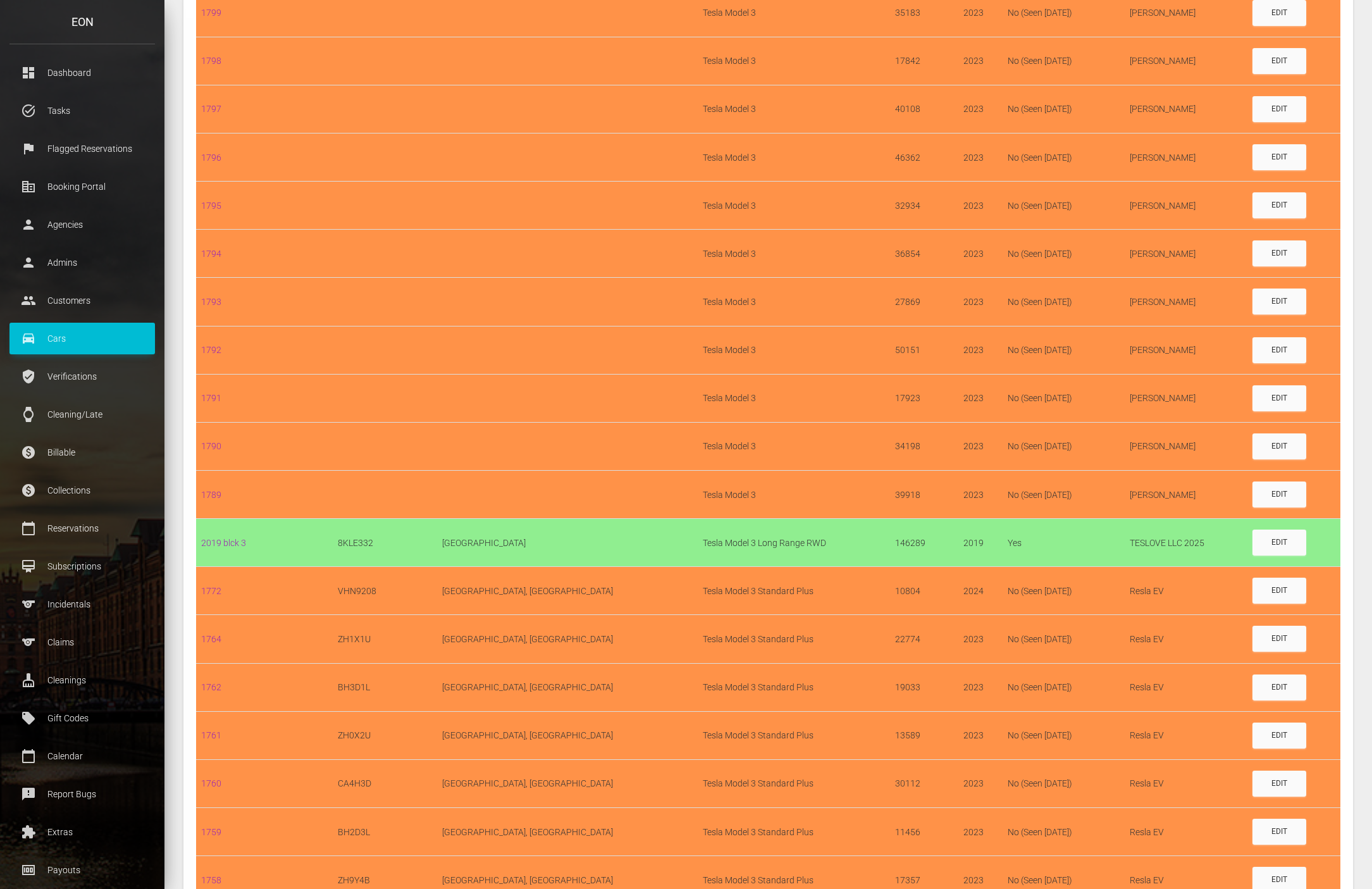
scroll to position [681, 0]
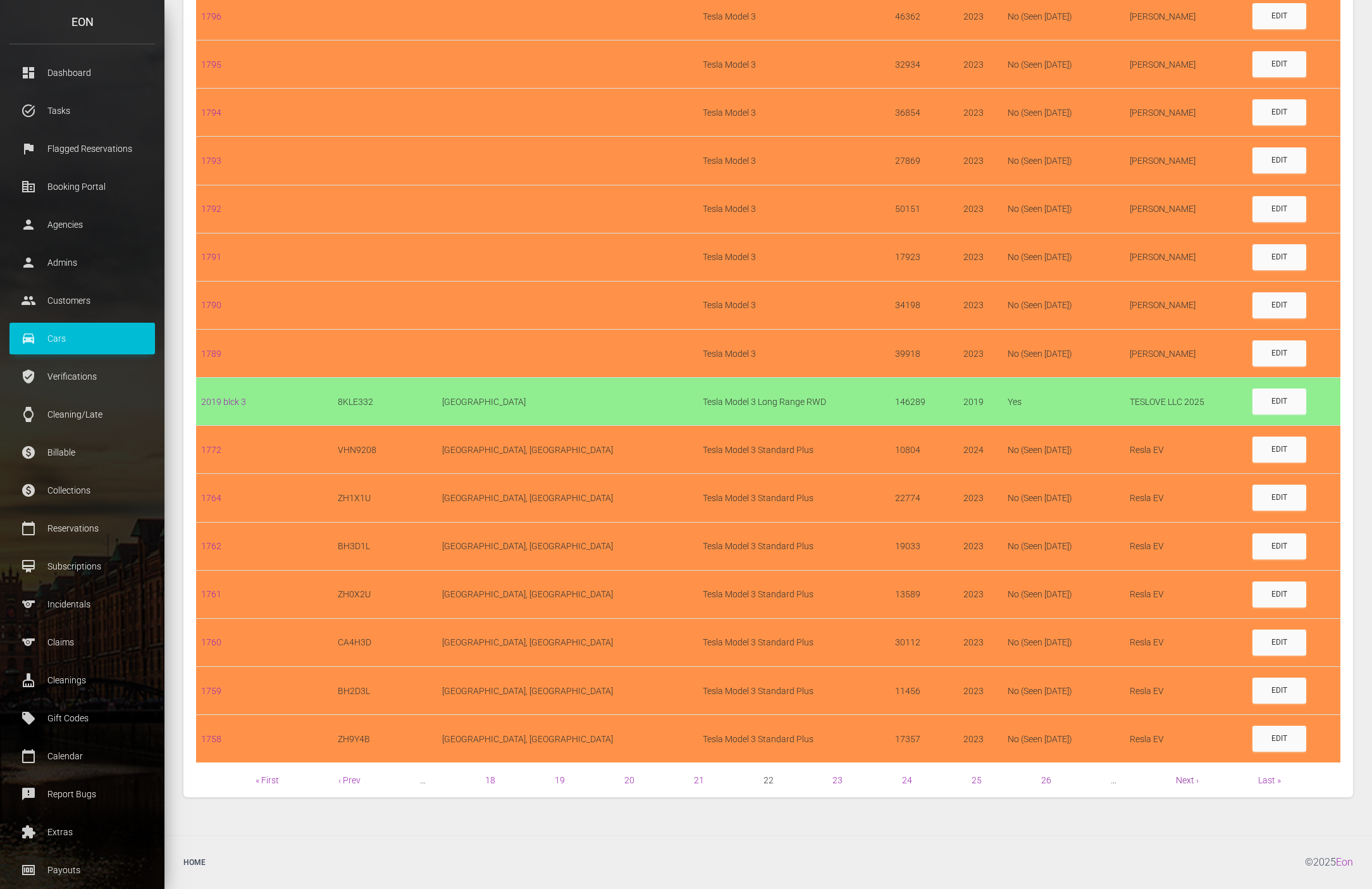
click at [1188, 780] on link "Next ›" at bounding box center [1187, 780] width 22 height 10
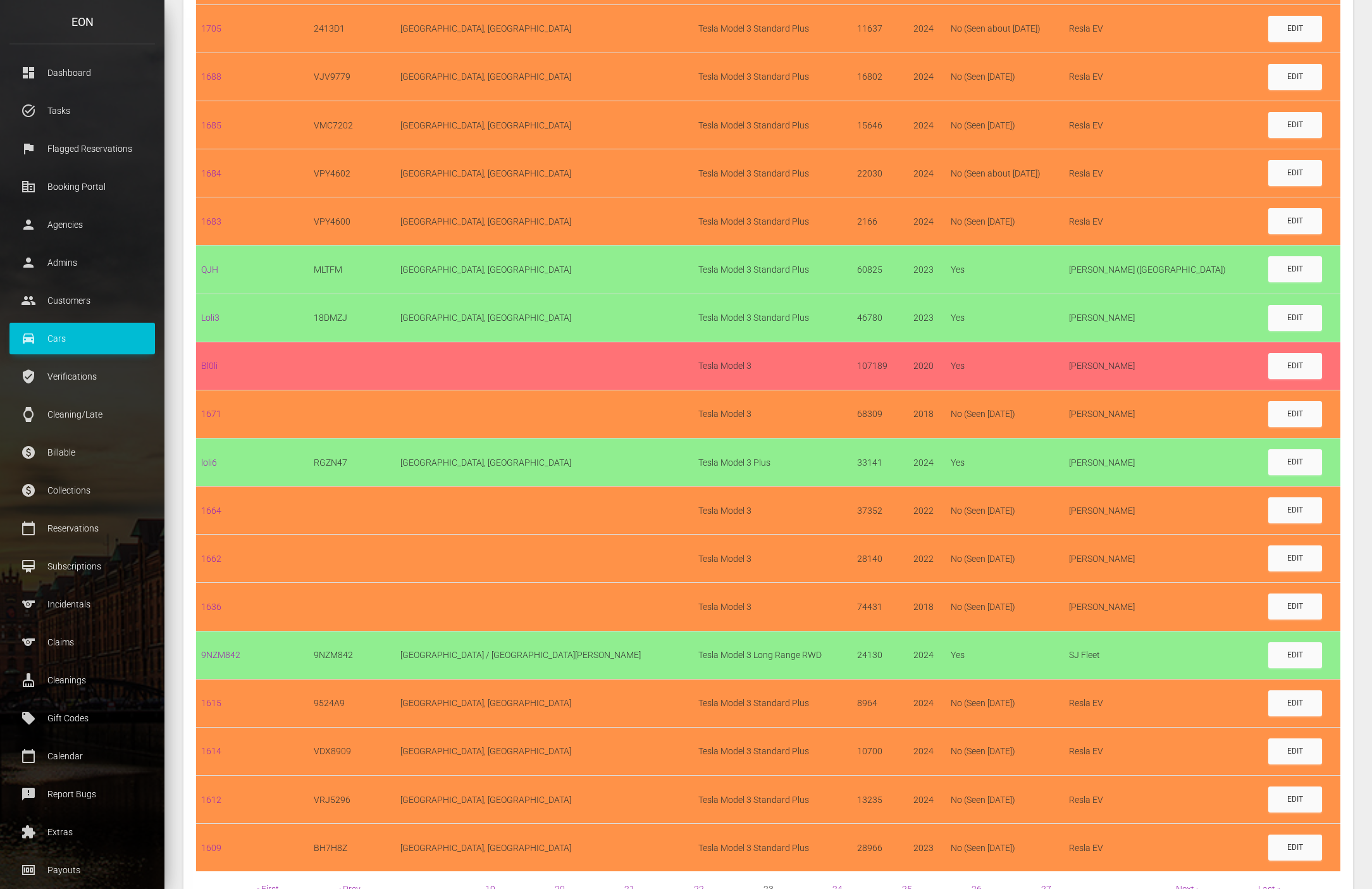
scroll to position [681, 0]
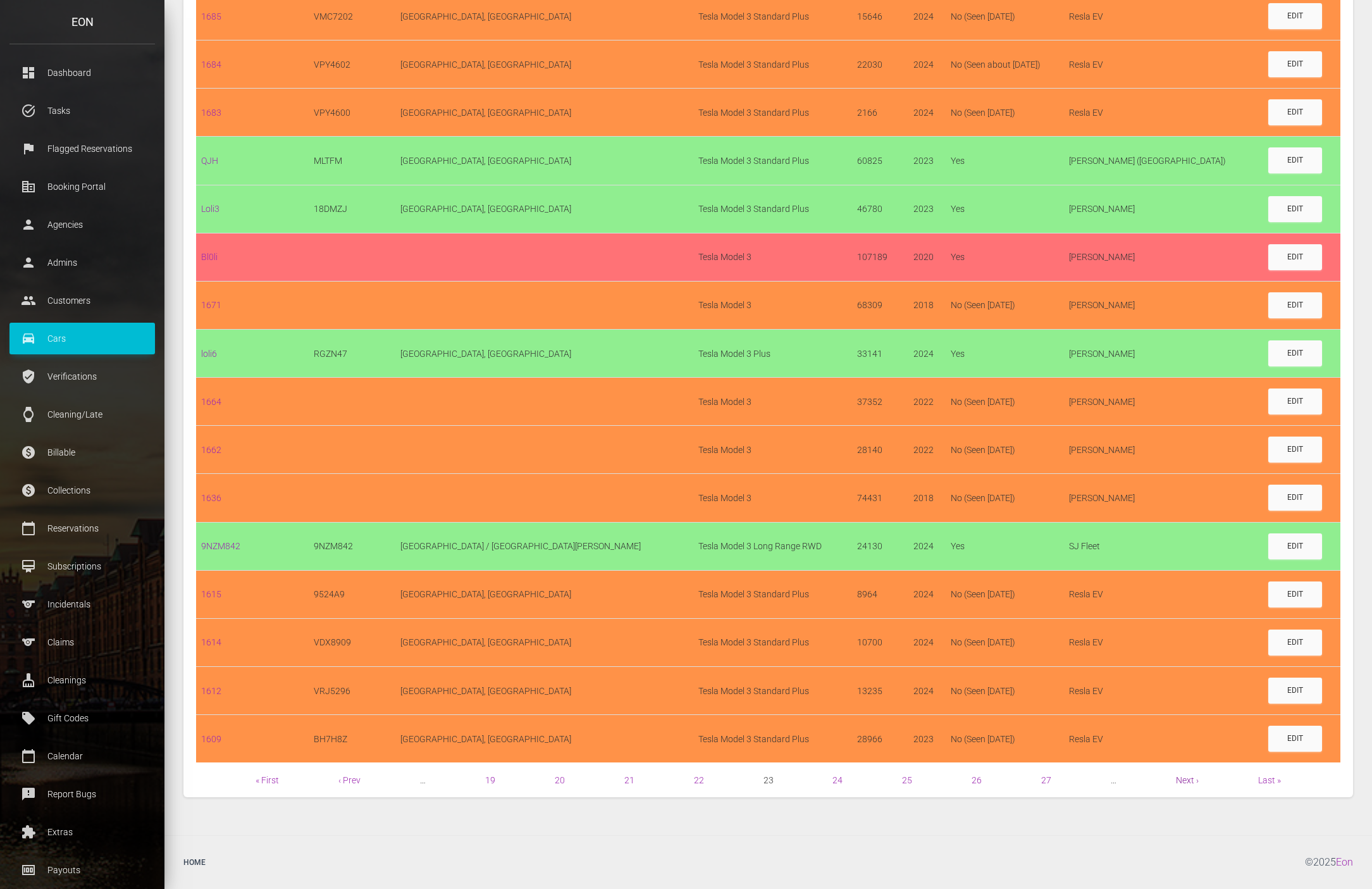
click at [1188, 779] on link "Next ›" at bounding box center [1187, 780] width 22 height 10
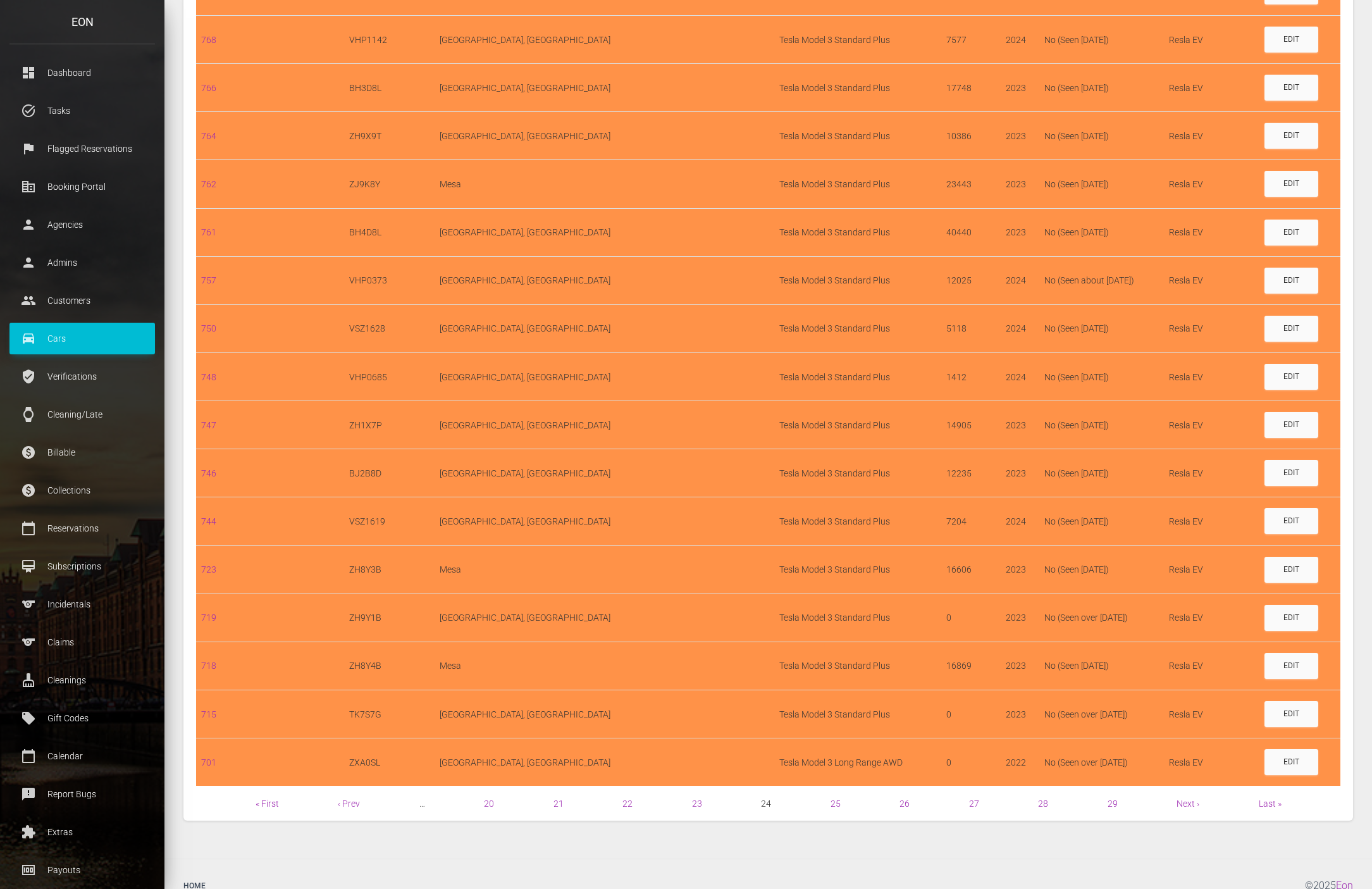
scroll to position [681, 0]
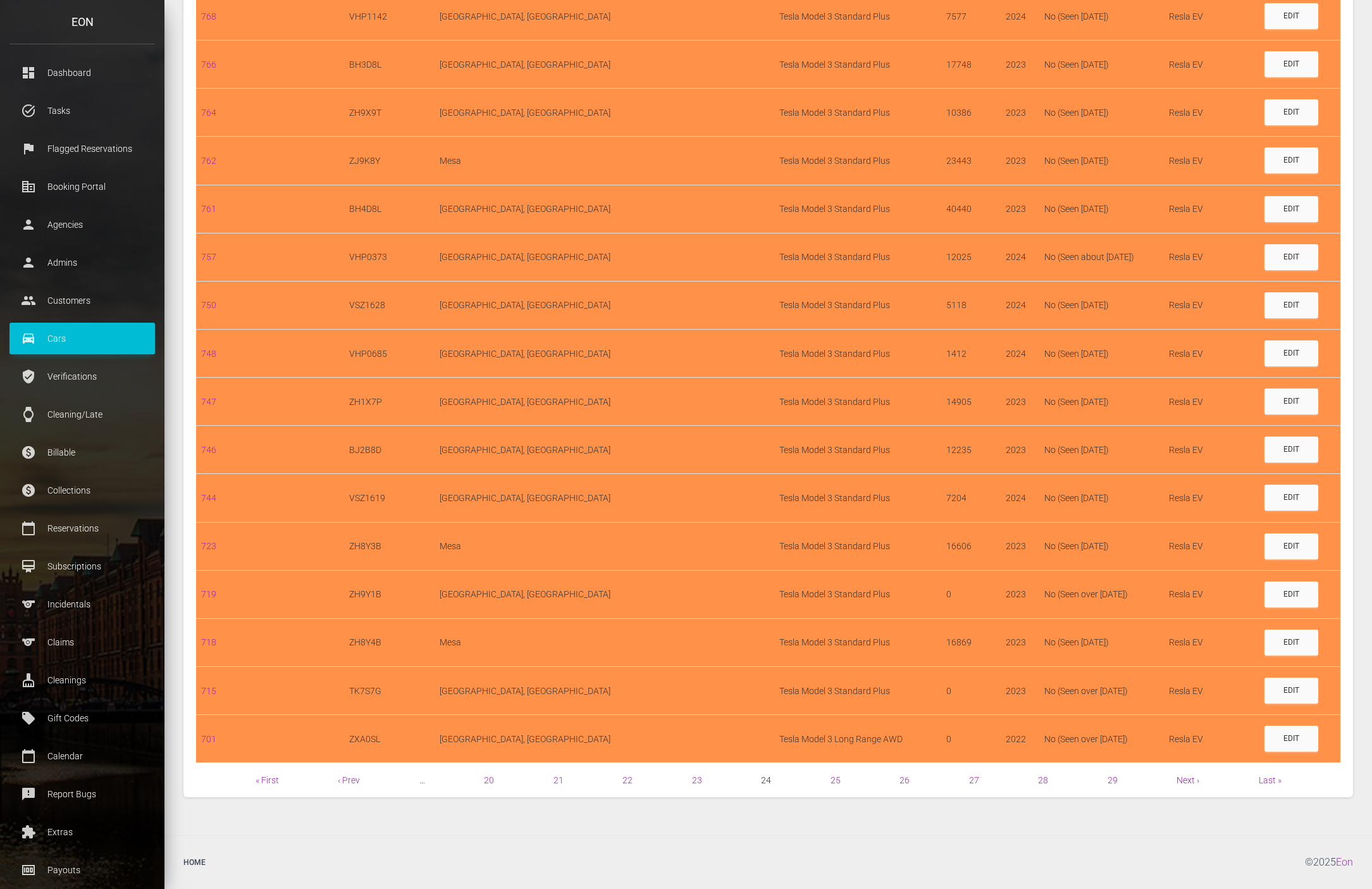
click at [1184, 784] on link "Next ›" at bounding box center [1188, 780] width 22 height 10
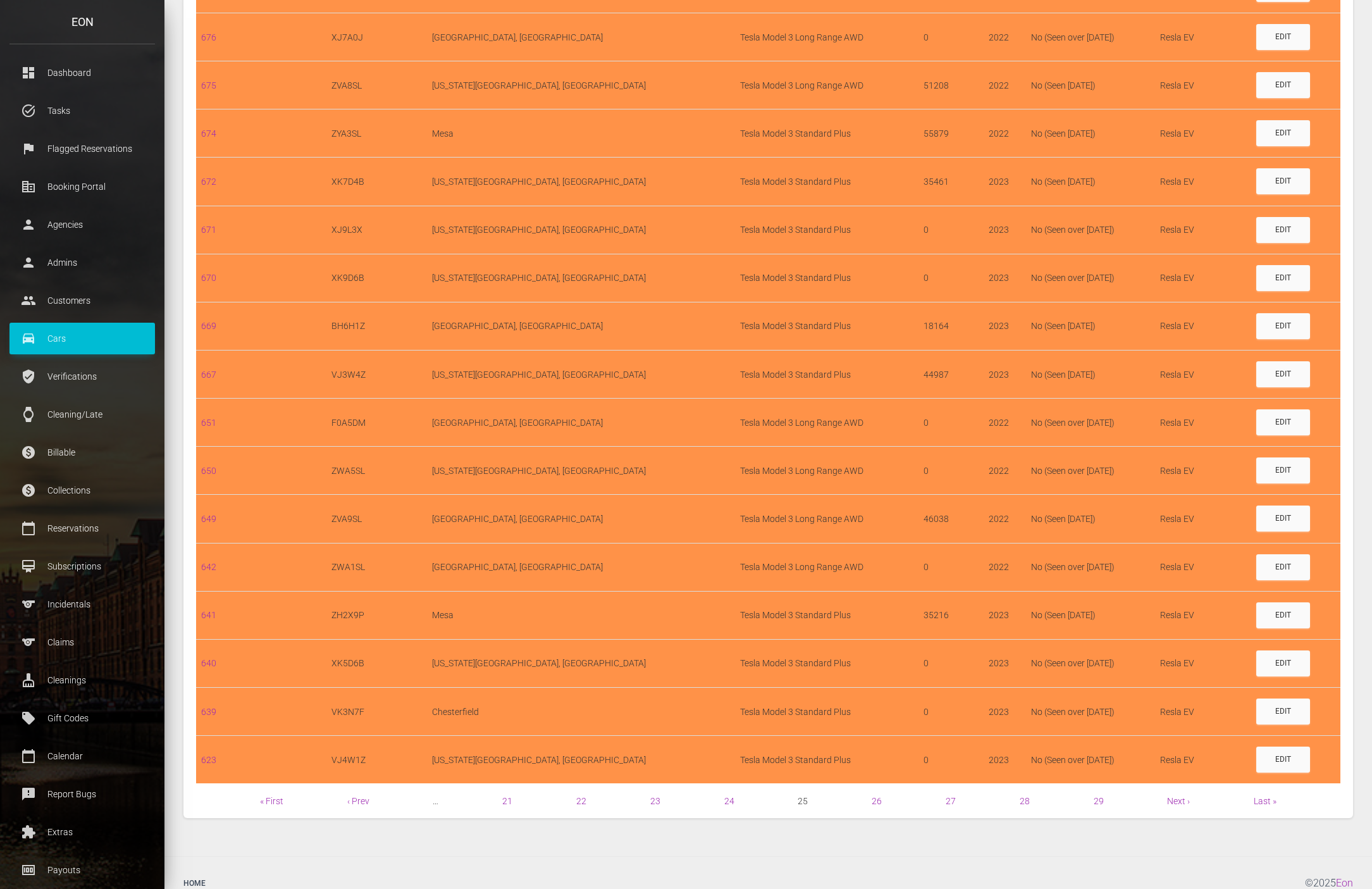
scroll to position [681, 0]
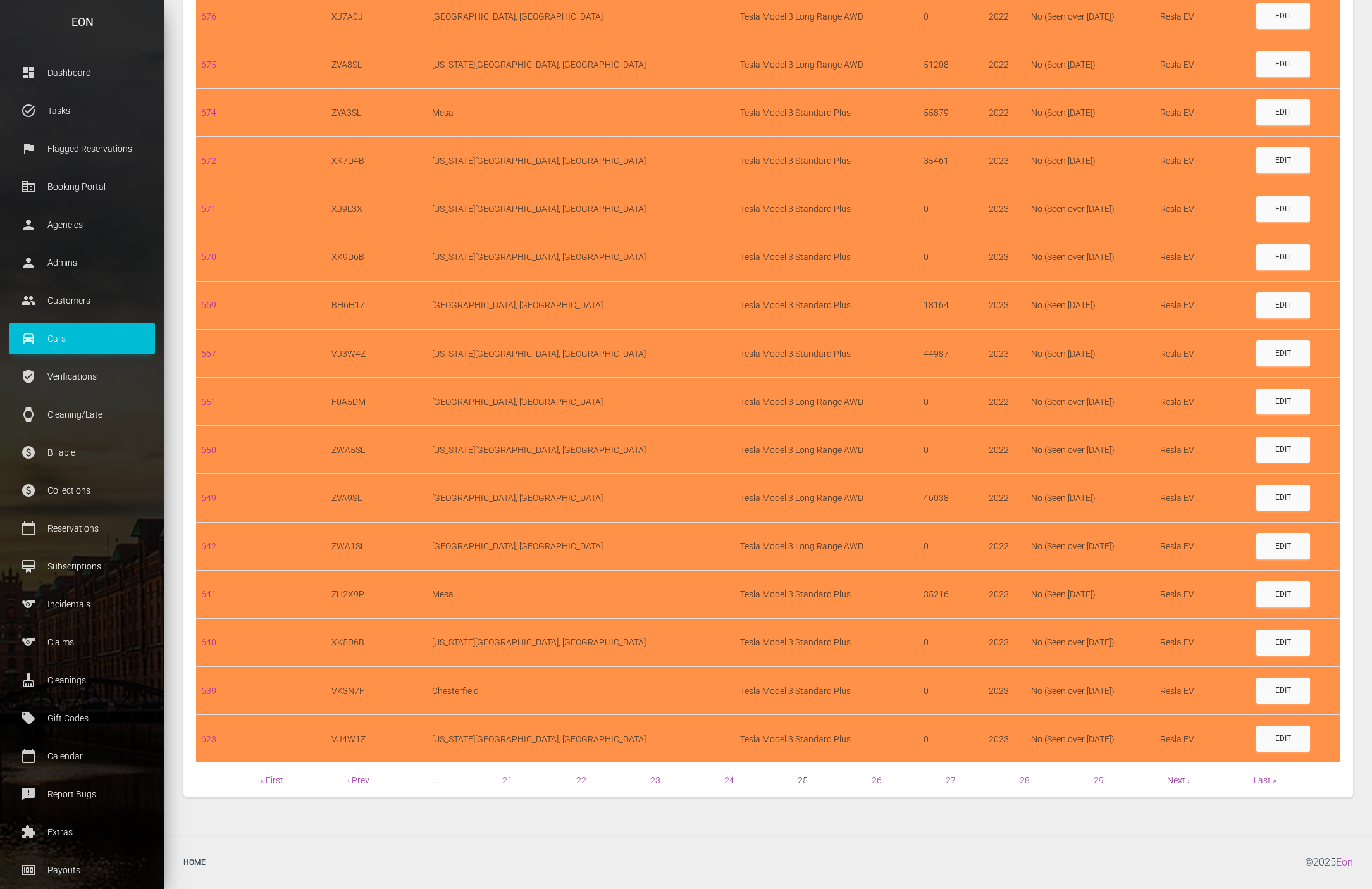
click at [1183, 778] on link "Next ›" at bounding box center [1178, 780] width 22 height 10
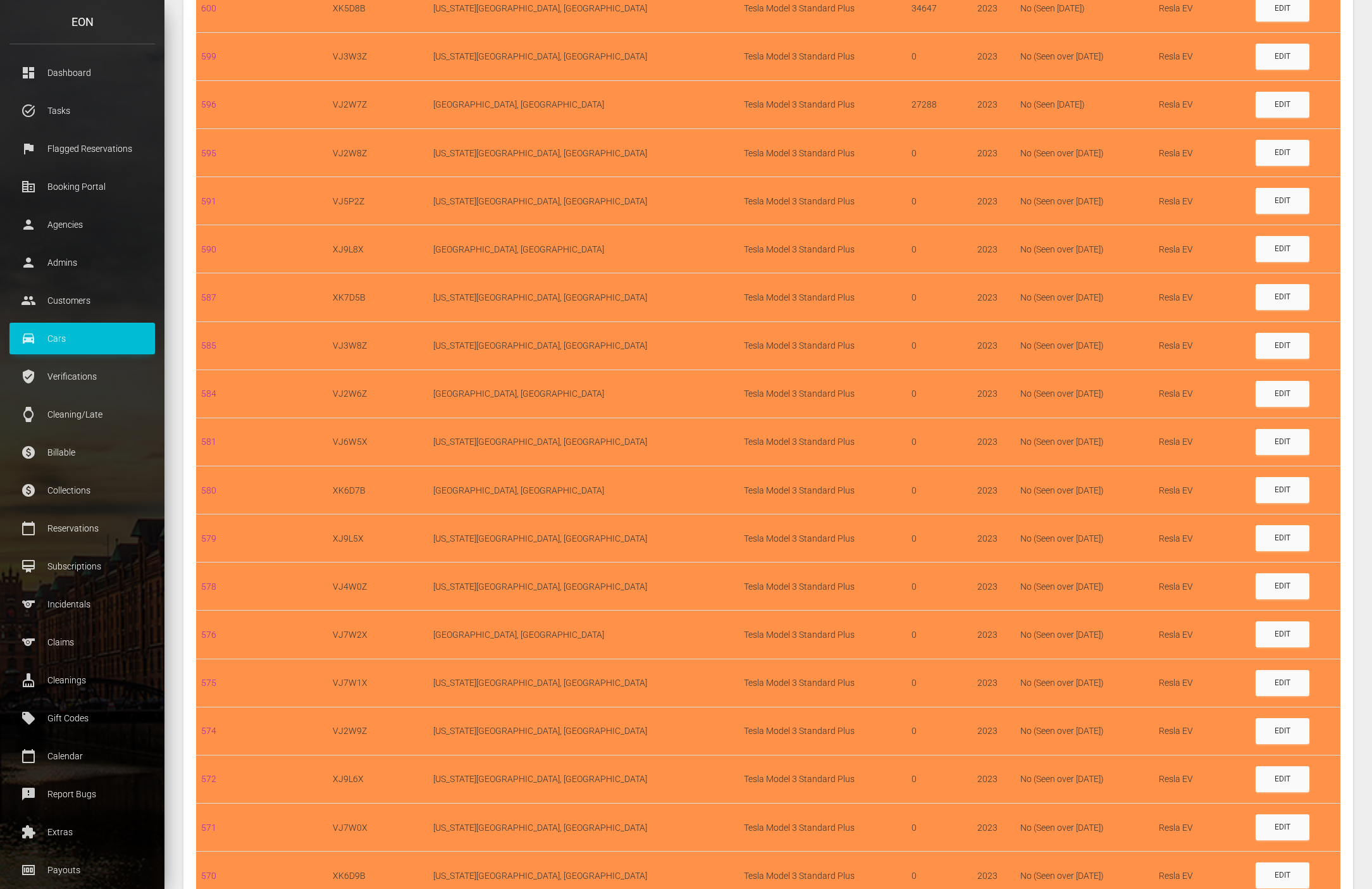
scroll to position [681, 0]
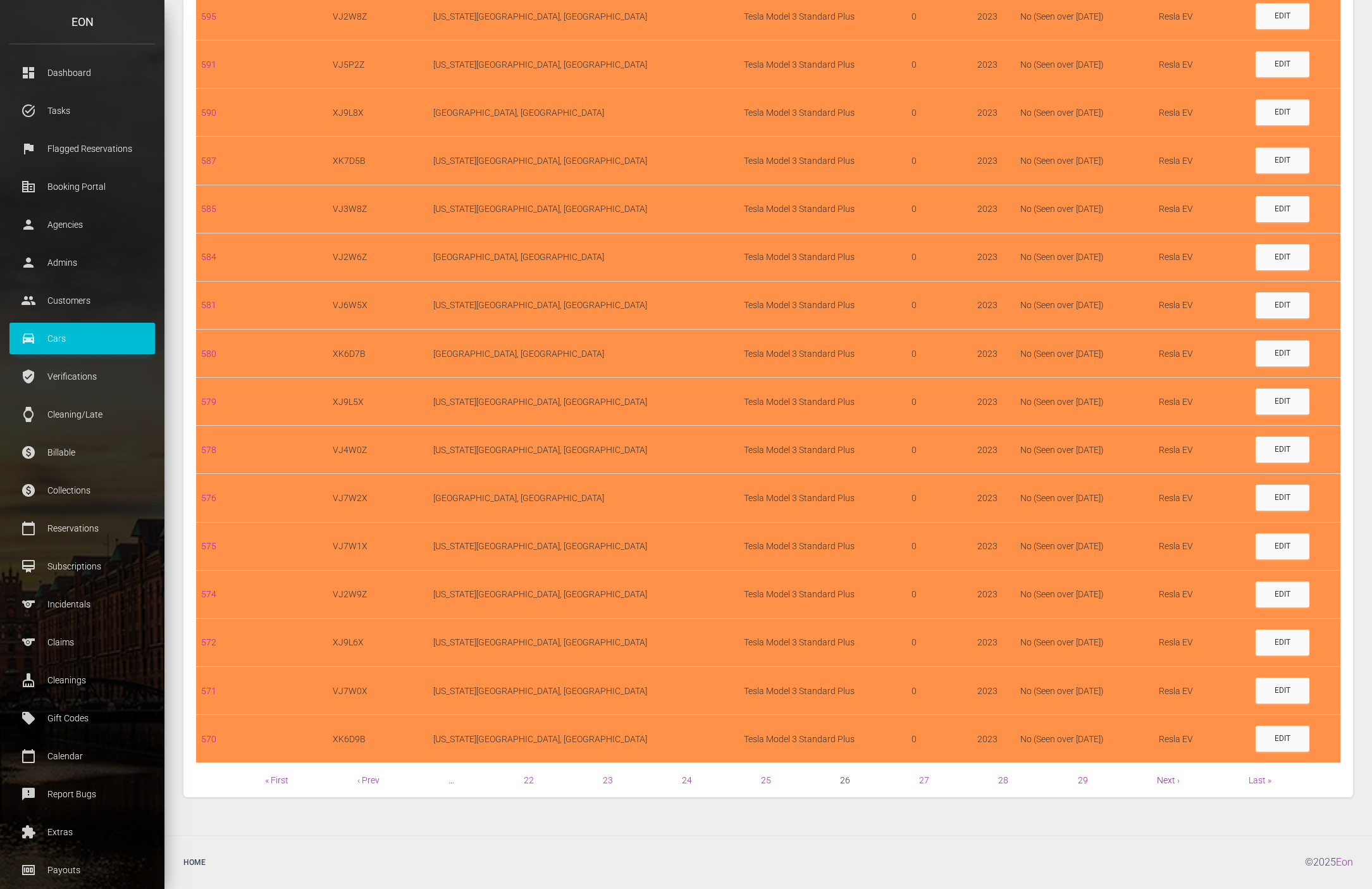
click at [1172, 780] on link "Next ›" at bounding box center [1168, 780] width 22 height 10
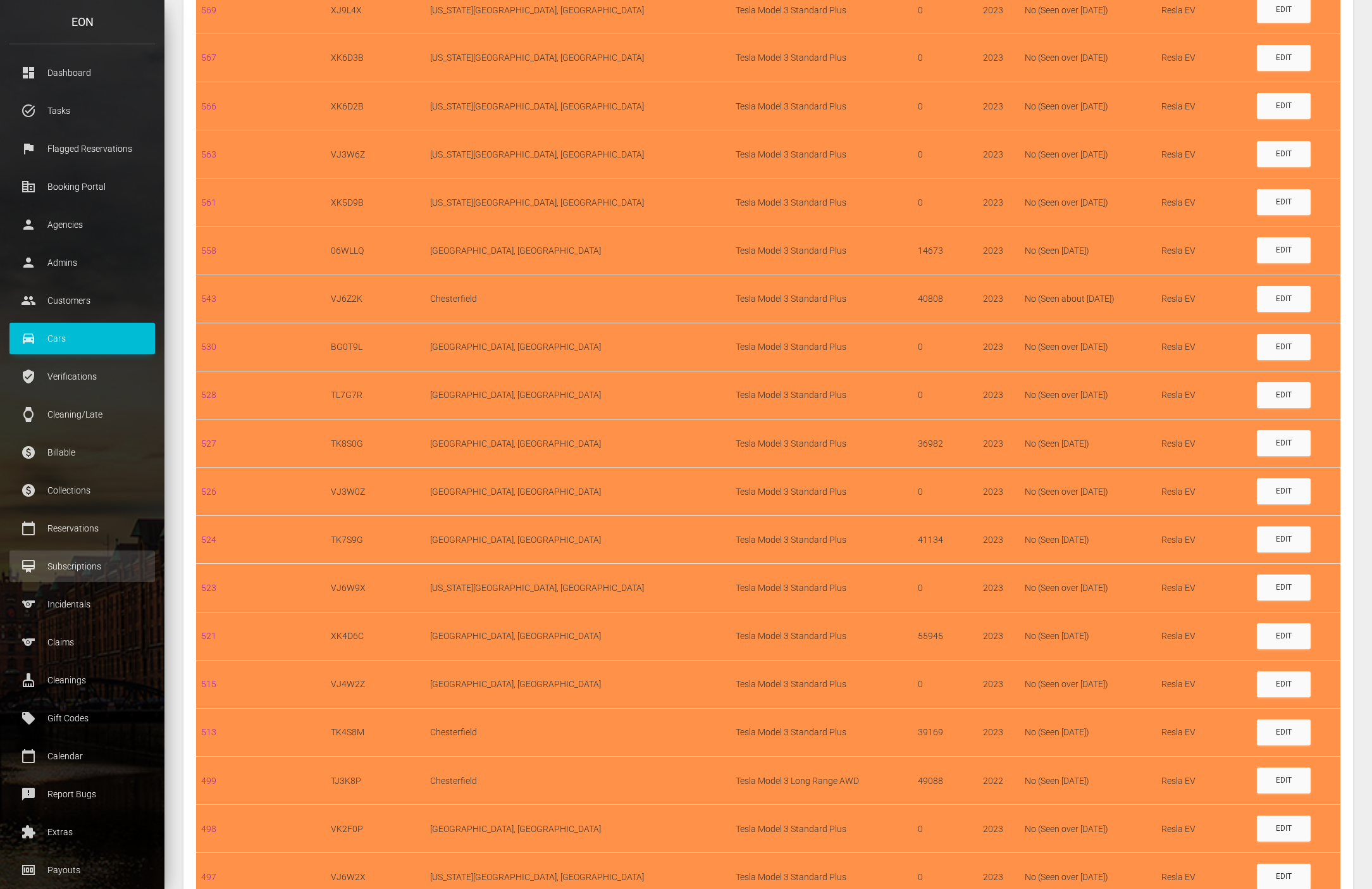
scroll to position [380, 0]
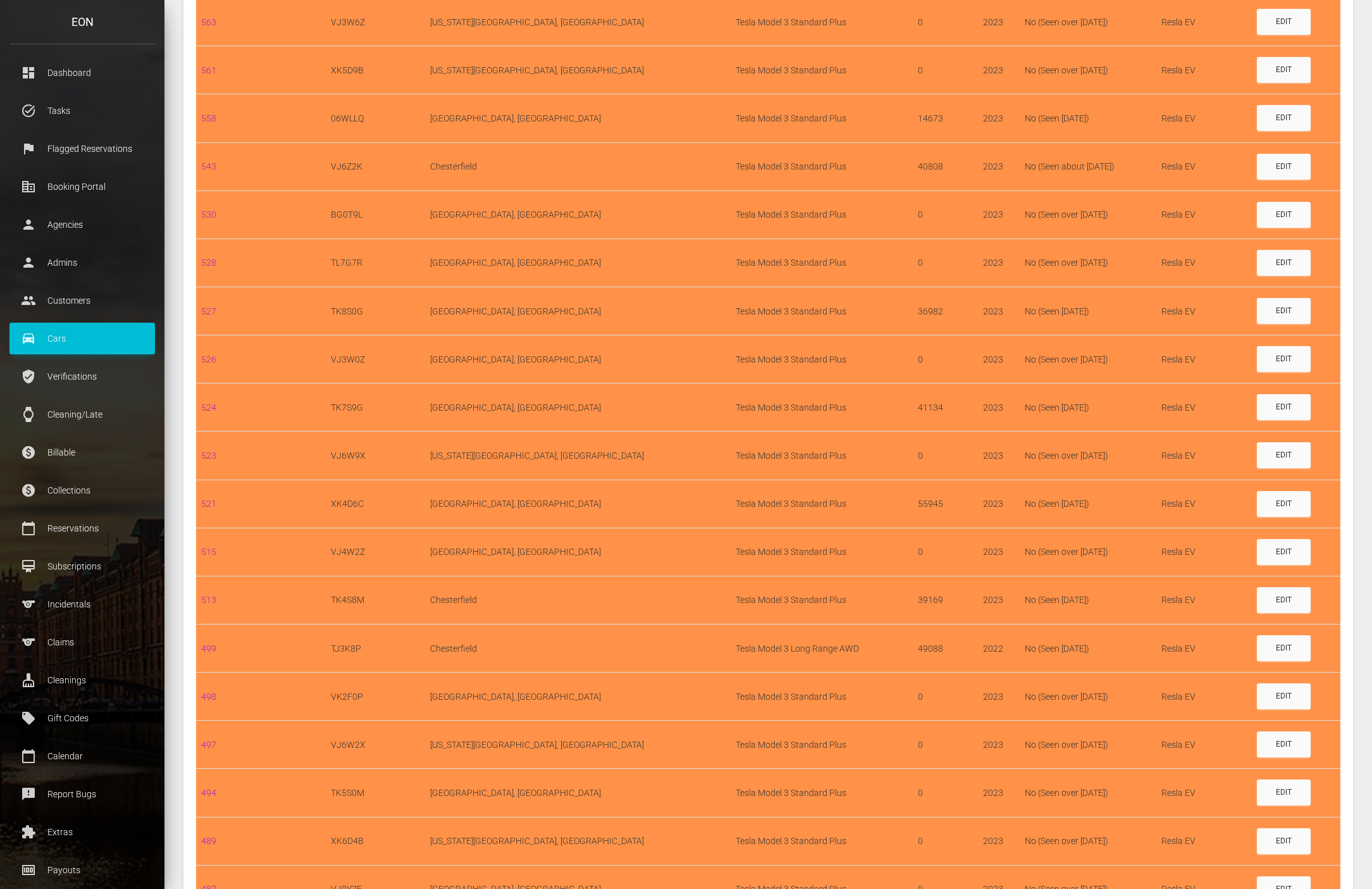
click at [1353, 375] on div "Cars Car is not connected to Standard Fleet. Click on 'ADD CAR(S)' to reconnect…" at bounding box center [768, 397] width 1188 height 1427
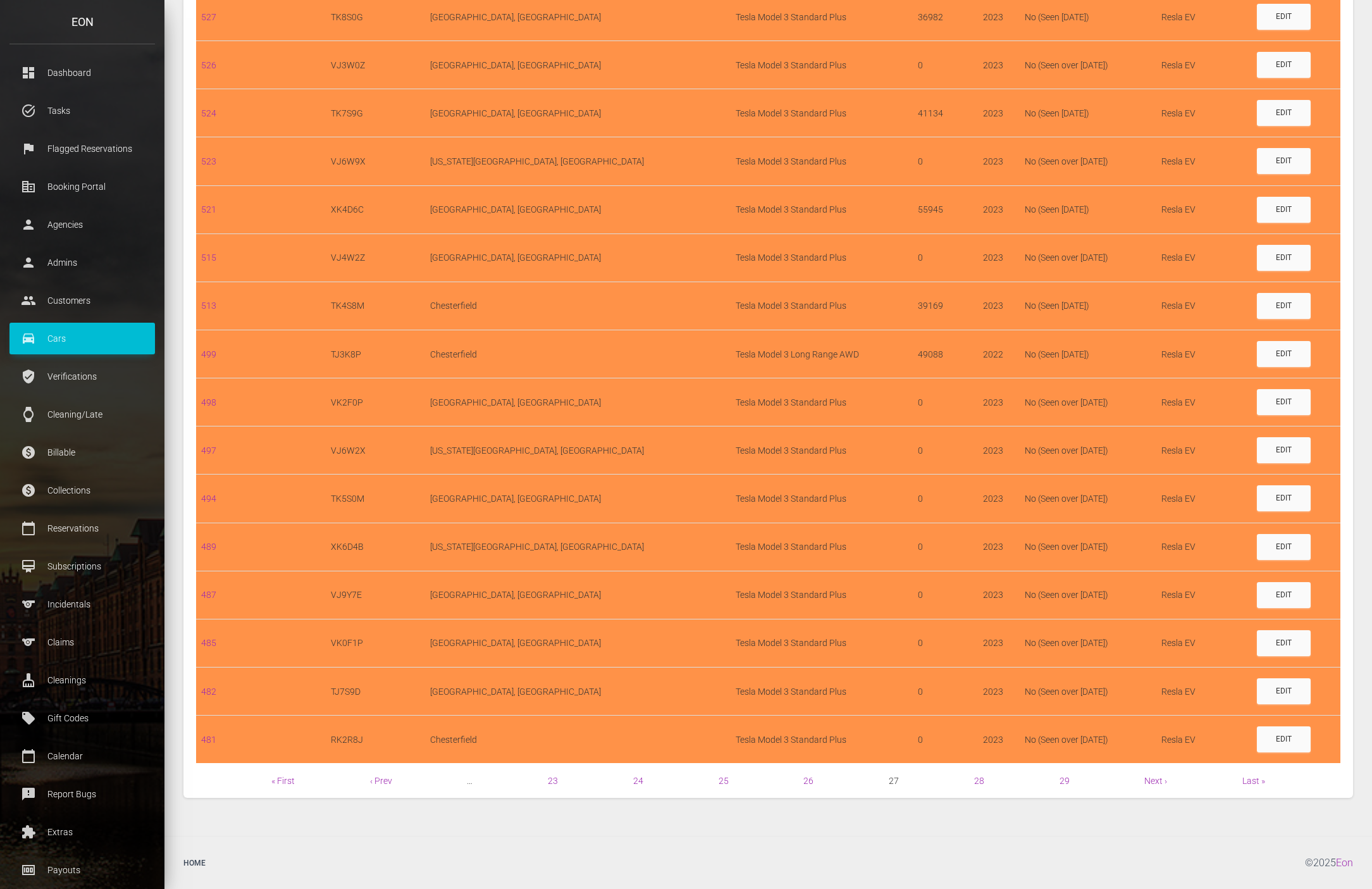
scroll to position [681, 0]
click at [1154, 782] on link "Next ›" at bounding box center [1155, 780] width 22 height 10
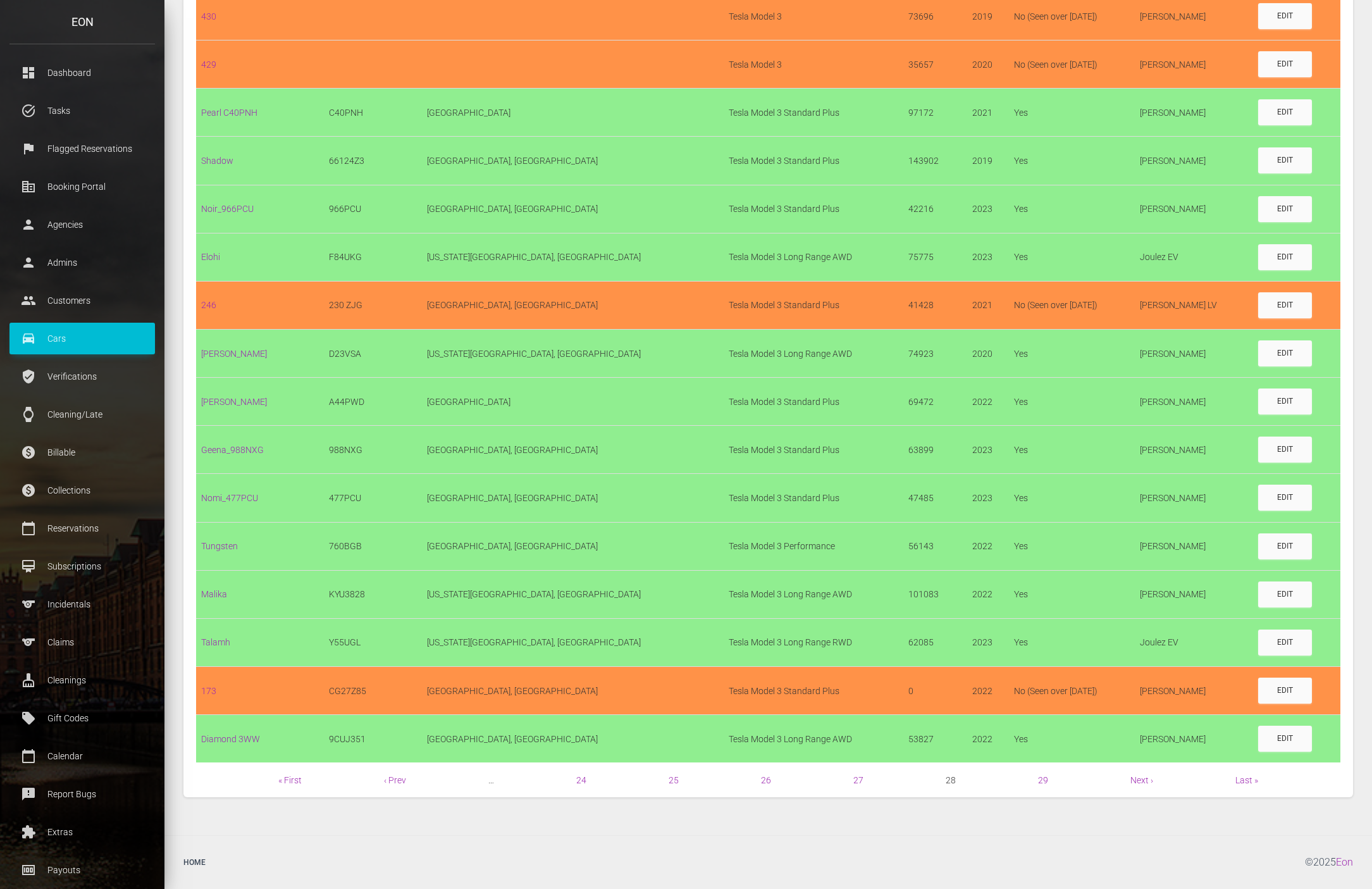
scroll to position [681, 0]
click at [1063, 854] on div "Home © 2025 Eon" at bounding box center [768, 862] width 1208 height 34
click at [1148, 779] on link "Next ›" at bounding box center [1141, 780] width 22 height 10
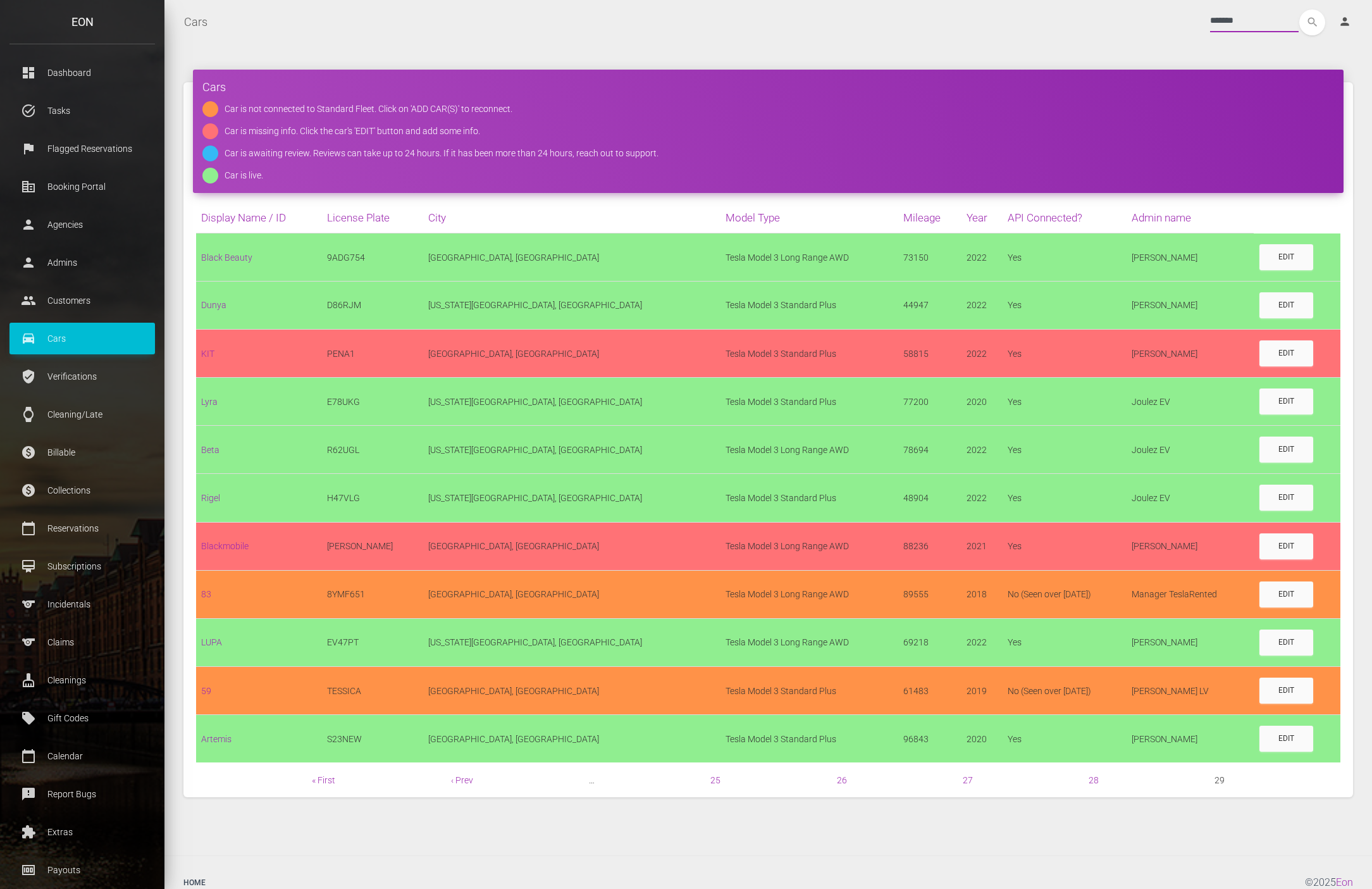
drag, startPoint x: 1236, startPoint y: 17, endPoint x: 1144, endPoint y: 17, distance: 92.0
click at [1144, 17] on div "******* search person Account Profile Settings Host Rights & Responsibilities L…" at bounding box center [790, 22] width 1145 height 26
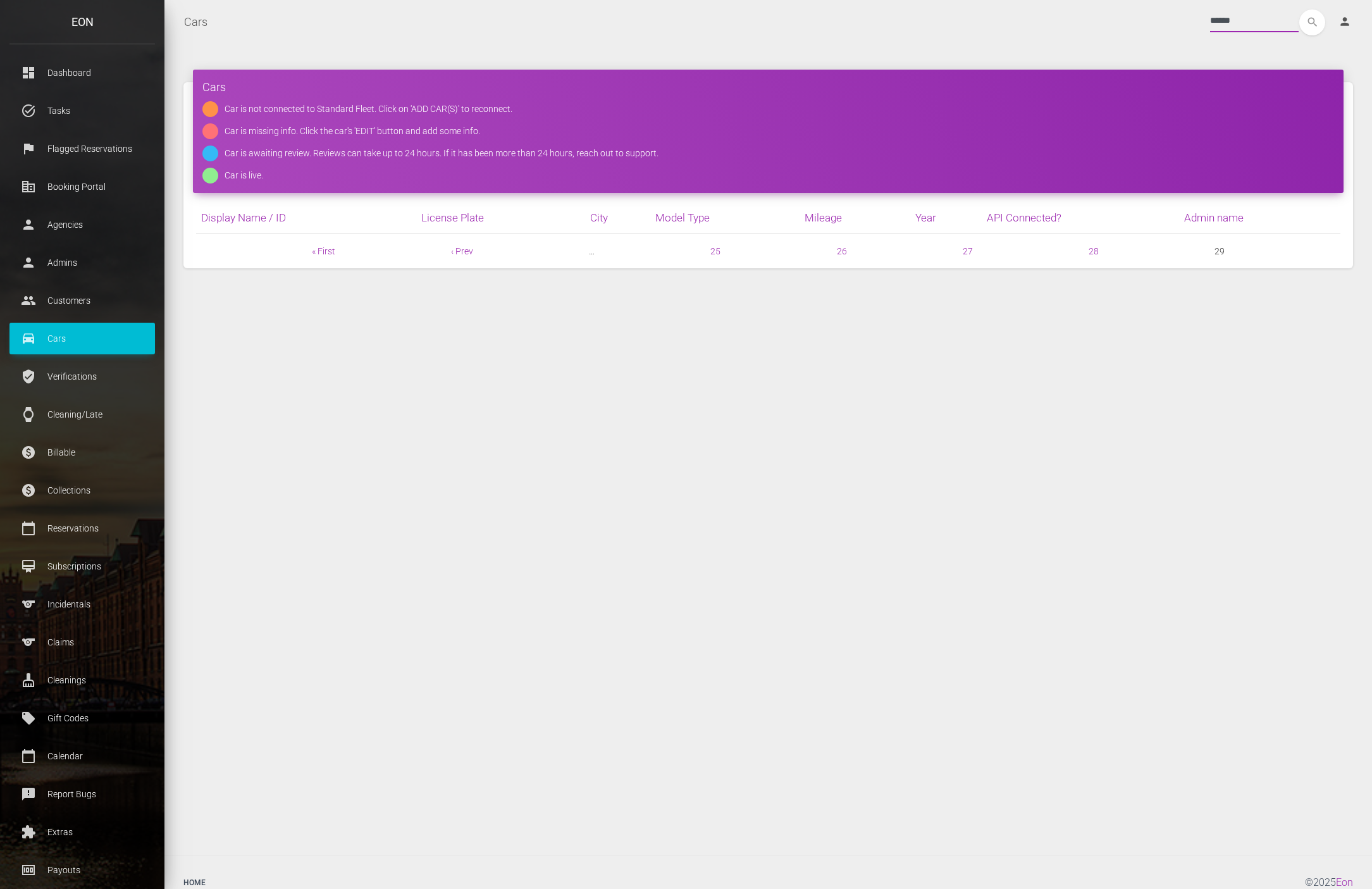
type input "******"
click at [1299, 9] on button "search" at bounding box center [1312, 22] width 26 height 26
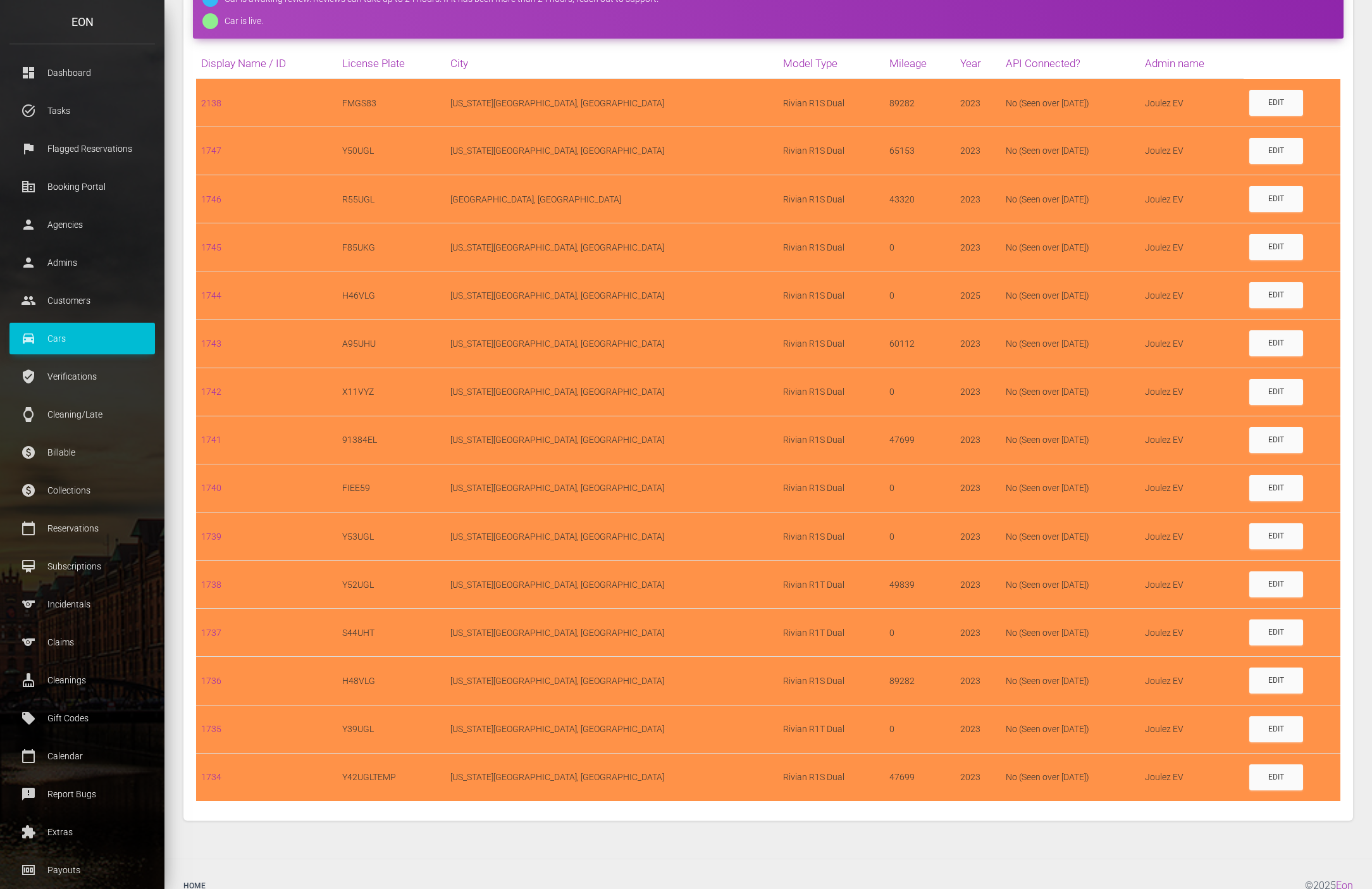
scroll to position [182, 0]
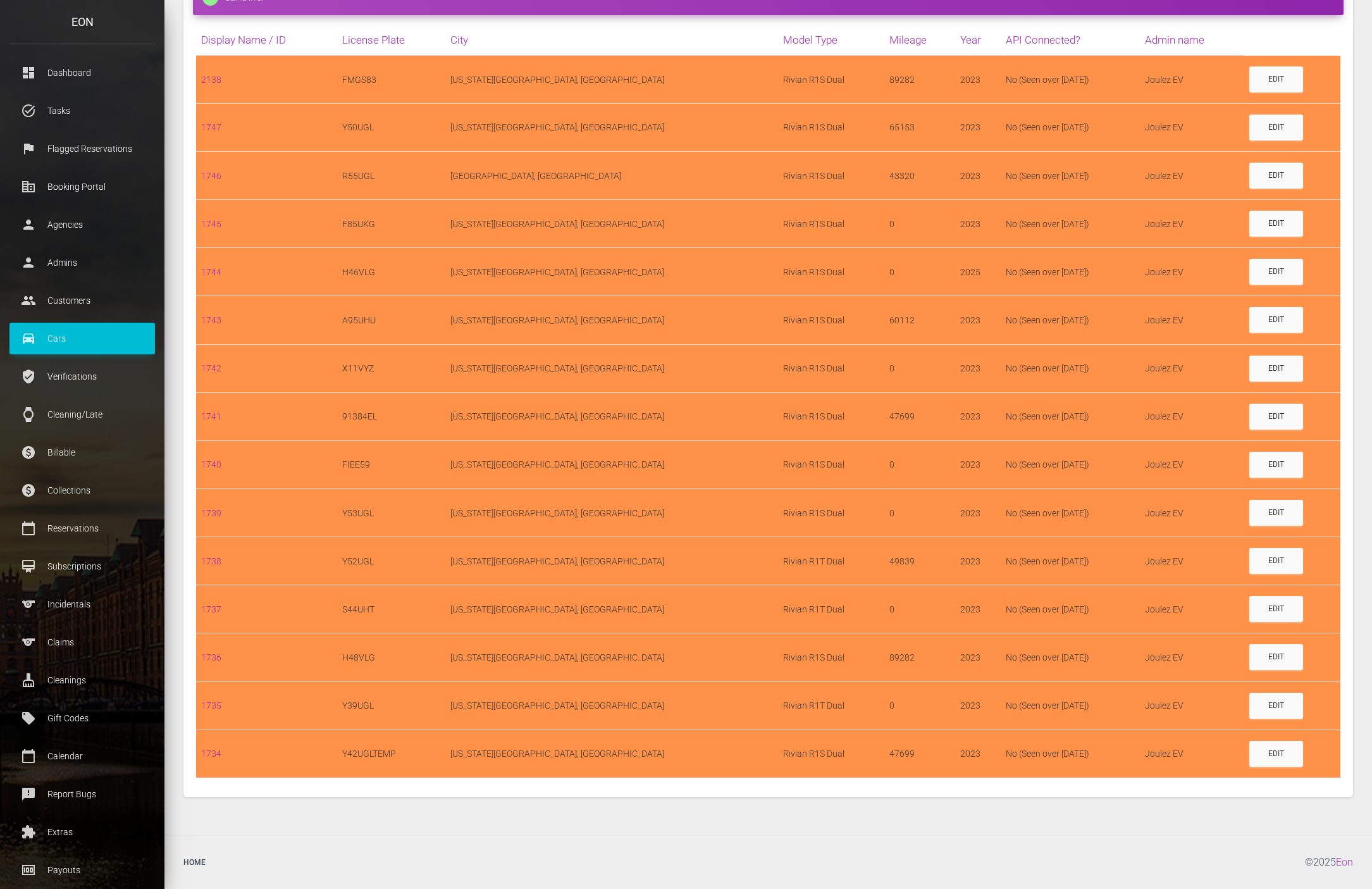
drag, startPoint x: 847, startPoint y: 839, endPoint x: 849, endPoint y: 830, distance: 9.2
click at [848, 839] on footer "Home © 2025 Eon" at bounding box center [768, 862] width 1208 height 54
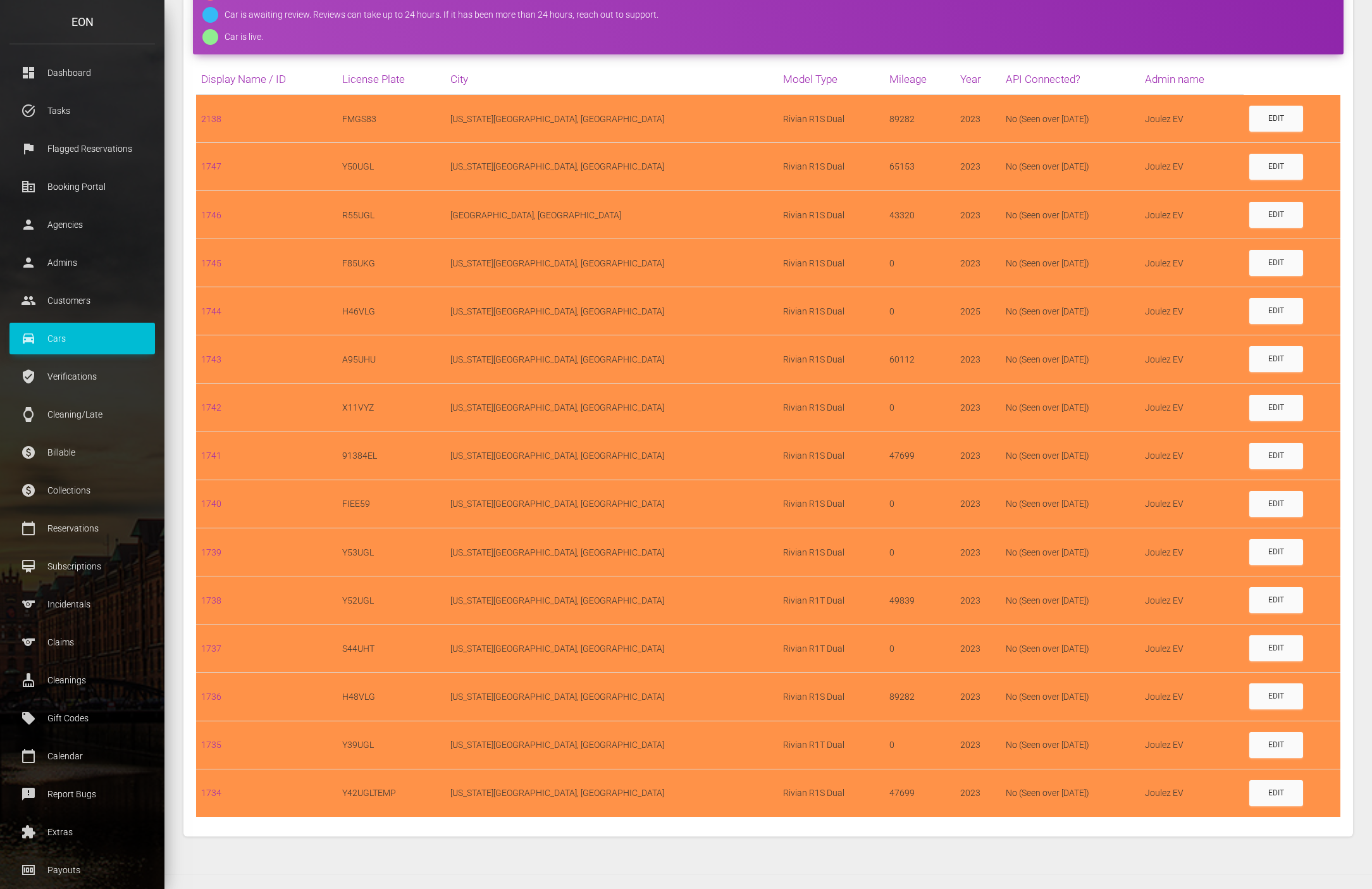
scroll to position [0, 0]
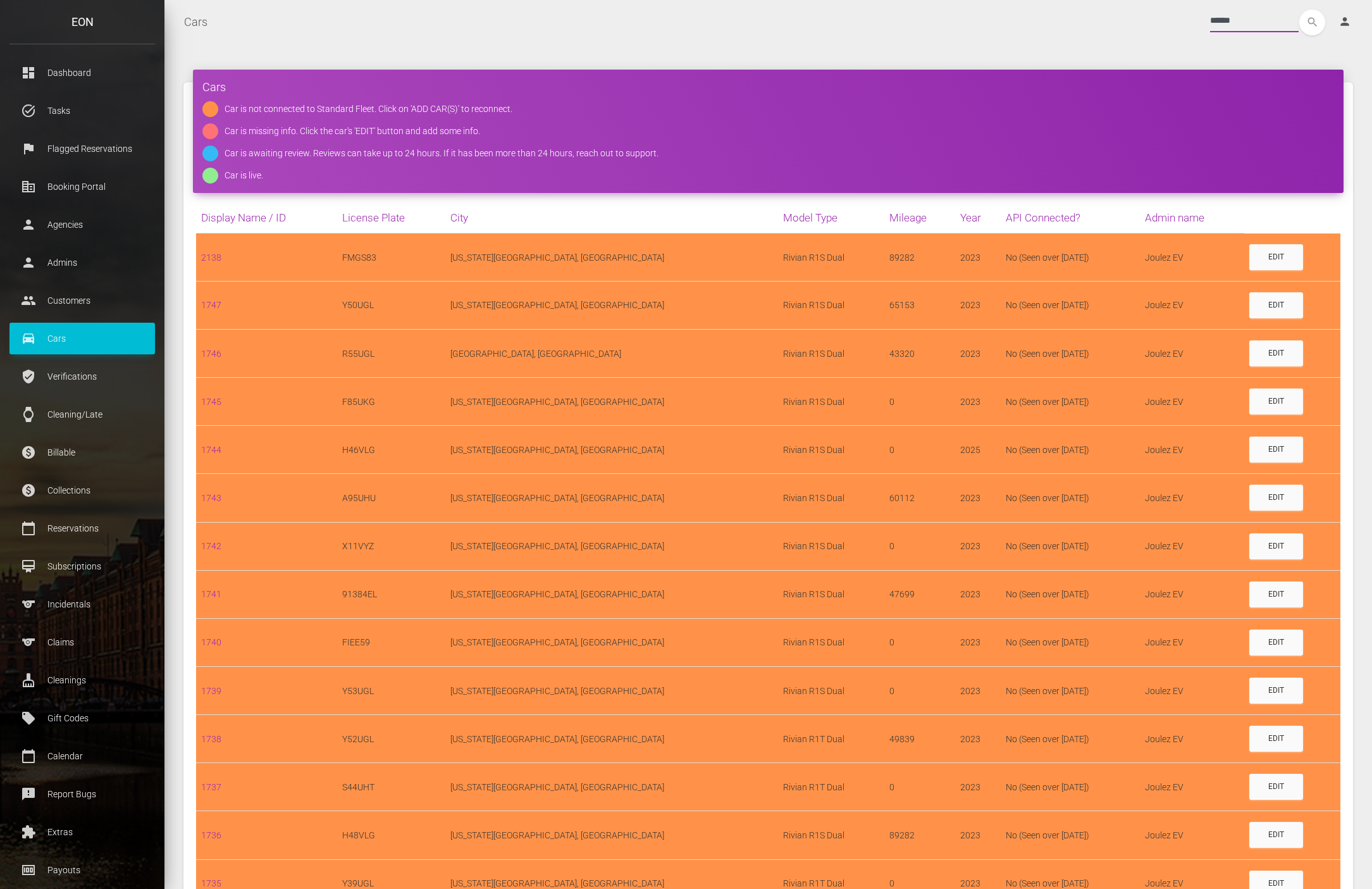
click at [1210, 21] on input "******" at bounding box center [1254, 20] width 88 height 22
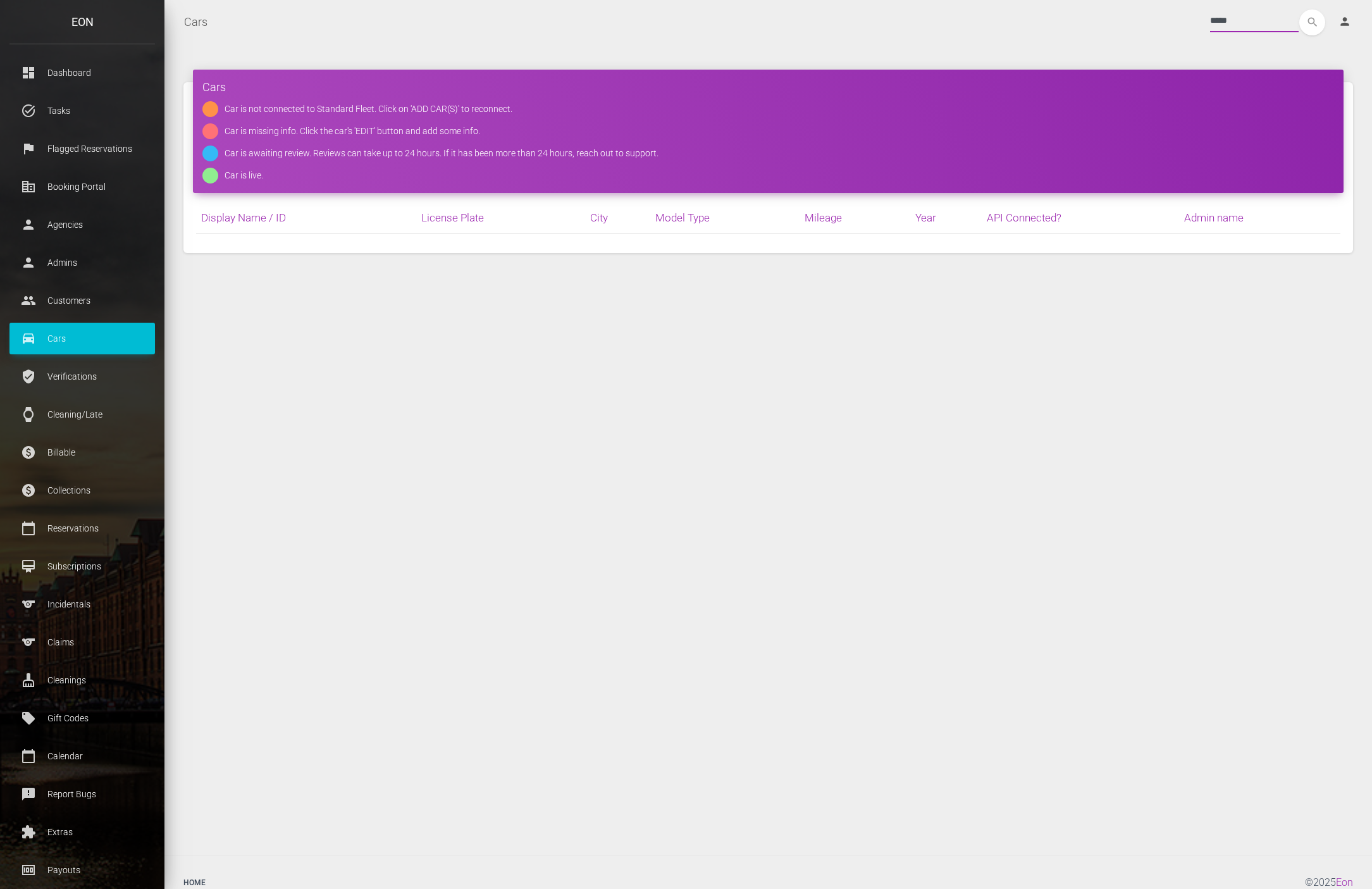
type input "*****"
click at [103, 339] on p "Cars" at bounding box center [82, 339] width 127 height 19
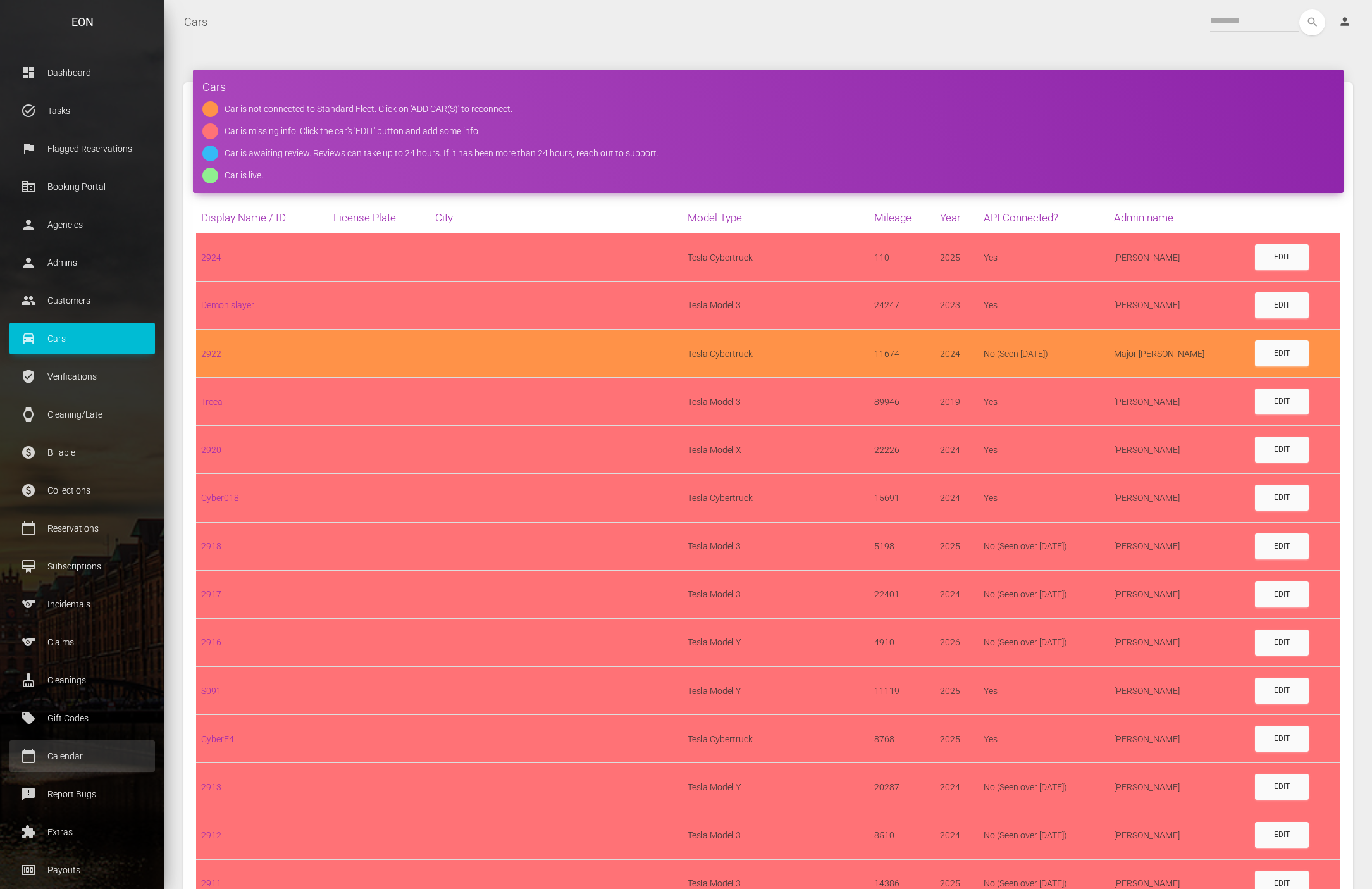
click at [92, 754] on p "Calendar" at bounding box center [82, 756] width 127 height 19
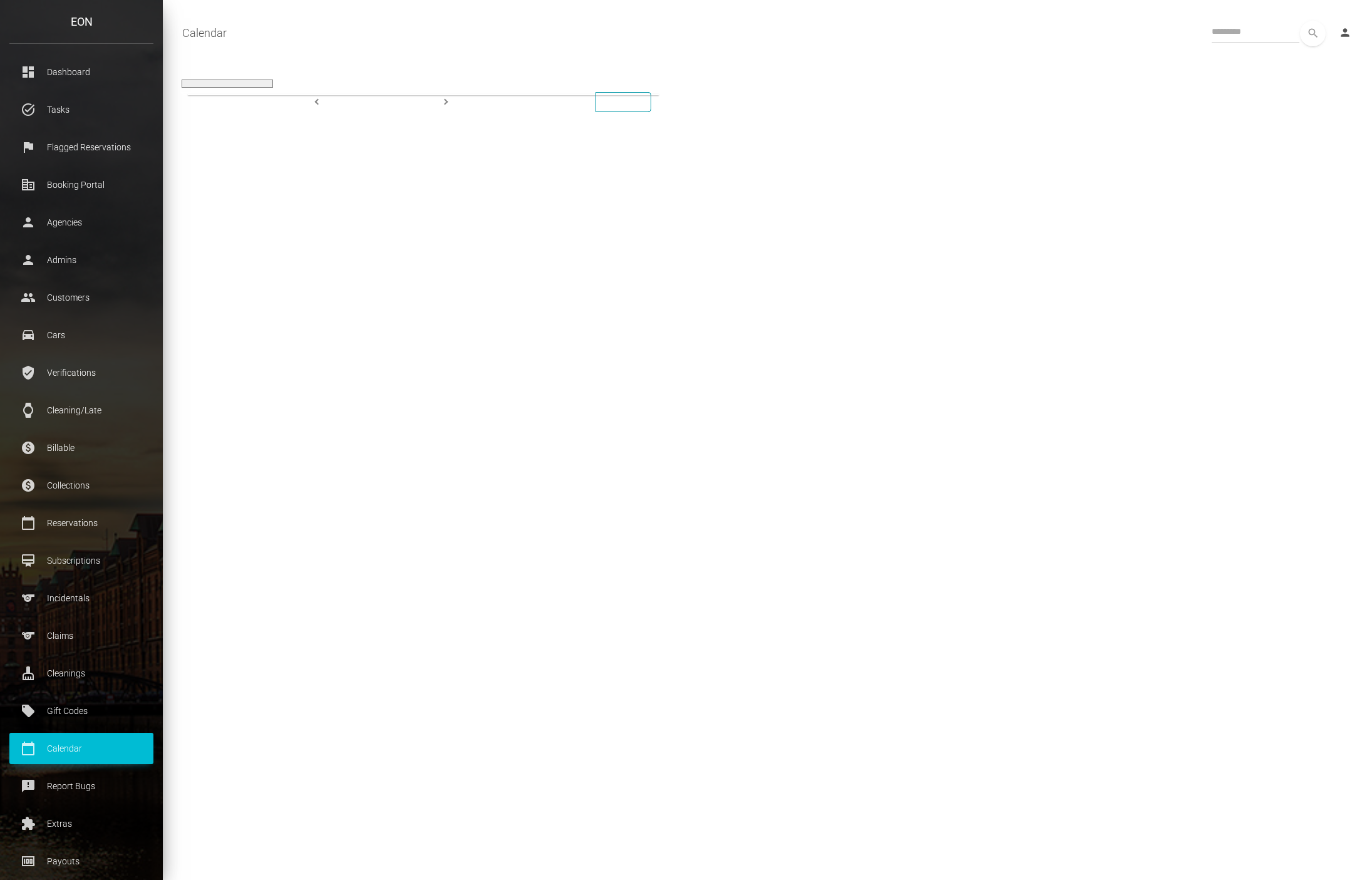
select select
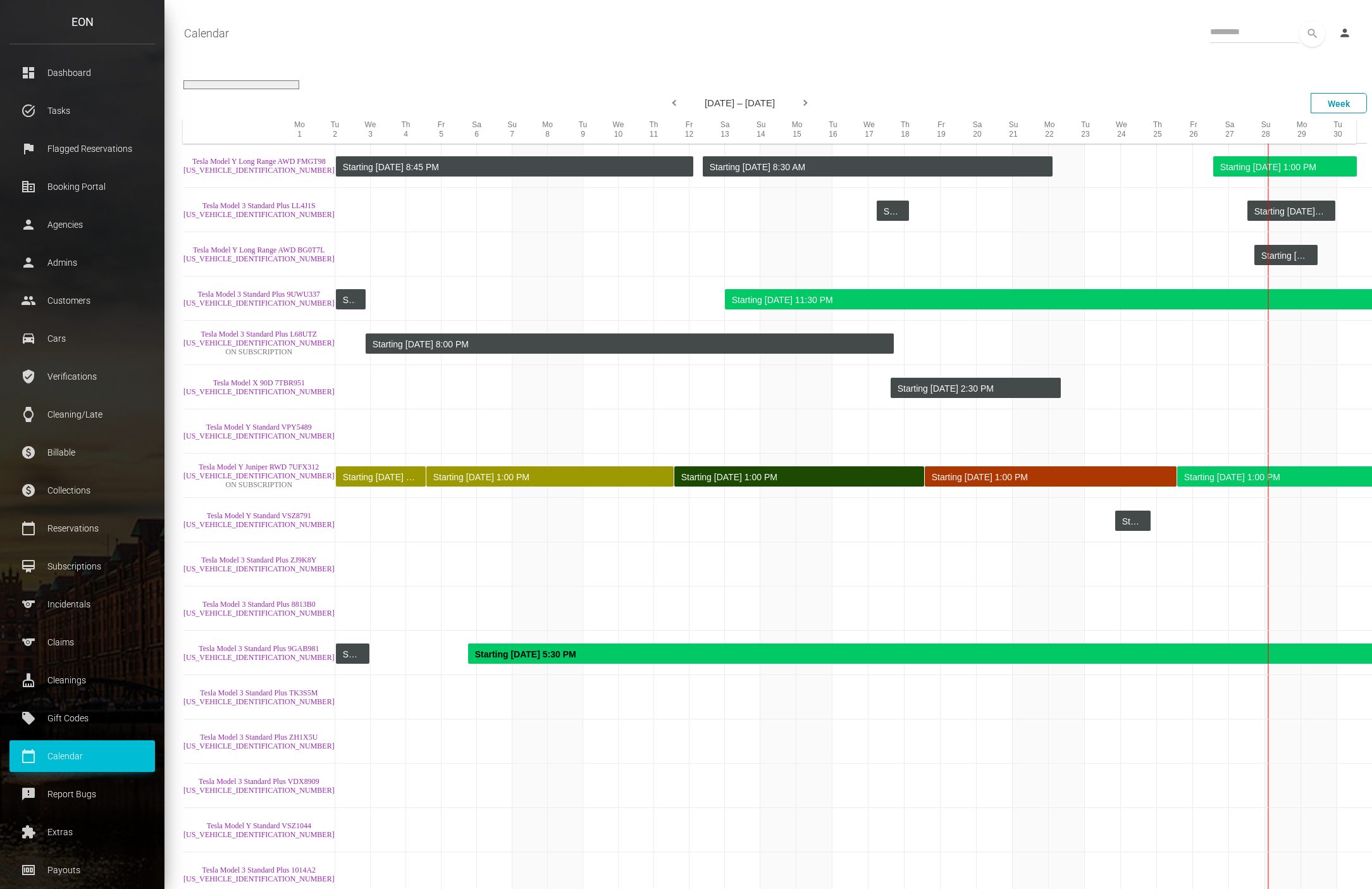
click at [1006, 68] on div "**********" at bounding box center [768, 461] width 1208 height 811
click at [1263, 31] on input "text" at bounding box center [1254, 32] width 88 height 22
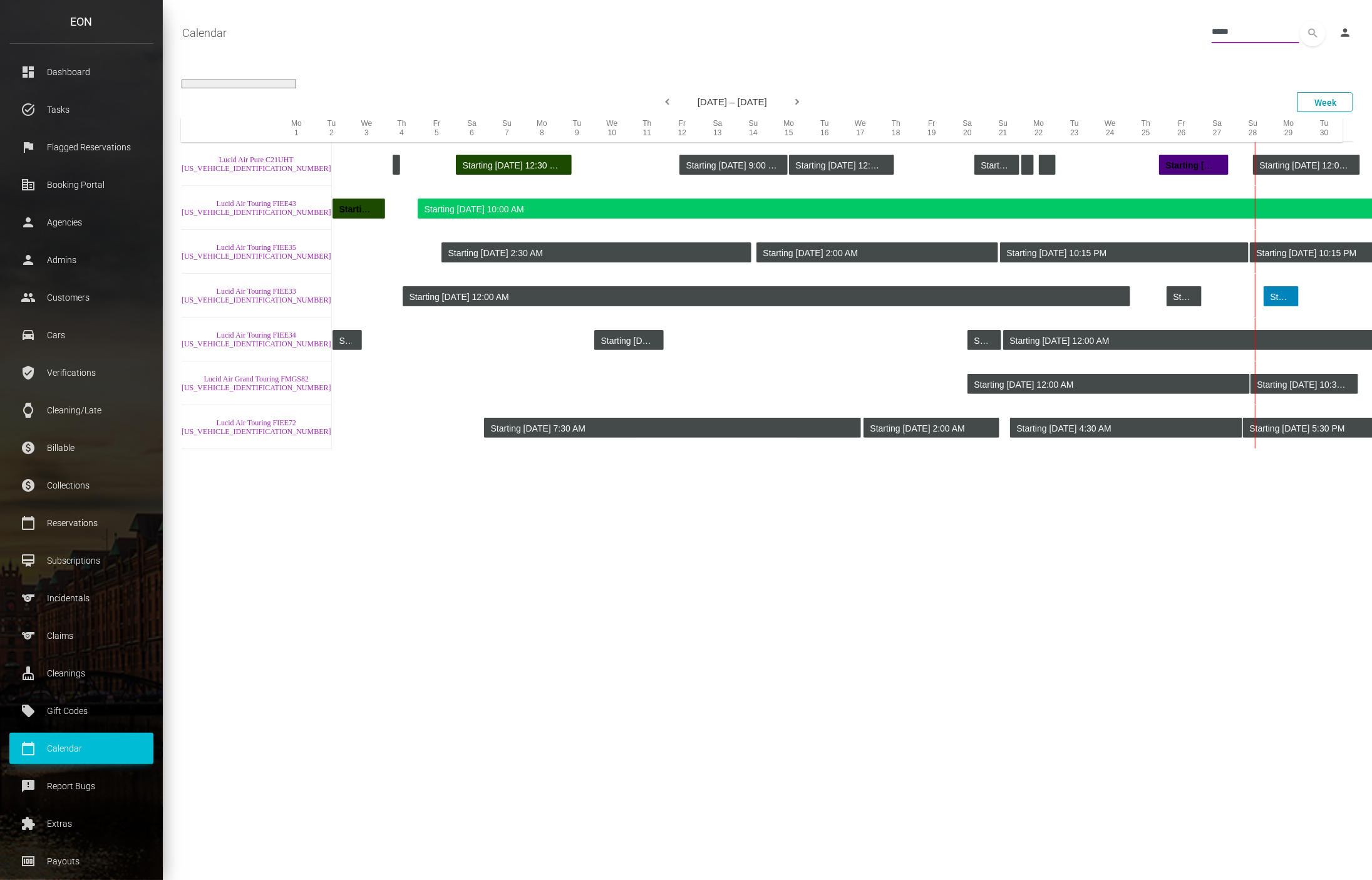
click at [1212, 36] on input "*****" at bounding box center [1255, 32] width 87 height 22
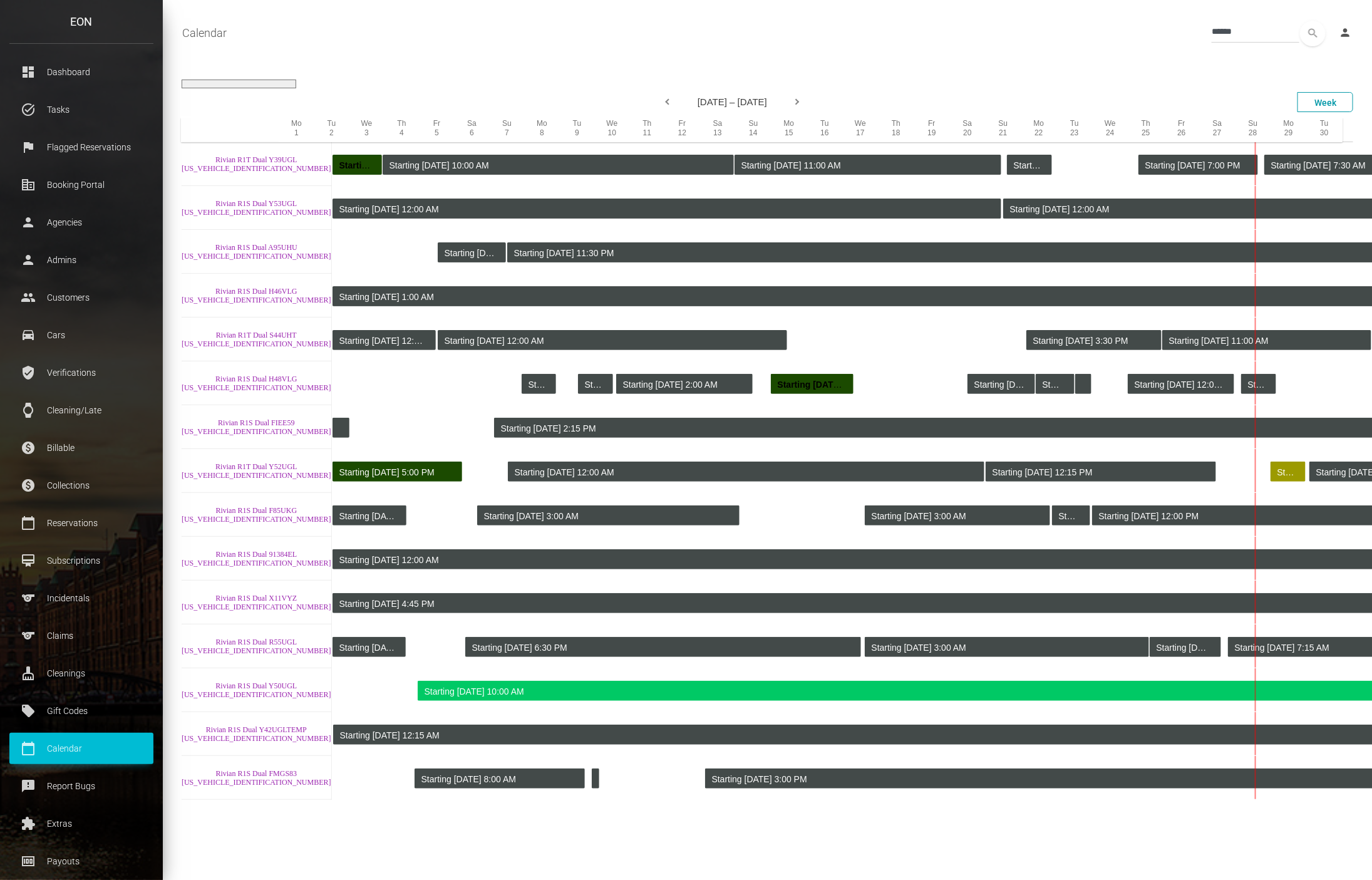
drag, startPoint x: 237, startPoint y: 211, endPoint x: 902, endPoint y: 62, distance: 681.5
click at [902, 62] on div "**********" at bounding box center [767, 456] width 1209 height 803
click at [1214, 34] on input "******" at bounding box center [1255, 32] width 87 height 22
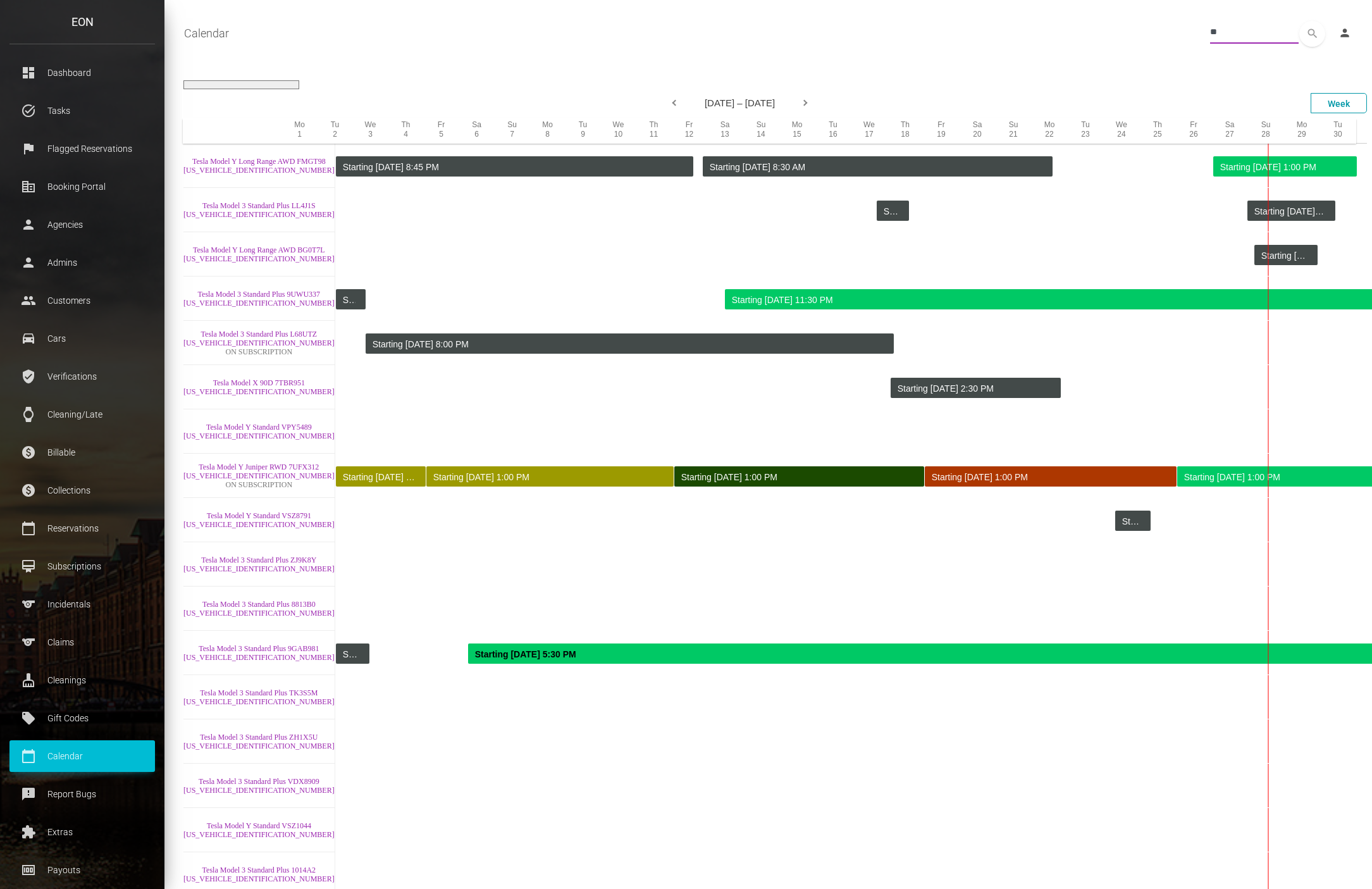
type input "*"
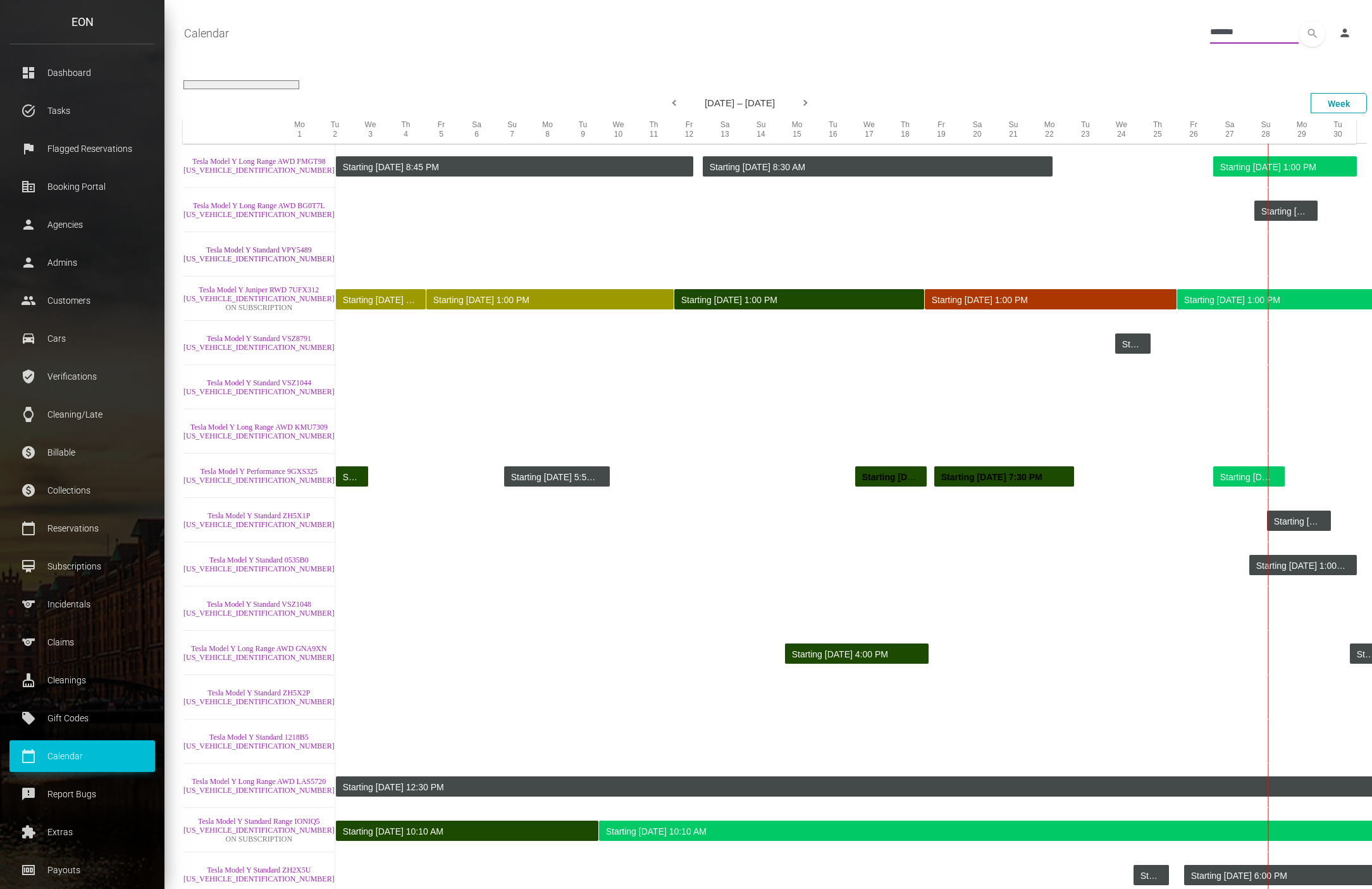
type input "*******"
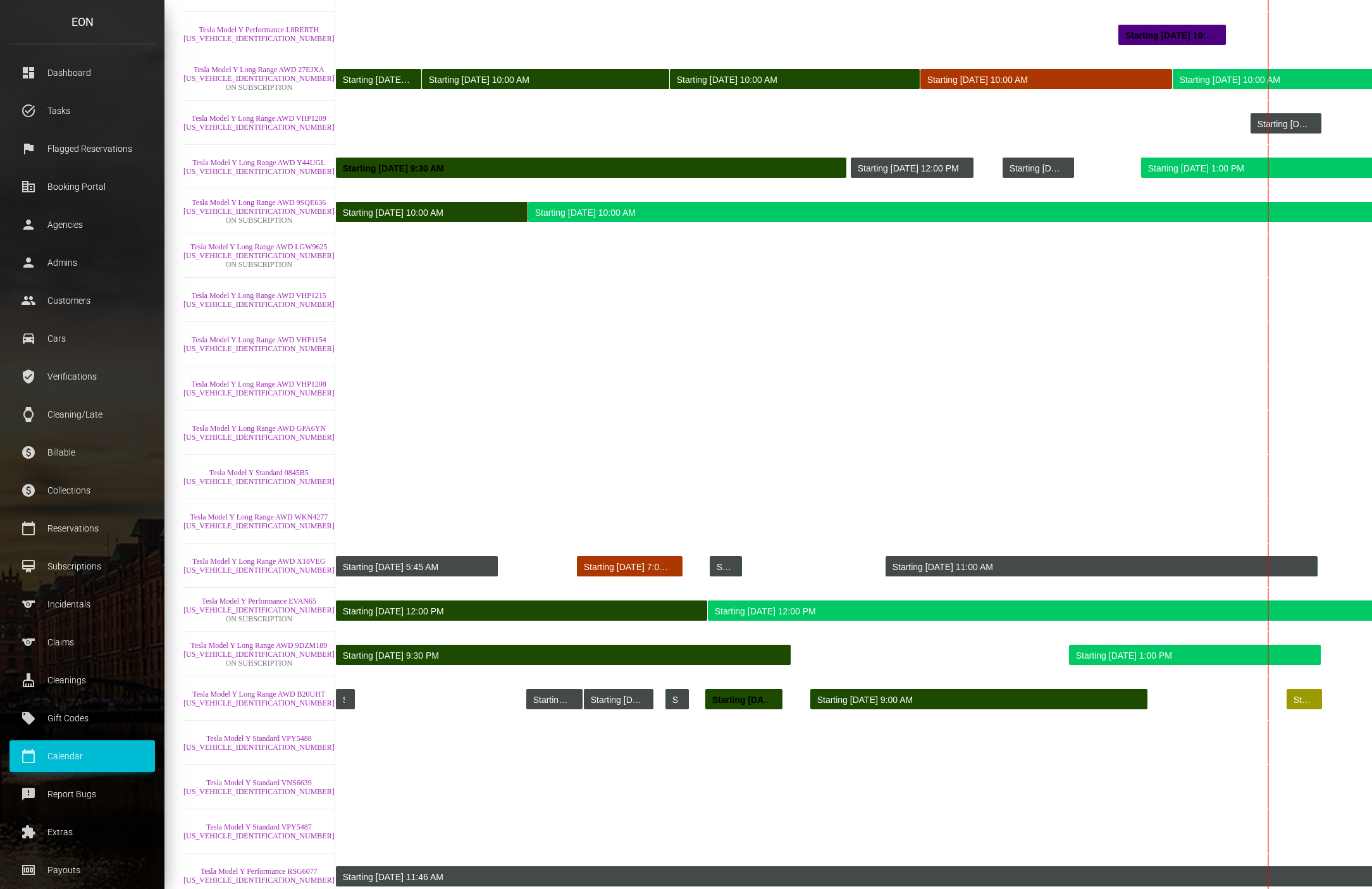
scroll to position [7307, 0]
